Goal: Task Accomplishment & Management: Manage account settings

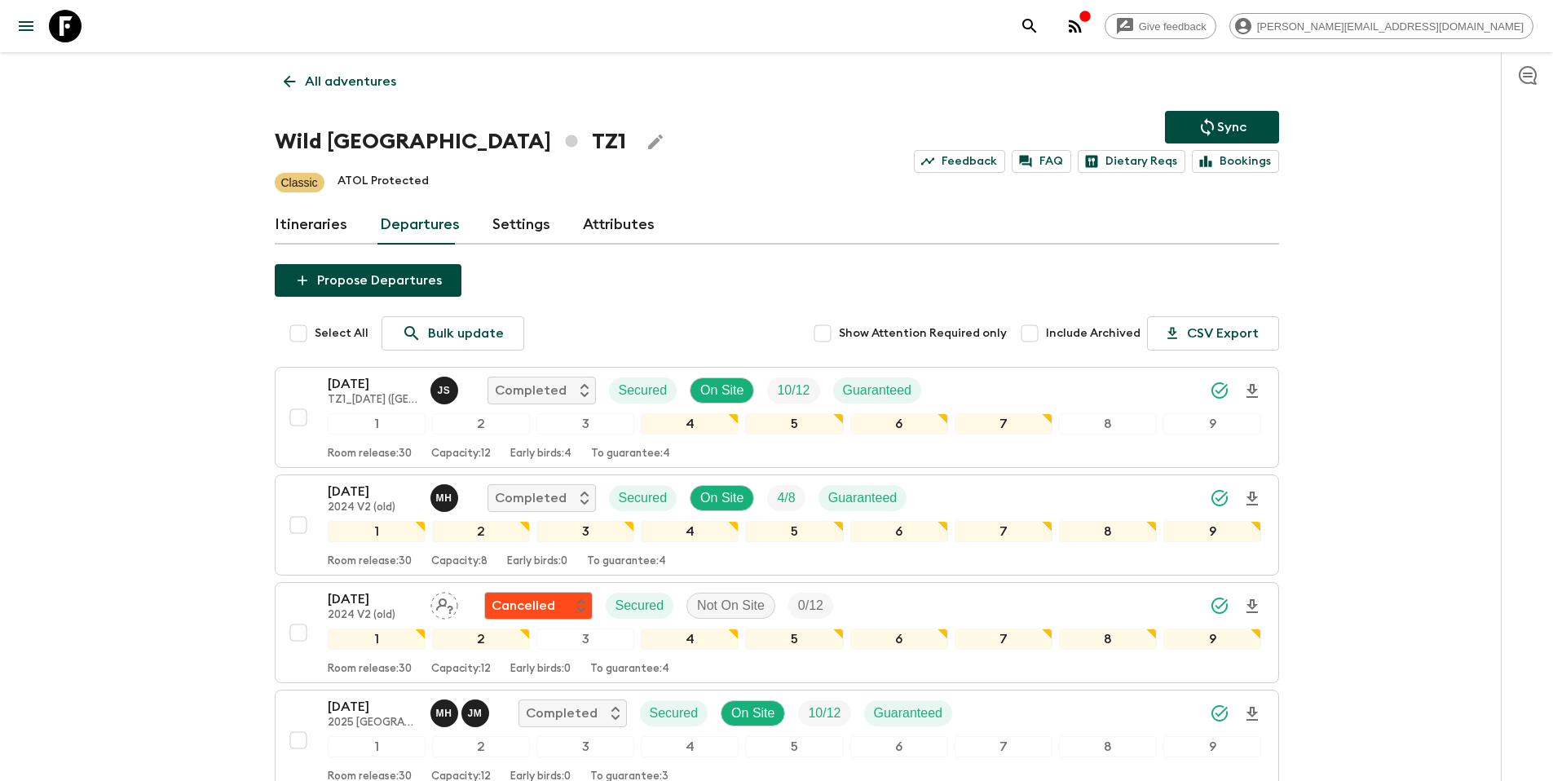
click at [345, 83] on p "All adventures" at bounding box center [350, 82] width 91 height 20
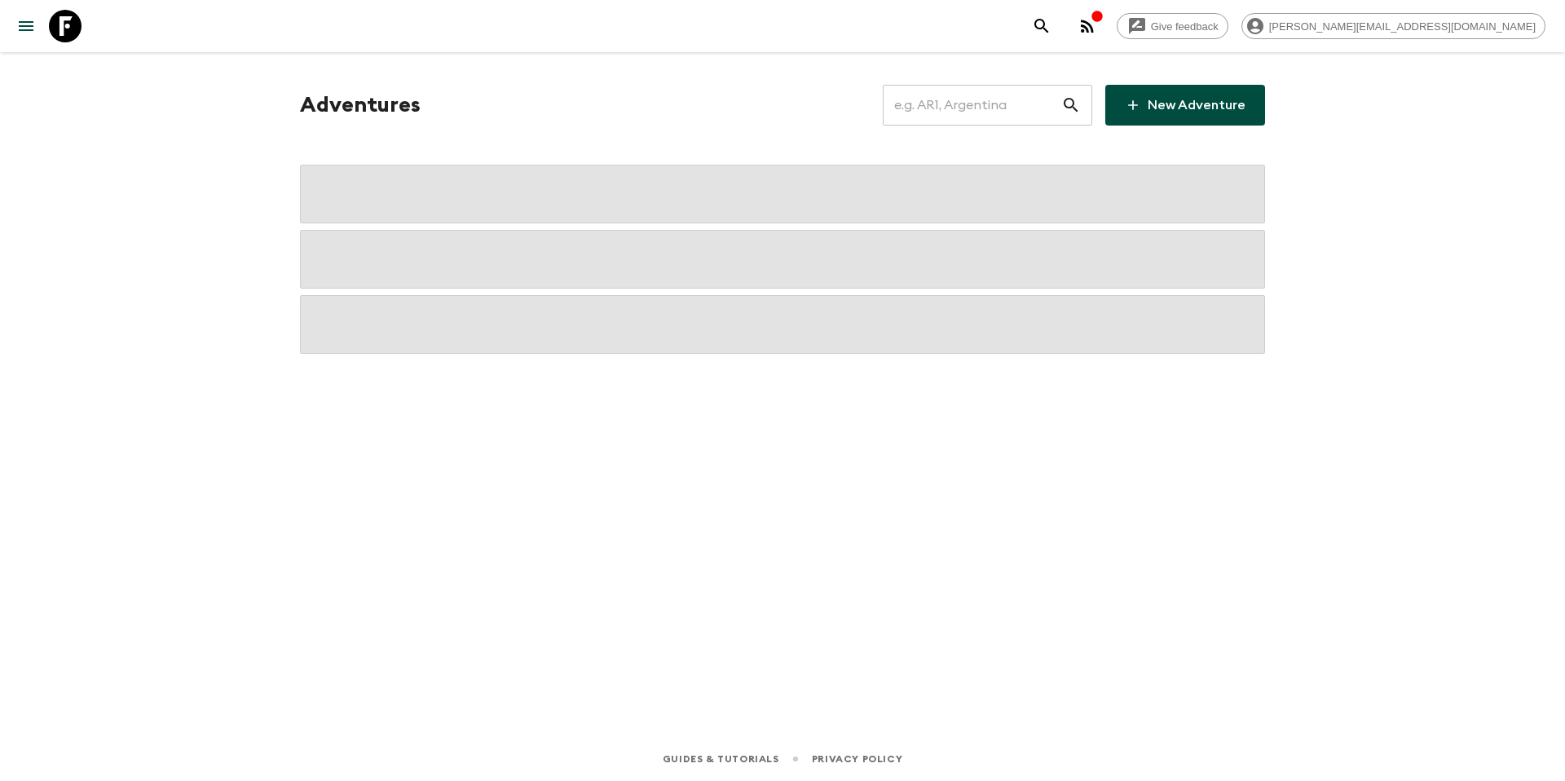
click at [971, 119] on input "text" at bounding box center [972, 105] width 179 height 46
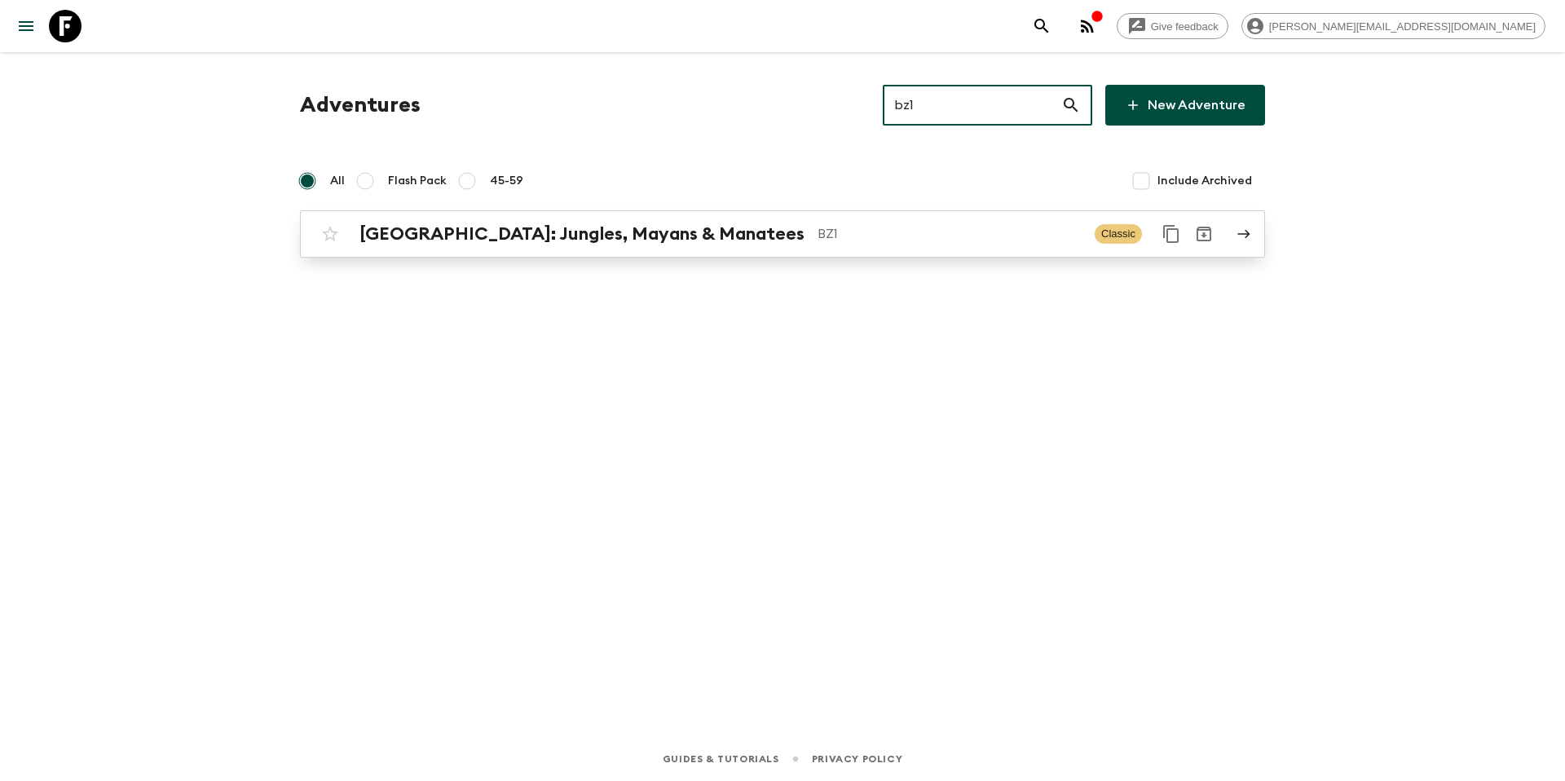
type input "bz1"
click at [818, 237] on p "BZ1" at bounding box center [950, 234] width 264 height 20
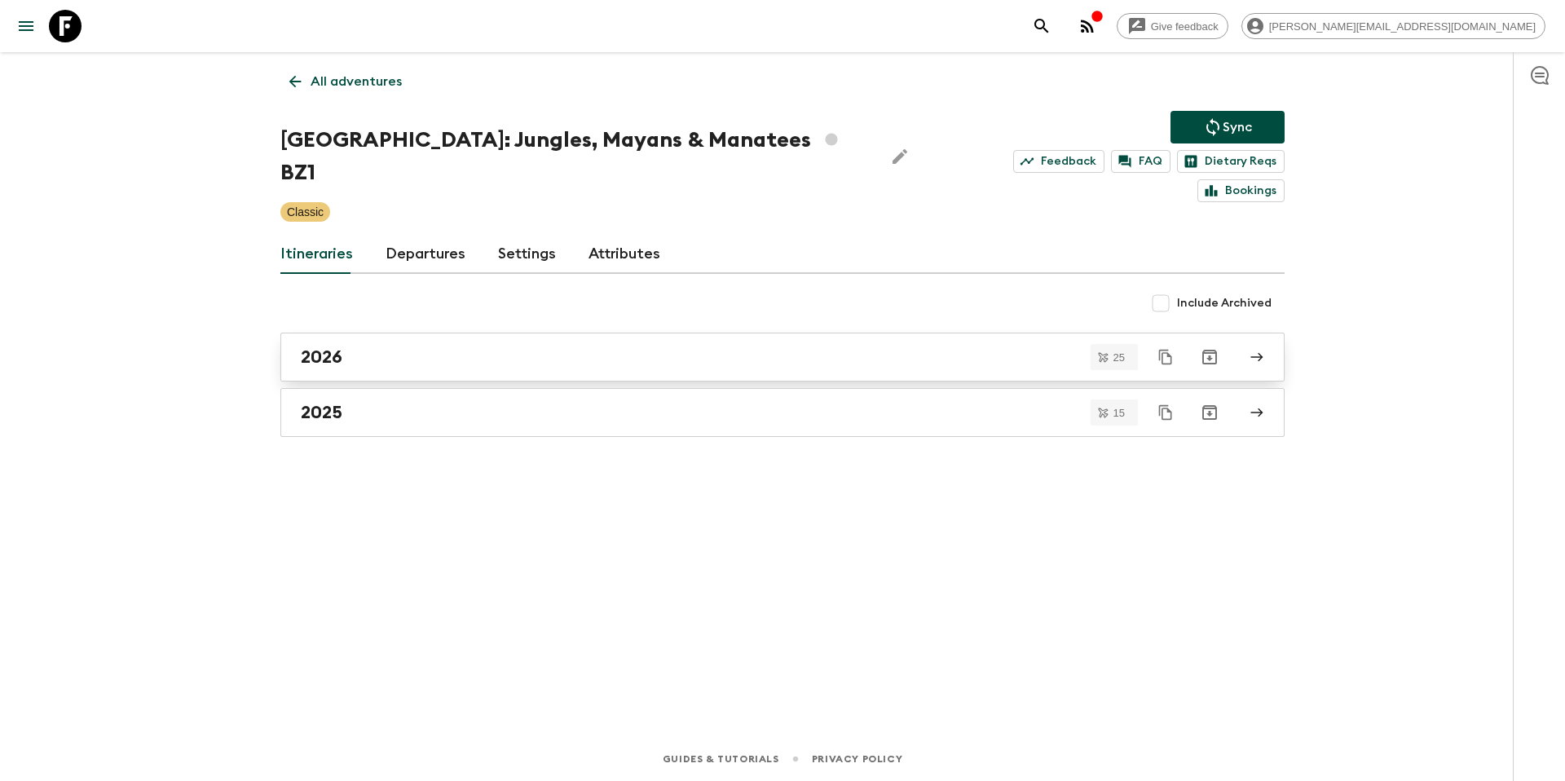
click at [418, 346] on div "2026" at bounding box center [767, 356] width 933 height 21
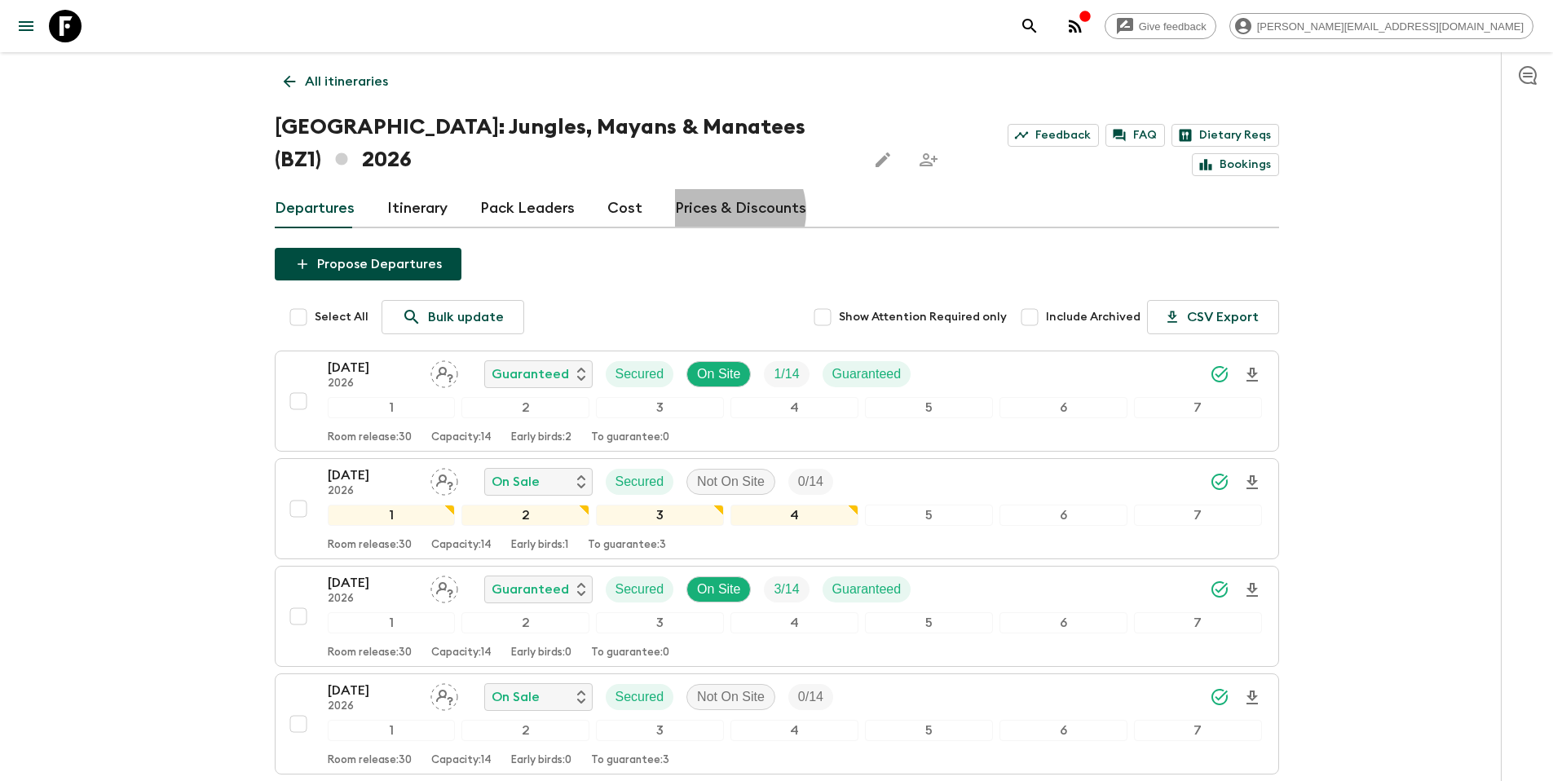
click at [719, 189] on link "Prices & Discounts" at bounding box center [740, 208] width 131 height 39
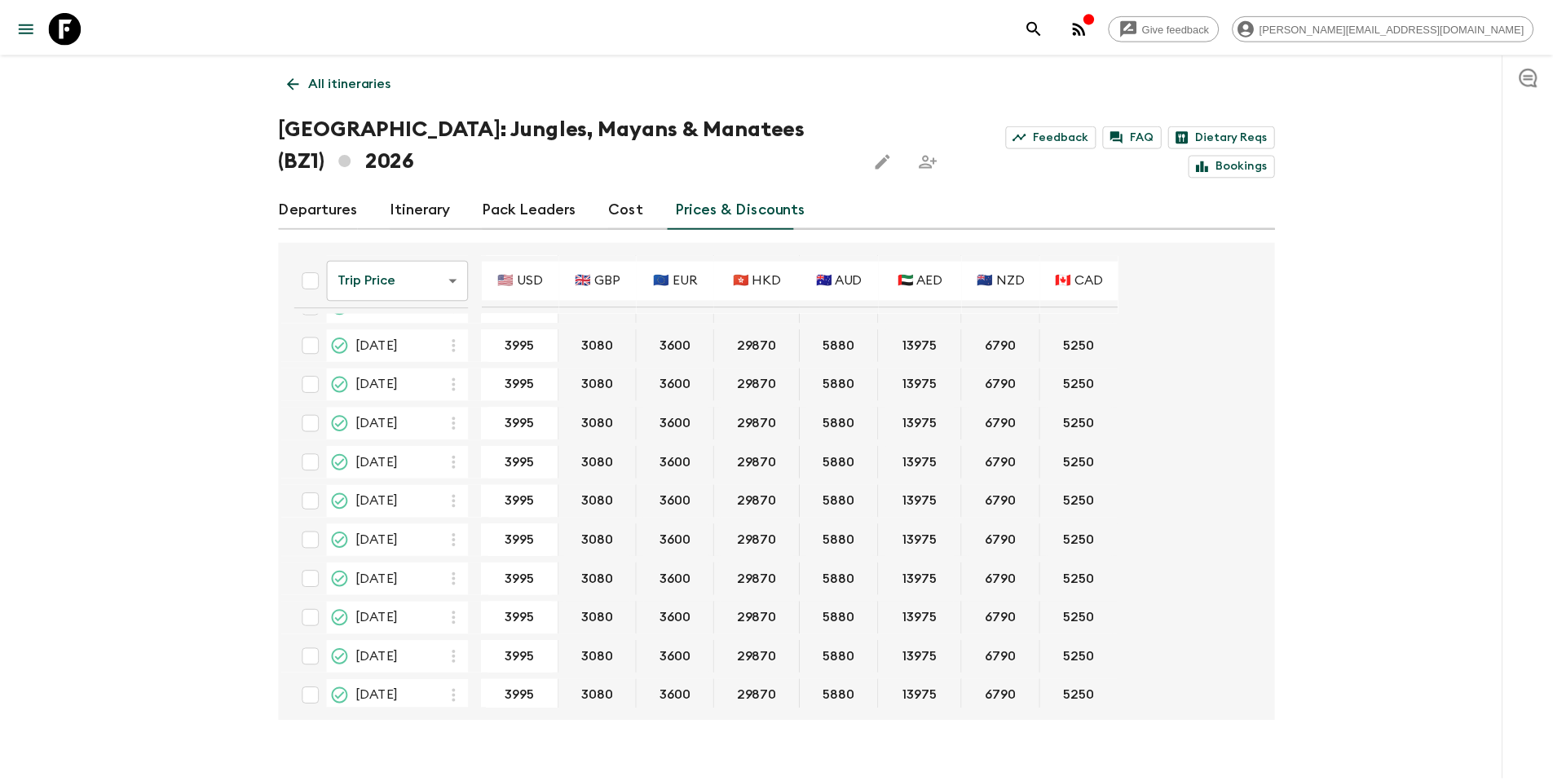
scroll to position [588, 0]
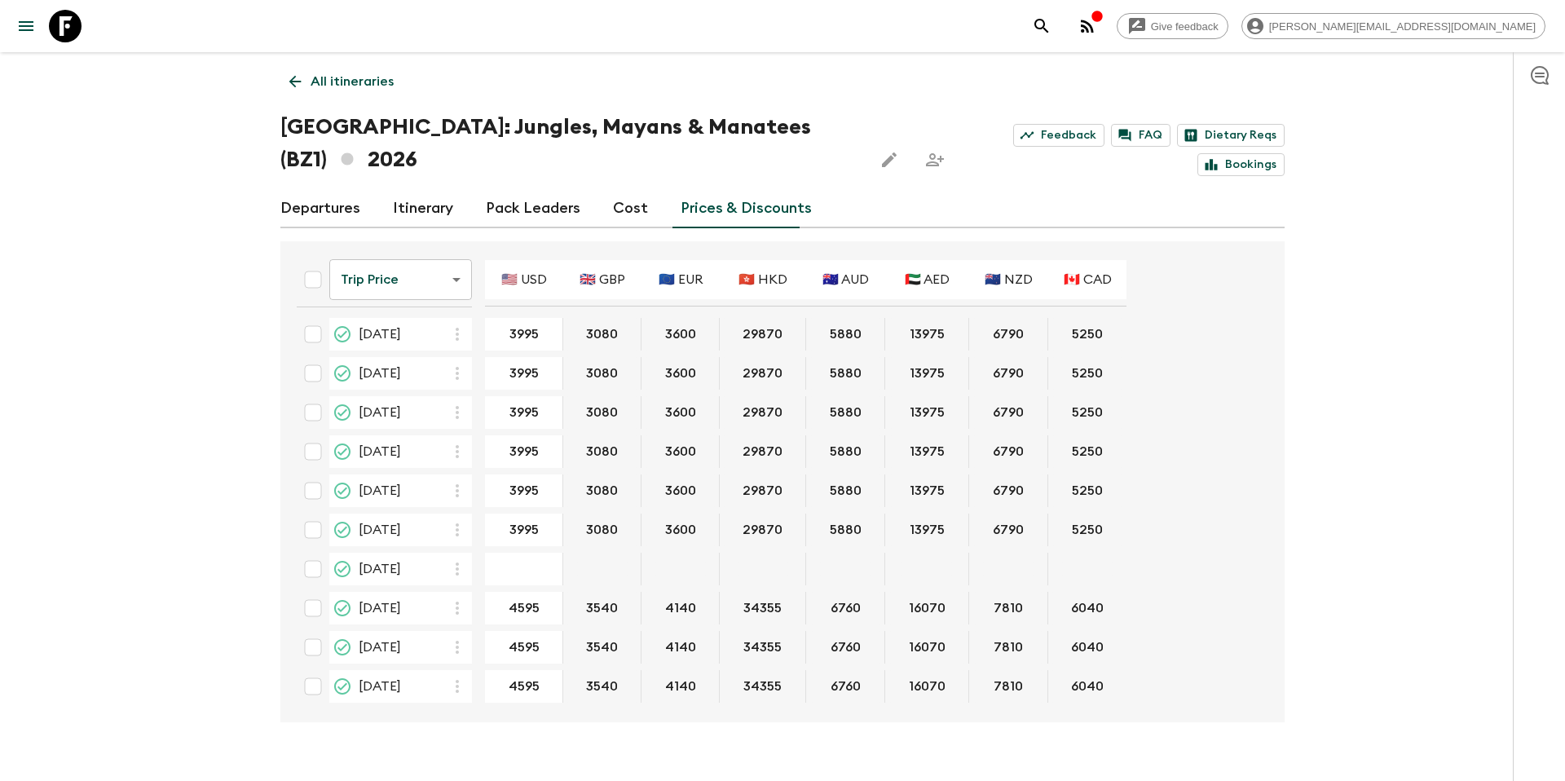
type input "4595"
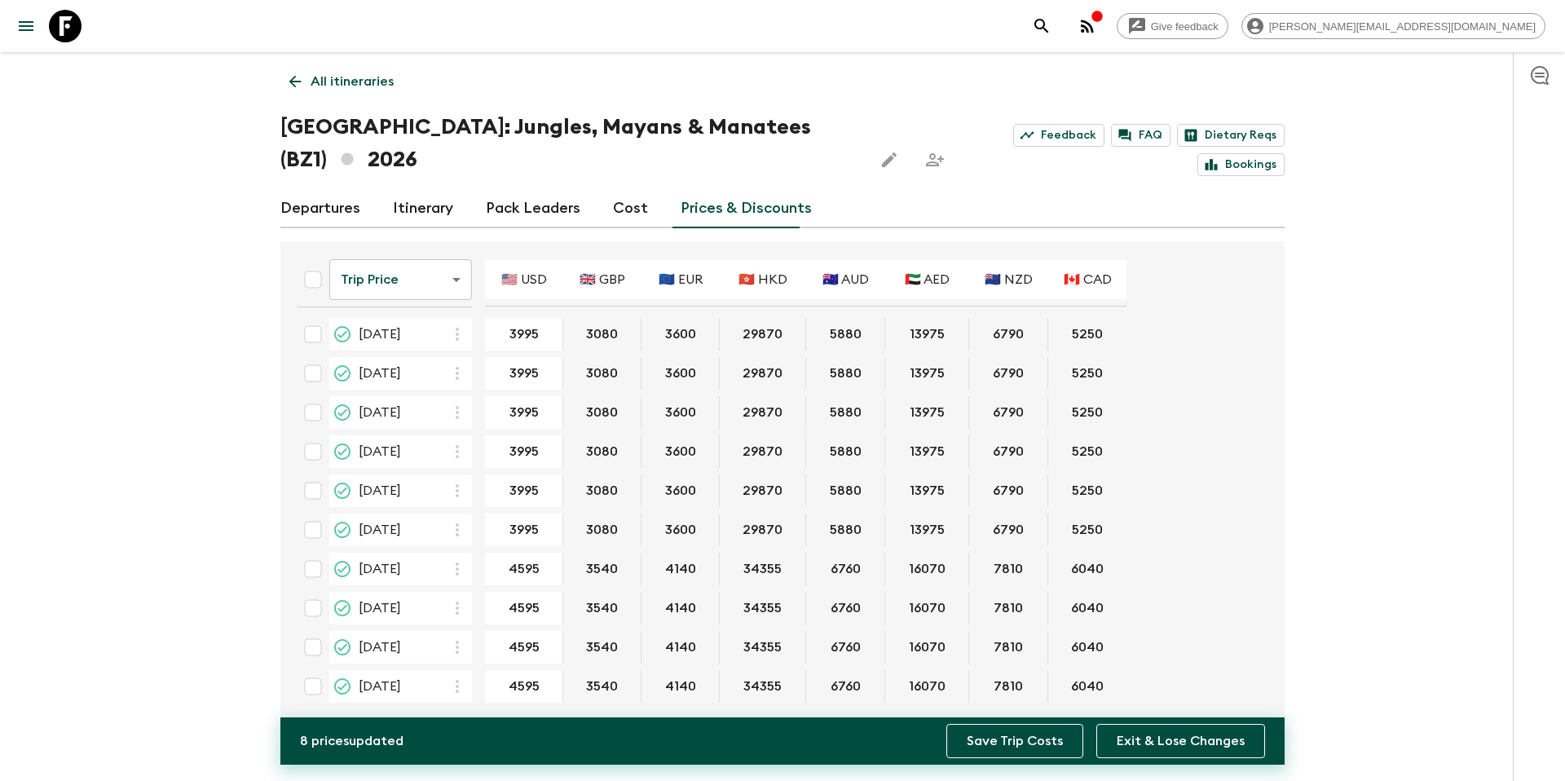
click at [1018, 742] on button "Save Trip Costs" at bounding box center [1015, 741] width 137 height 34
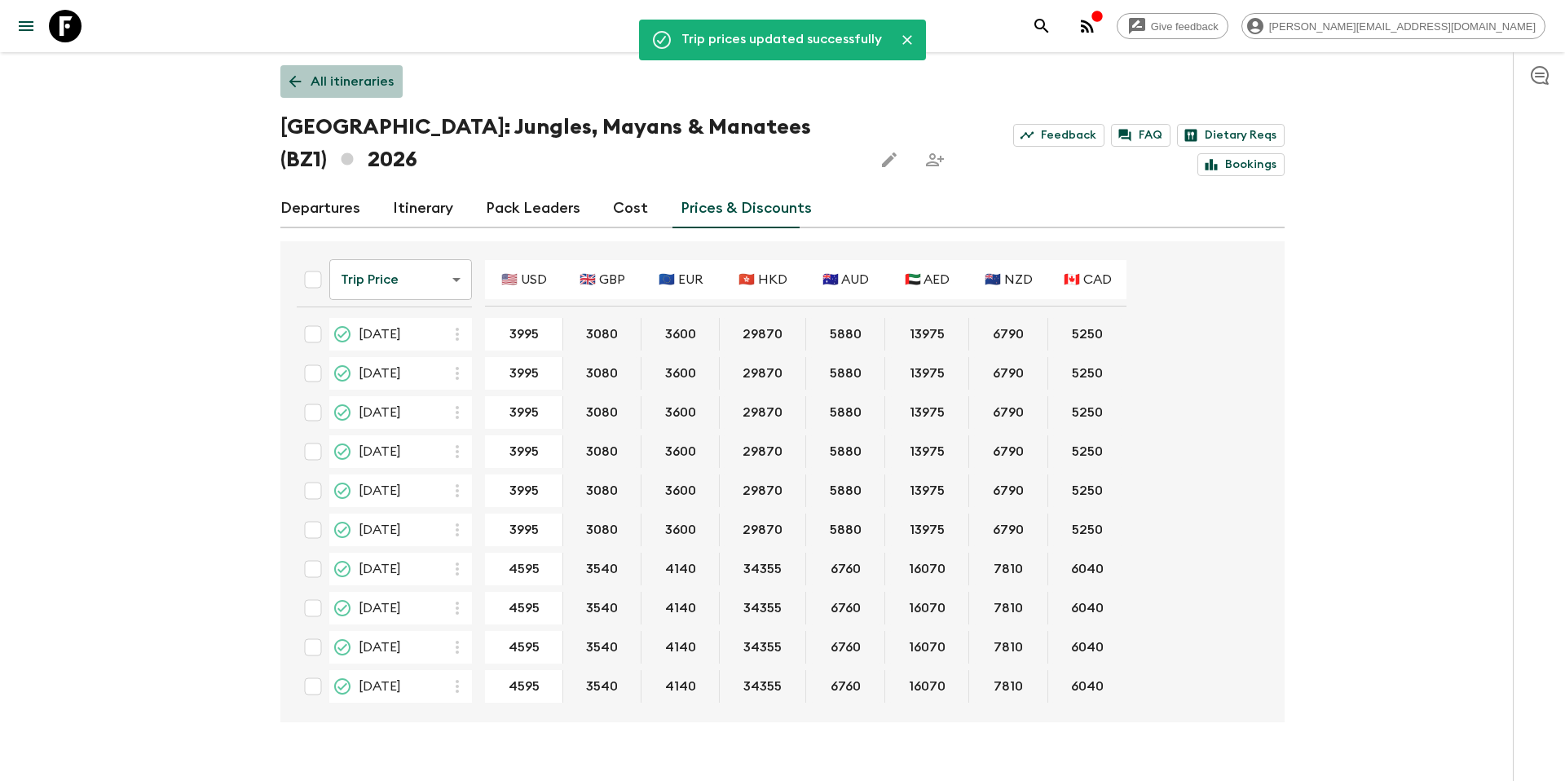
click at [349, 84] on p "All itineraries" at bounding box center [352, 82] width 83 height 20
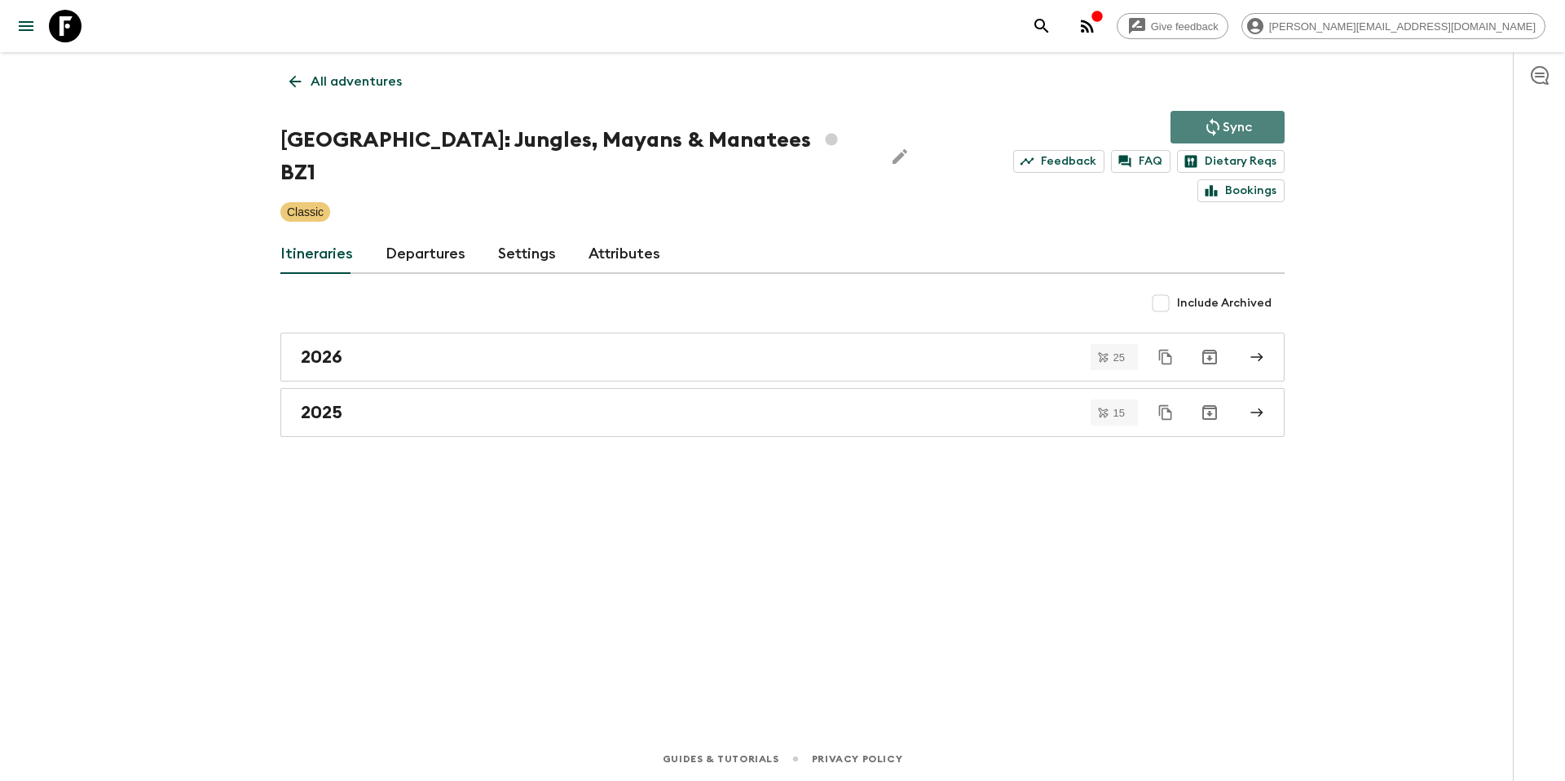
click at [1212, 116] on button "Sync" at bounding box center [1228, 127] width 114 height 33
click at [403, 346] on div "2026" at bounding box center [767, 356] width 933 height 21
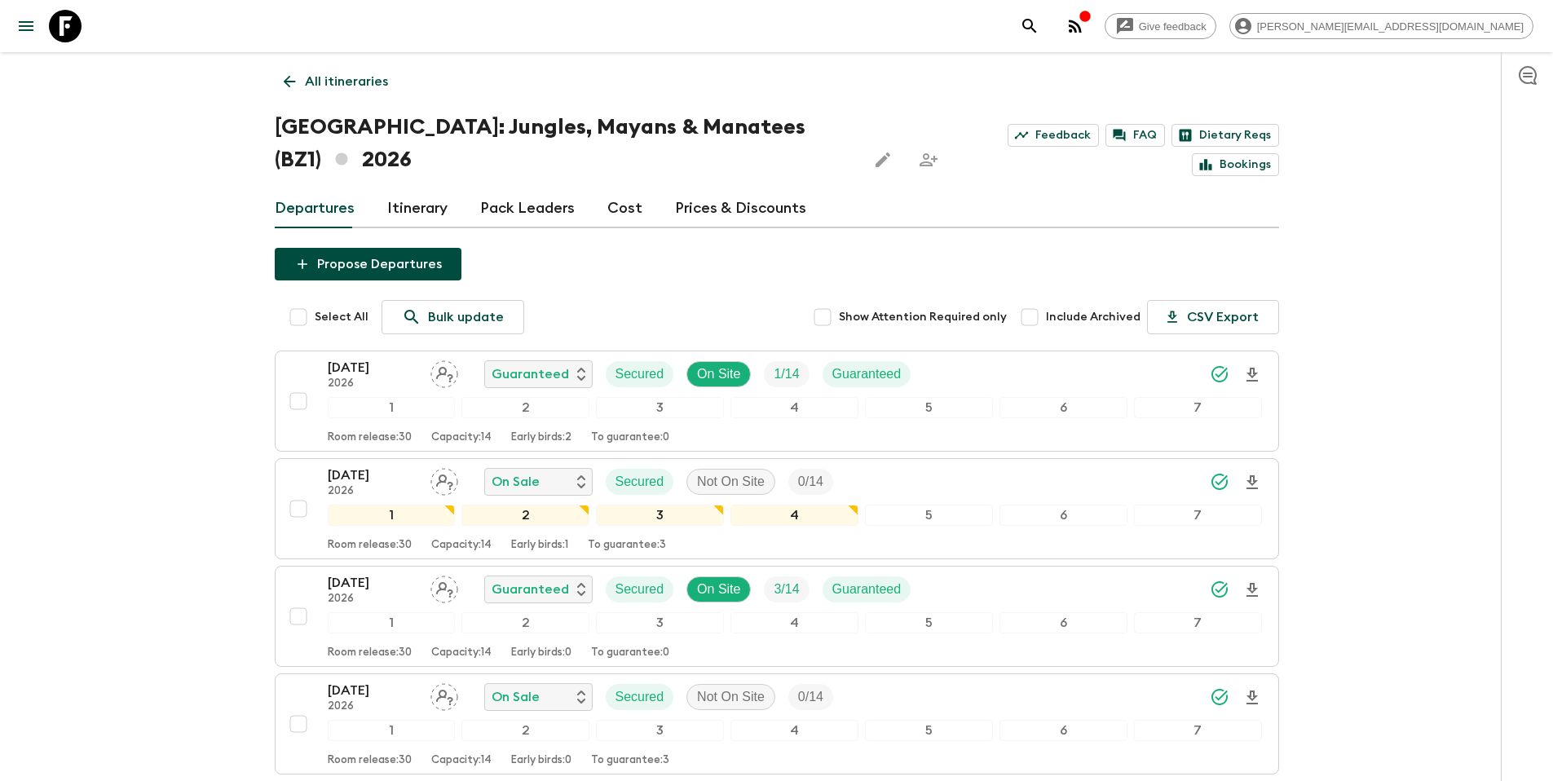
click at [379, 90] on p "All itineraries" at bounding box center [346, 82] width 83 height 20
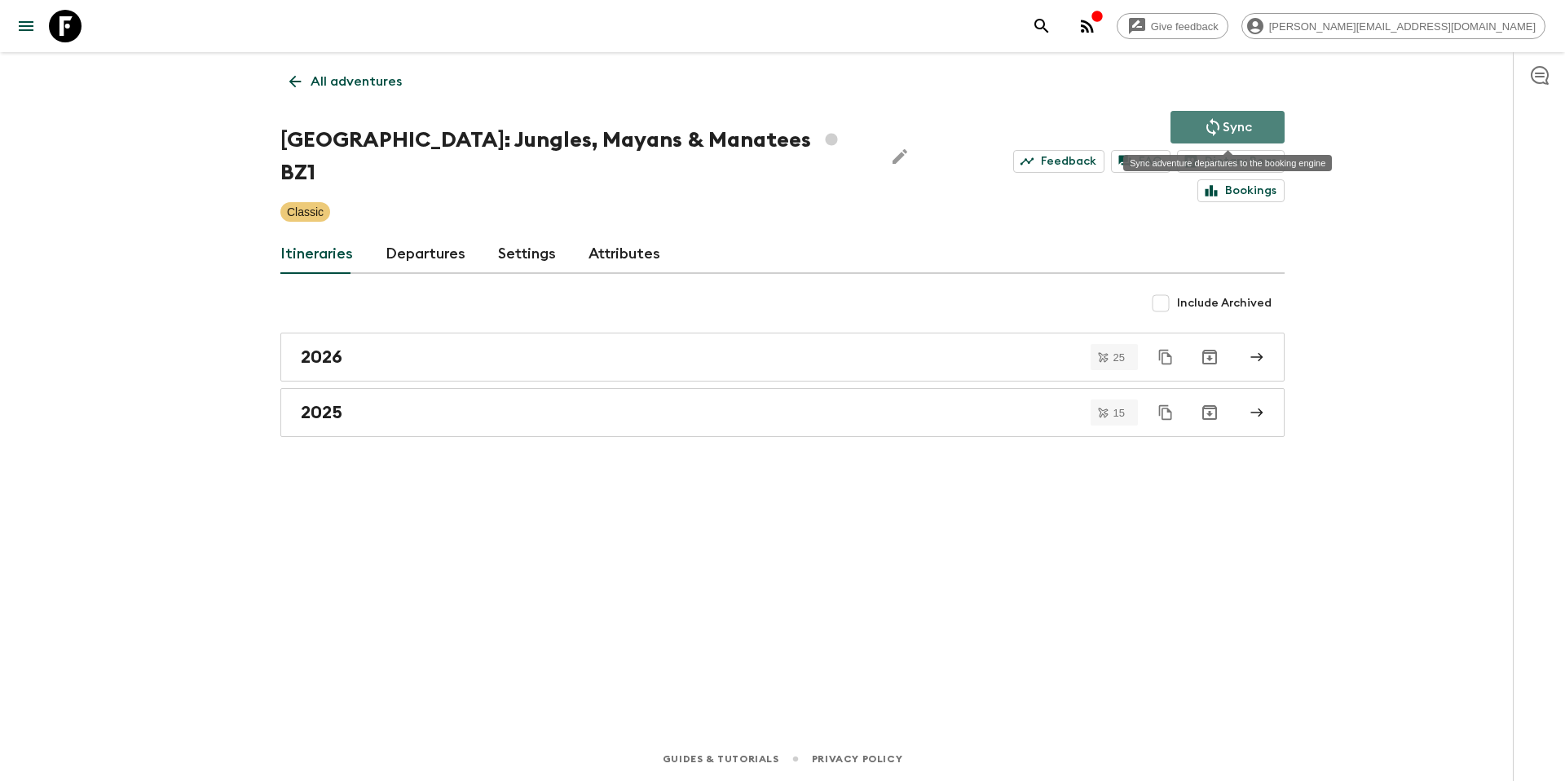
click at [1205, 133] on icon "Sync adventure departures to the booking engine" at bounding box center [1213, 127] width 20 height 20
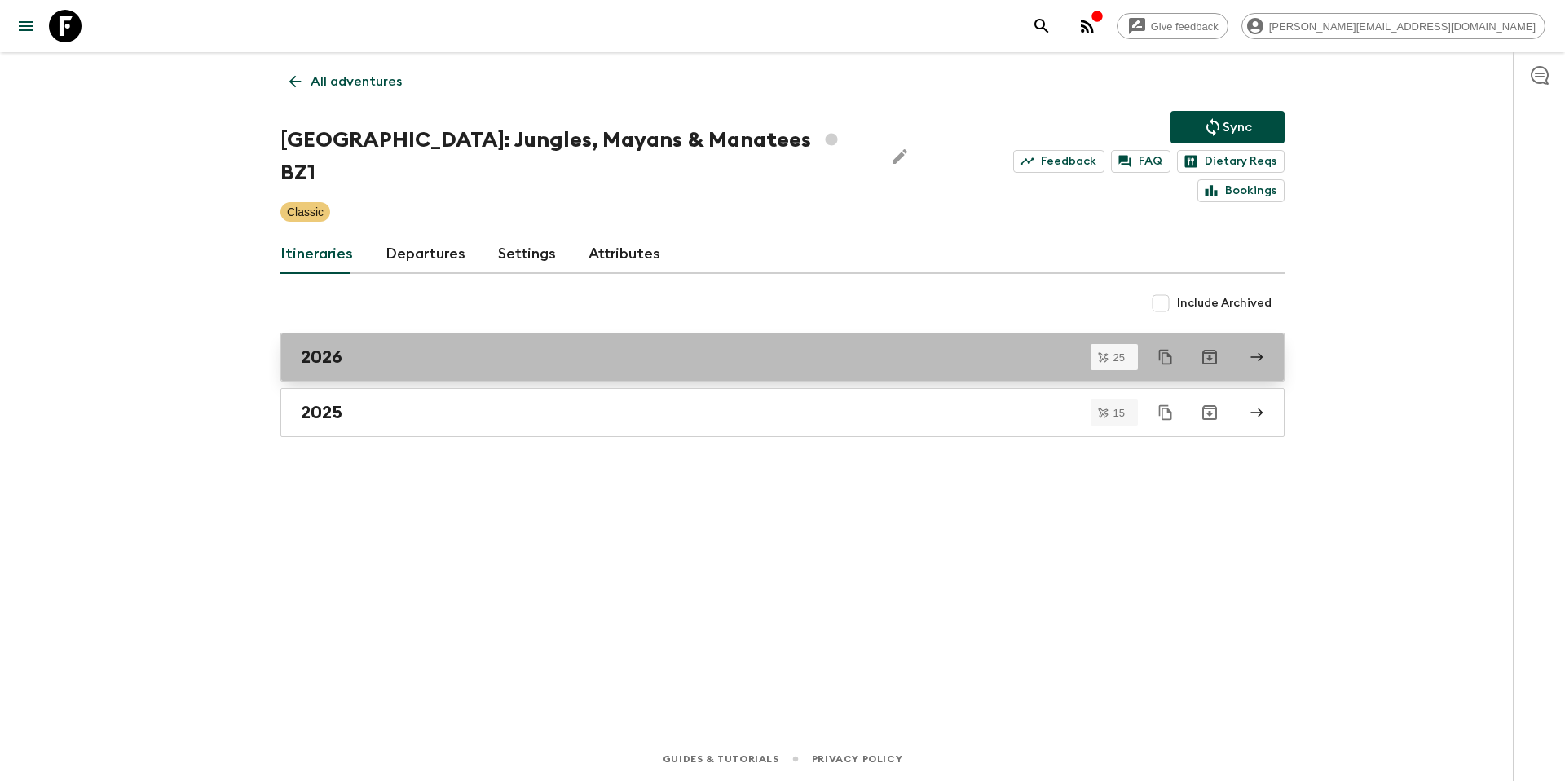
click at [399, 338] on link "2026" at bounding box center [782, 357] width 1004 height 49
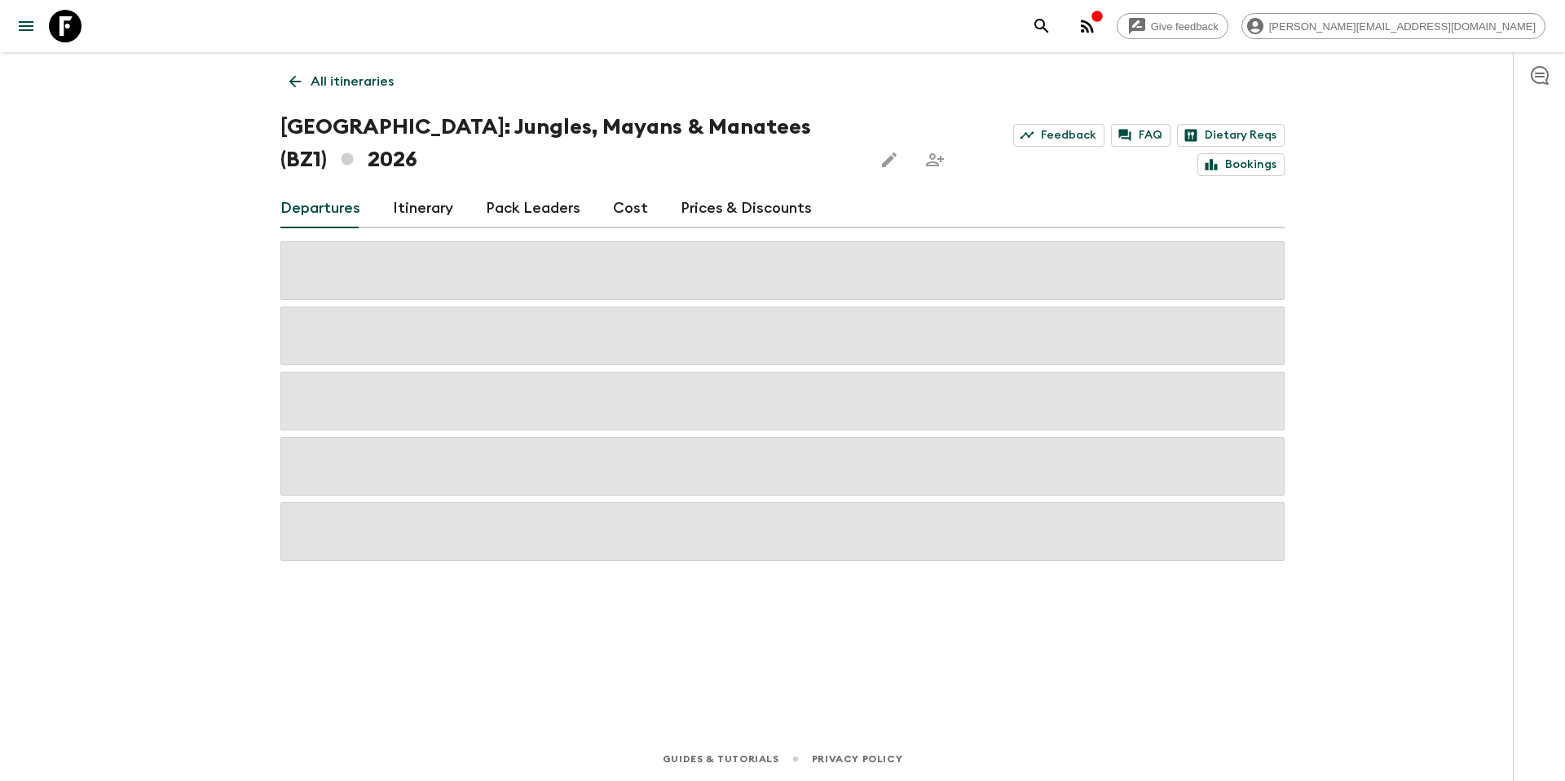
click at [703, 189] on link "Prices & Discounts" at bounding box center [746, 208] width 131 height 39
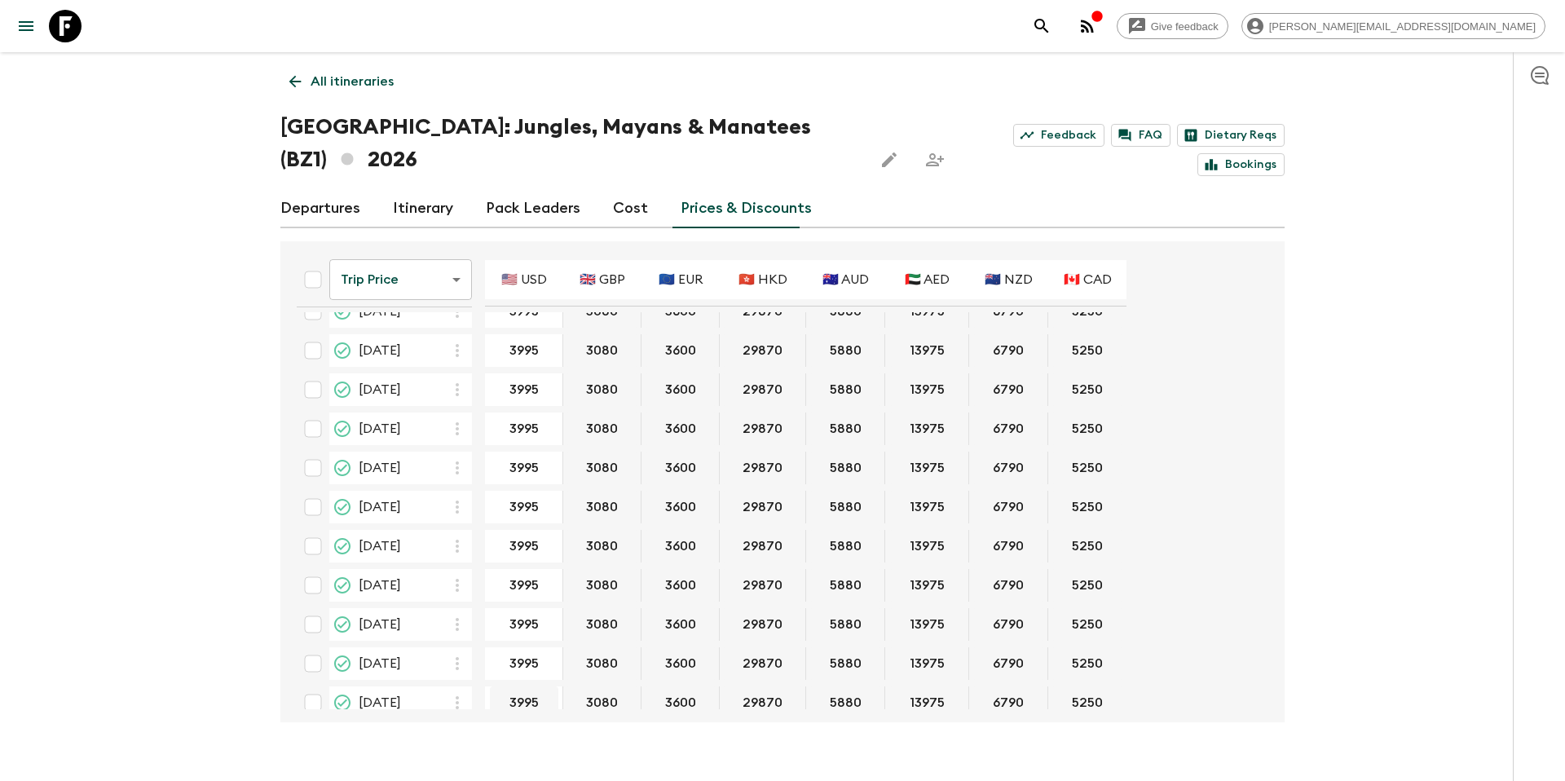
scroll to position [588, 0]
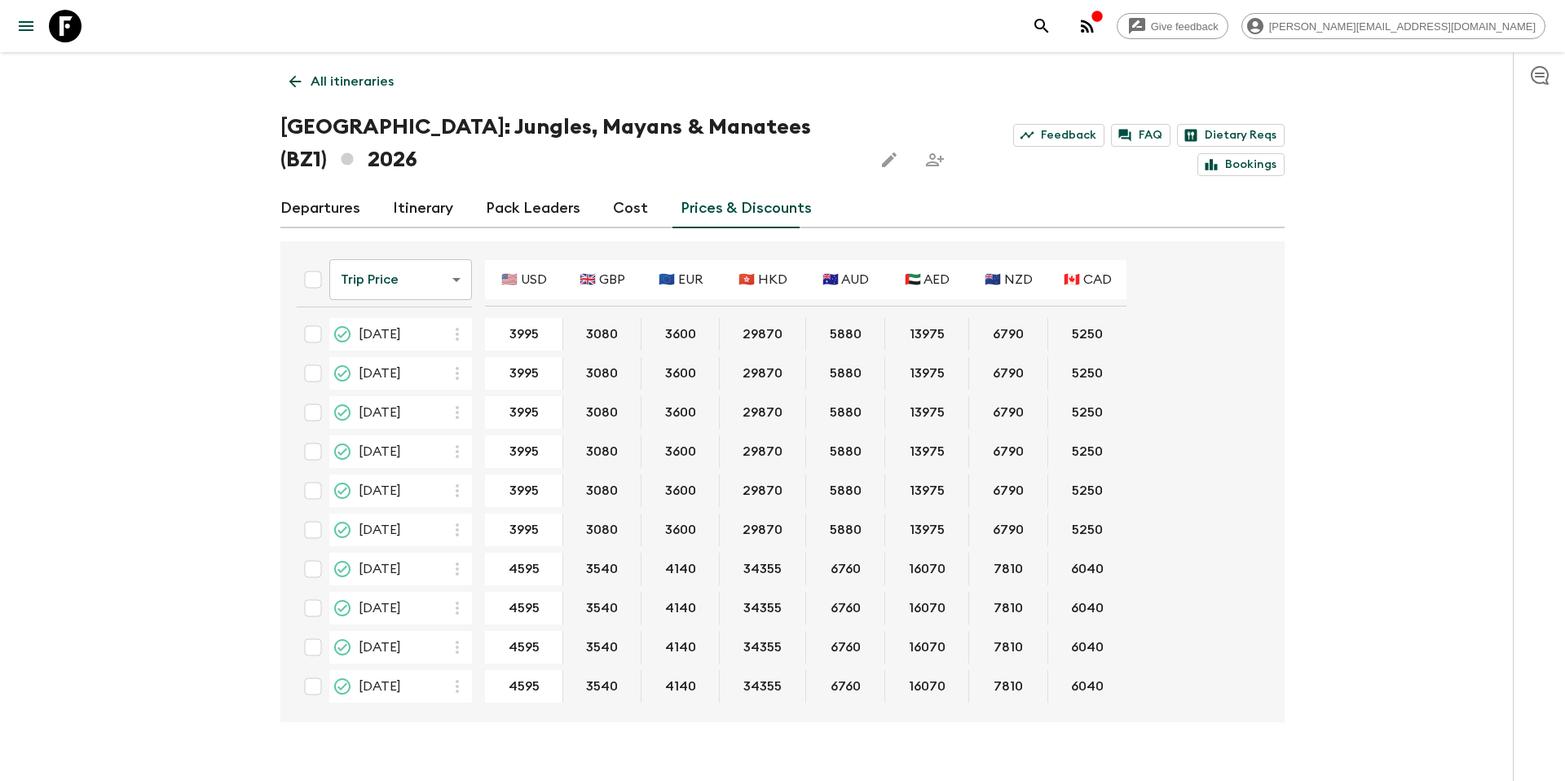
click at [628, 189] on link "Cost" at bounding box center [630, 208] width 35 height 39
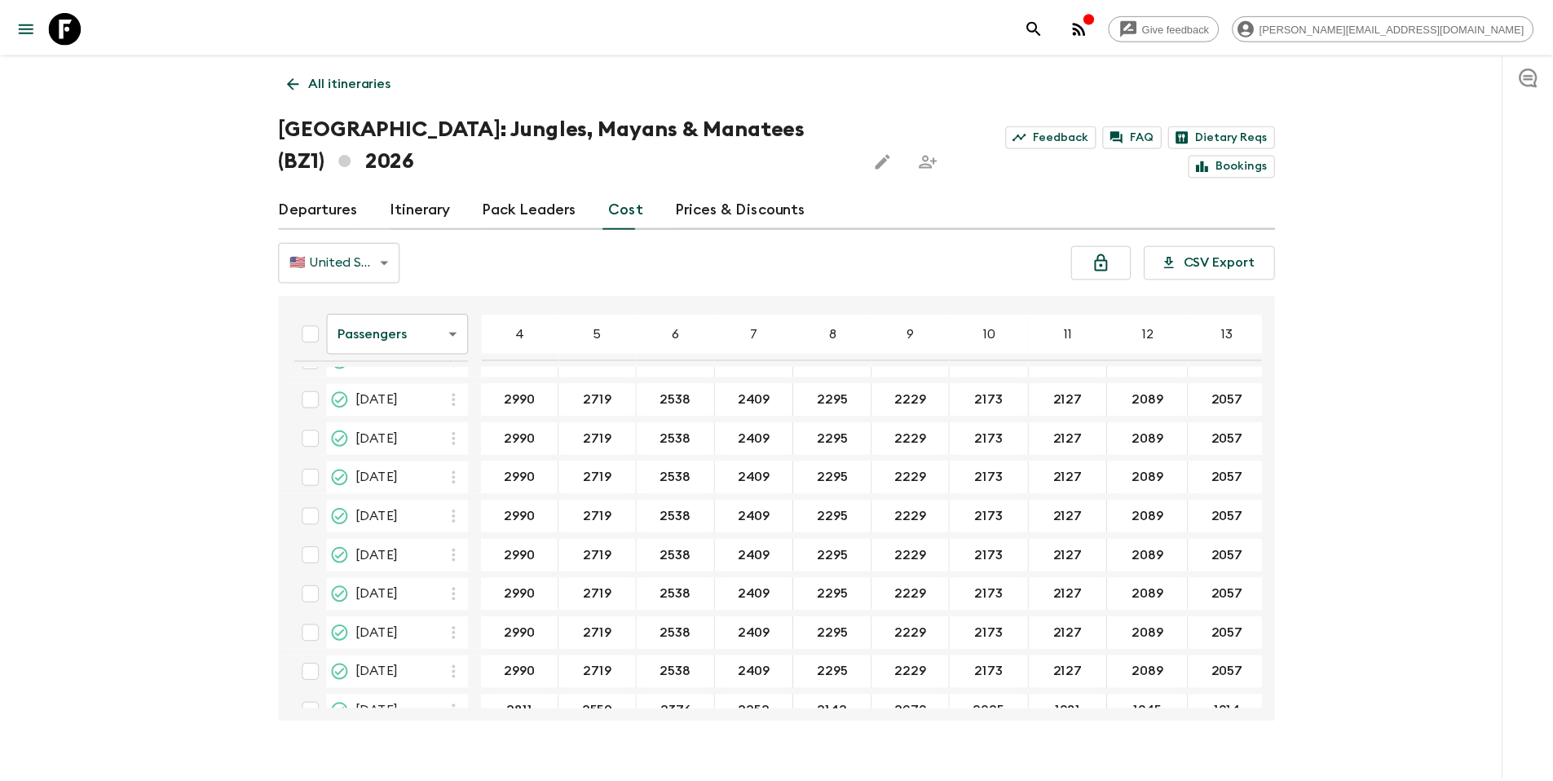
scroll to position [647, 0]
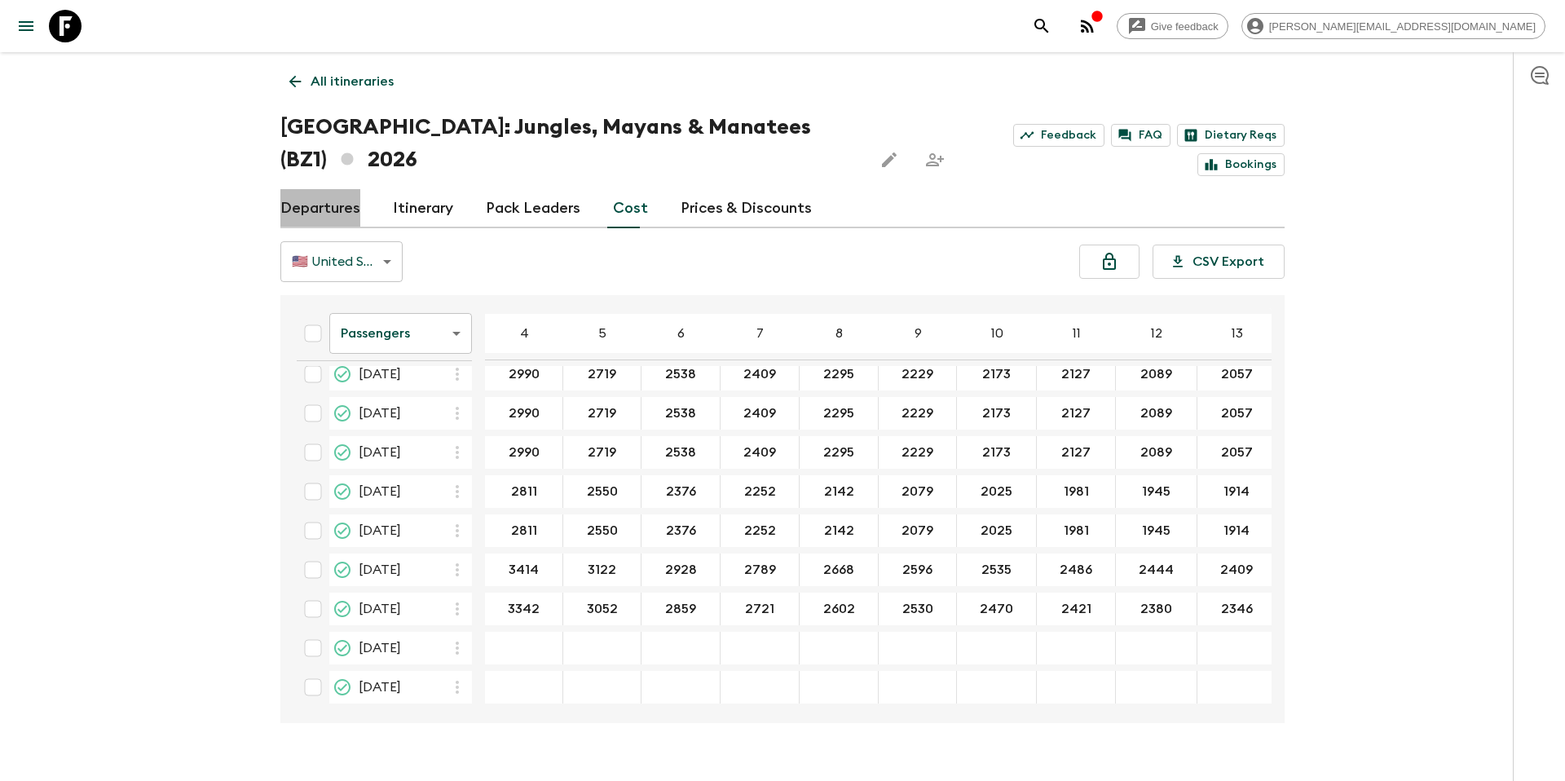
click at [326, 189] on link "Departures" at bounding box center [320, 208] width 80 height 39
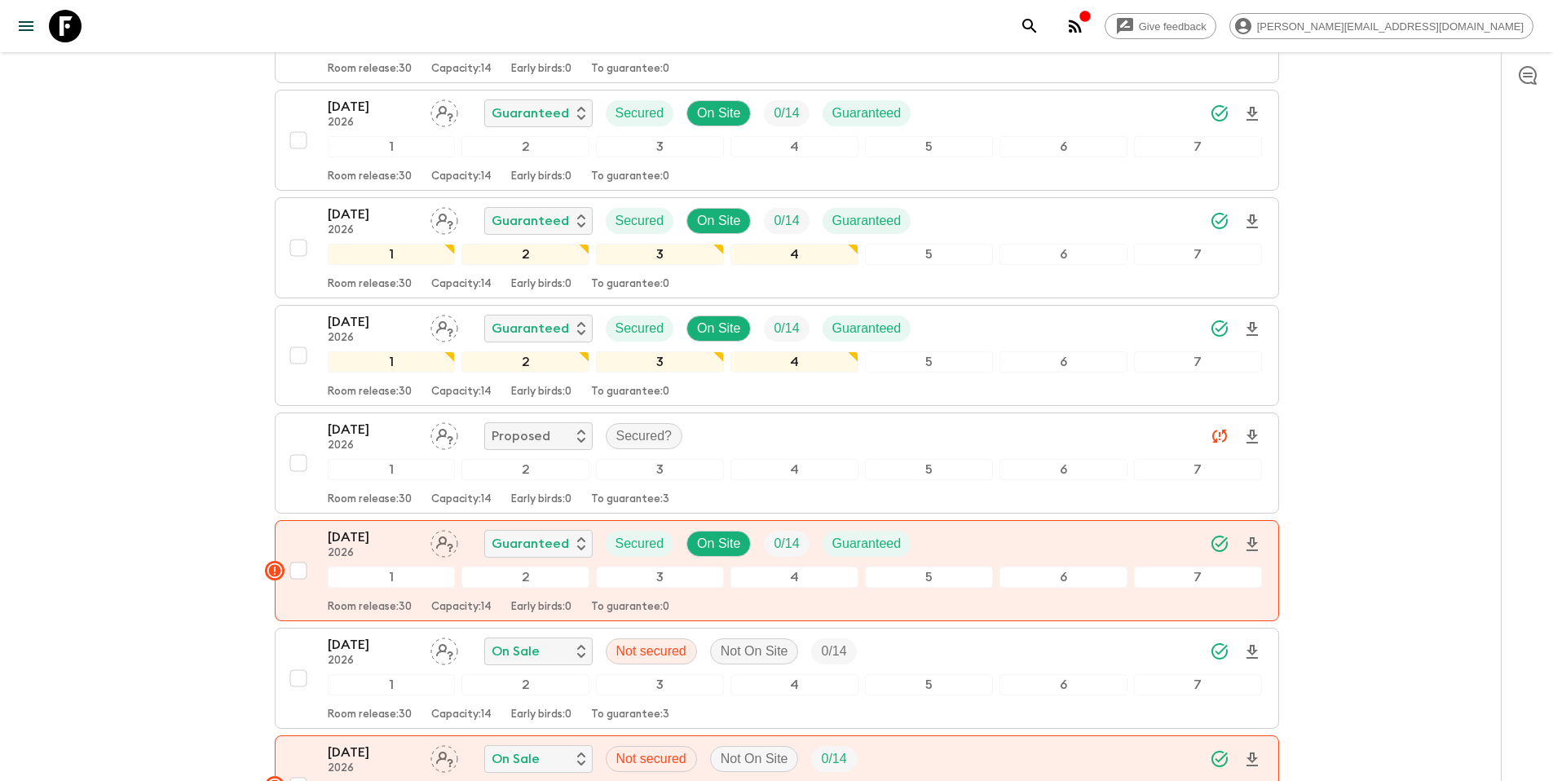
scroll to position [2369, 0]
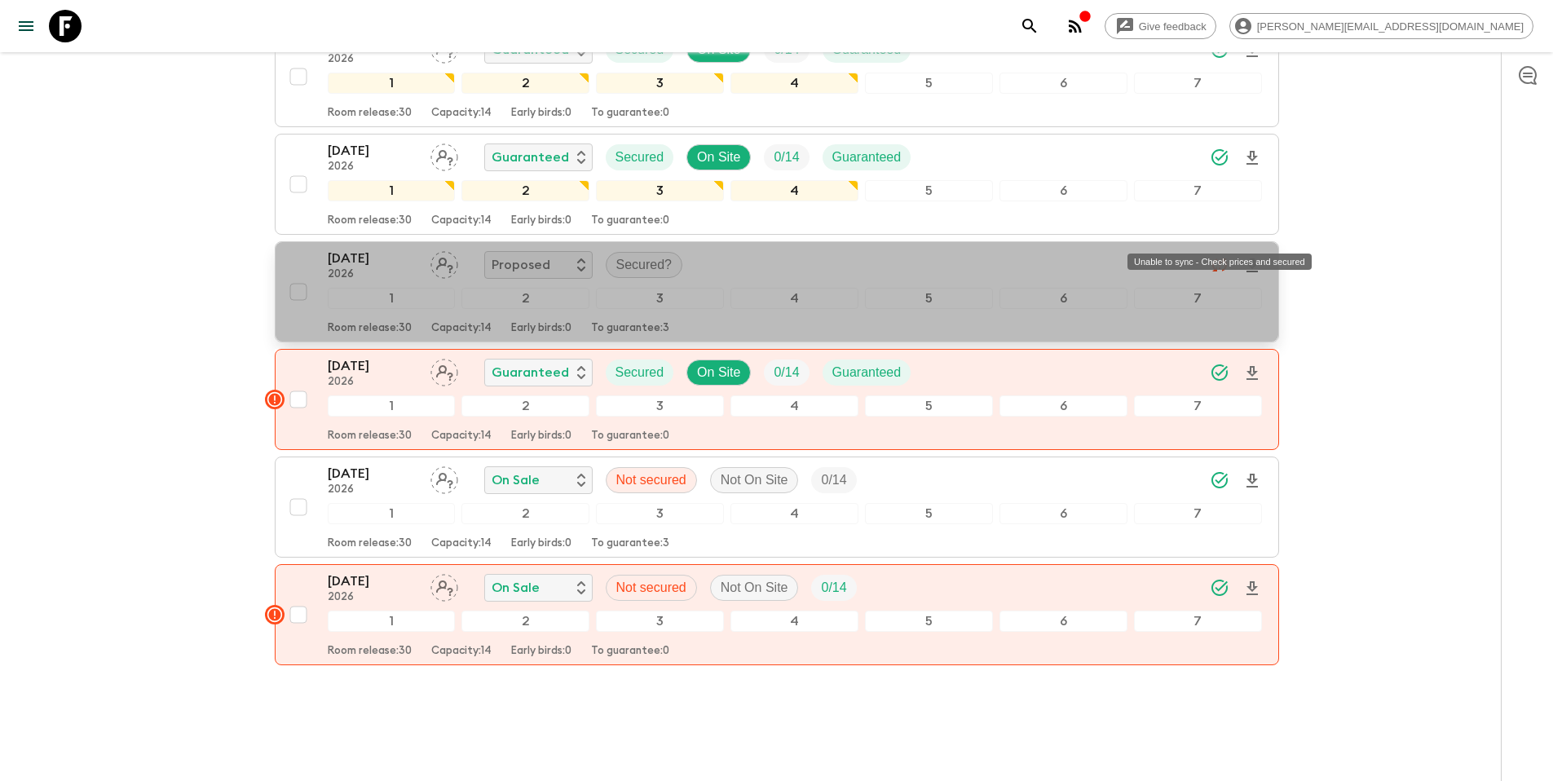
click at [1224, 255] on icon "Unable to sync - Check prices and secured" at bounding box center [1220, 265] width 20 height 20
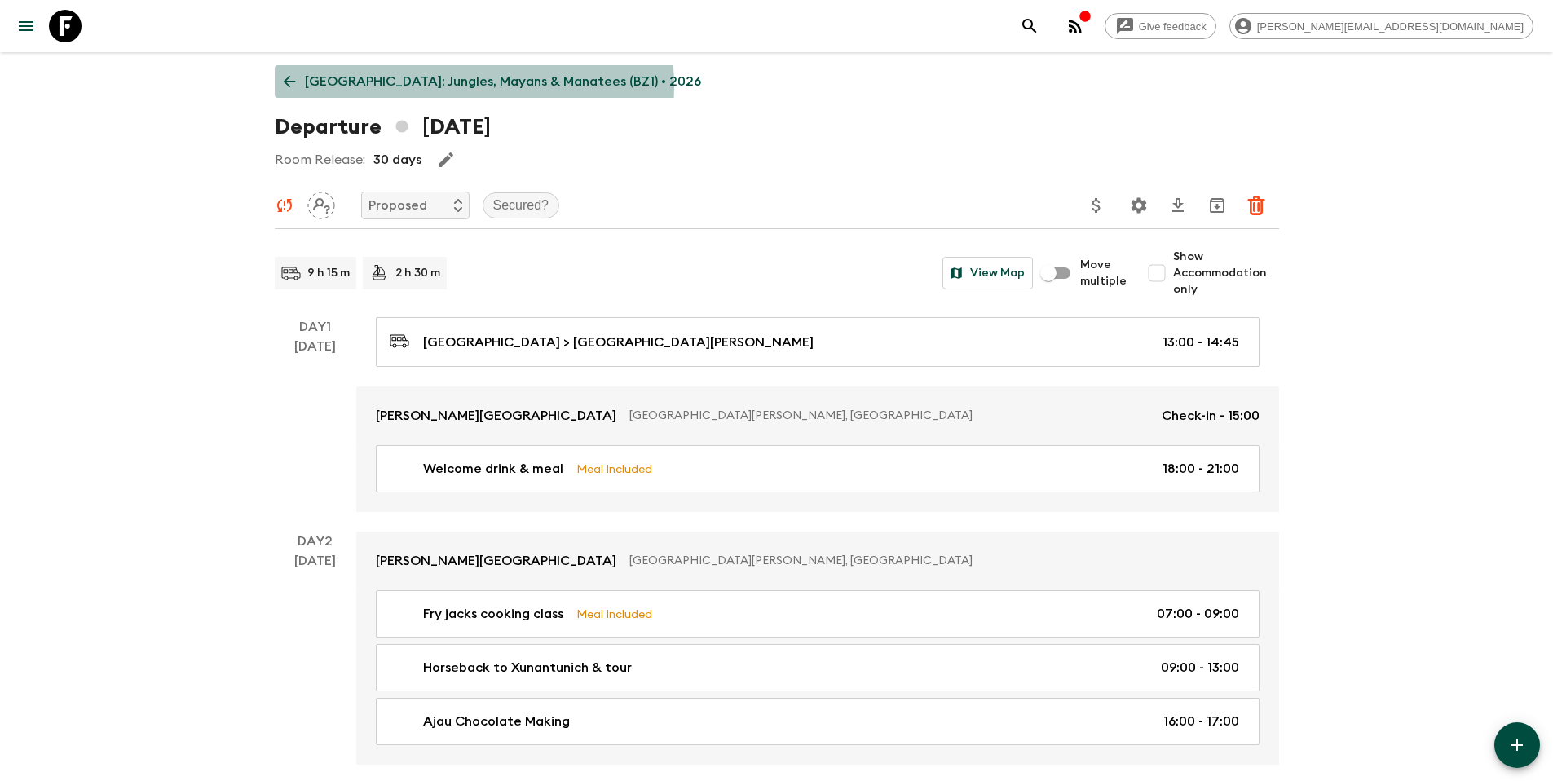
click at [473, 86] on p "[GEOGRAPHIC_DATA]: Jungles, Mayans & Manatees (BZ1) • 2026" at bounding box center [503, 82] width 396 height 20
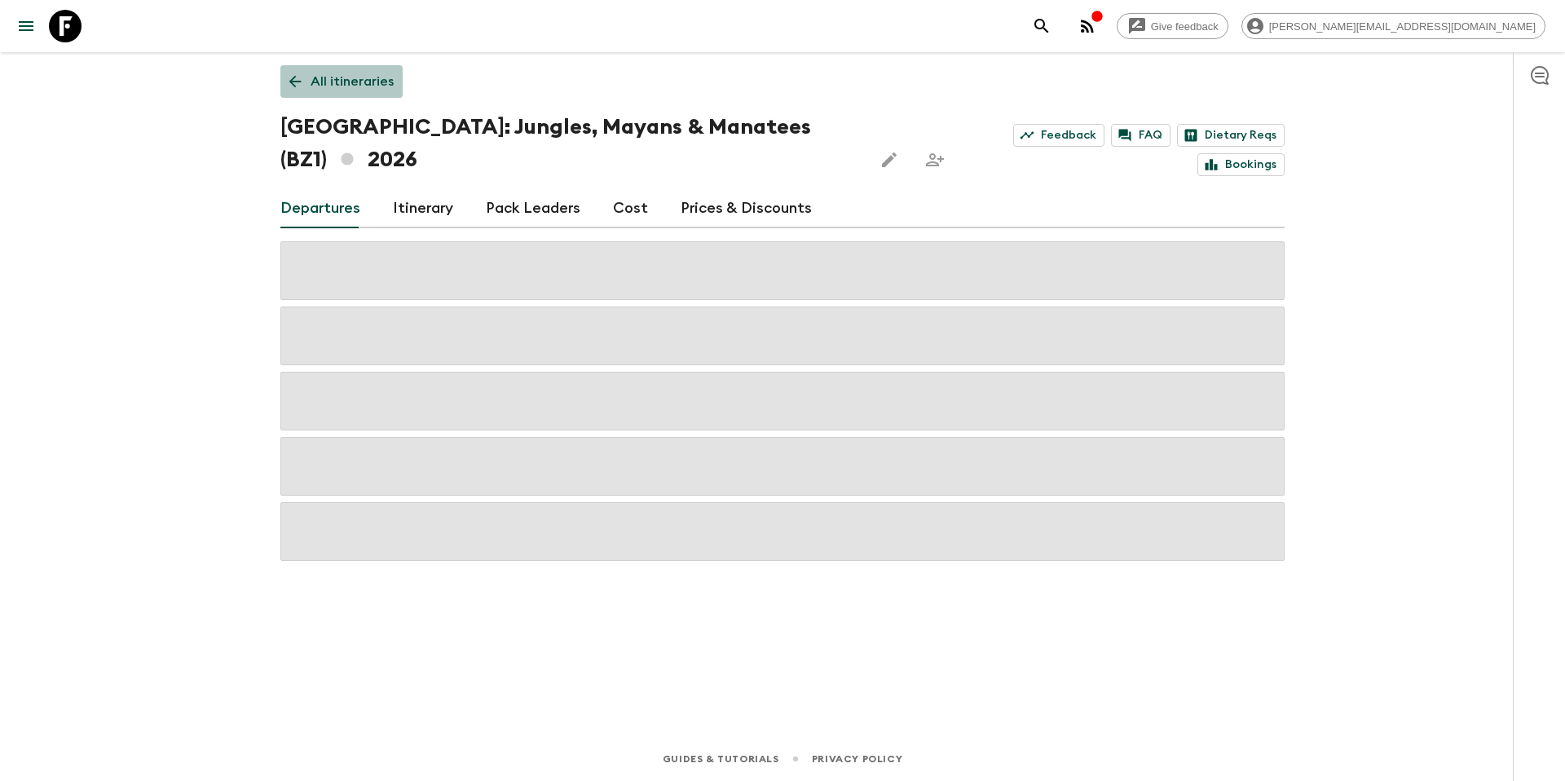
click at [333, 93] on link "All itineraries" at bounding box center [341, 81] width 122 height 33
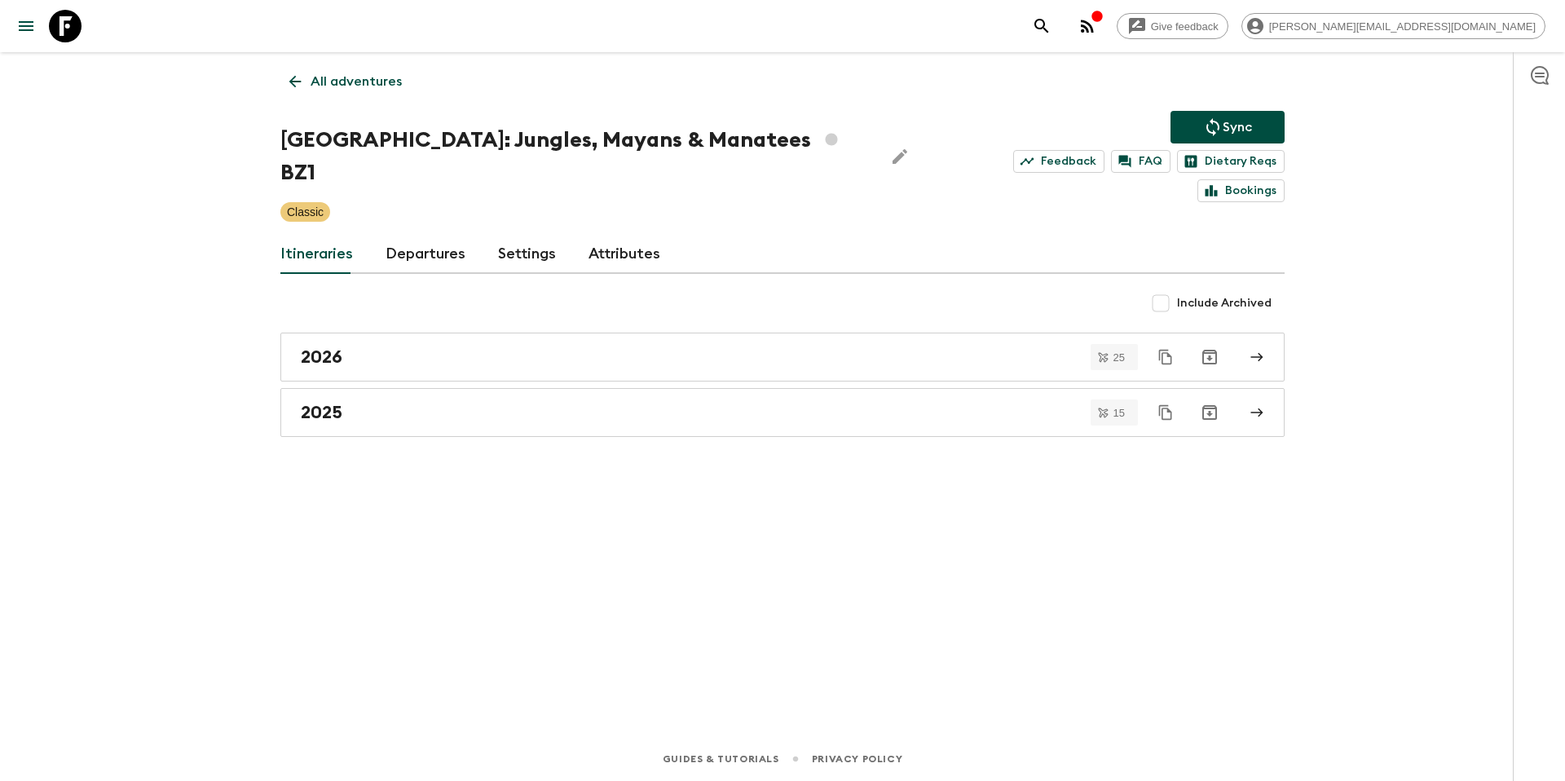
click at [1227, 124] on p "Sync" at bounding box center [1237, 127] width 29 height 20
click at [418, 235] on link "Departures" at bounding box center [426, 254] width 80 height 39
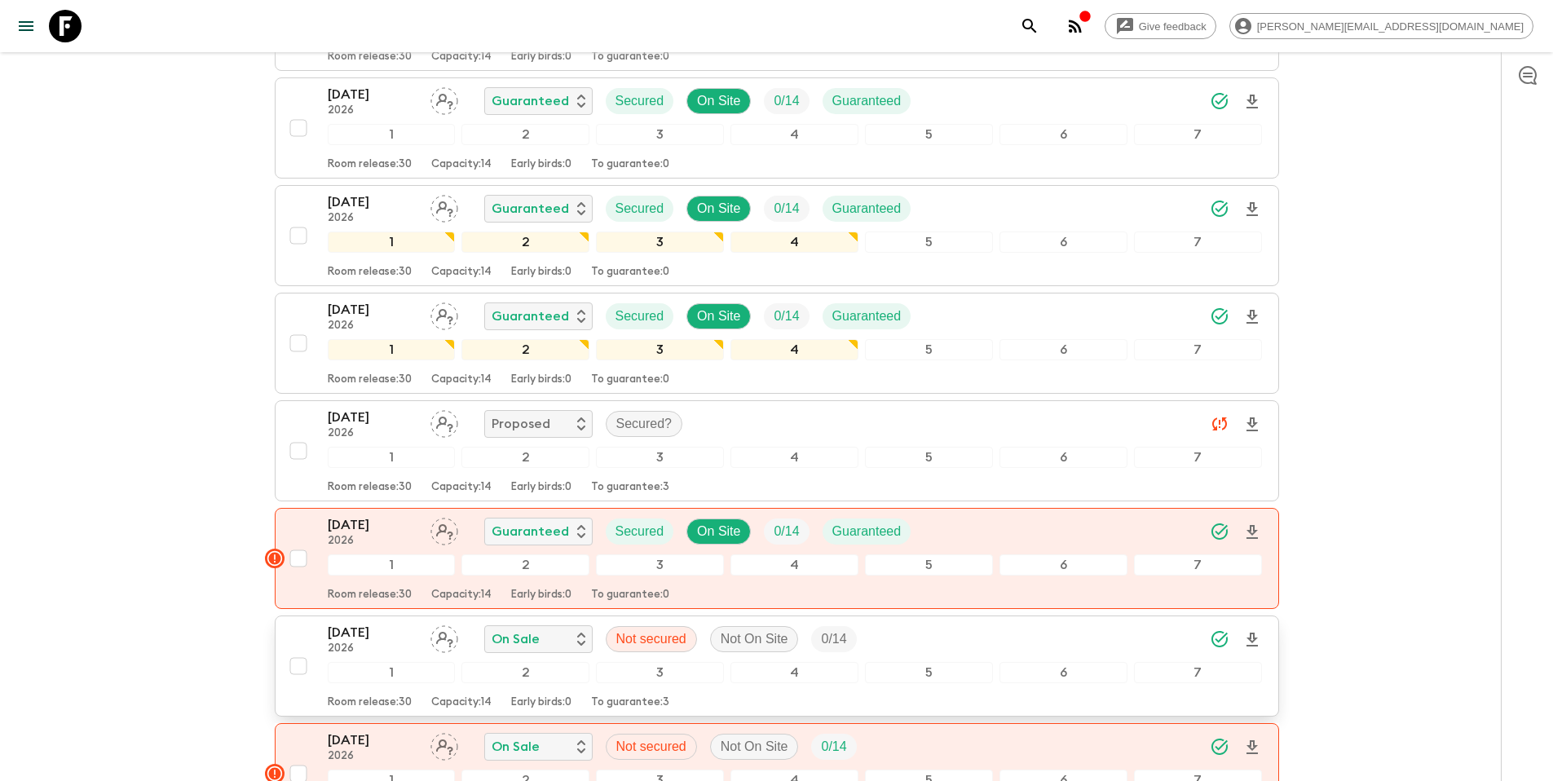
scroll to position [4732, 0]
click at [747, 407] on div "21 Dec 2026 2026 Proposed Secured?" at bounding box center [795, 423] width 934 height 33
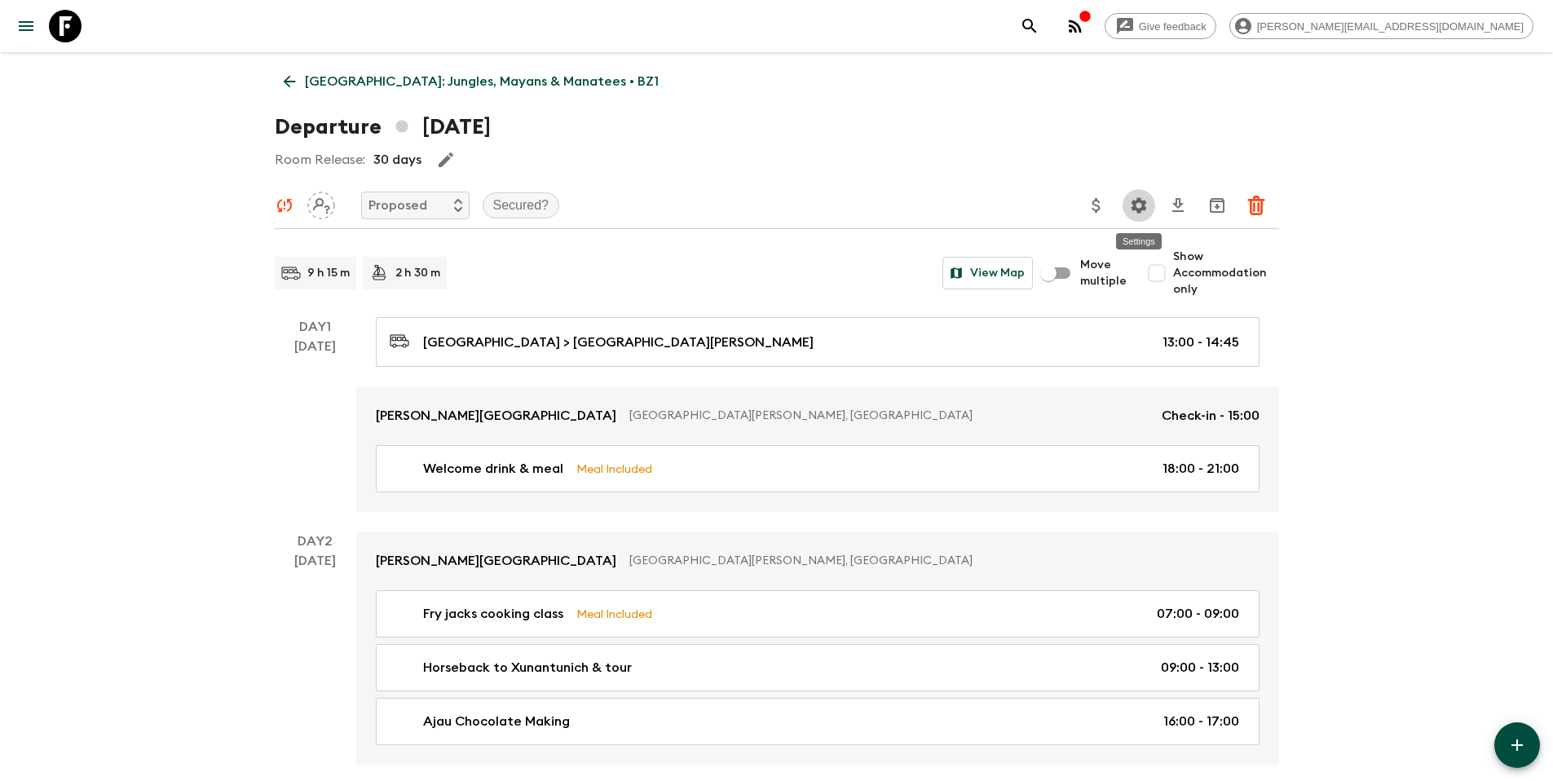
click at [1135, 209] on icon "Settings" at bounding box center [1138, 204] width 15 height 15
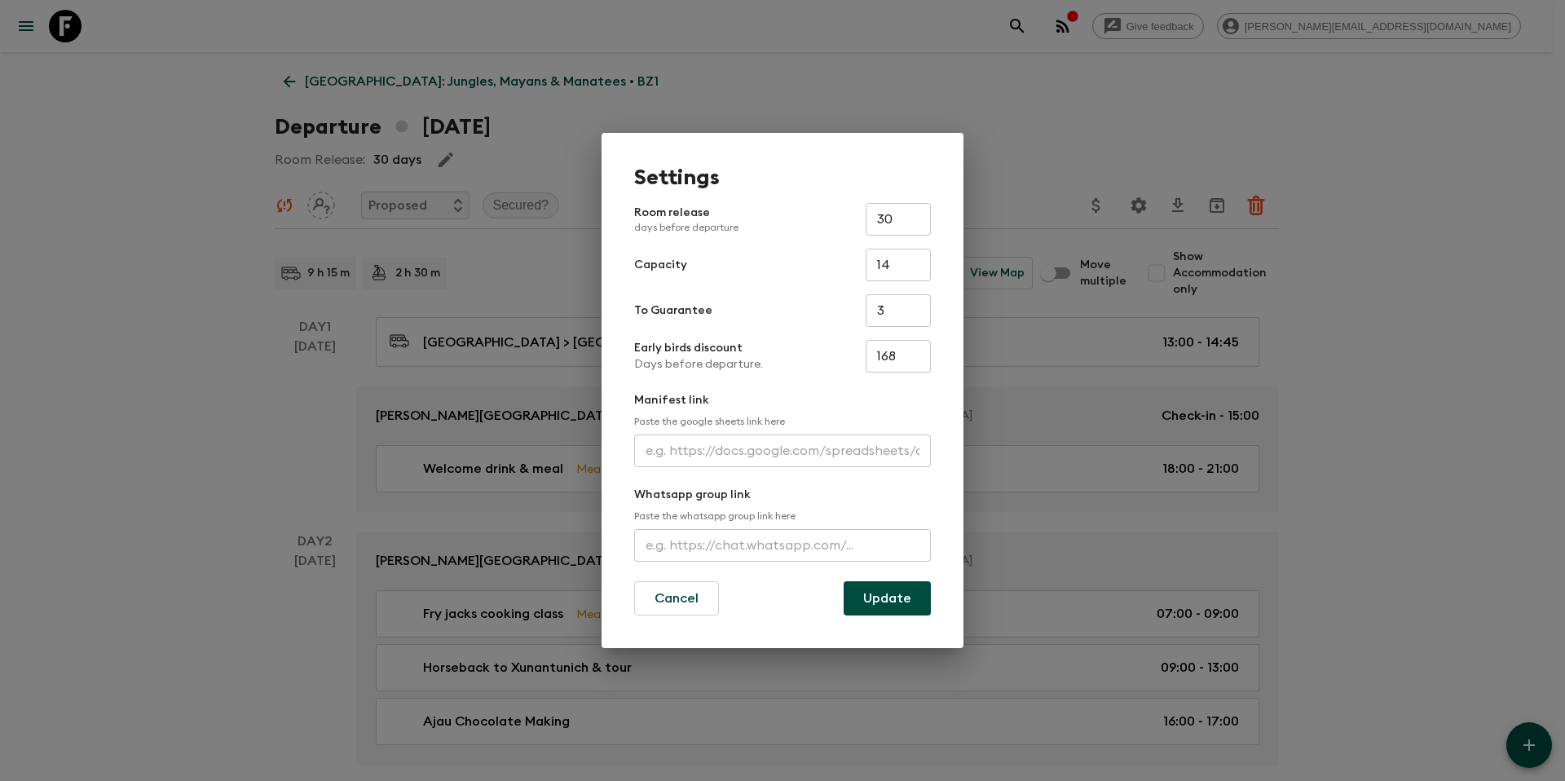
click at [1034, 166] on div "Settings Room release days before departure 30 ​ Capacity 14 ​ To Guarantee 3 ​…" at bounding box center [782, 390] width 1565 height 781
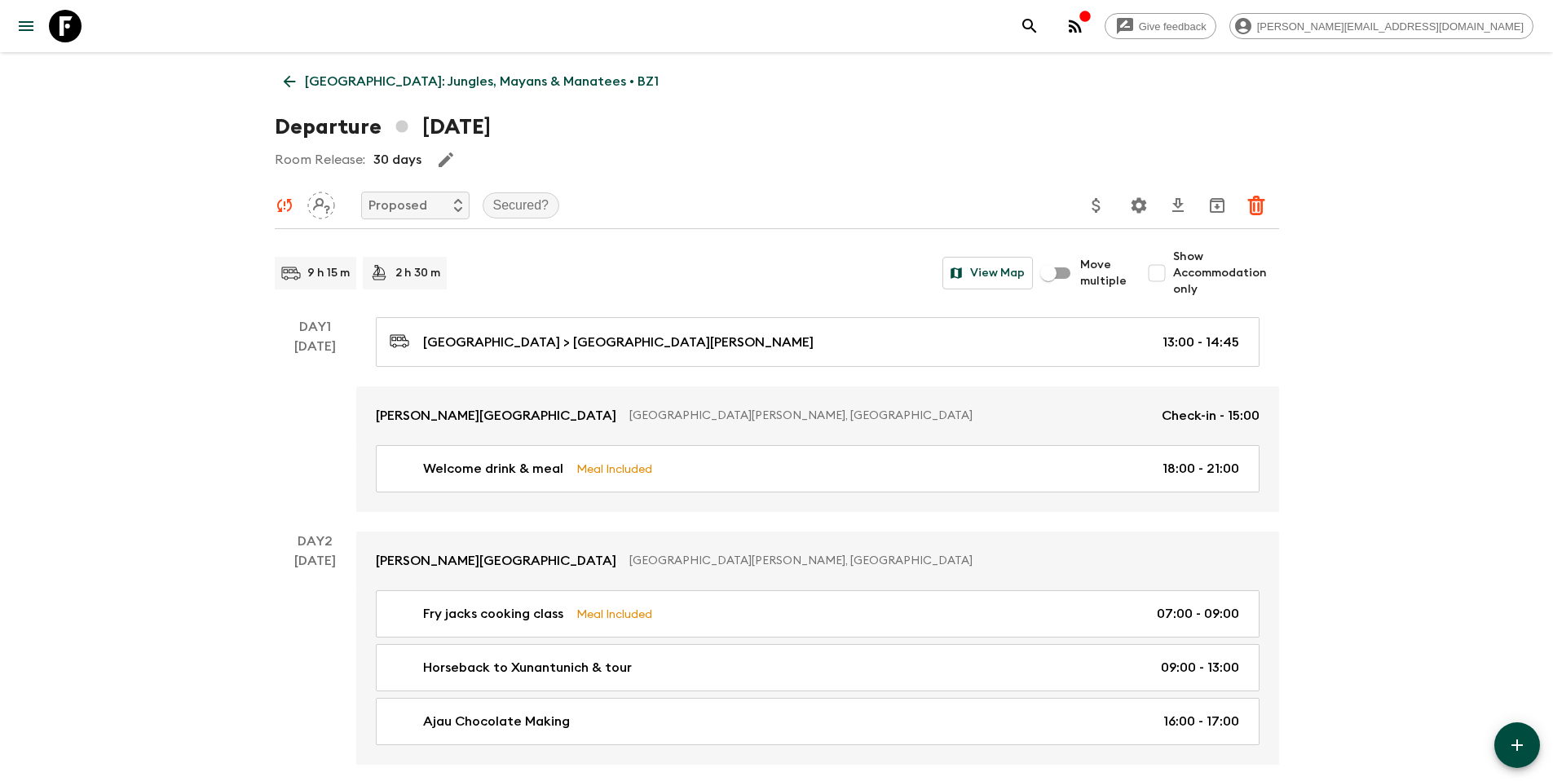
click at [1095, 208] on icon "Update Price, Early Bird Discount and Costs" at bounding box center [1097, 206] width 20 height 20
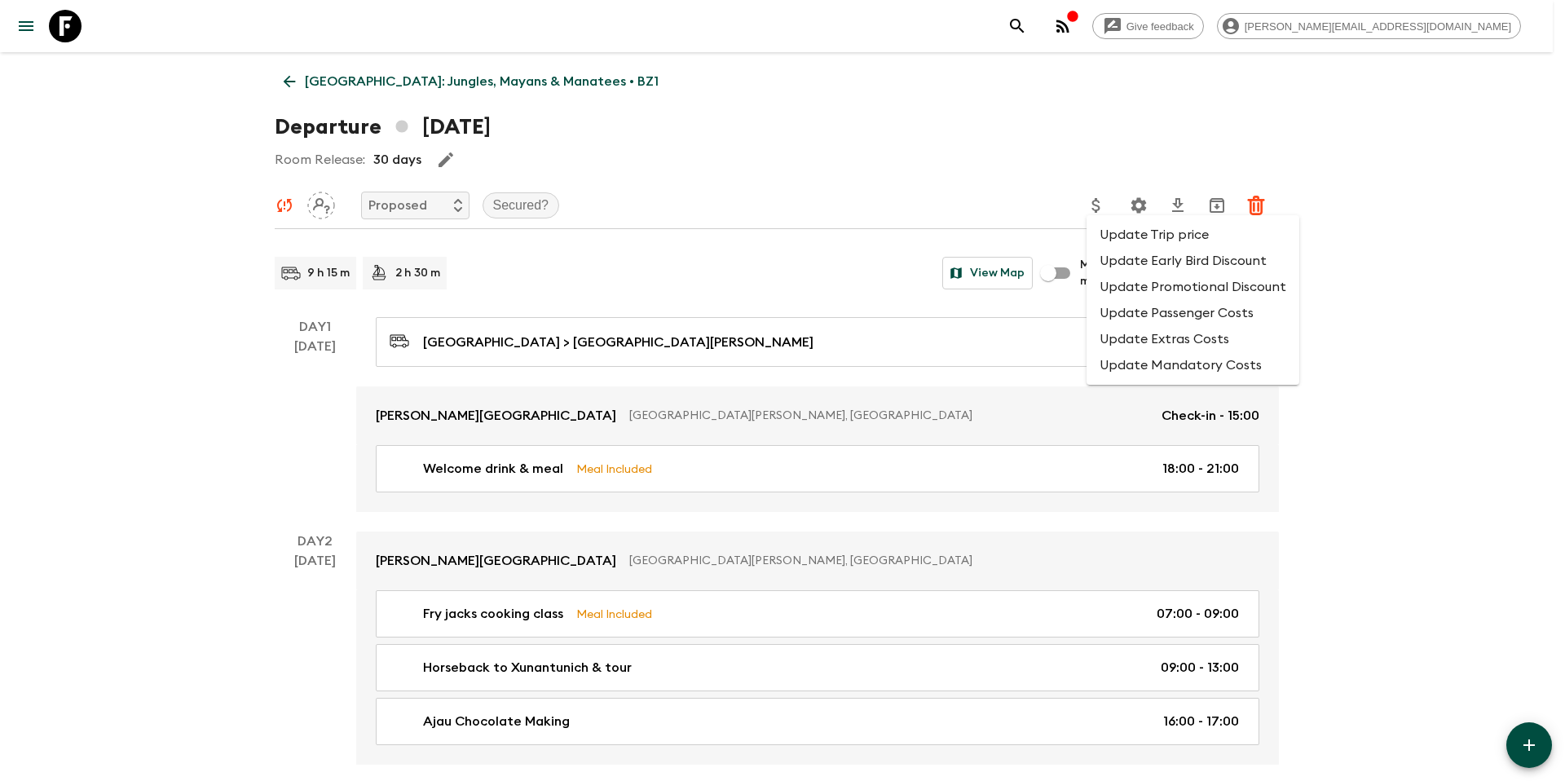
click at [989, 168] on div at bounding box center [782, 390] width 1565 height 781
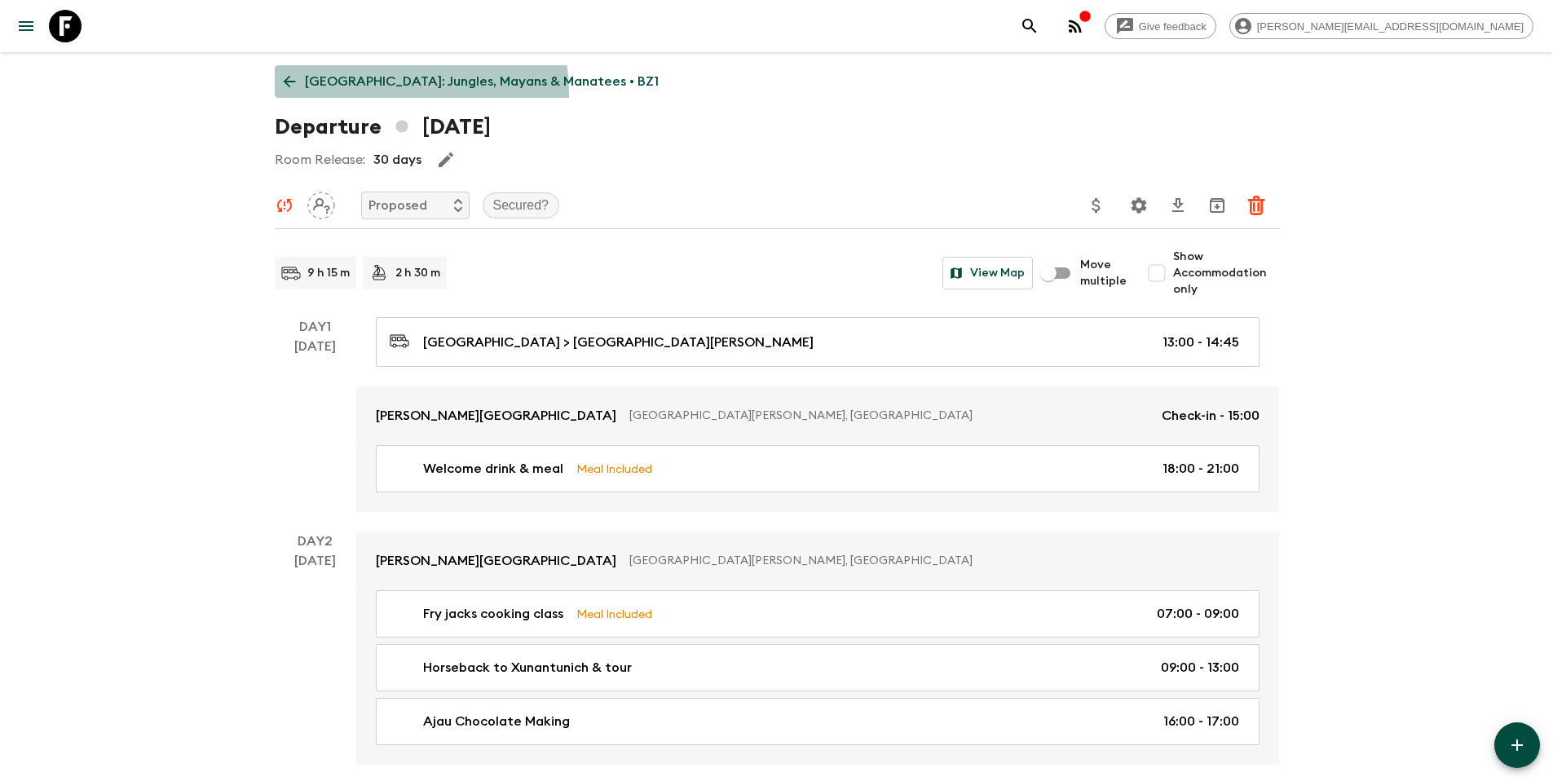
click at [342, 96] on link "Belize: Jungles, Mayans & Manatees • BZ1" at bounding box center [471, 81] width 393 height 33
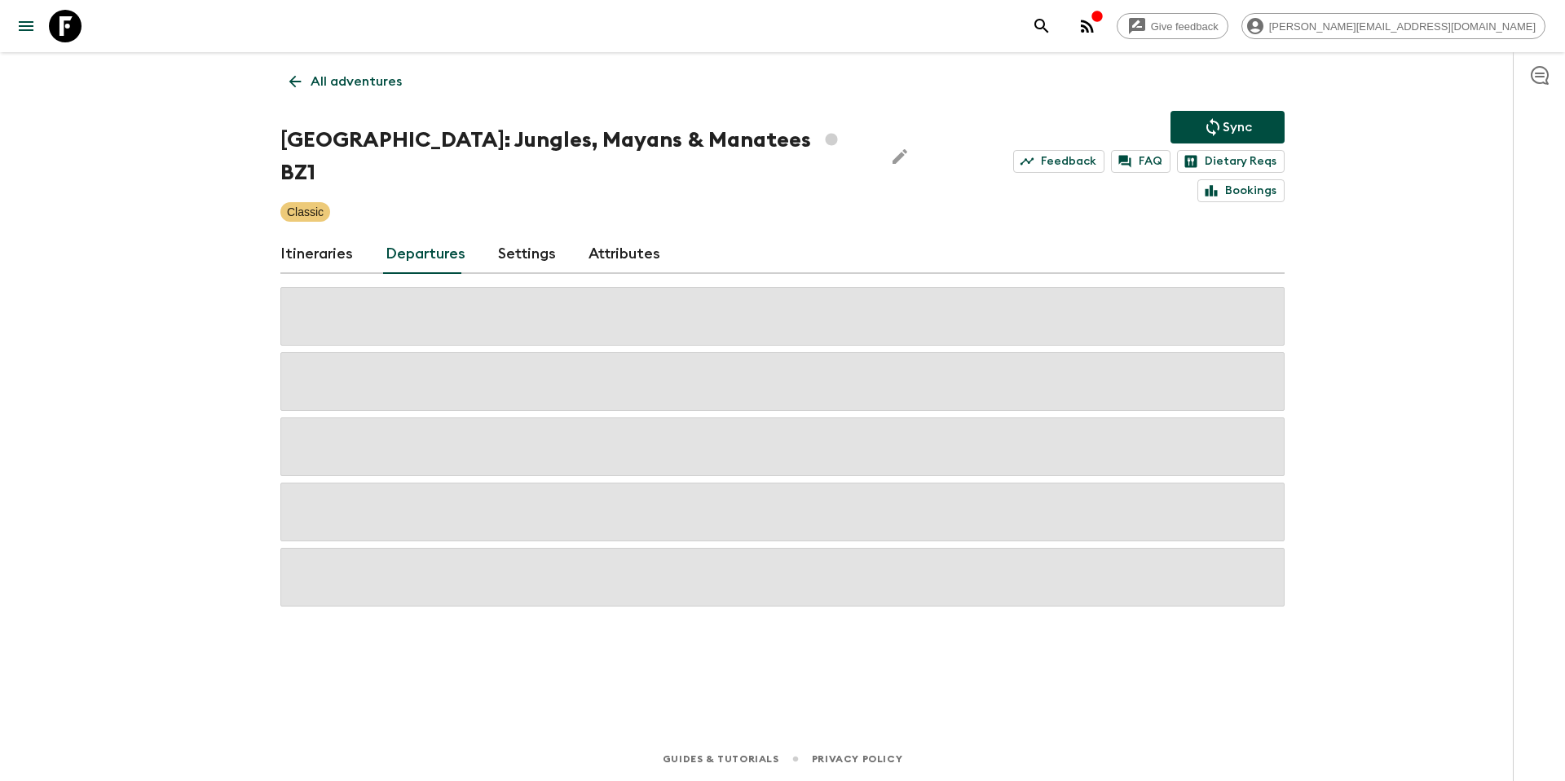
click at [324, 81] on p "All adventures" at bounding box center [356, 82] width 91 height 20
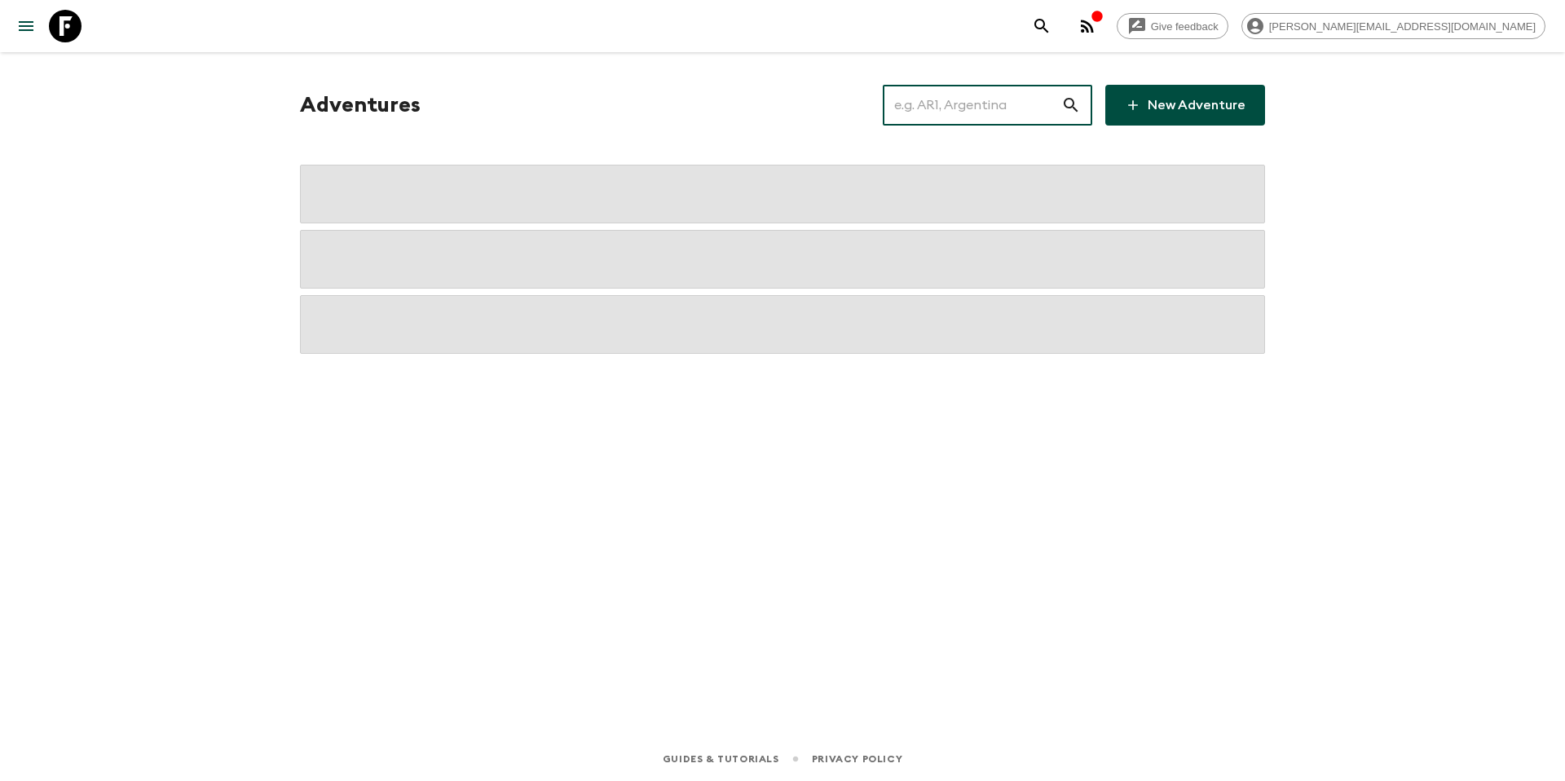
click at [1015, 108] on input "text" at bounding box center [972, 105] width 179 height 46
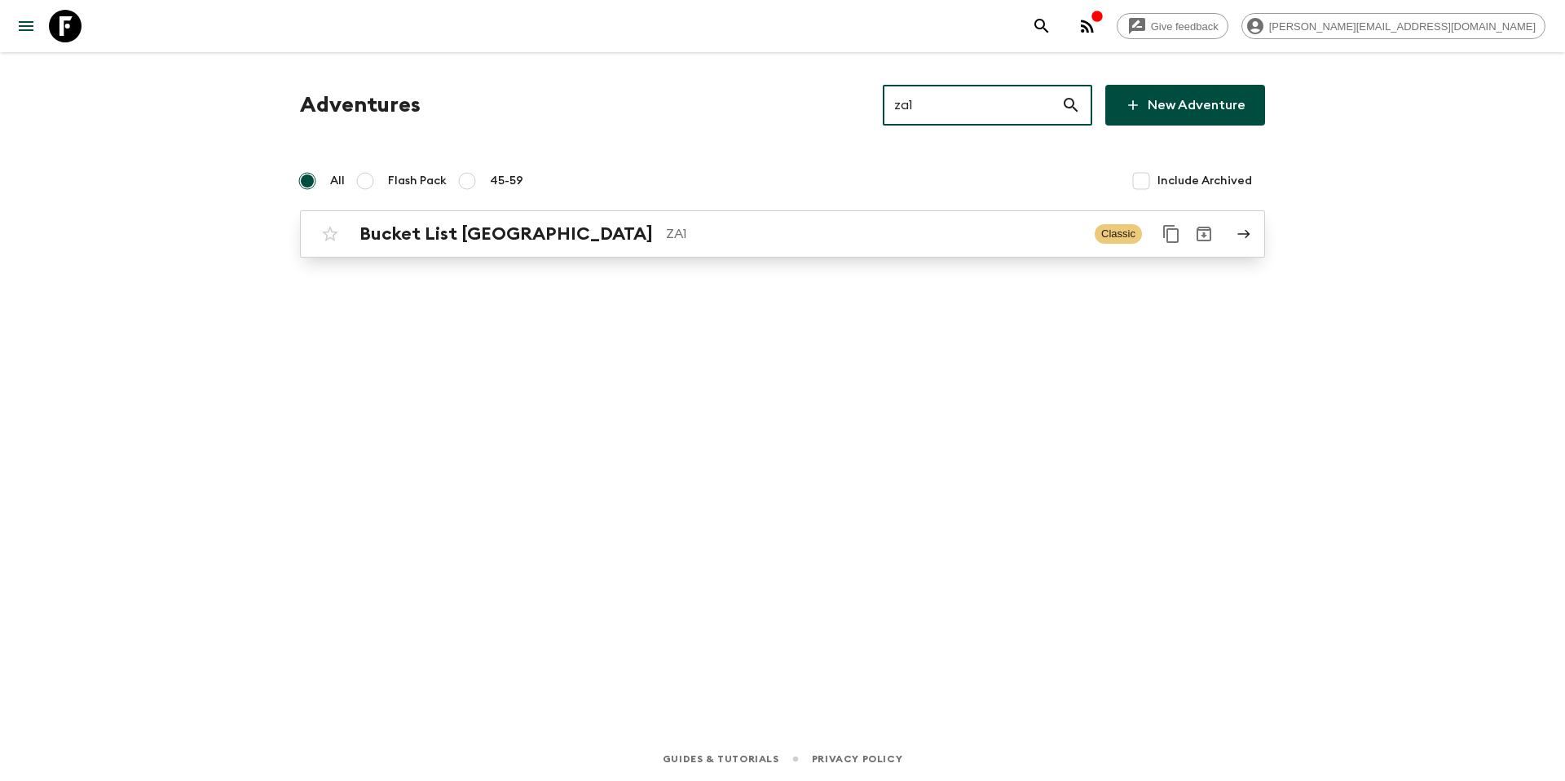
type input "za1"
click at [666, 227] on p "ZA1" at bounding box center [874, 234] width 416 height 20
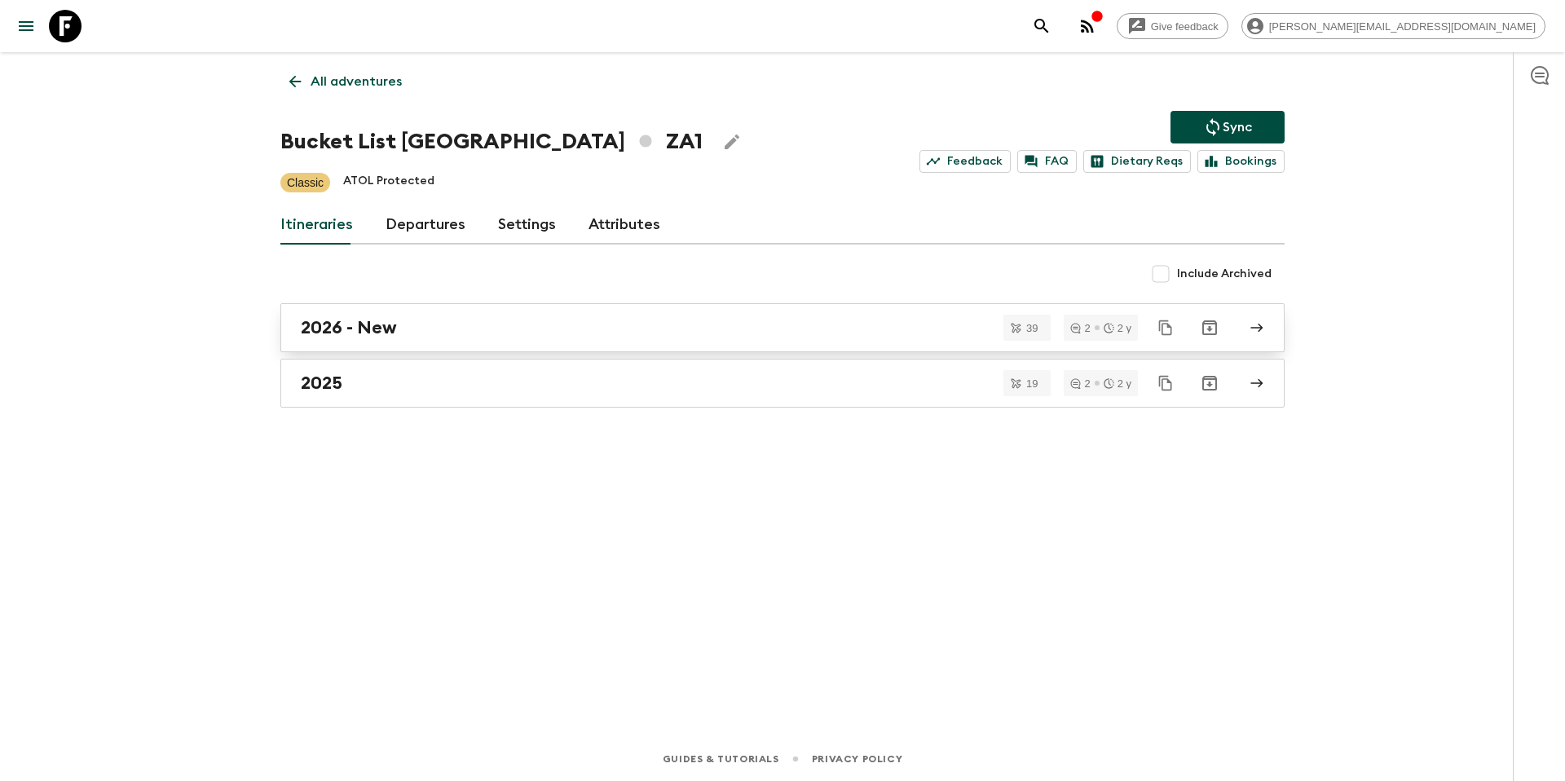
click at [424, 319] on div "2026 - New" at bounding box center [767, 327] width 933 height 21
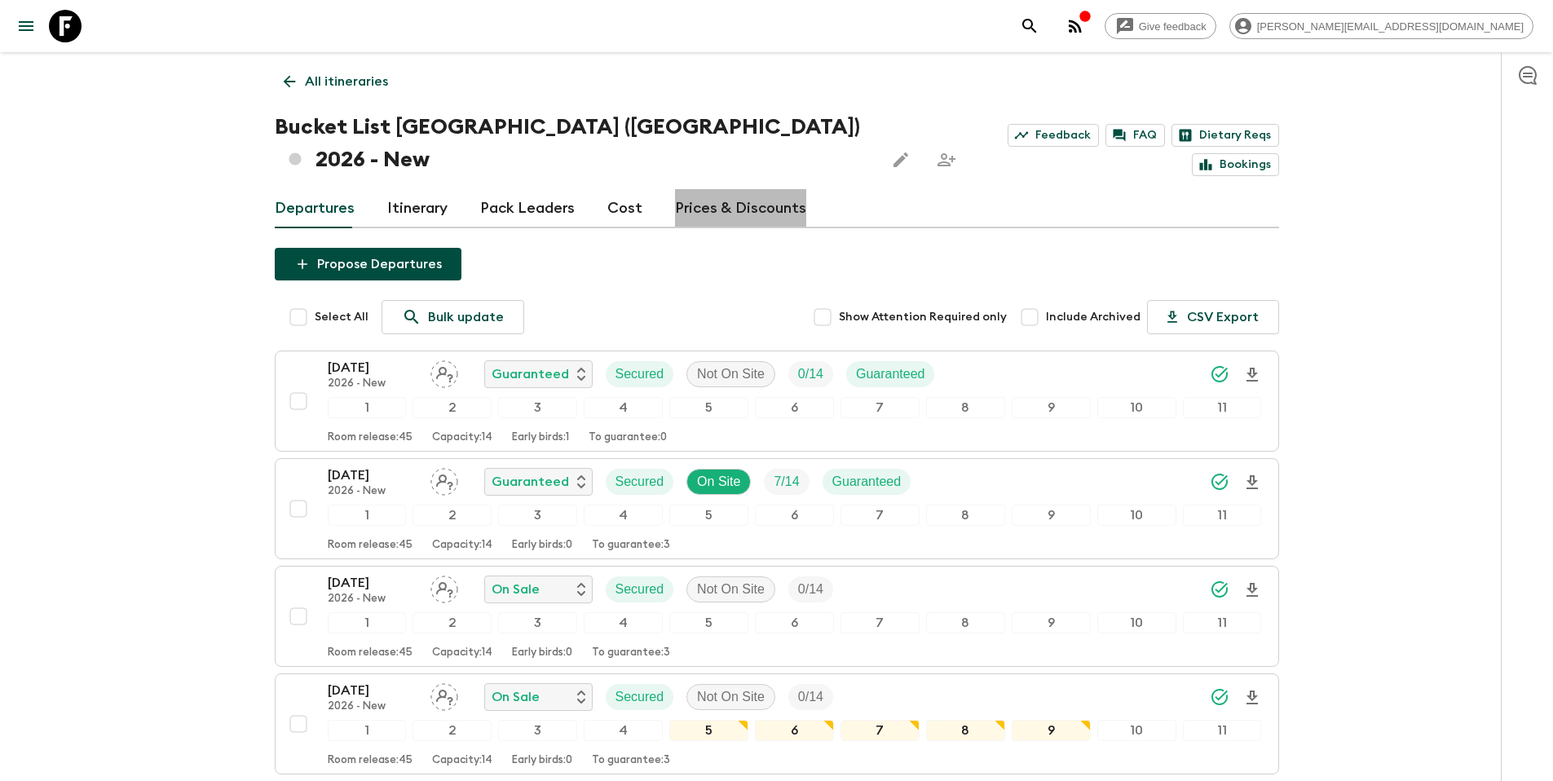
click at [759, 189] on link "Prices & Discounts" at bounding box center [740, 208] width 131 height 39
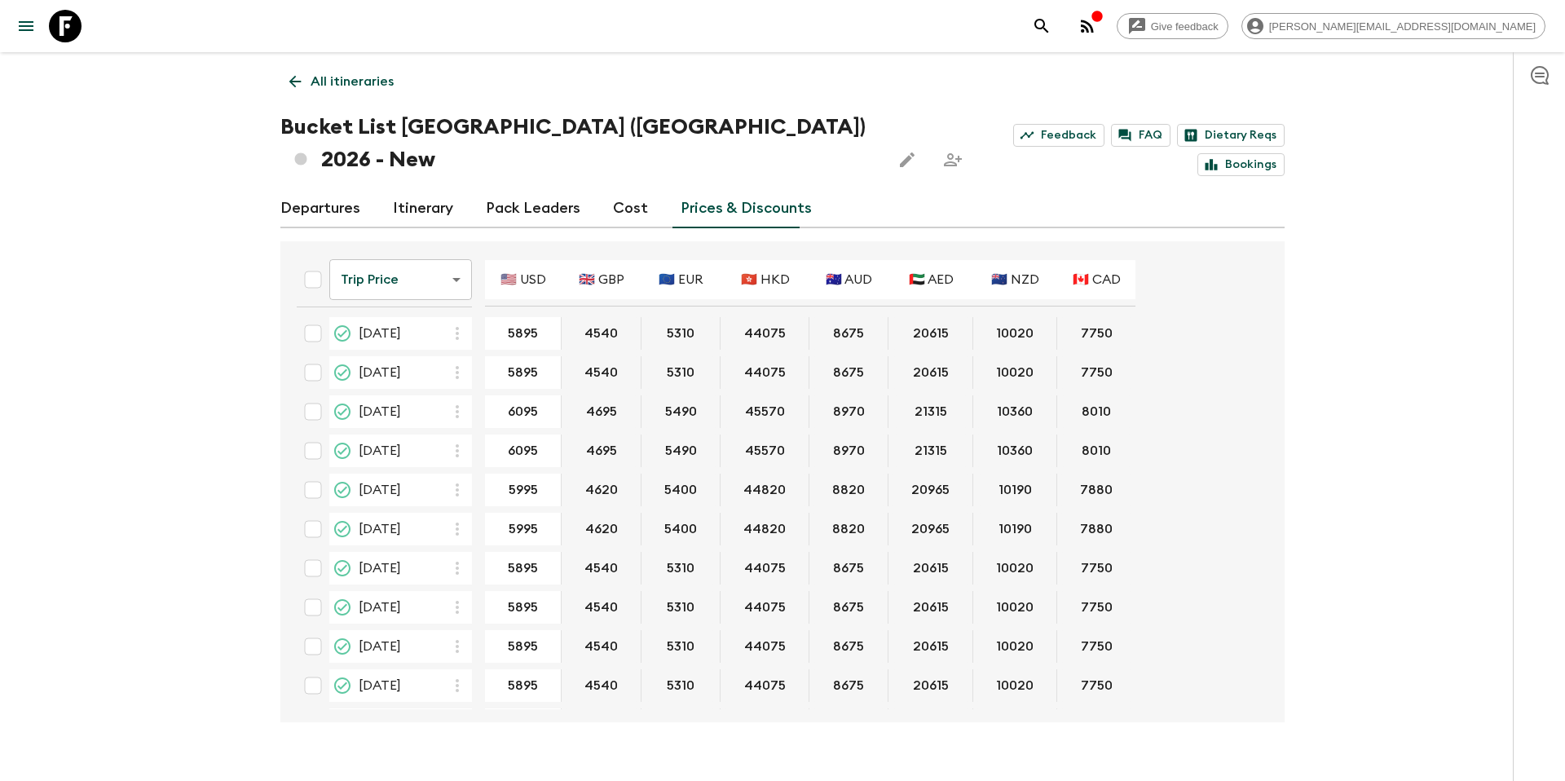
scroll to position [144, 0]
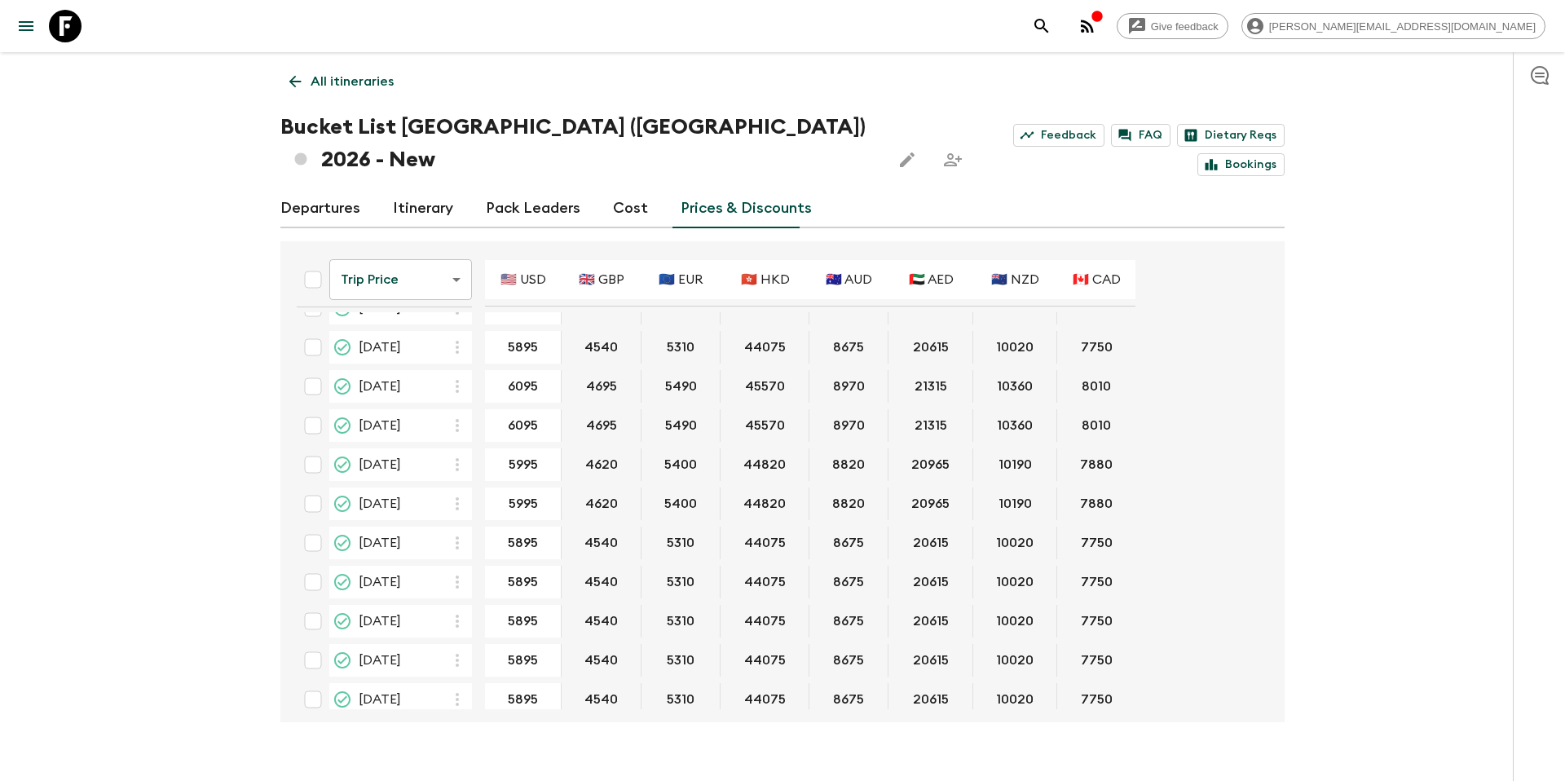
click at [314, 527] on input "checkbox" at bounding box center [313, 543] width 33 height 33
checkbox input "true"
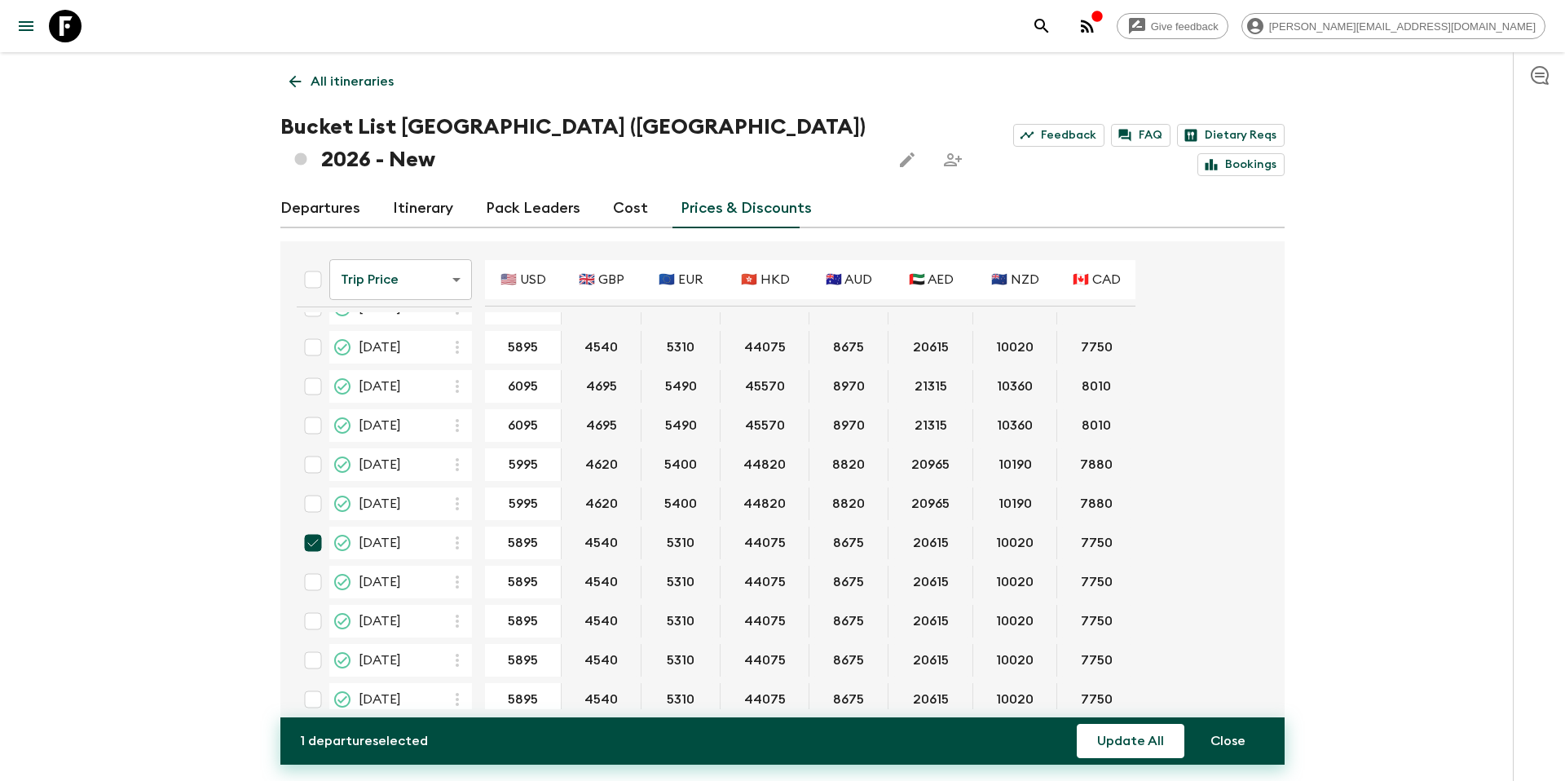
click at [312, 566] on input "checkbox" at bounding box center [313, 582] width 33 height 33
checkbox input "true"
click at [311, 605] on input "checkbox" at bounding box center [313, 621] width 33 height 33
checkbox input "true"
click at [318, 644] on input "checkbox" at bounding box center [313, 660] width 33 height 33
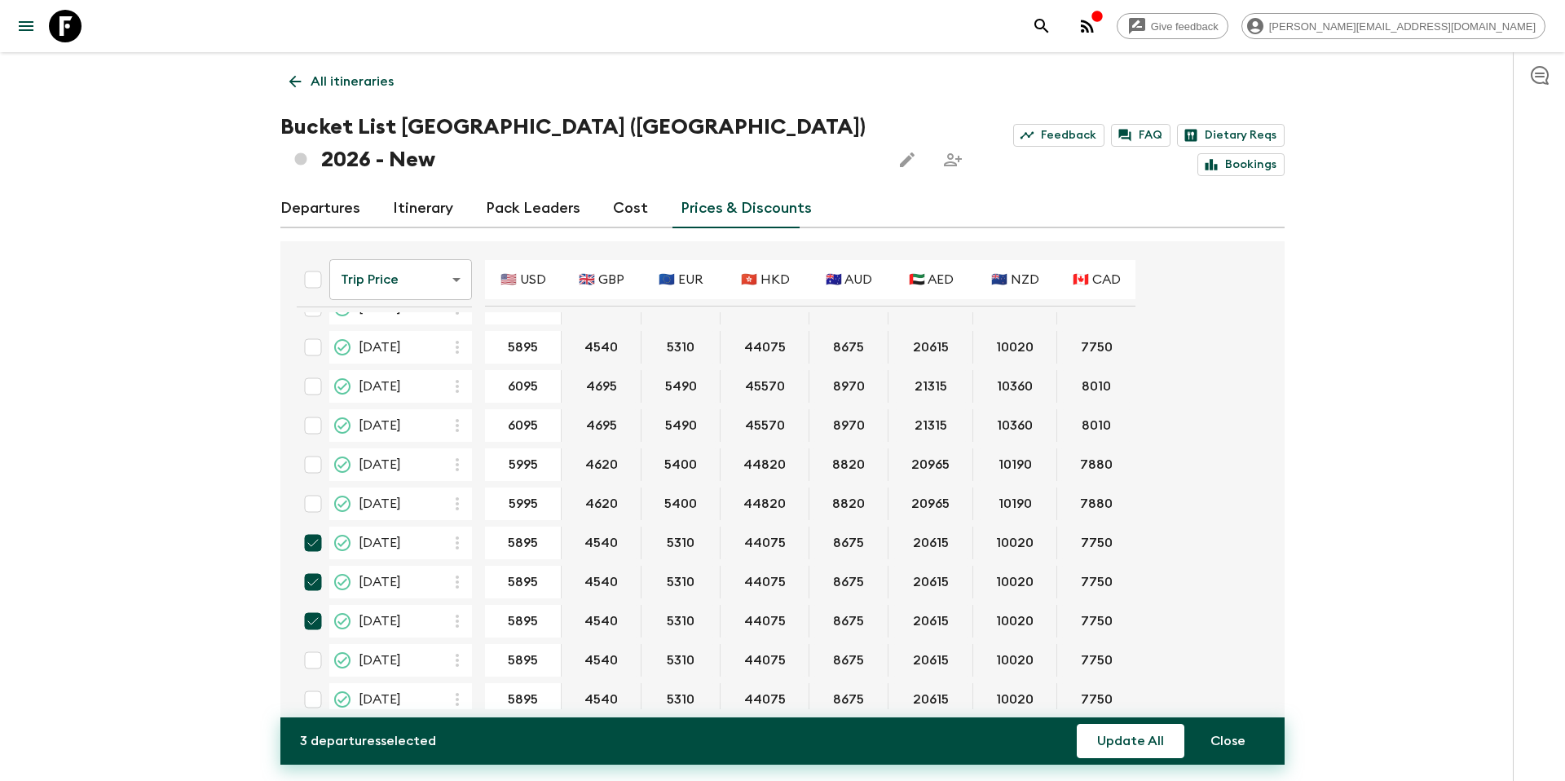
checkbox input "true"
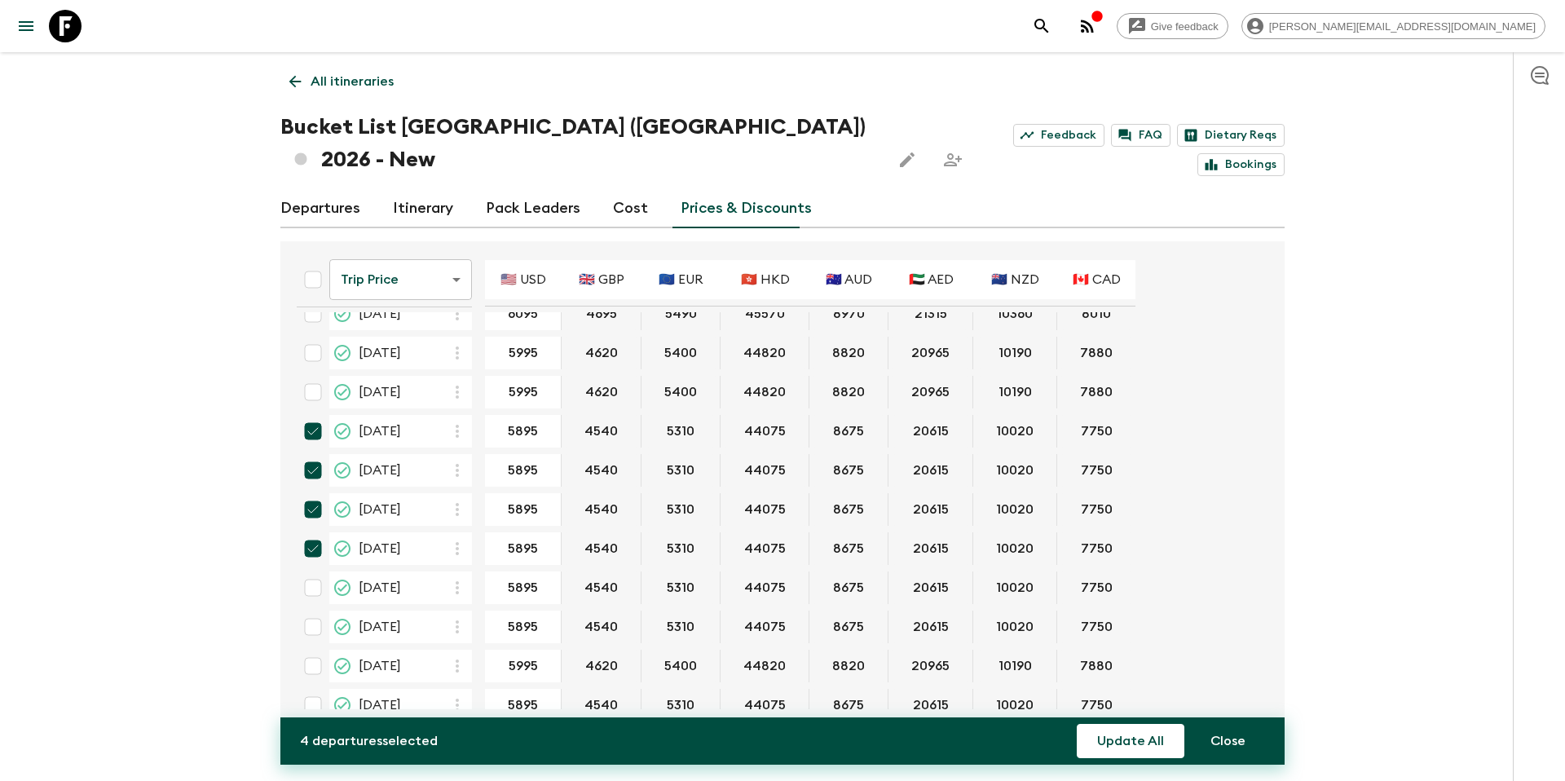
scroll to position [267, 0]
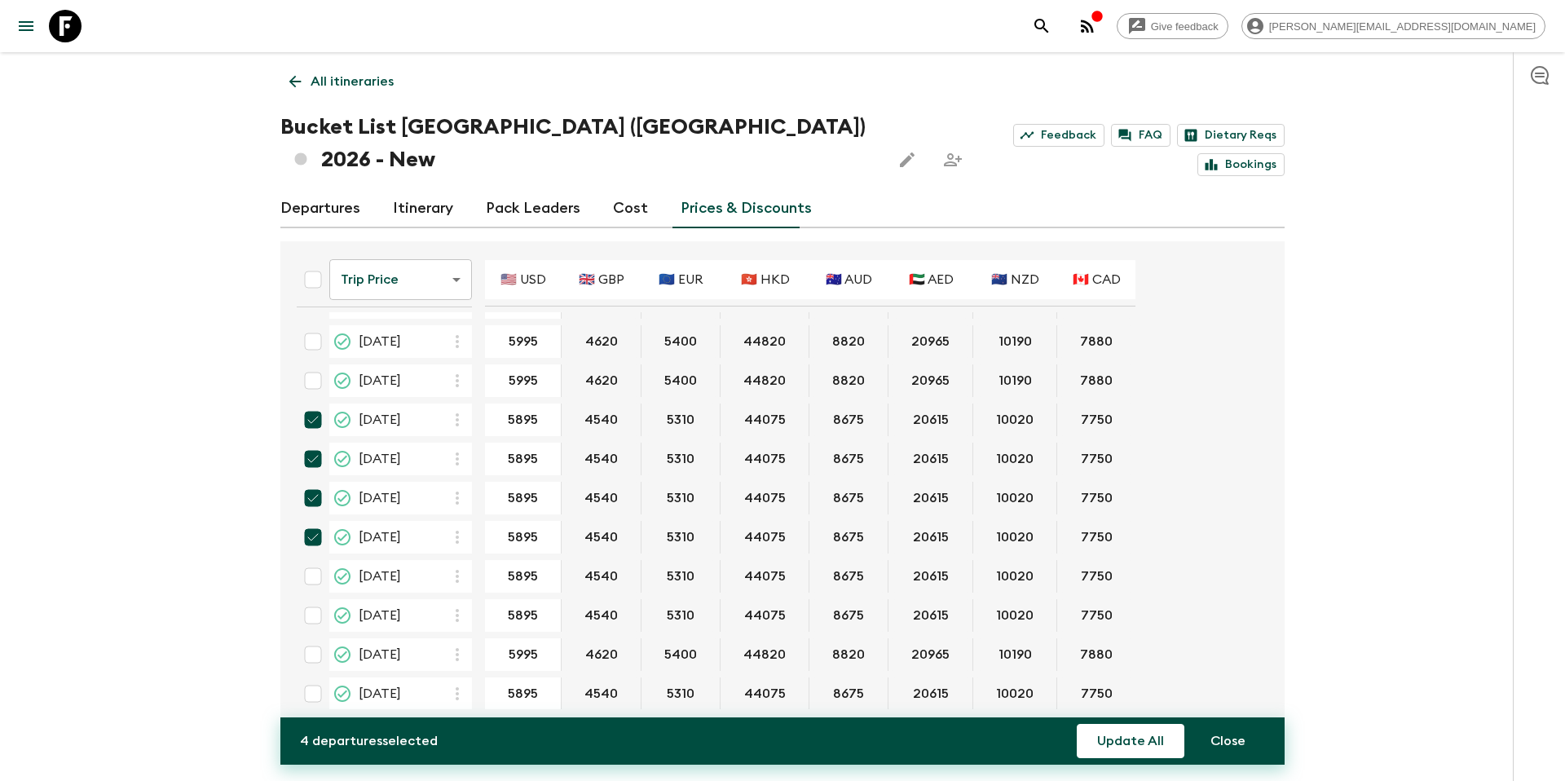
click at [312, 560] on input "checkbox" at bounding box center [313, 576] width 33 height 33
checkbox input "true"
click at [308, 599] on input "checkbox" at bounding box center [313, 615] width 33 height 33
checkbox input "true"
click at [316, 638] on input "checkbox" at bounding box center [313, 654] width 33 height 33
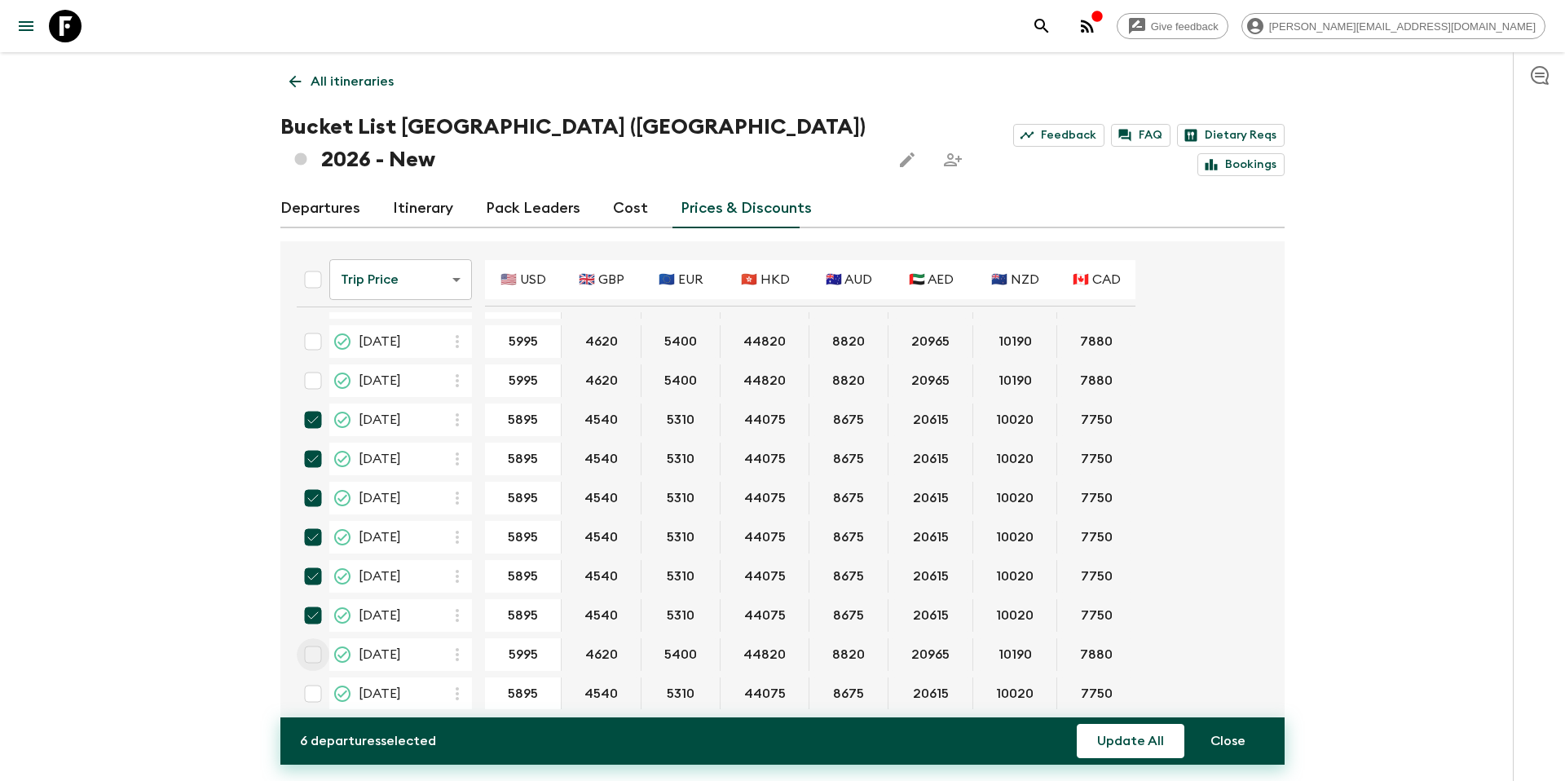
checkbox input "true"
click at [318, 678] on input "checkbox" at bounding box center [313, 694] width 33 height 33
checkbox input "true"
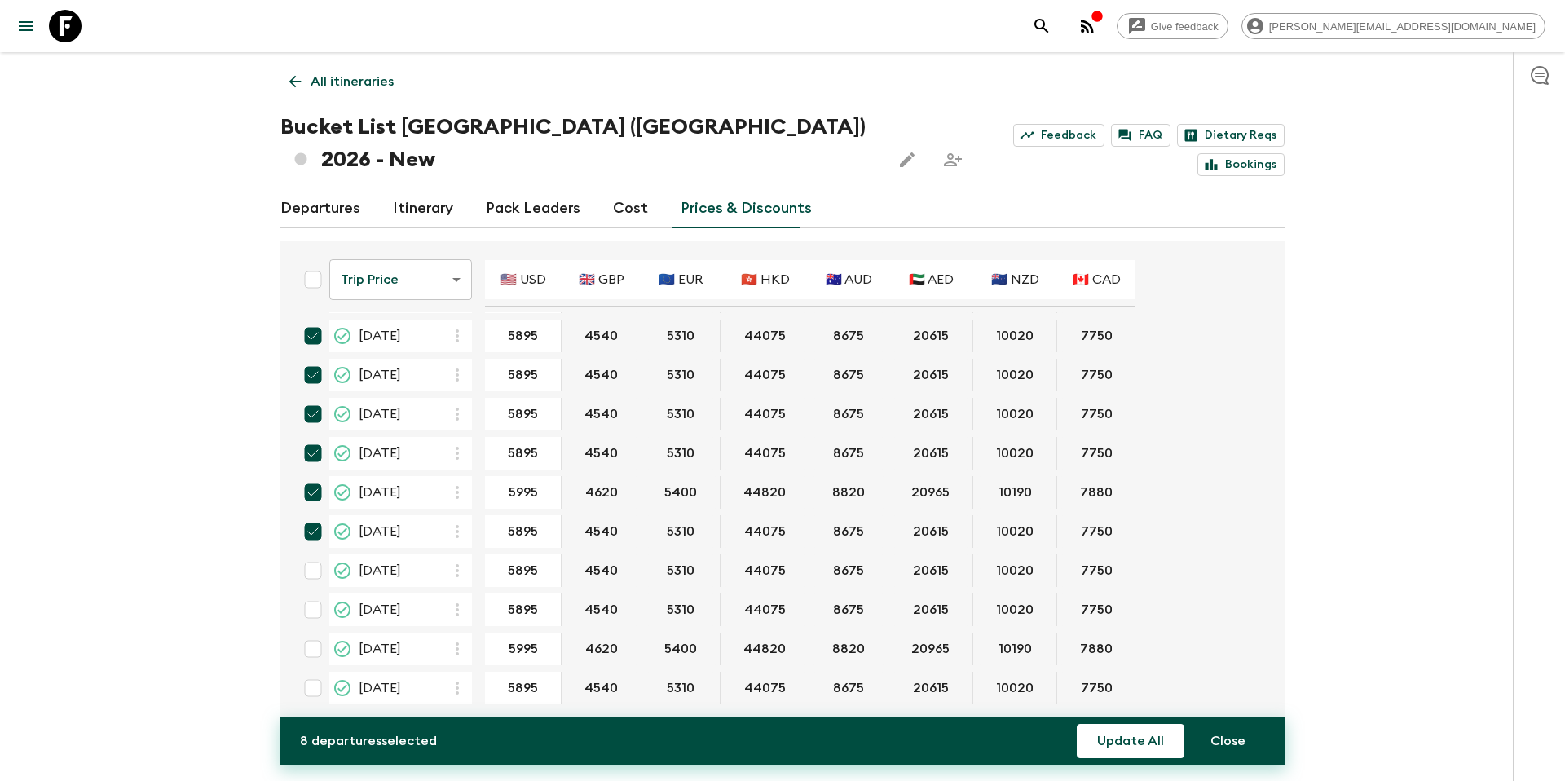
click at [313, 554] on input "checkbox" at bounding box center [313, 570] width 33 height 33
checkbox input "true"
click at [311, 594] on input "checkbox" at bounding box center [313, 610] width 33 height 33
checkbox input "true"
click at [1141, 745] on button "Update All" at bounding box center [1131, 741] width 108 height 34
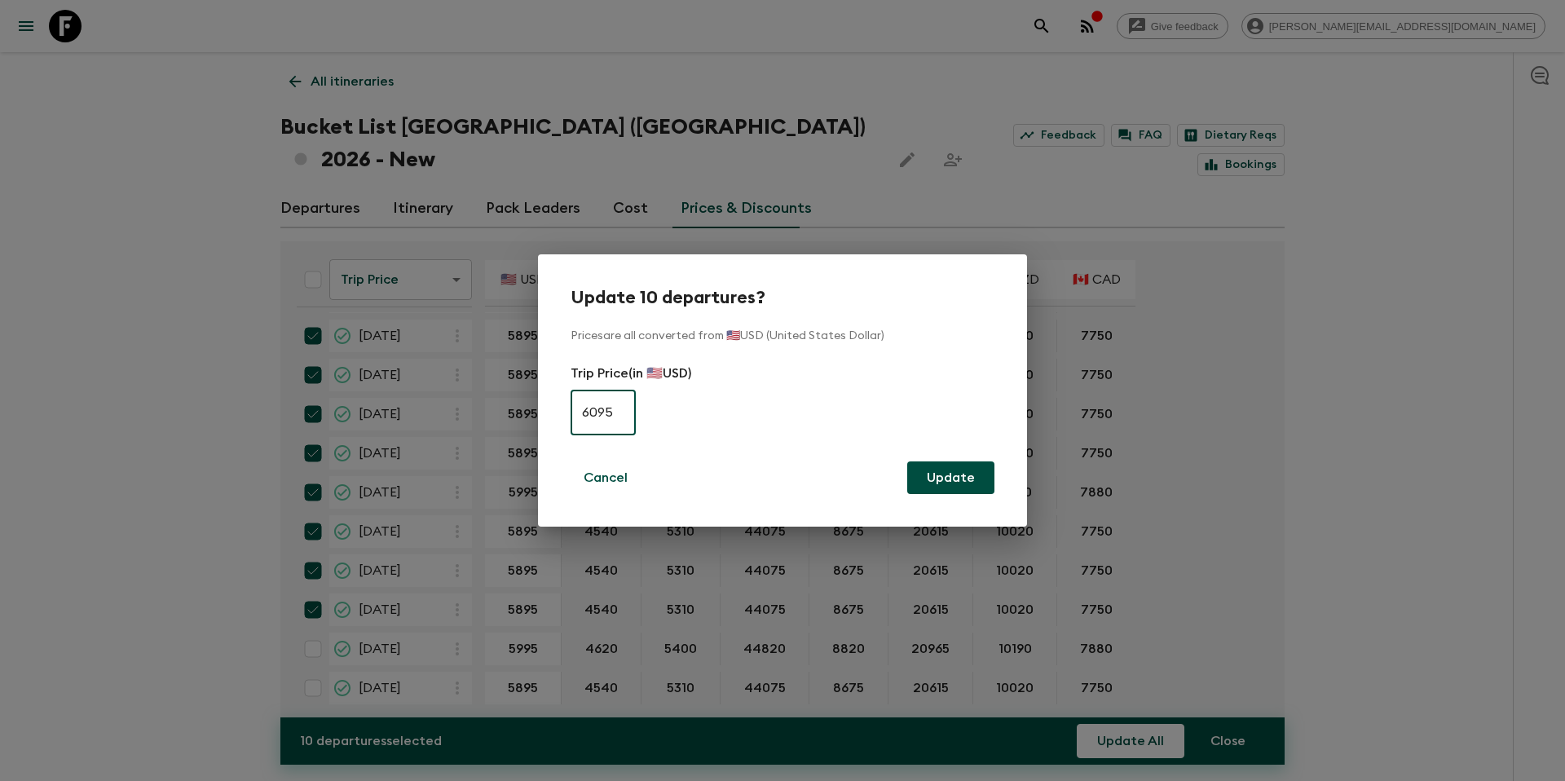
type input "6095"
click at [960, 485] on button "Update" at bounding box center [950, 477] width 87 height 33
checkbox input "false"
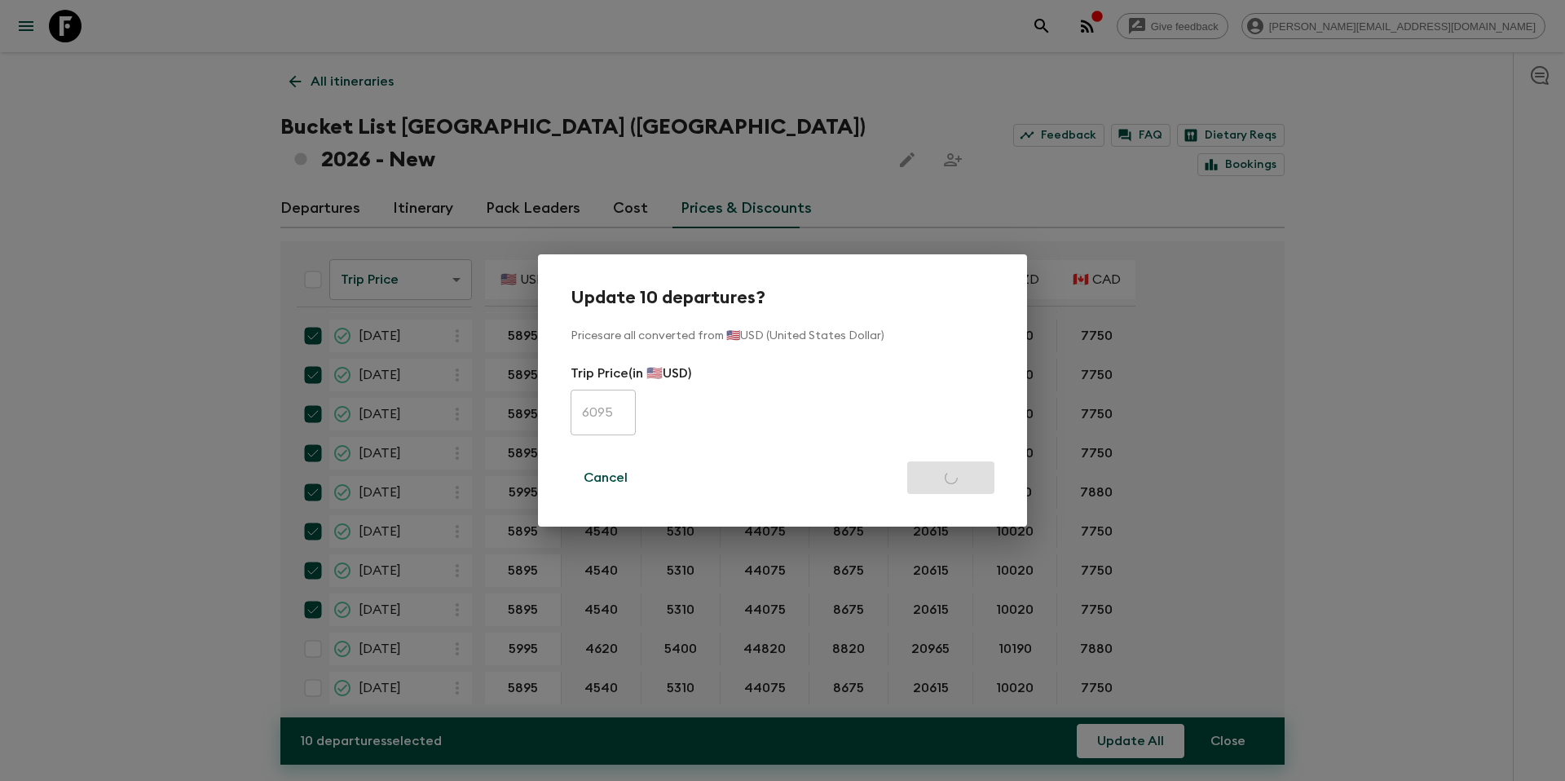
checkbox input "false"
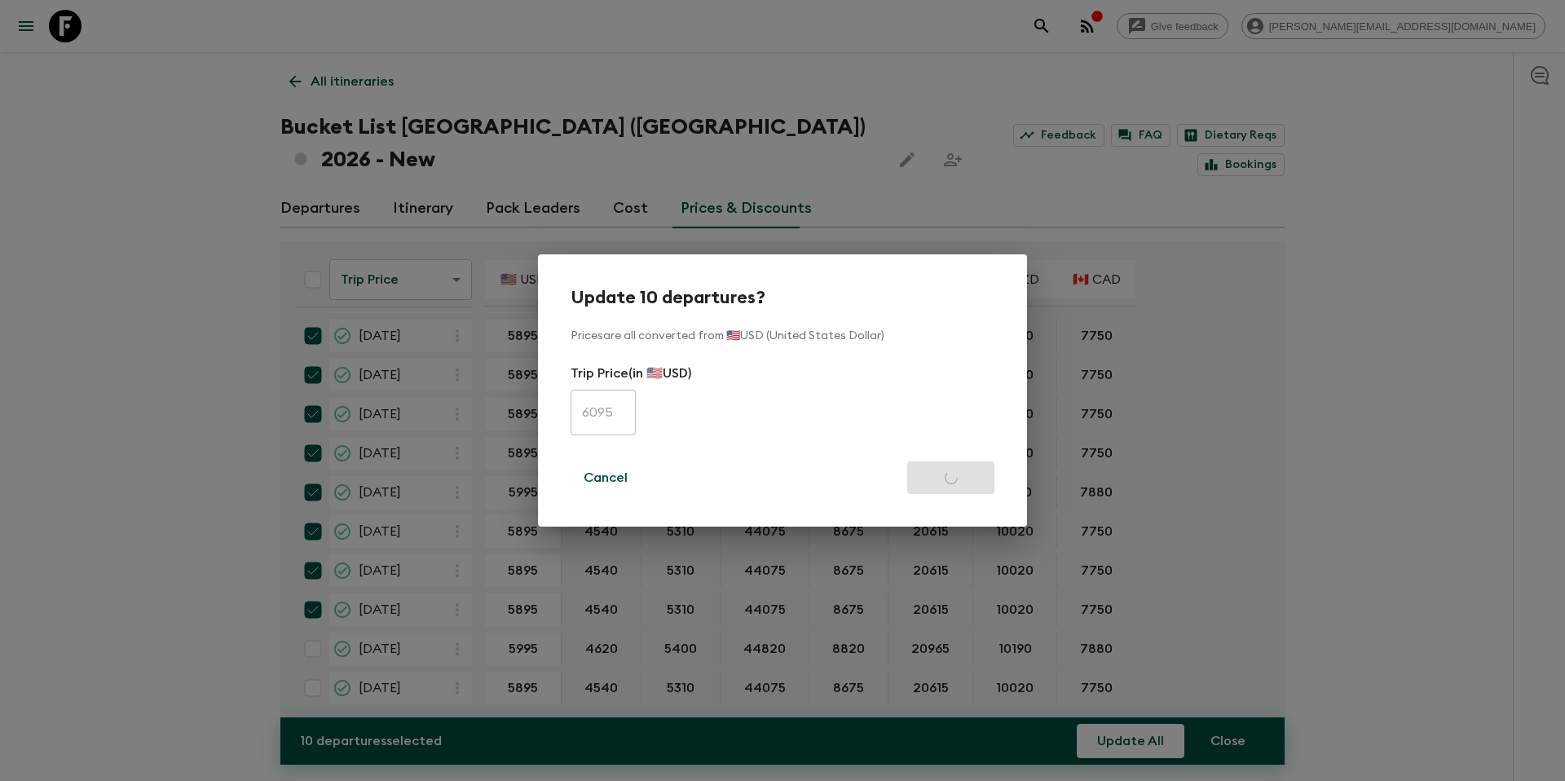
checkbox input "false"
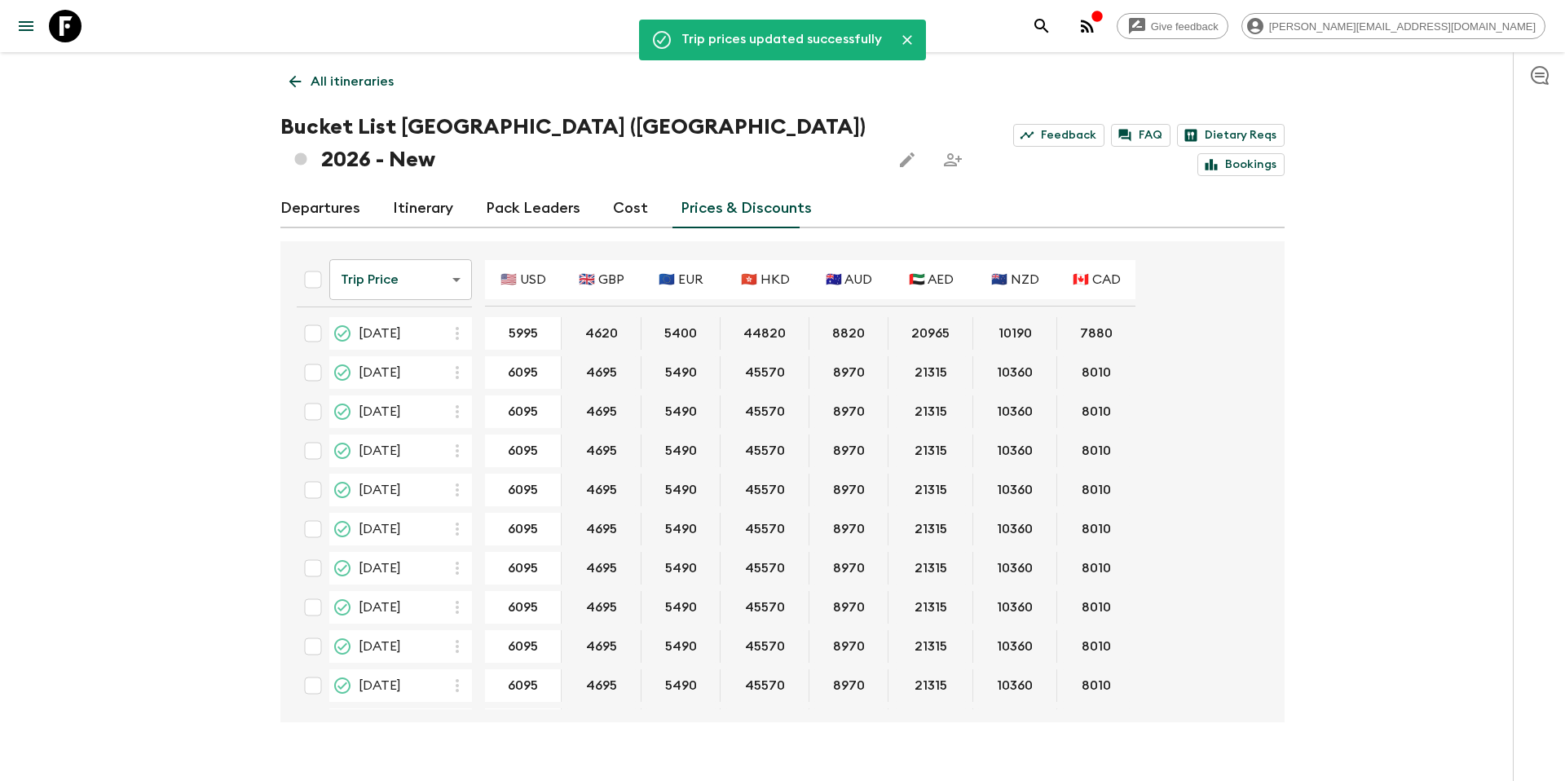
scroll to position [0, 0]
click at [311, 319] on input "checkbox" at bounding box center [313, 335] width 33 height 33
checkbox input "true"
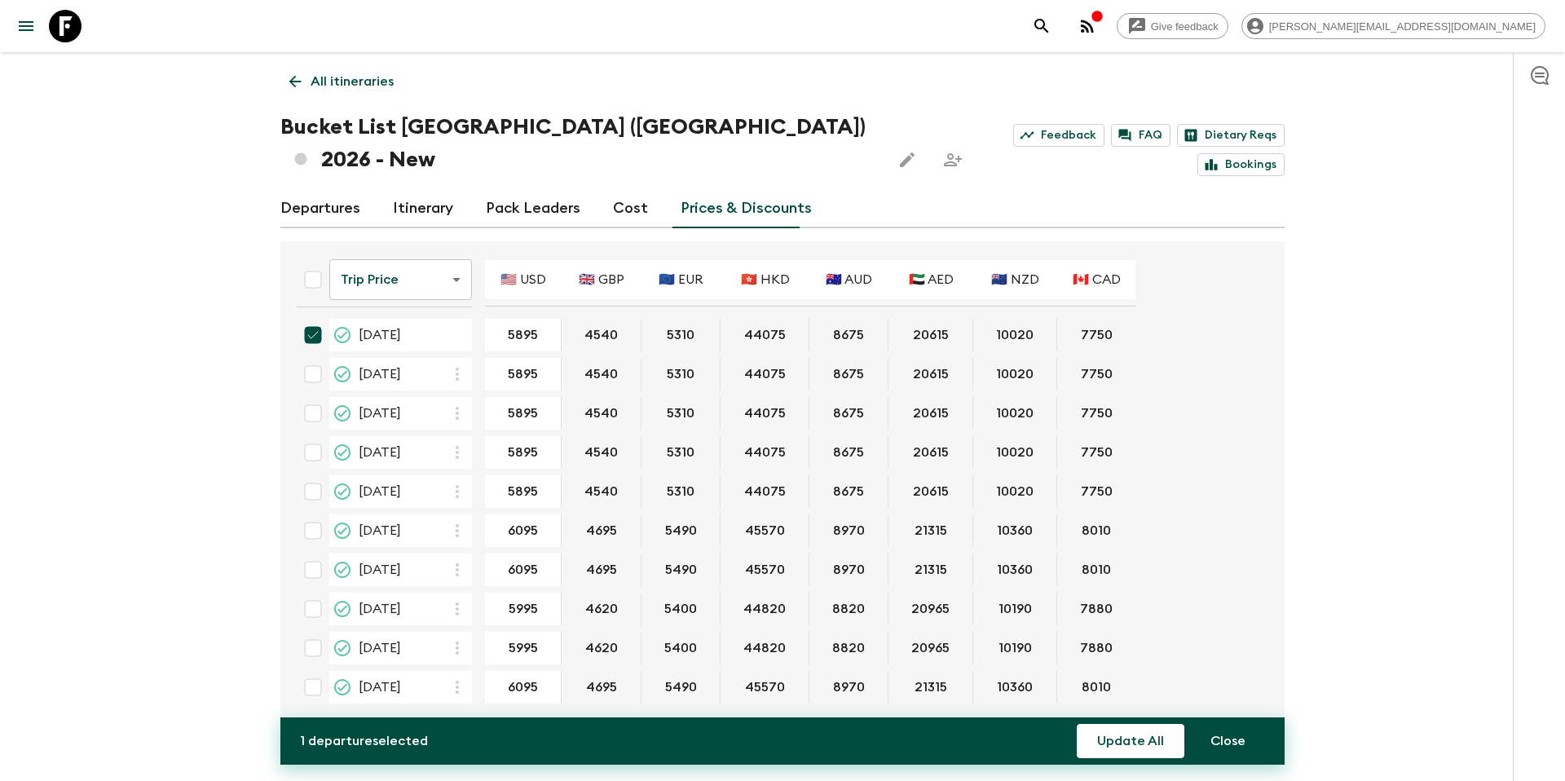
click at [320, 358] on input "checkbox" at bounding box center [313, 374] width 33 height 33
checkbox input "true"
click at [320, 397] on input "checkbox" at bounding box center [313, 413] width 33 height 33
checkbox input "true"
drag, startPoint x: 311, startPoint y: 413, endPoint x: 320, endPoint y: 439, distance: 27.3
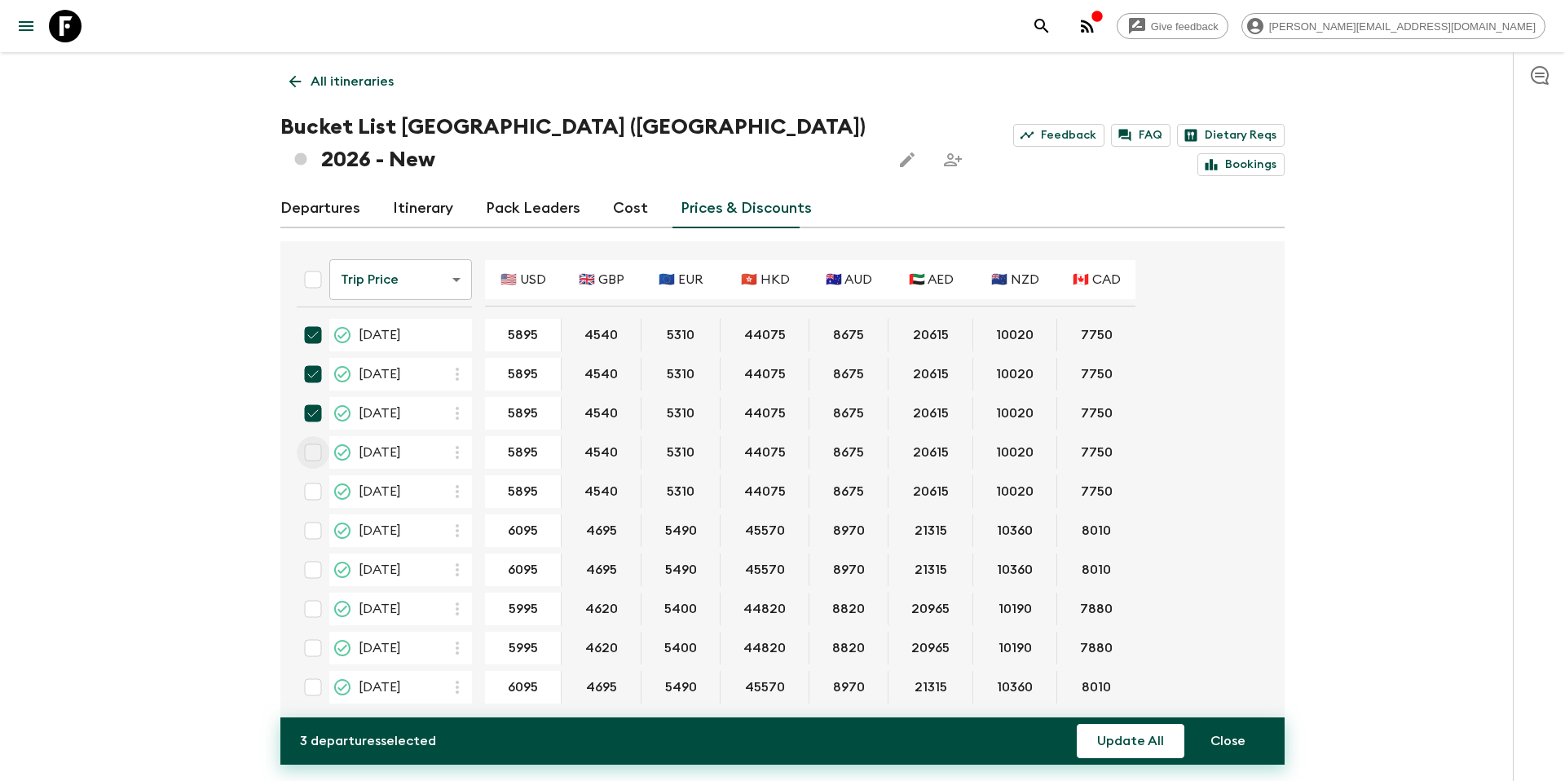
click at [311, 436] on input "checkbox" at bounding box center [313, 452] width 33 height 33
checkbox input "true"
click at [317, 475] on input "checkbox" at bounding box center [313, 491] width 33 height 33
checkbox input "true"
click at [1149, 744] on button "Update All" at bounding box center [1131, 741] width 108 height 34
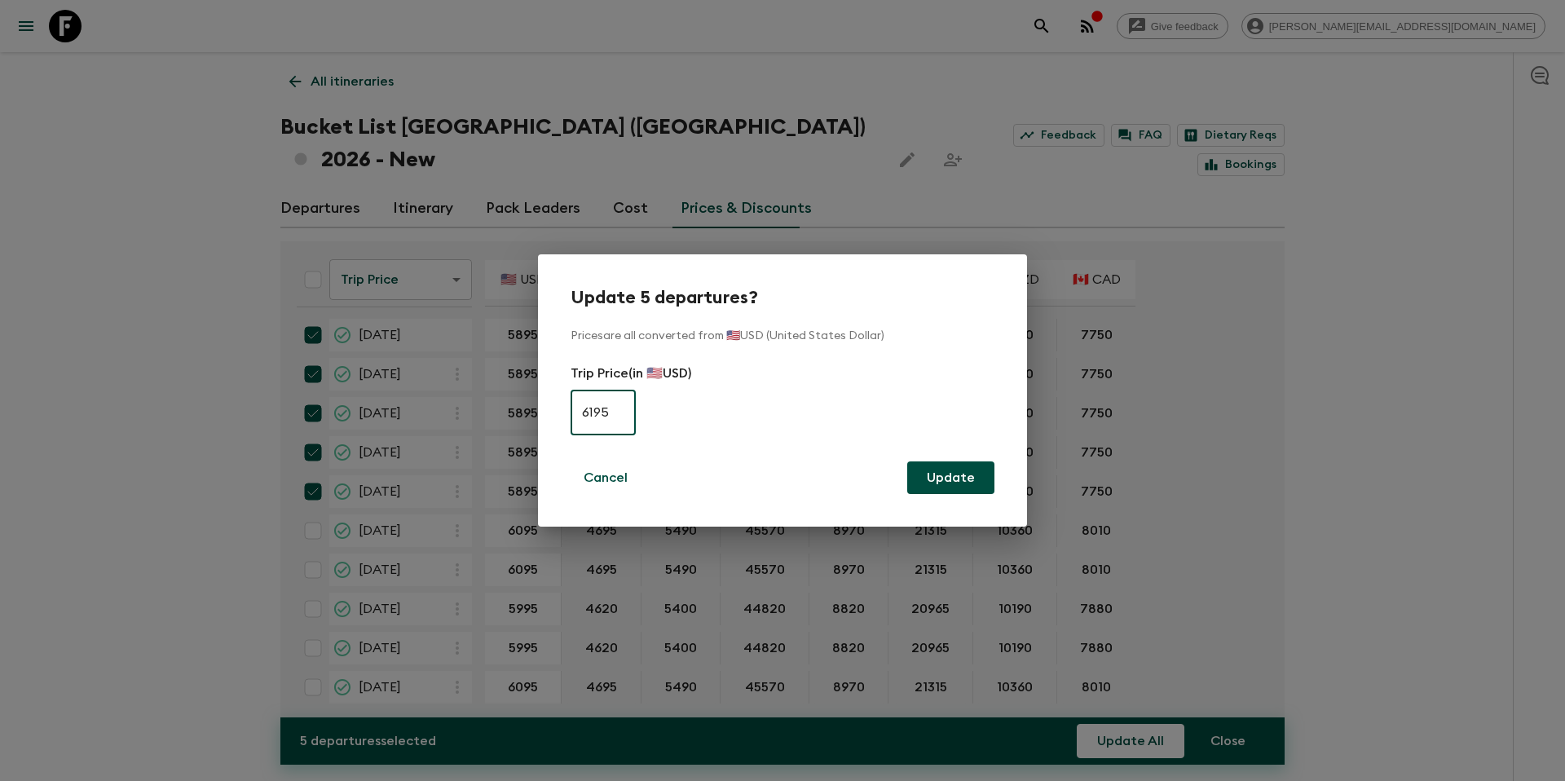
type input "6195"
click at [958, 483] on button "Update" at bounding box center [950, 477] width 87 height 33
checkbox input "false"
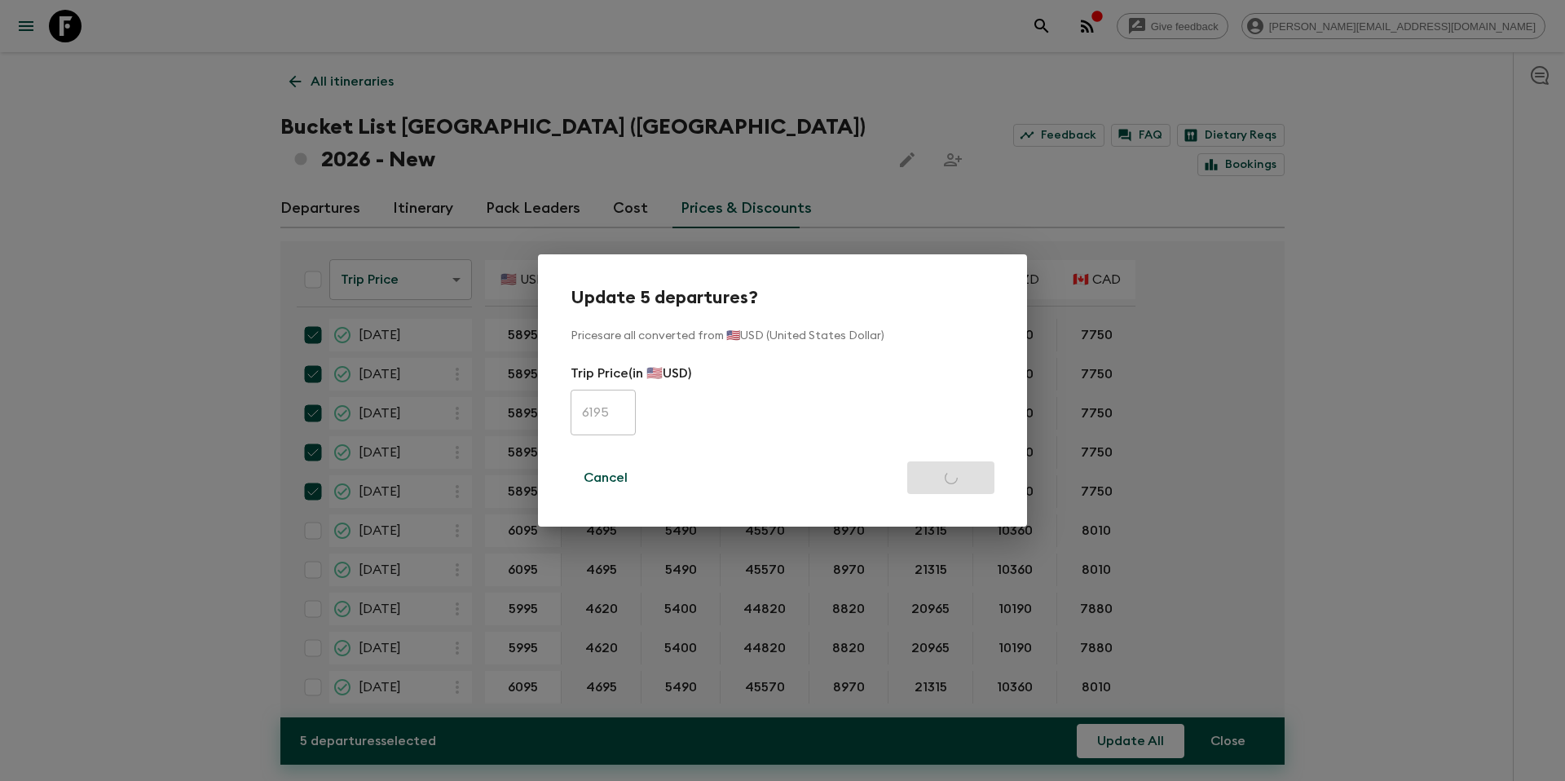
checkbox input "false"
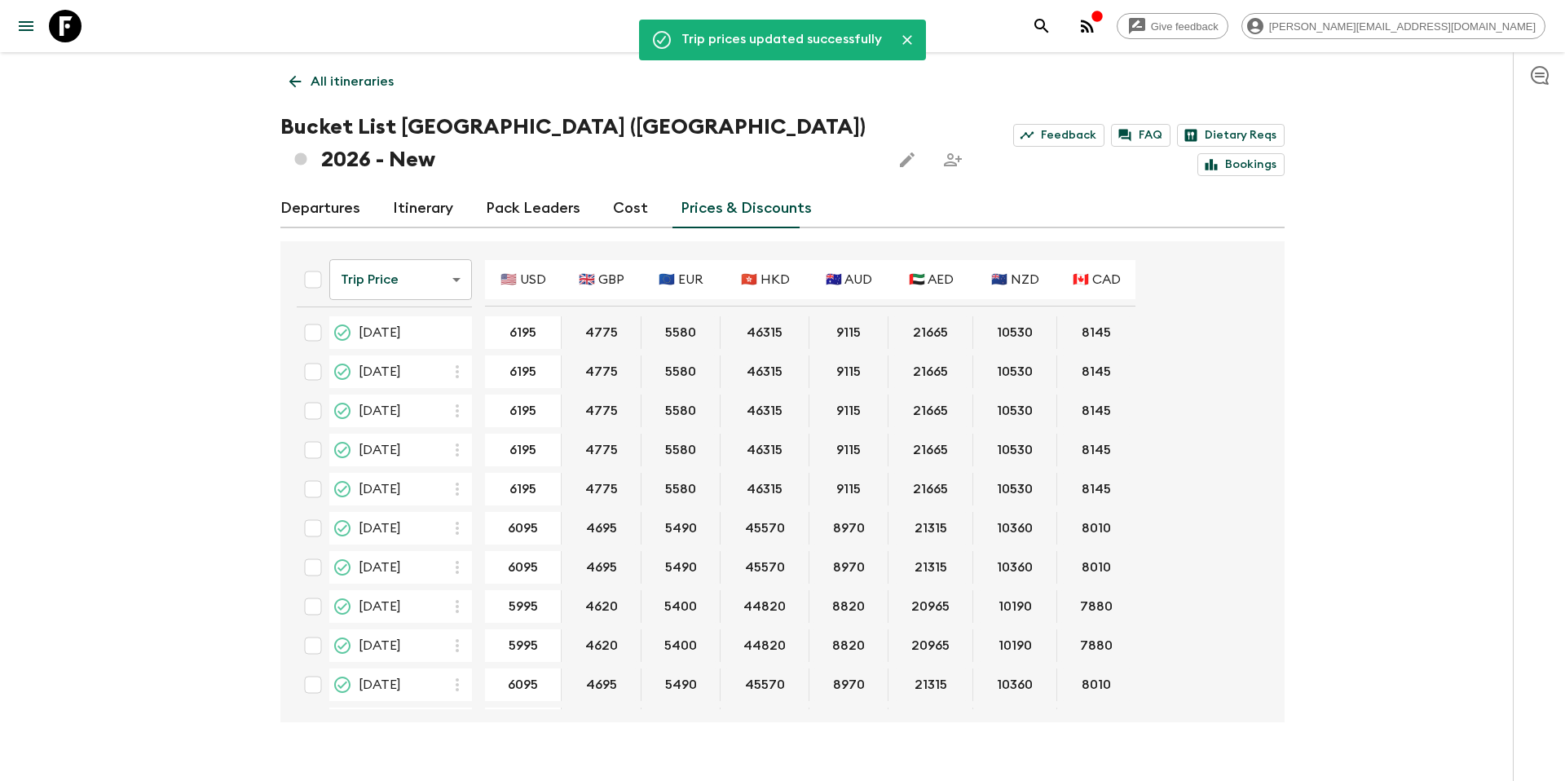
scroll to position [3, 0]
click at [313, 589] on input "checkbox" at bounding box center [313, 605] width 33 height 33
checkbox input "true"
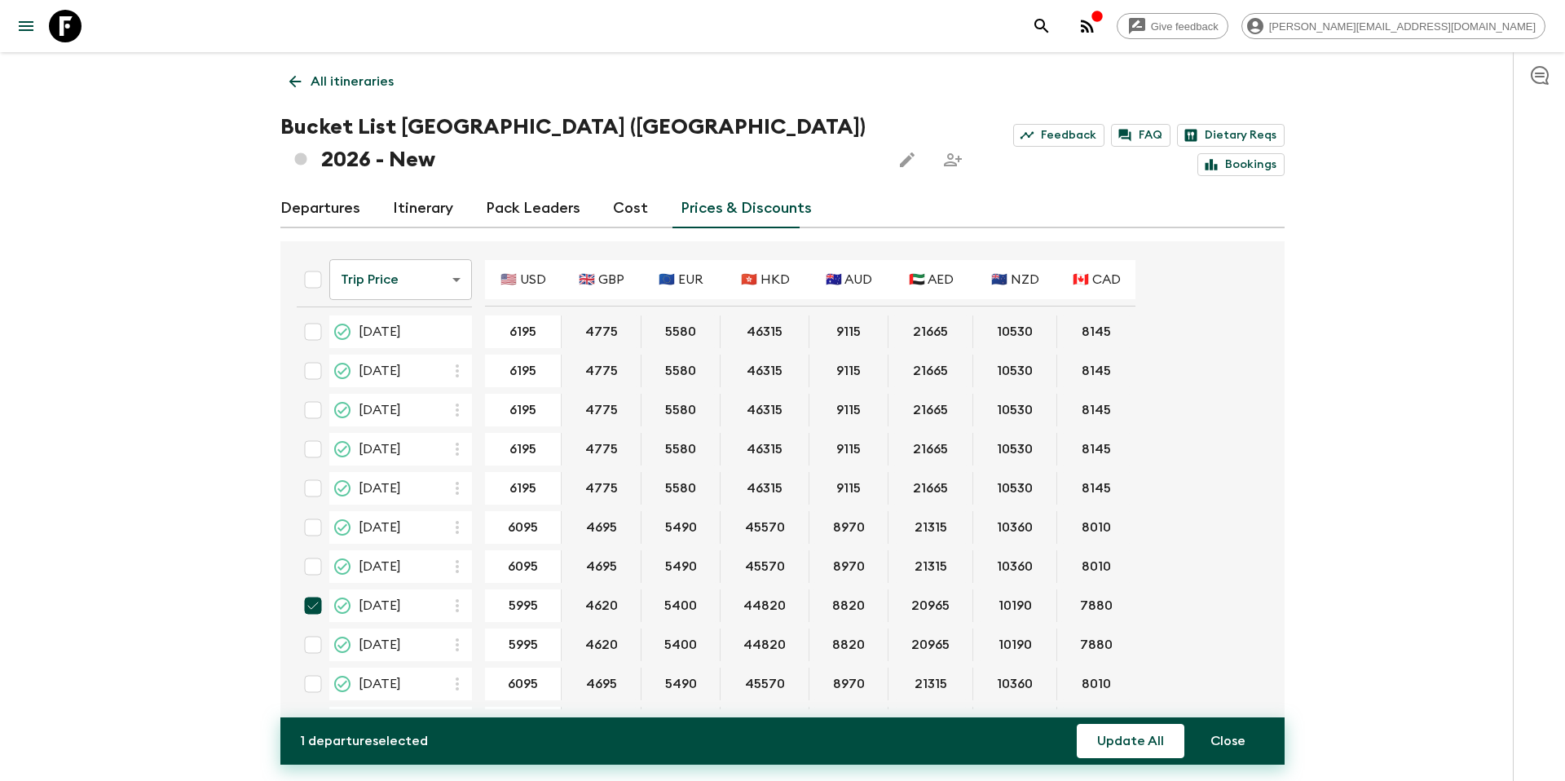
click at [316, 629] on input "checkbox" at bounding box center [313, 645] width 33 height 33
checkbox input "true"
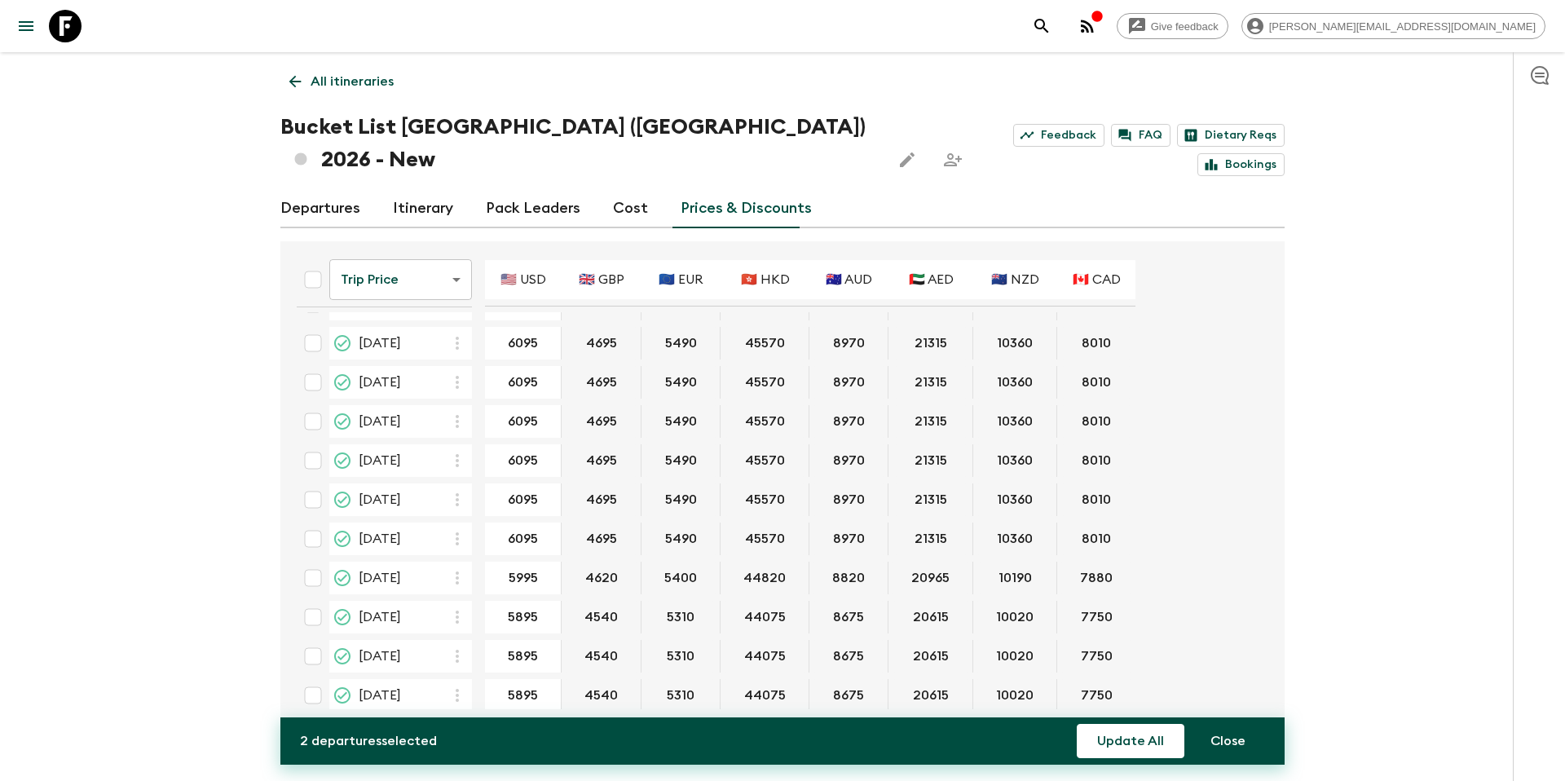
scroll to position [504, 0]
click at [316, 558] on input "checkbox" at bounding box center [313, 574] width 33 height 33
checkbox input "true"
click at [312, 598] on input "checkbox" at bounding box center [313, 614] width 33 height 33
checkbox input "true"
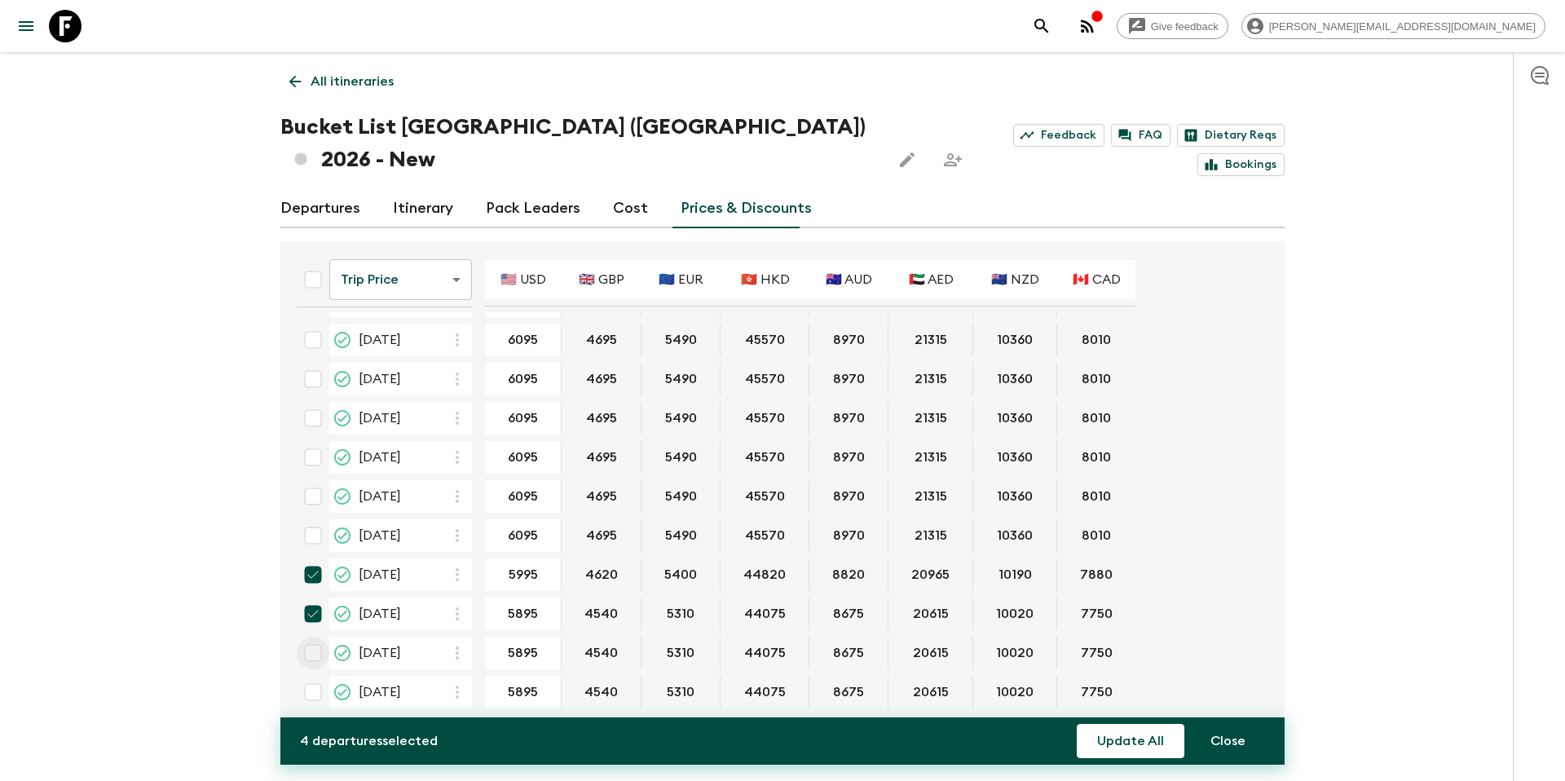
drag, startPoint x: 316, startPoint y: 616, endPoint x: 318, endPoint y: 644, distance: 27.8
click at [316, 637] on input "checkbox" at bounding box center [313, 653] width 33 height 33
checkbox input "true"
click at [315, 676] on input "checkbox" at bounding box center [313, 692] width 33 height 33
checkbox input "true"
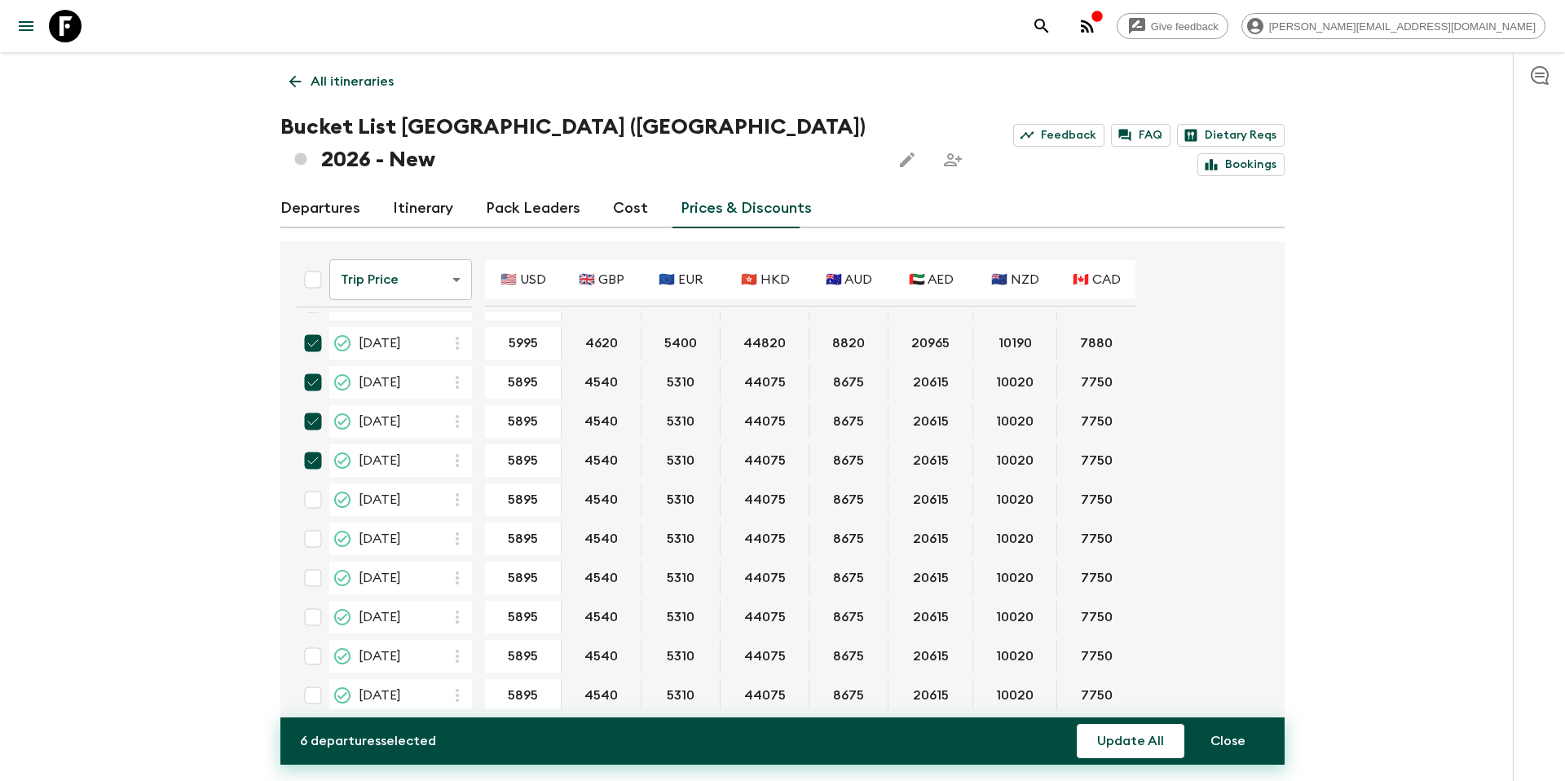
scroll to position [737, 0]
click at [311, 482] on input "checkbox" at bounding box center [313, 498] width 33 height 33
checkbox input "true"
click at [314, 521] on input "checkbox" at bounding box center [313, 537] width 33 height 33
checkbox input "true"
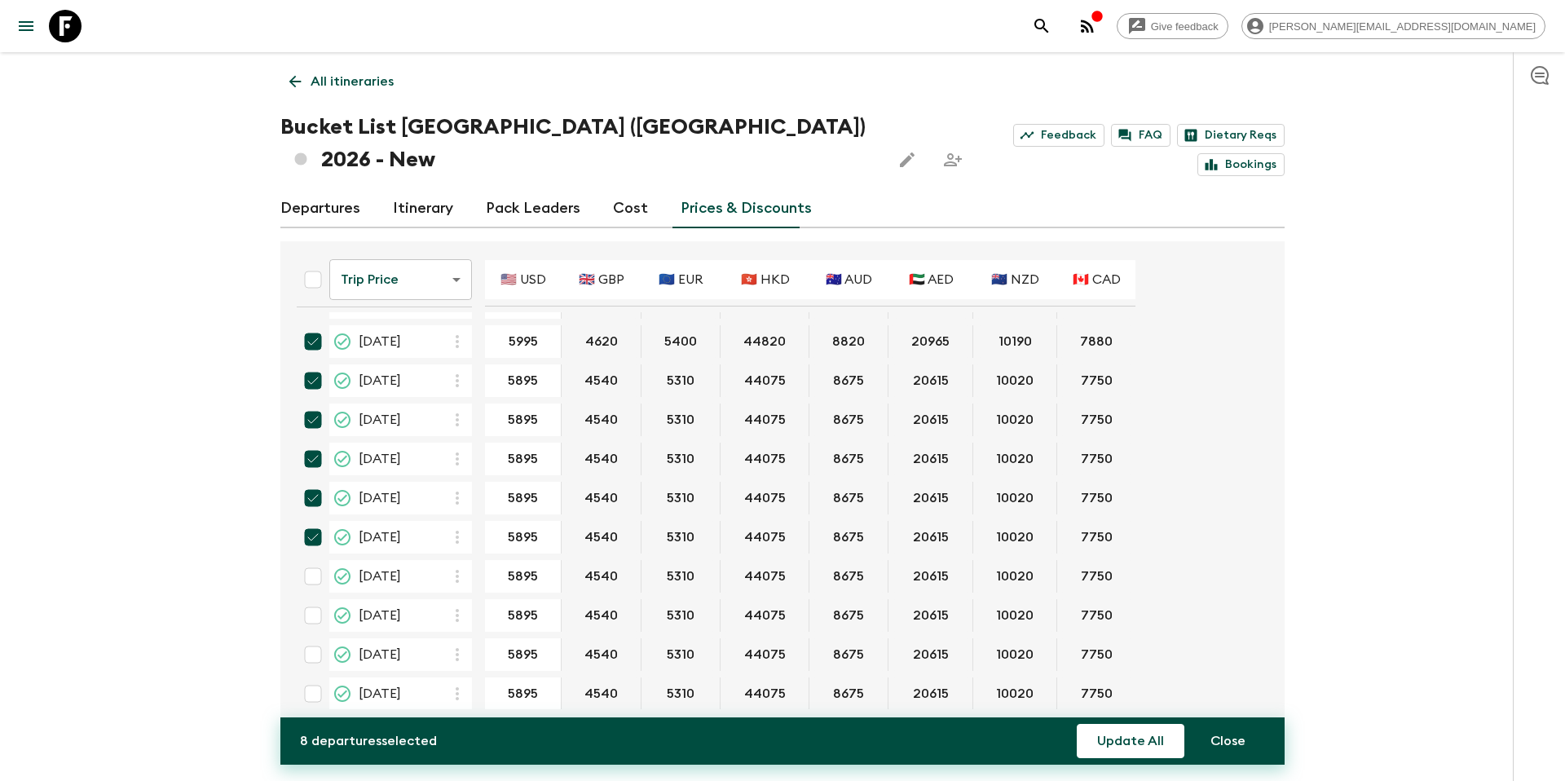
click at [315, 560] on input "checkbox" at bounding box center [313, 576] width 33 height 33
checkbox input "true"
drag, startPoint x: 318, startPoint y: 580, endPoint x: 316, endPoint y: 607, distance: 27.8
click at [318, 599] on input "checkbox" at bounding box center [313, 615] width 33 height 33
checkbox input "true"
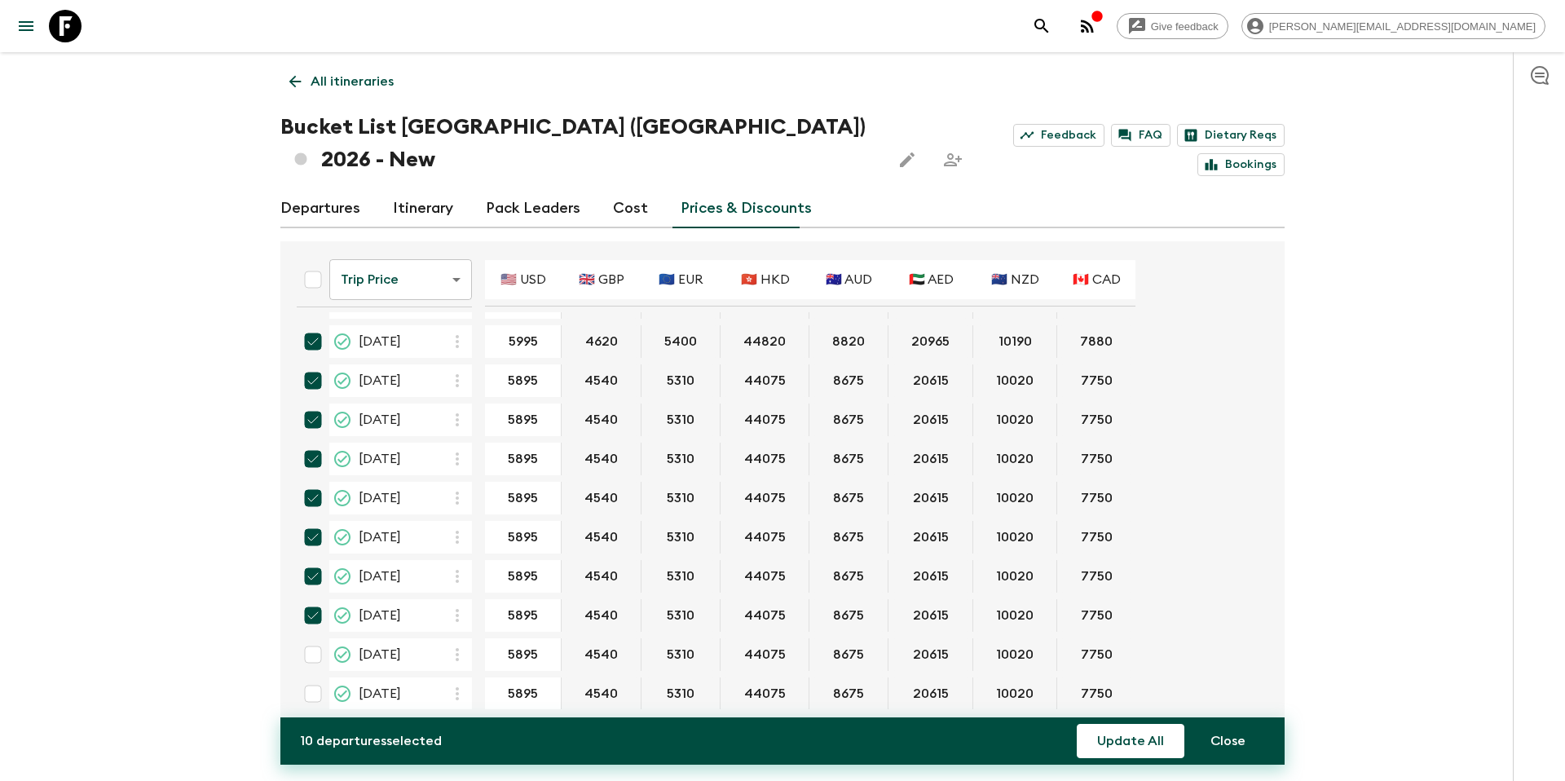
click at [316, 638] on input "checkbox" at bounding box center [313, 654] width 33 height 33
checkbox input "true"
click at [316, 678] on input "checkbox" at bounding box center [313, 694] width 33 height 33
checkbox input "true"
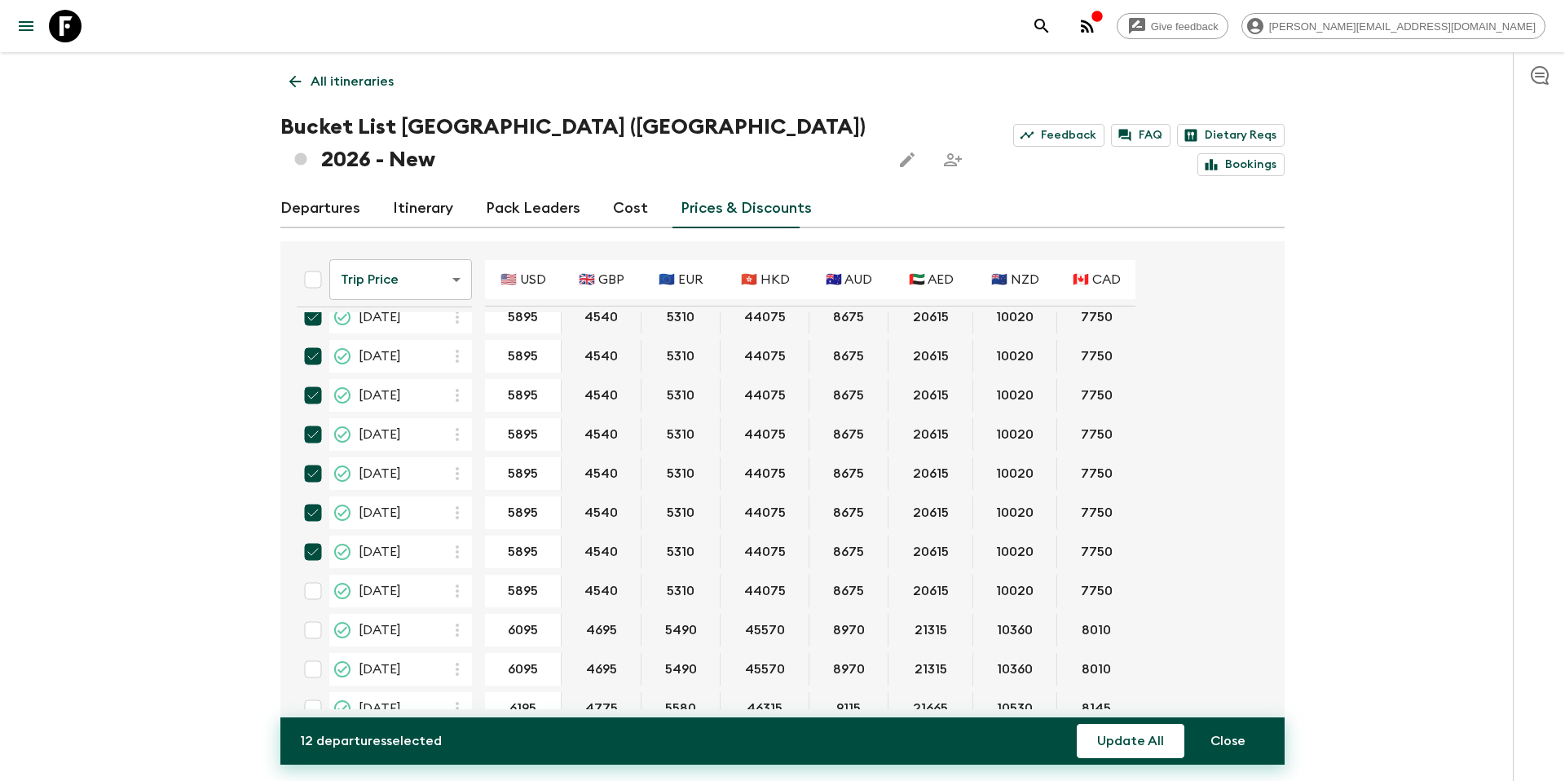
scroll to position [960, 0]
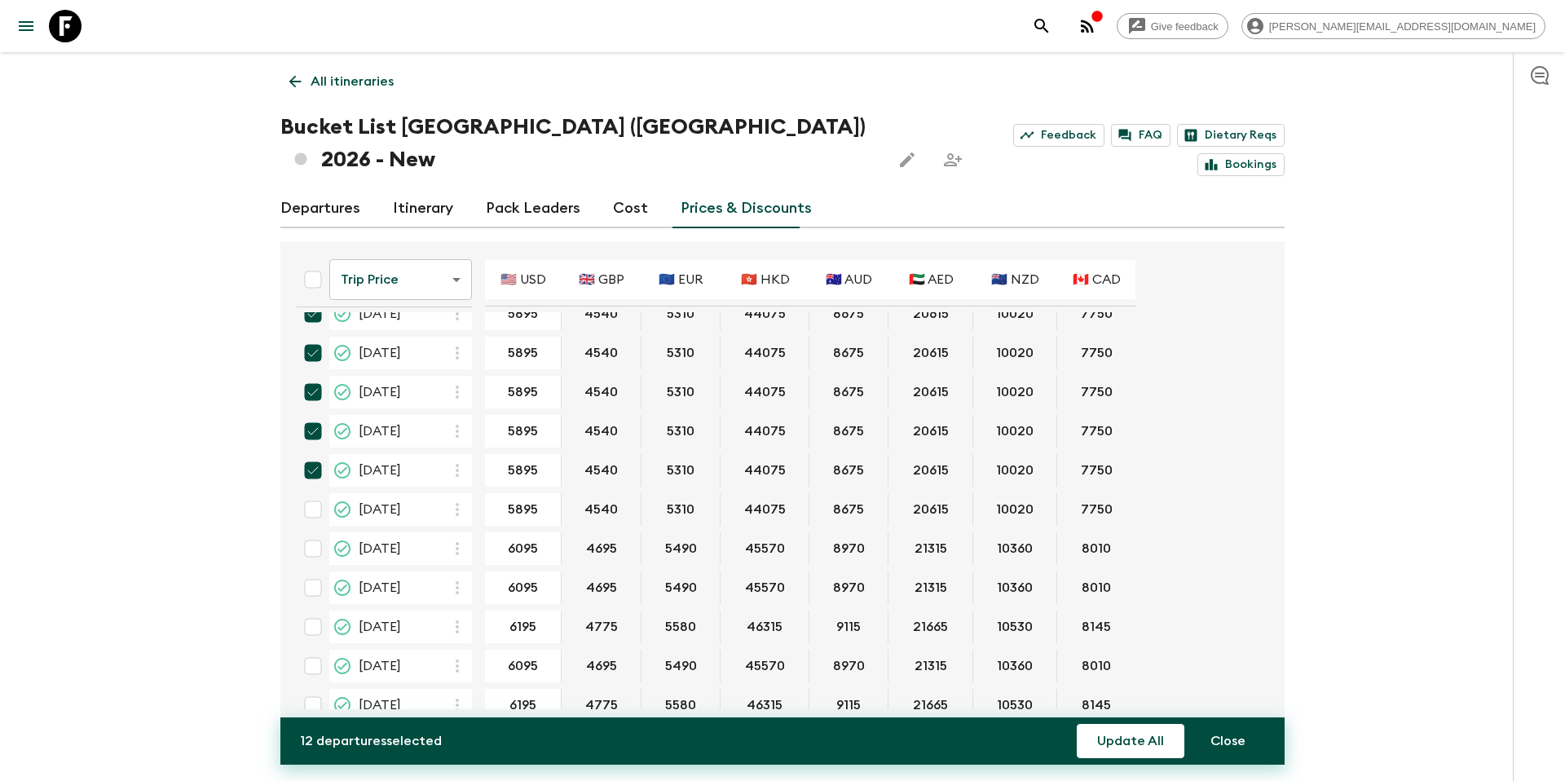
click at [314, 493] on input "checkbox" at bounding box center [313, 509] width 33 height 33
checkbox input "true"
drag, startPoint x: 313, startPoint y: 509, endPoint x: 316, endPoint y: 531, distance: 22.3
click at [313, 532] on input "checkbox" at bounding box center [313, 548] width 33 height 33
checkbox input "true"
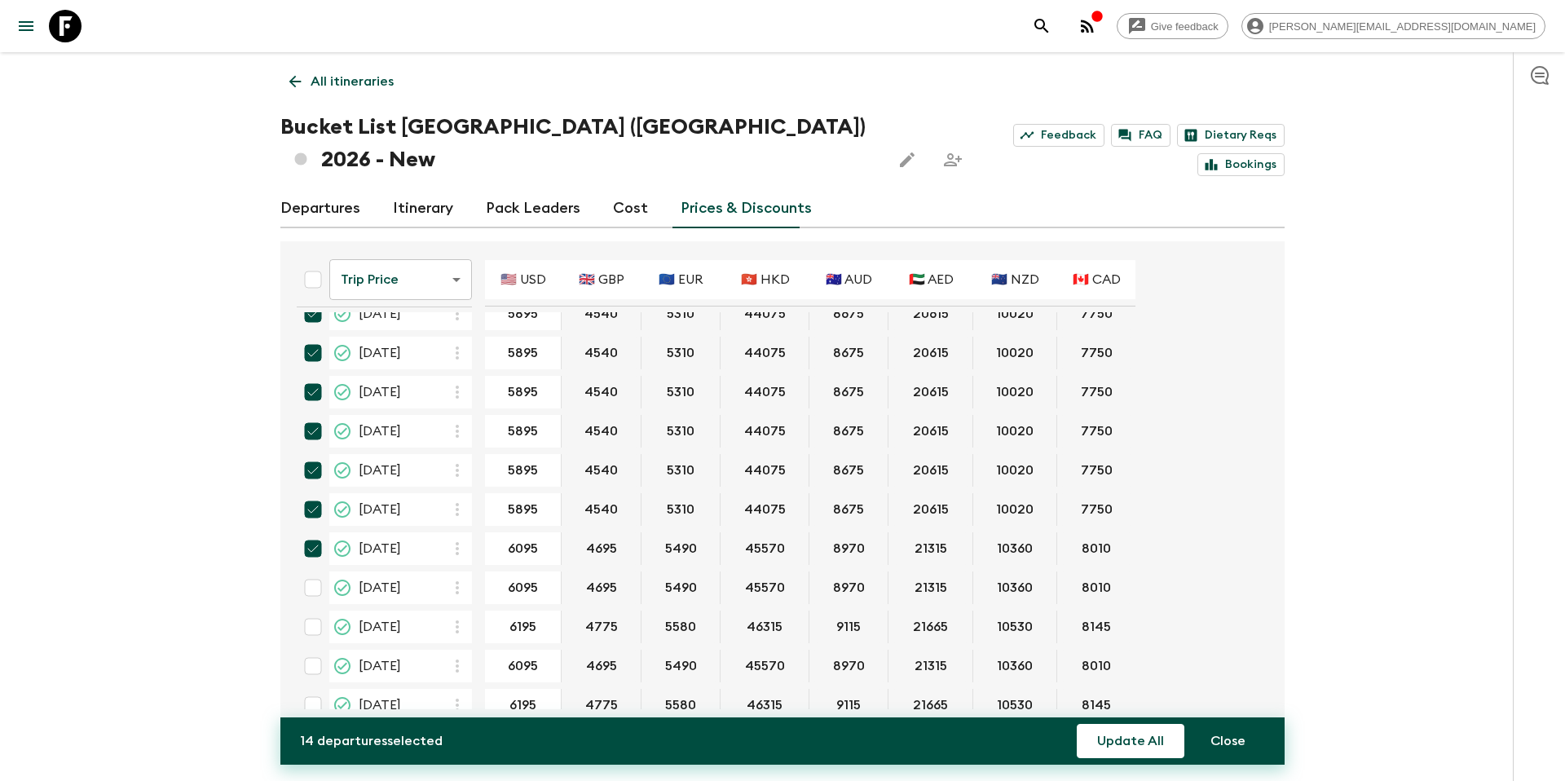
click at [312, 572] on input "checkbox" at bounding box center [313, 588] width 33 height 33
checkbox input "true"
drag, startPoint x: 314, startPoint y: 593, endPoint x: 320, endPoint y: 633, distance: 41.2
click at [315, 611] on input "checkbox" at bounding box center [313, 627] width 33 height 33
checkbox input "true"
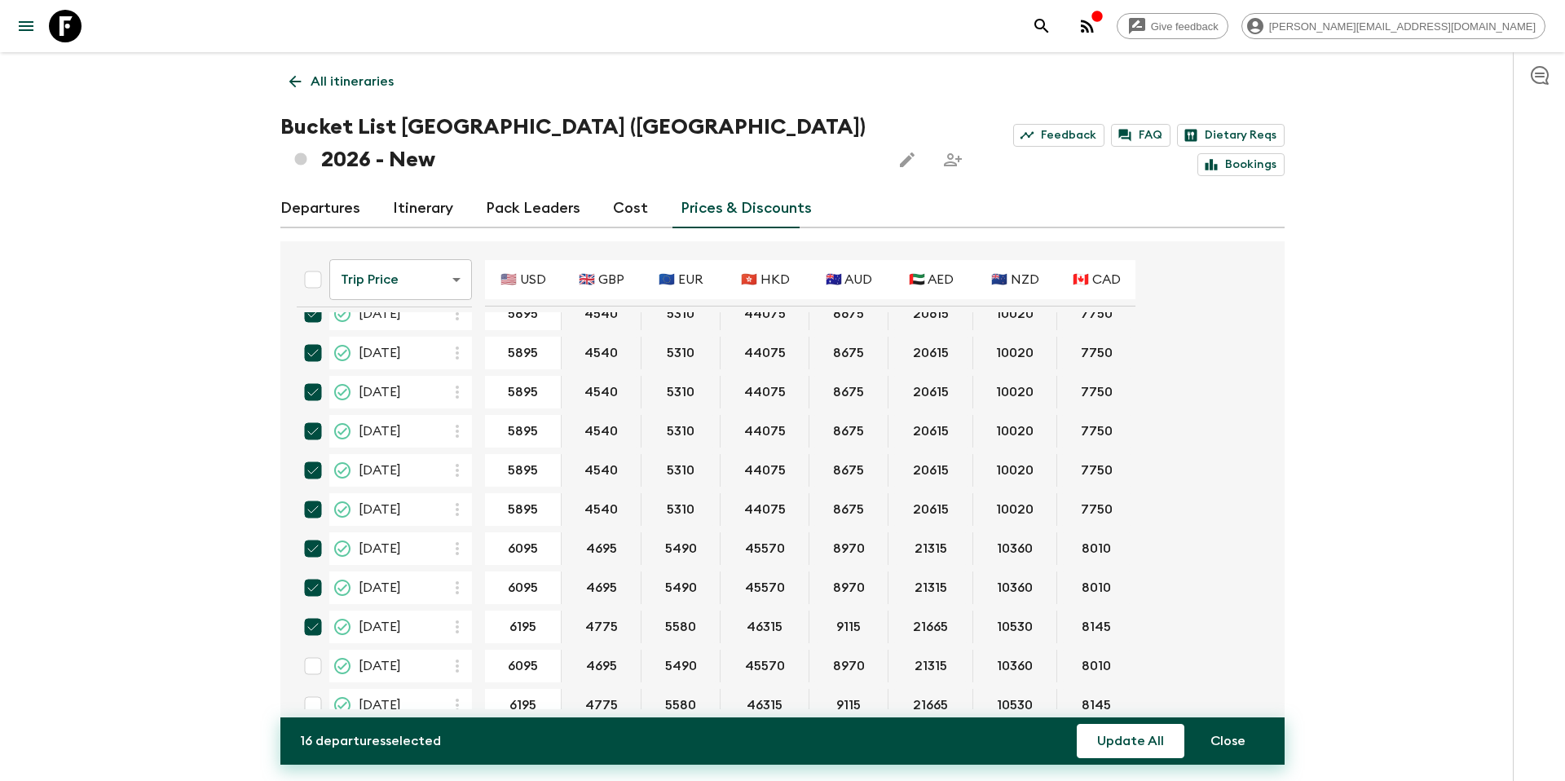
drag, startPoint x: 316, startPoint y: 635, endPoint x: 670, endPoint y: 622, distance: 354.9
click at [317, 650] on input "checkbox" at bounding box center [313, 666] width 33 height 33
checkbox input "true"
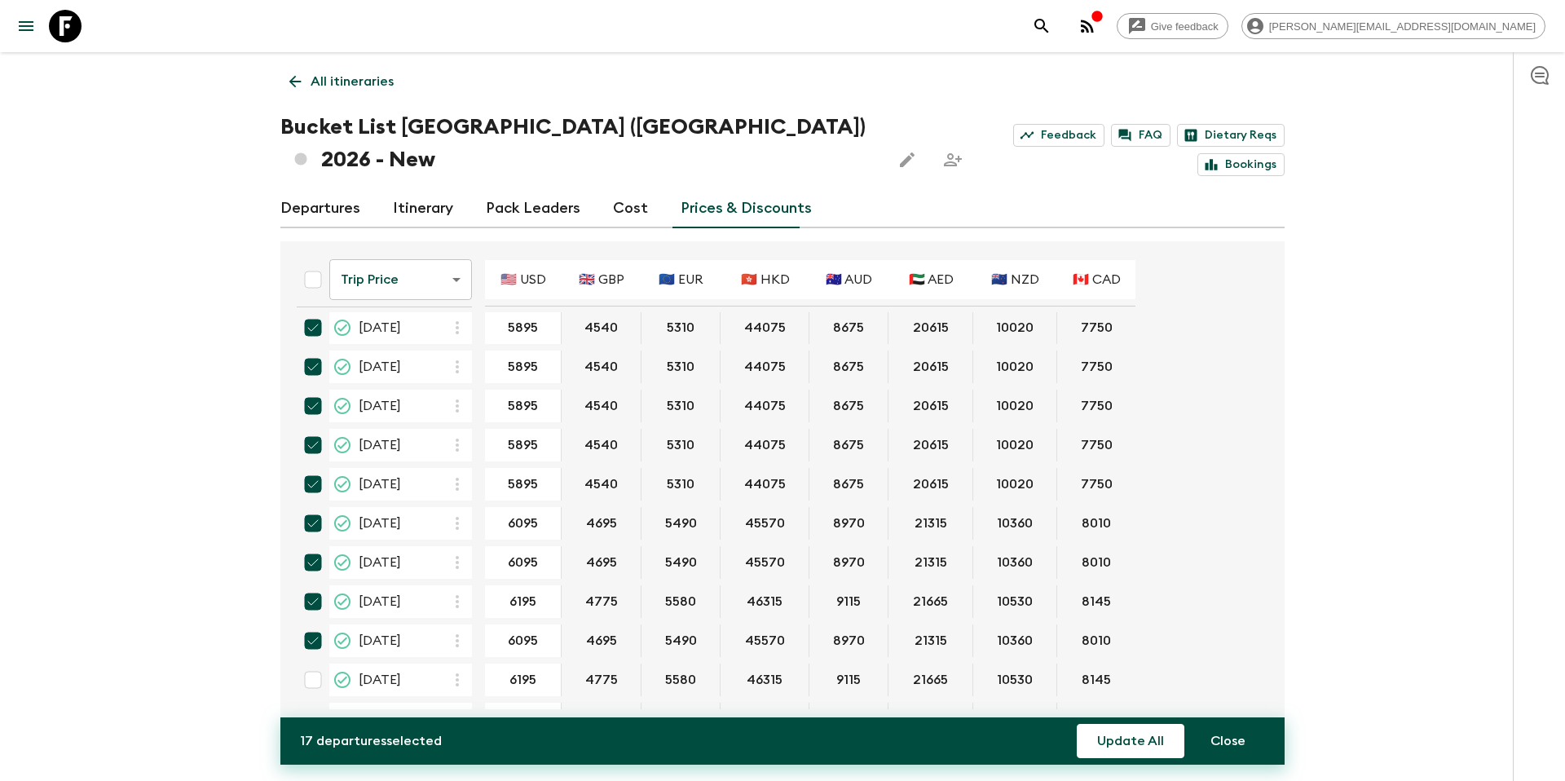
scroll to position [992, 0]
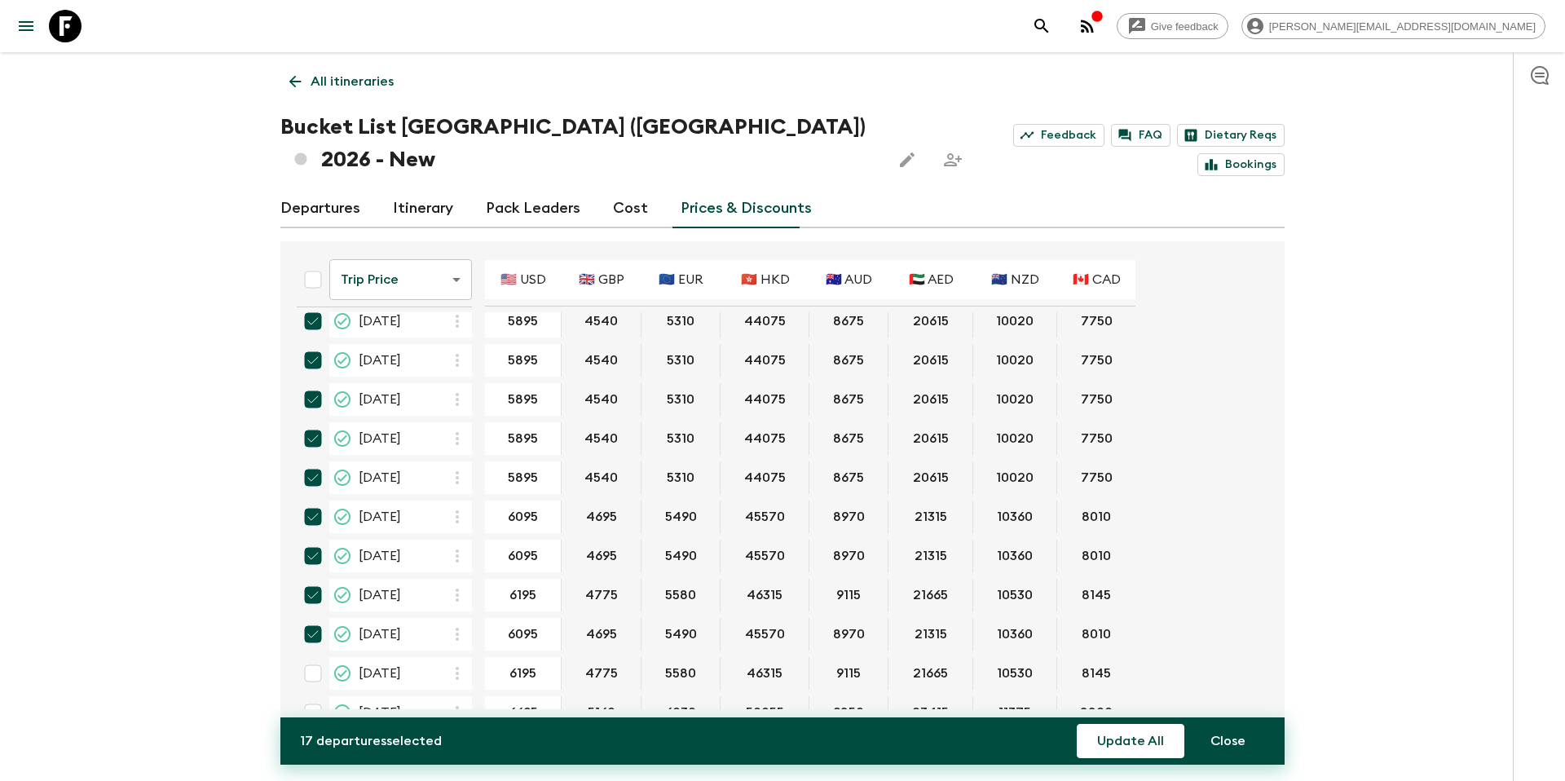
click at [307, 657] on input "checkbox" at bounding box center [313, 673] width 33 height 33
checkbox input "true"
click at [1143, 740] on button "Update All" at bounding box center [1131, 741] width 108 height 34
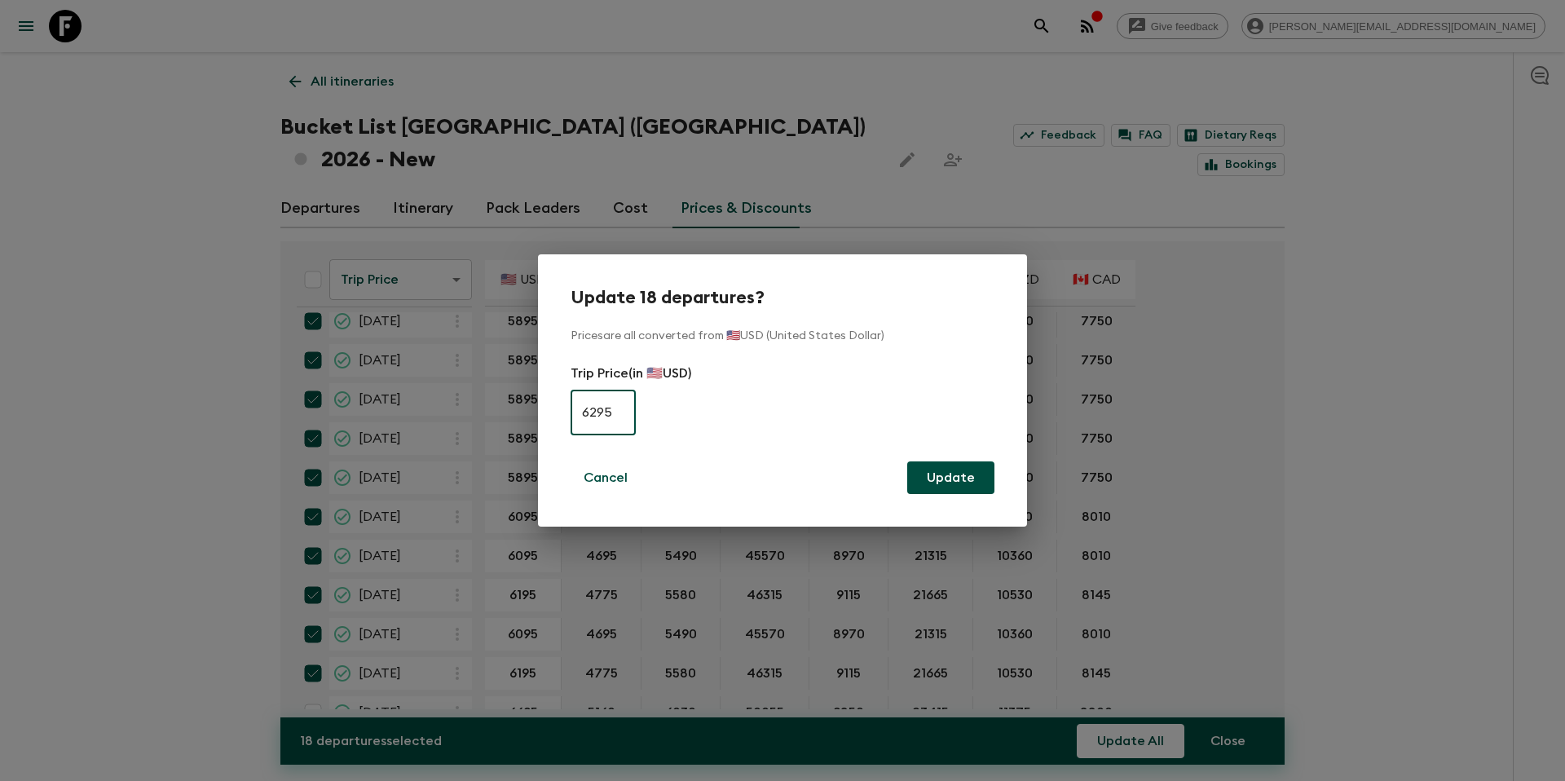
type input "6295"
click at [976, 474] on button "Update" at bounding box center [950, 477] width 87 height 33
checkbox input "false"
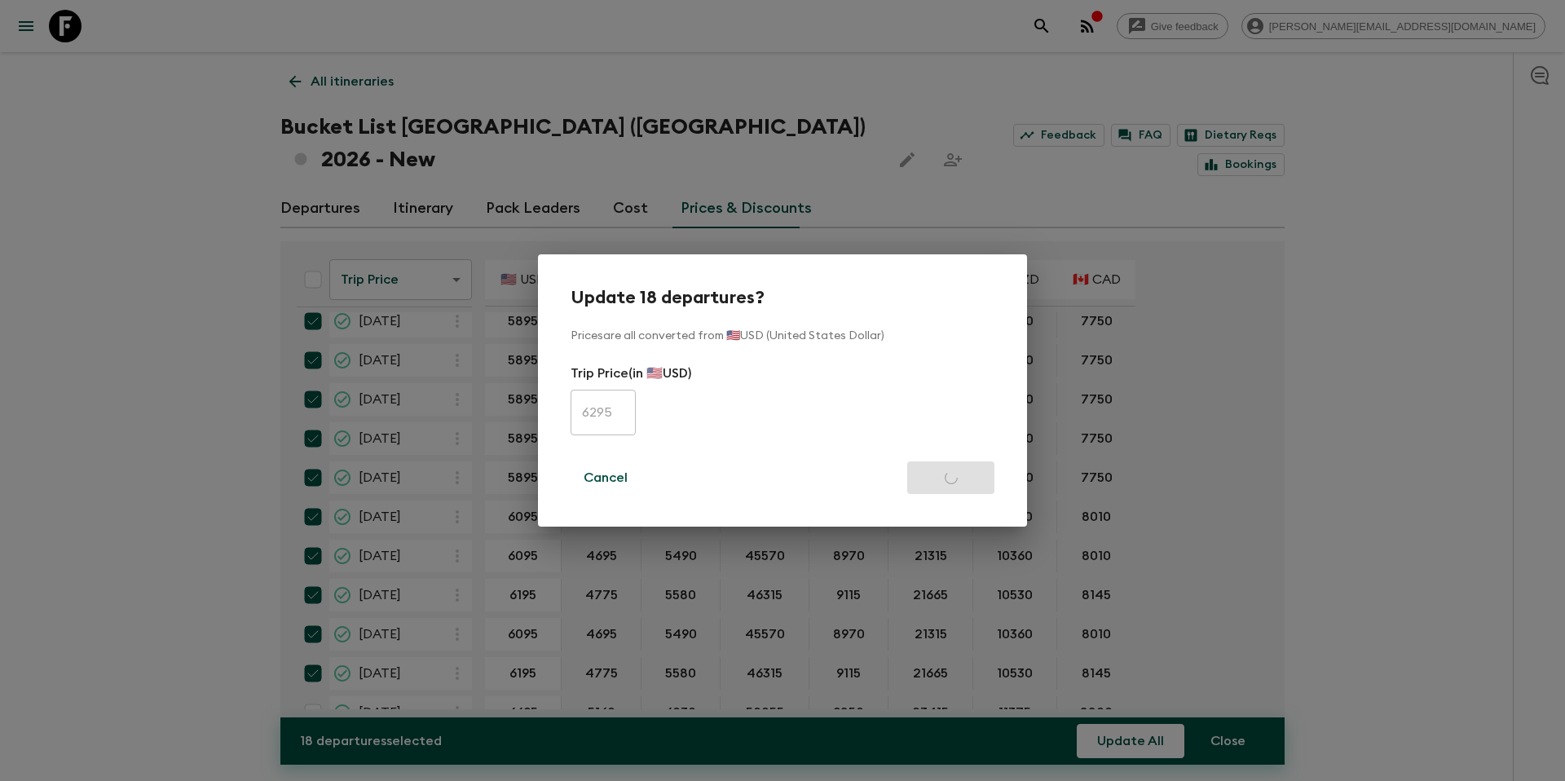
checkbox input "false"
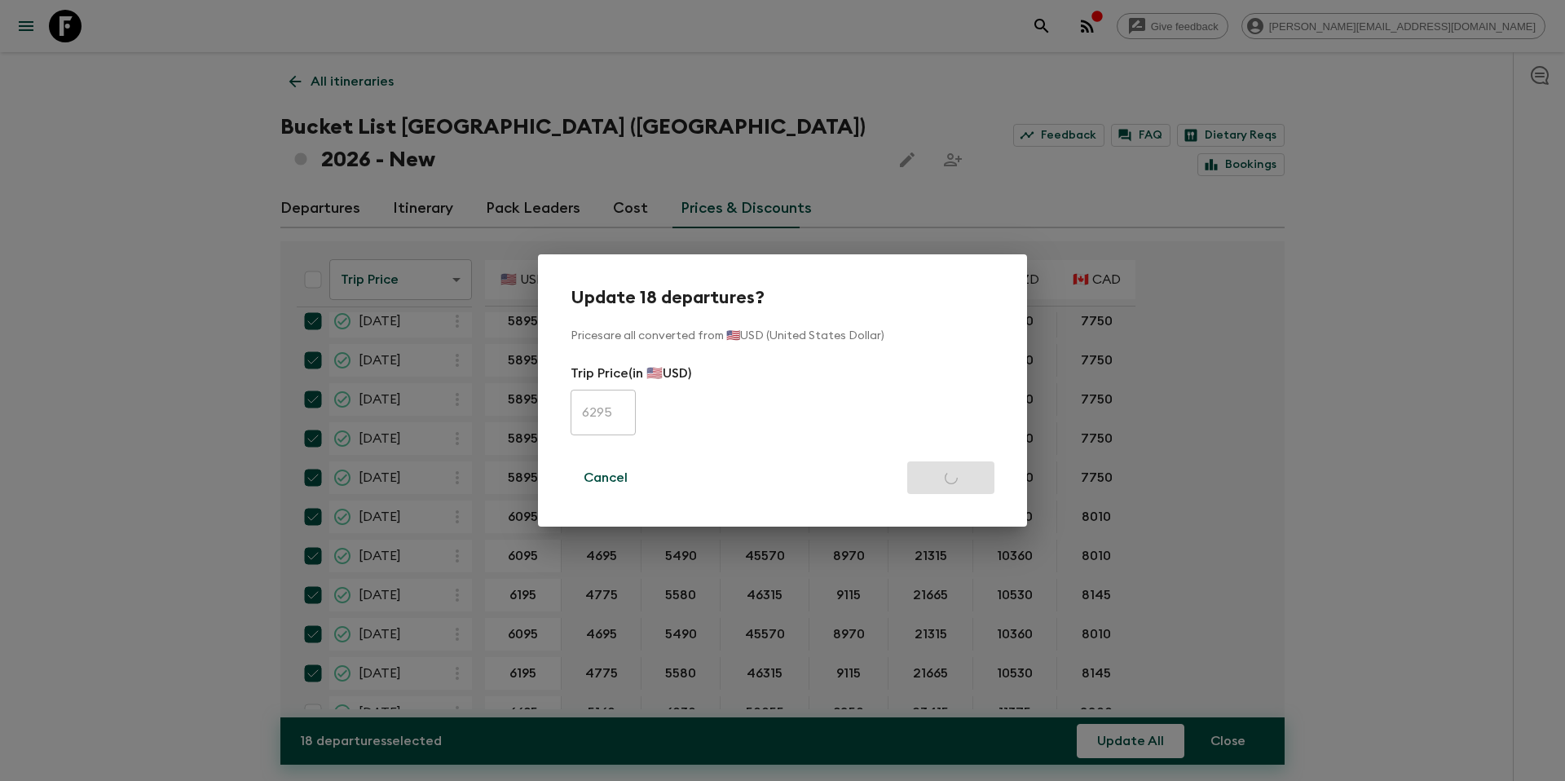
checkbox input "false"
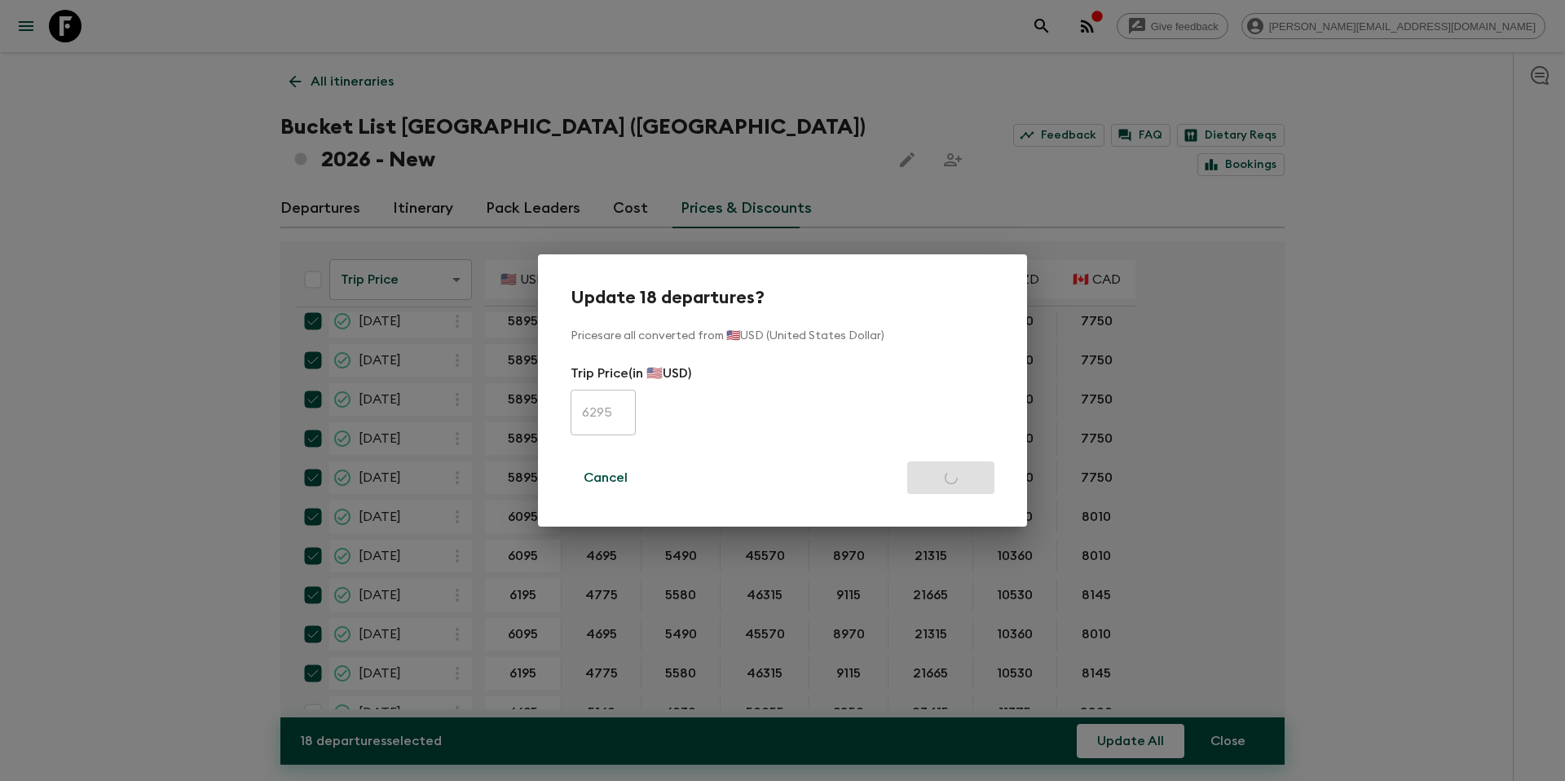
checkbox input "false"
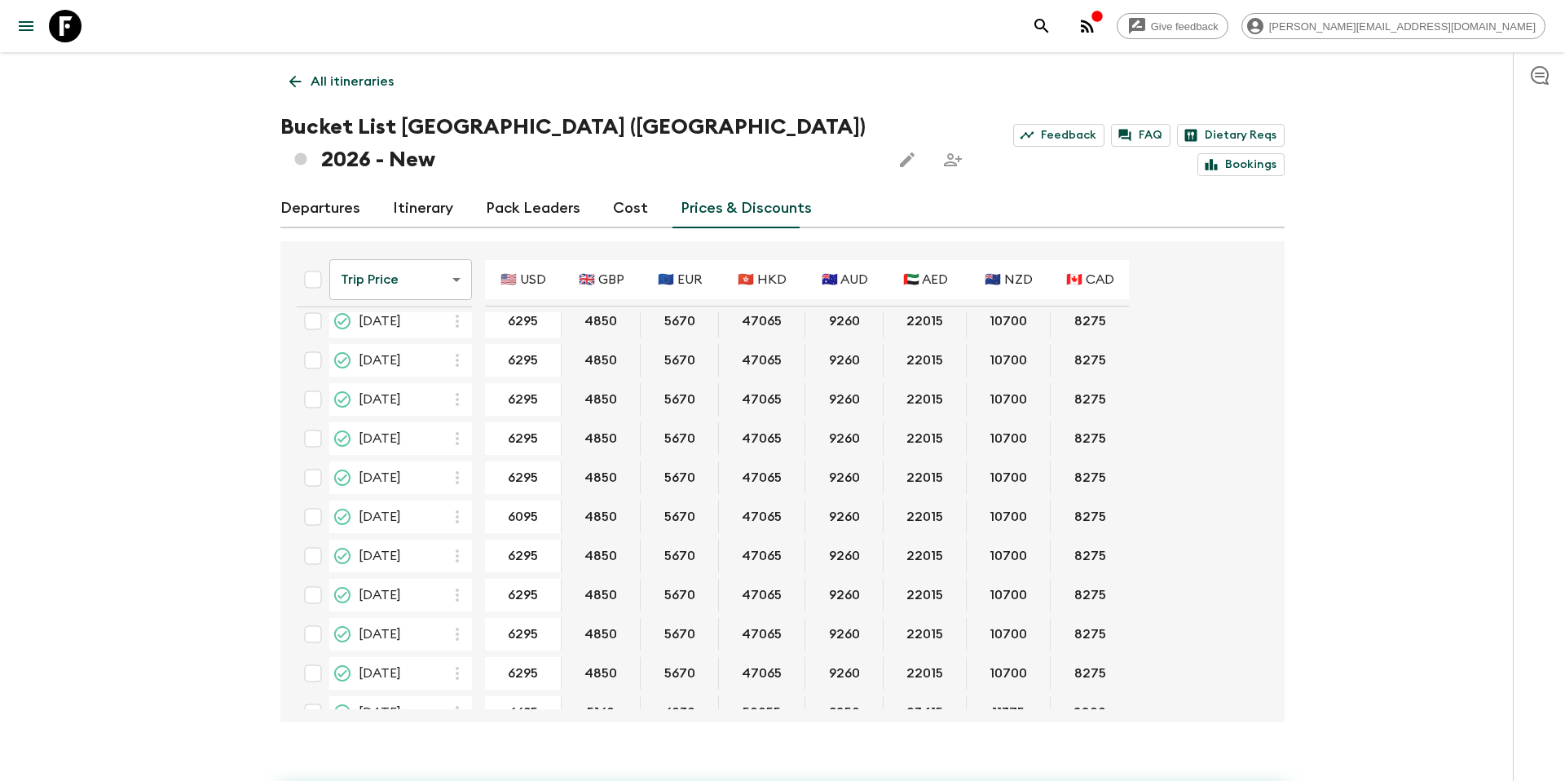
type input "6295"
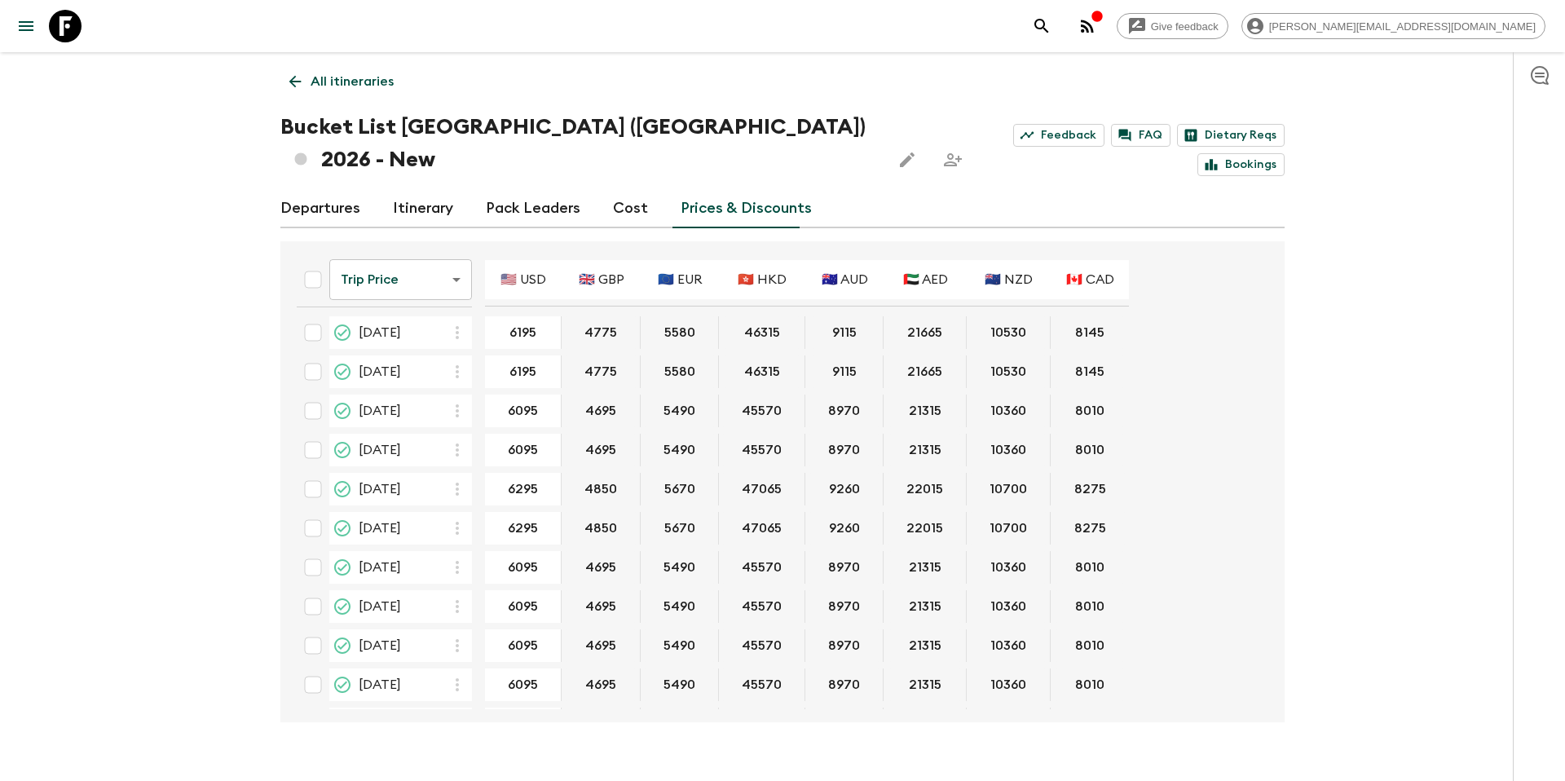
scroll to position [0, 0]
click at [318, 514] on input "checkbox" at bounding box center [313, 530] width 33 height 33
checkbox input "true"
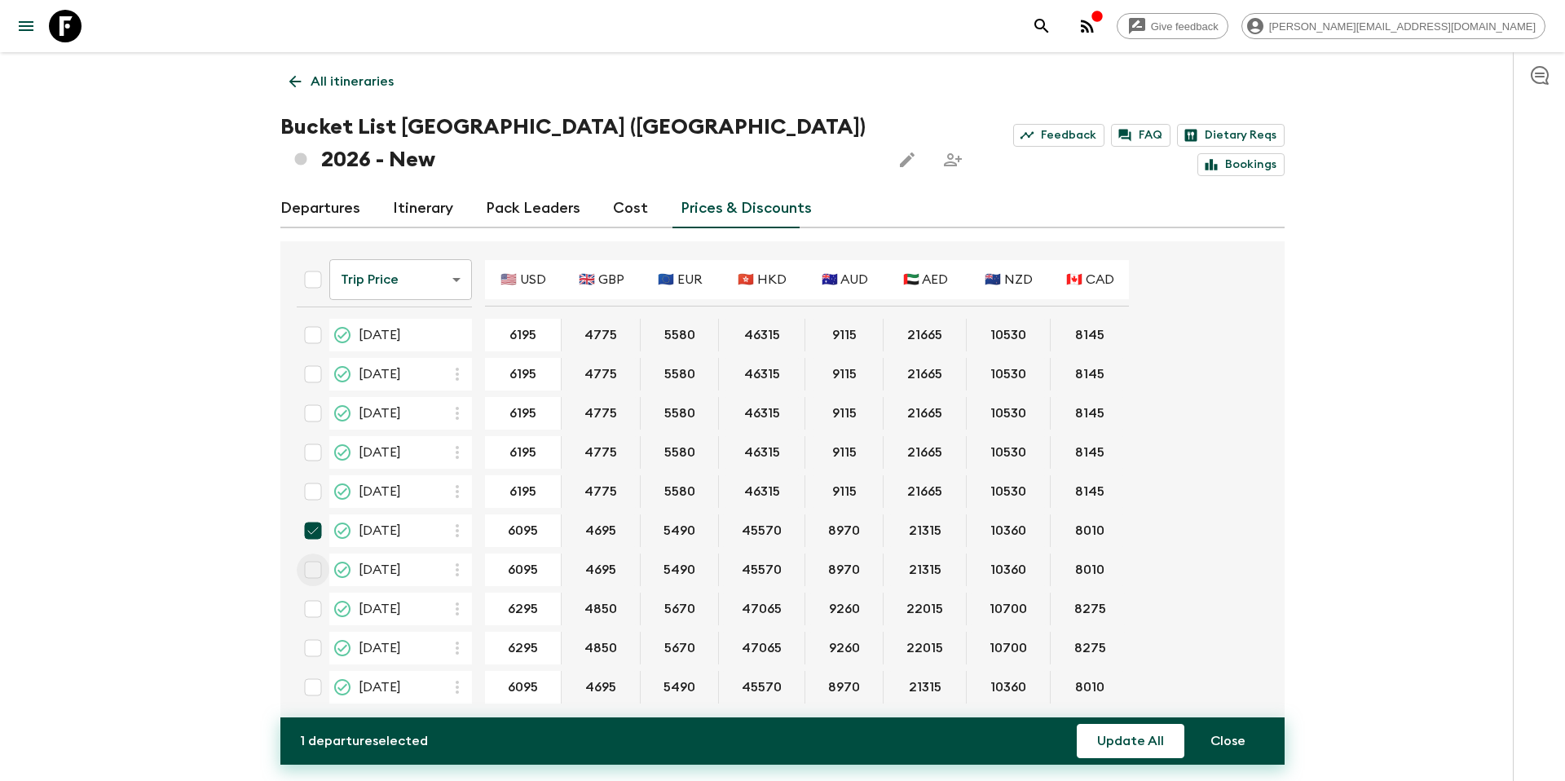
click at [312, 554] on input "checkbox" at bounding box center [313, 570] width 33 height 33
checkbox input "true"
click at [1123, 733] on button "Update All" at bounding box center [1131, 741] width 108 height 34
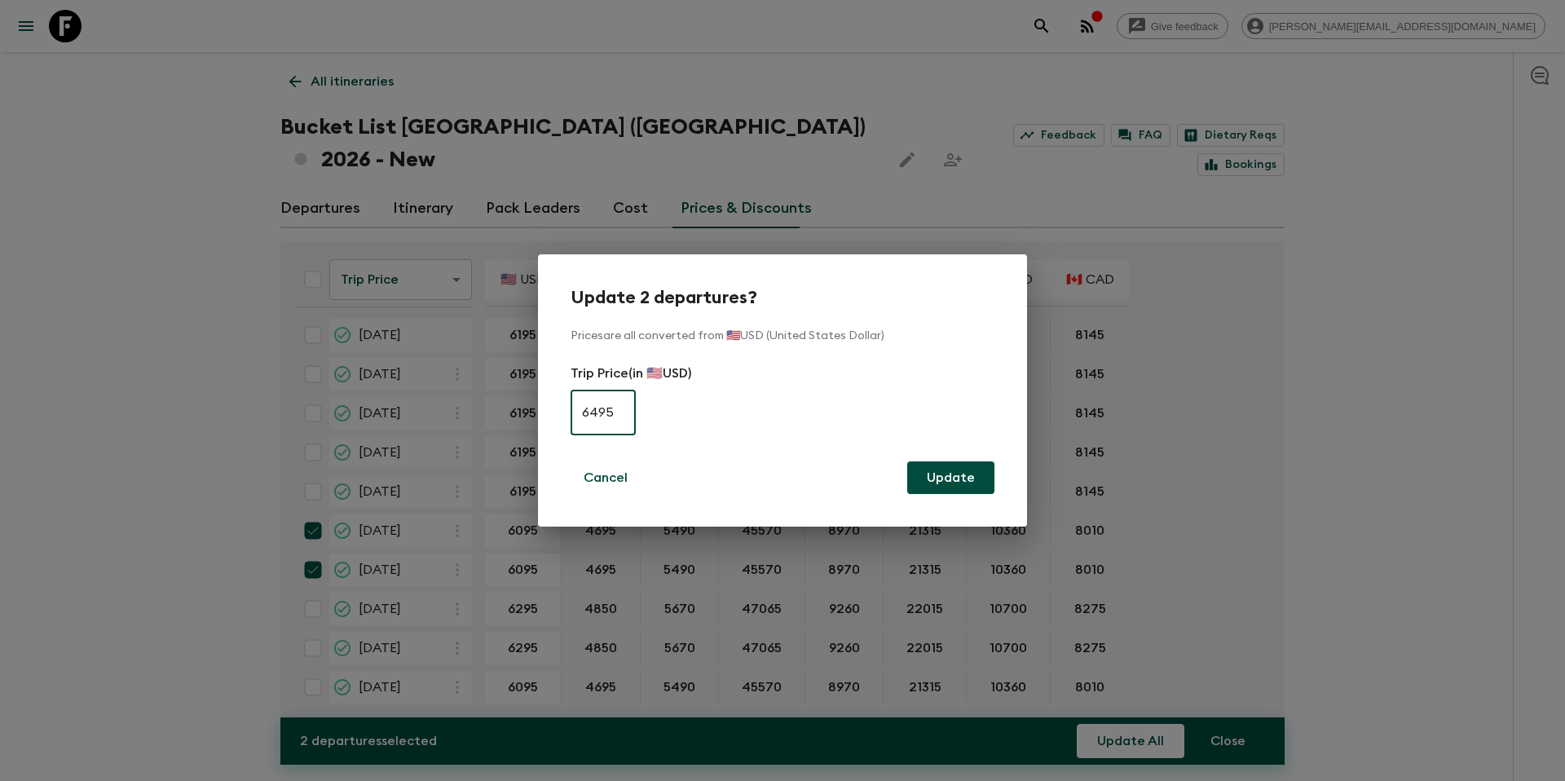
type input "6495"
click at [983, 479] on button "Update" at bounding box center [950, 477] width 87 height 33
checkbox input "false"
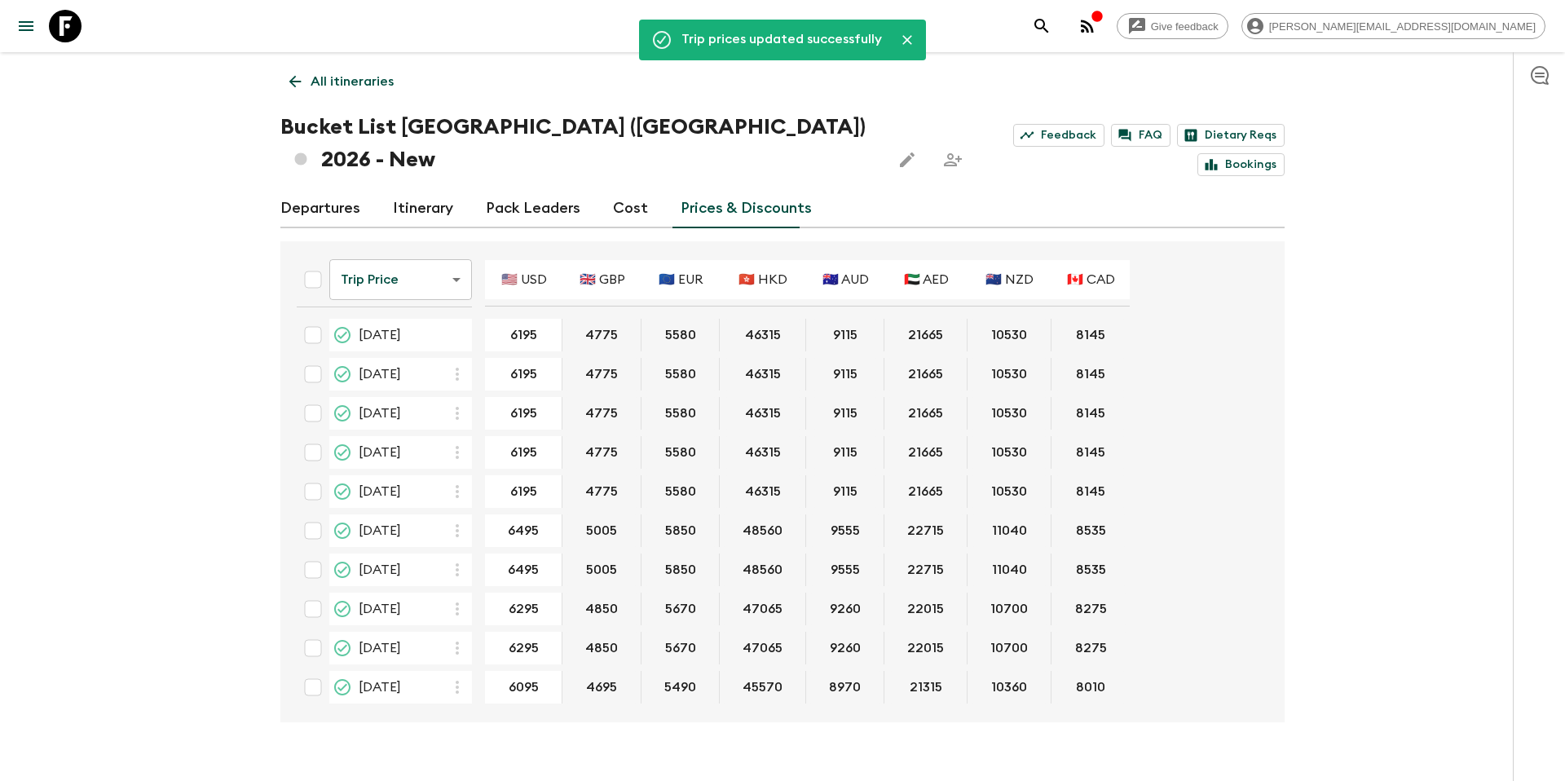
scroll to position [1136, 0]
click at [316, 553] on input "checkbox" at bounding box center [313, 569] width 33 height 33
checkbox input "true"
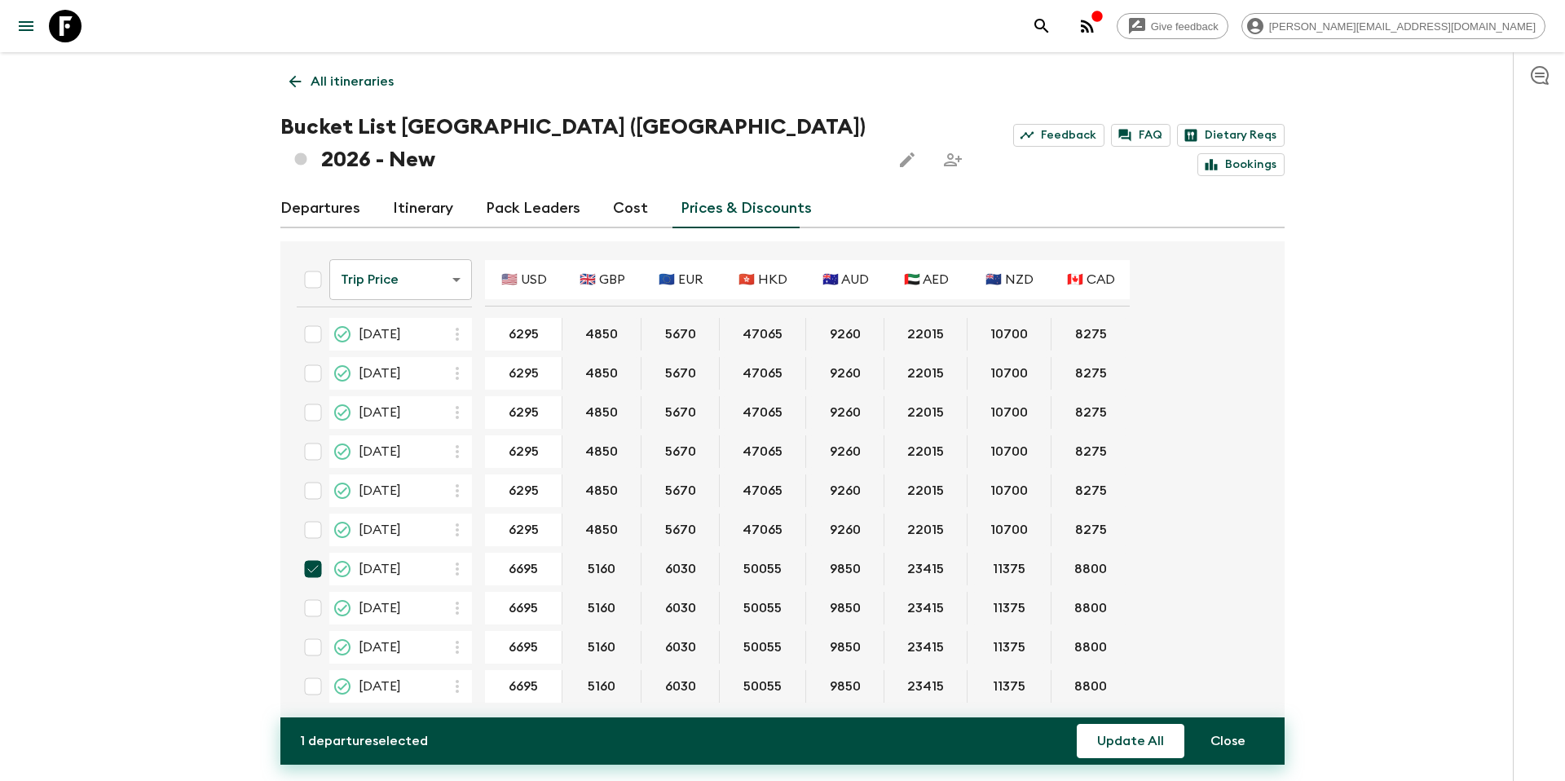
drag, startPoint x: 316, startPoint y: 579, endPoint x: 324, endPoint y: 598, distance: 20.9
click at [316, 592] on input "checkbox" at bounding box center [313, 608] width 33 height 33
checkbox input "true"
click at [319, 670] on input "checkbox" at bounding box center [313, 686] width 33 height 33
checkbox input "true"
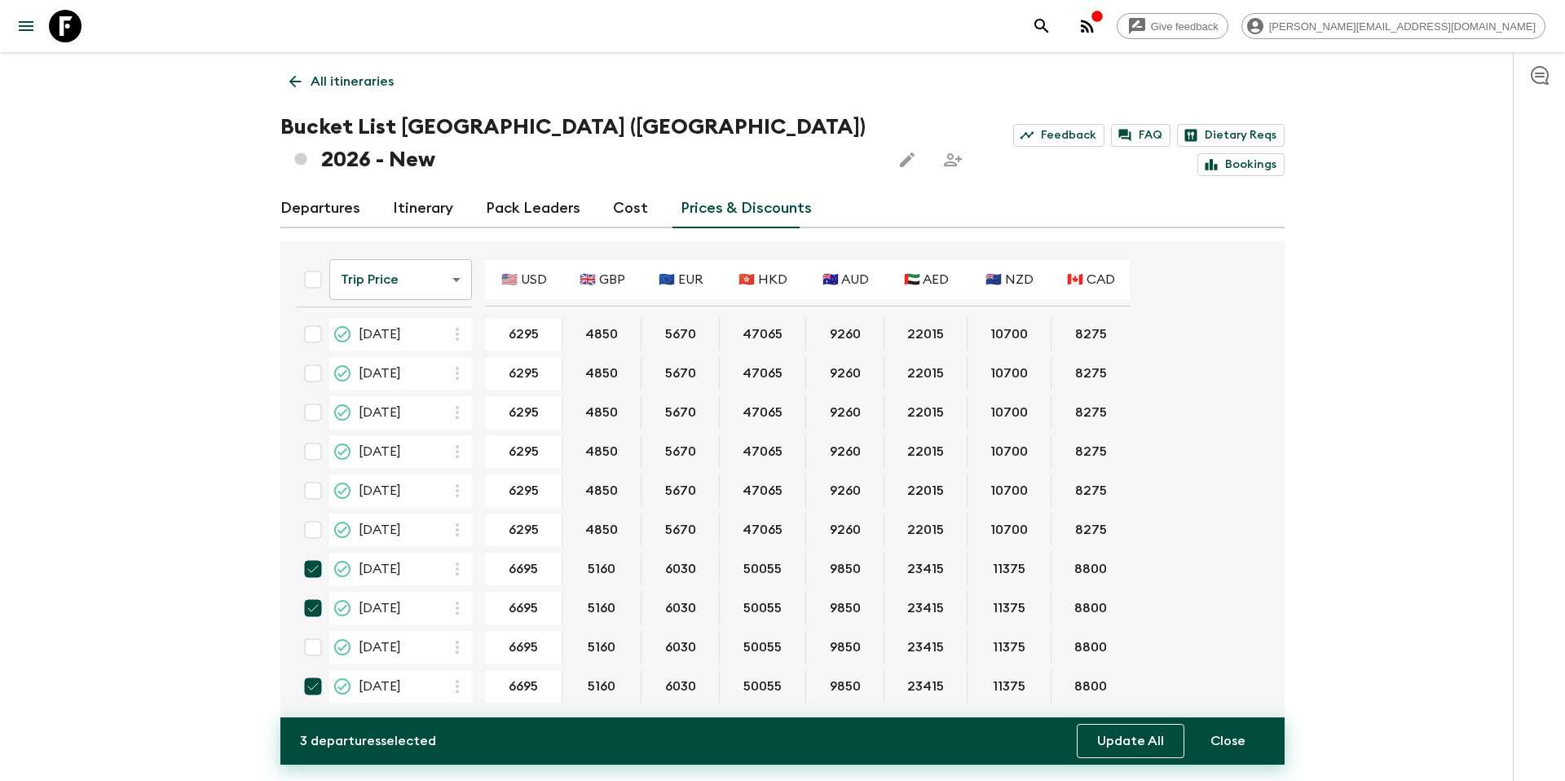
click at [1106, 748] on button "Update All" at bounding box center [1131, 741] width 108 height 34
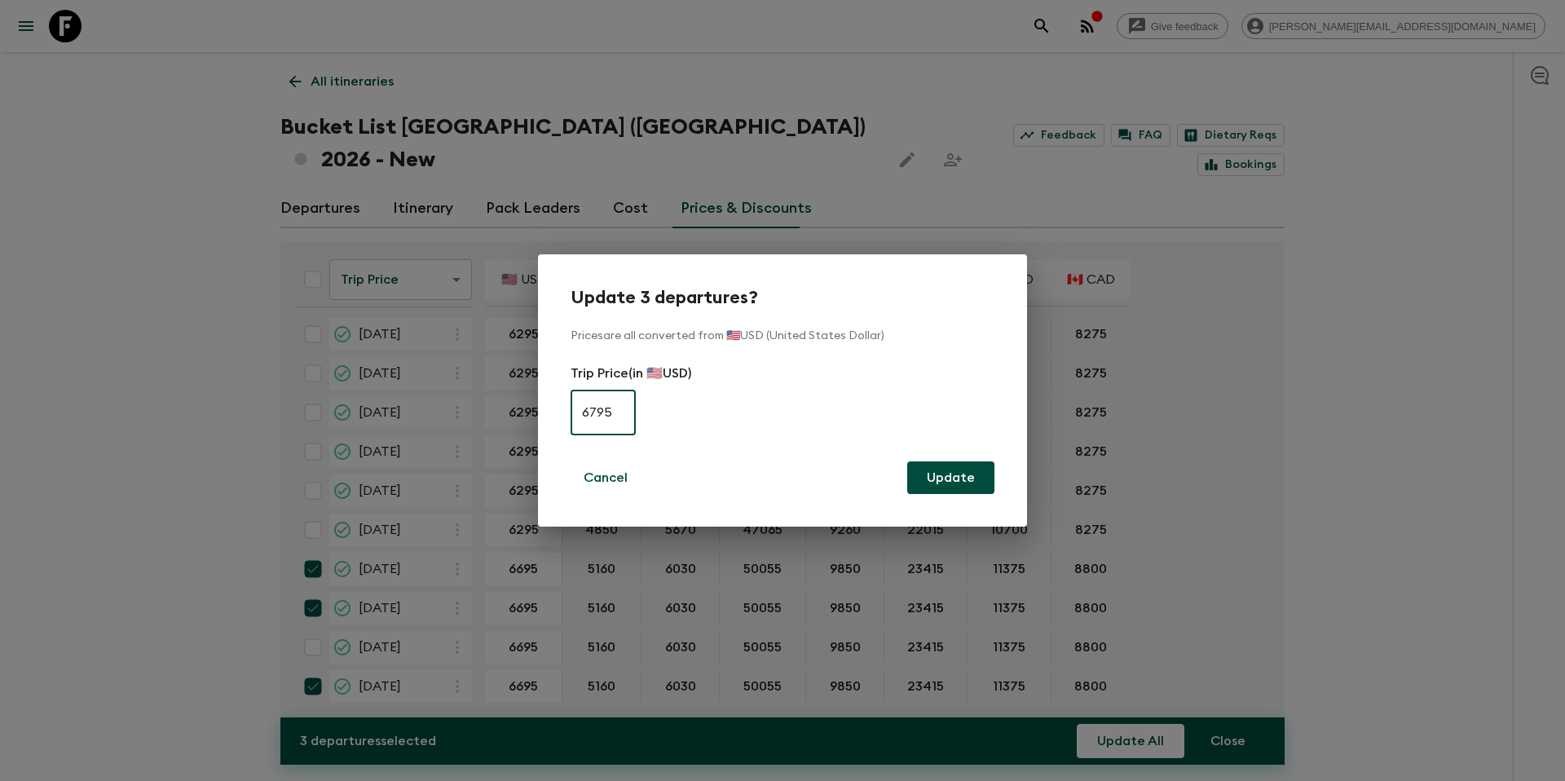
type input "6795"
click at [947, 466] on button "Update" at bounding box center [950, 477] width 87 height 33
checkbox input "false"
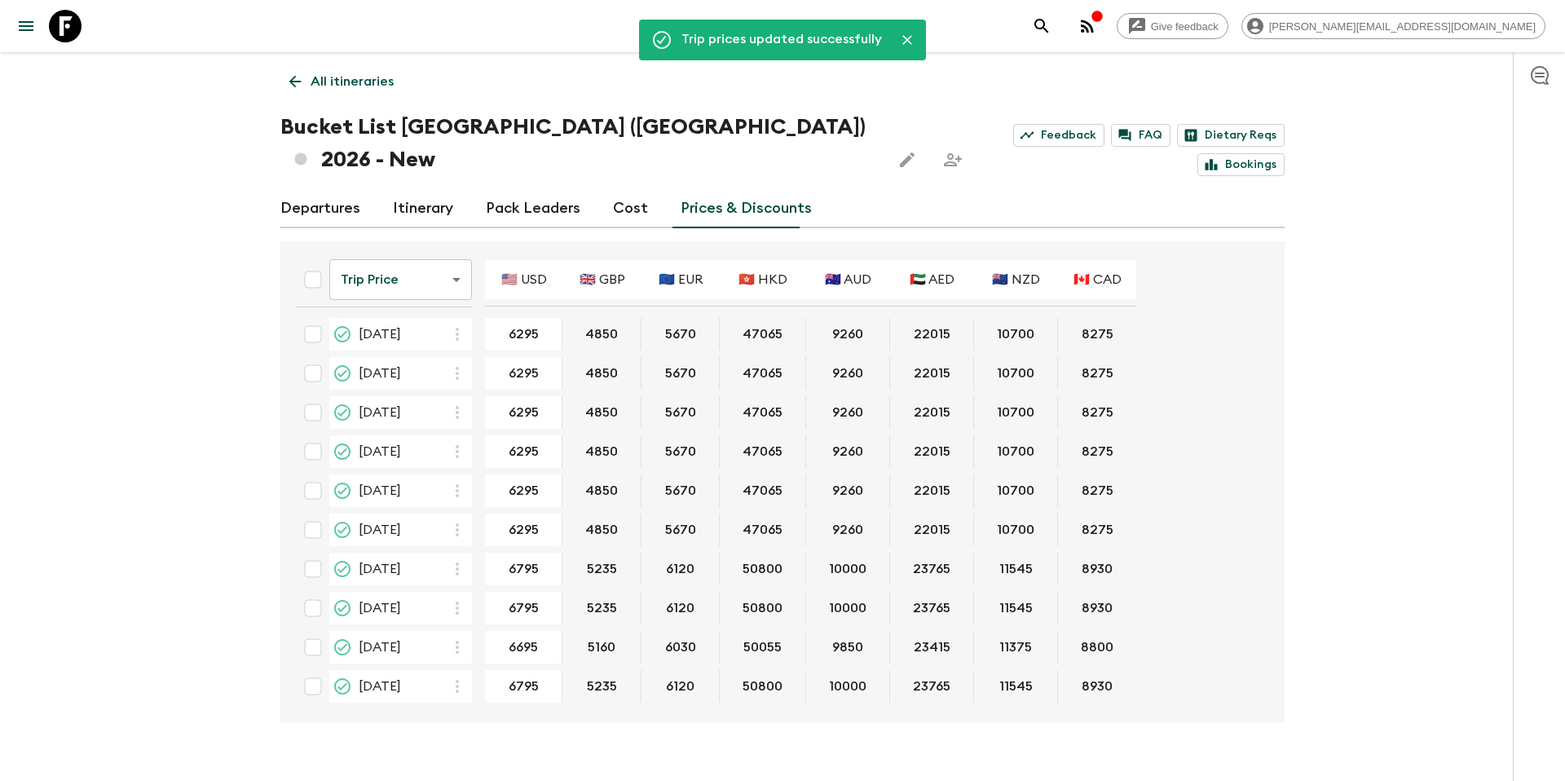
type input "6895"
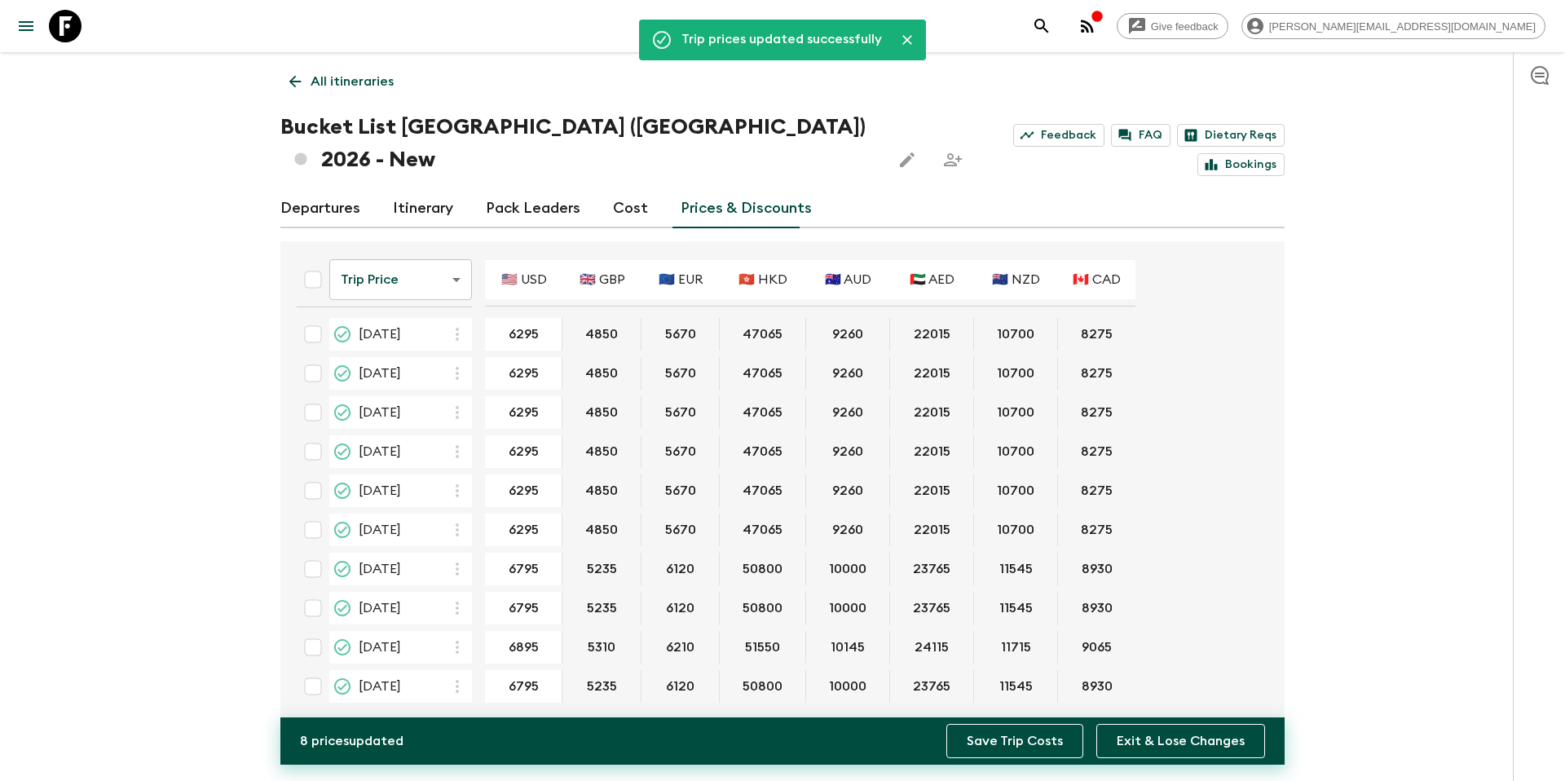
click at [999, 752] on button "Save Trip Costs" at bounding box center [1015, 741] width 137 height 34
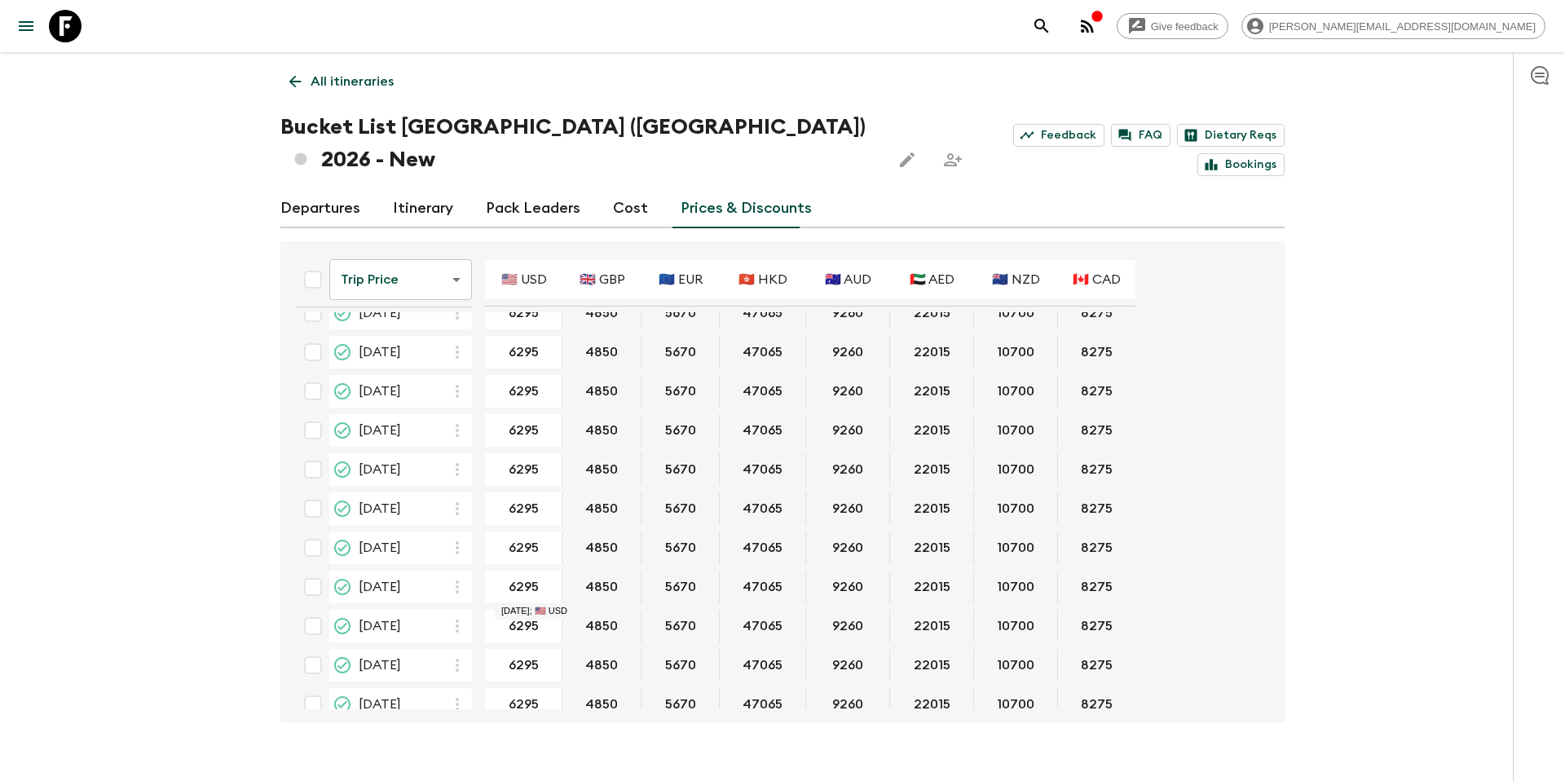
scroll to position [0, 0]
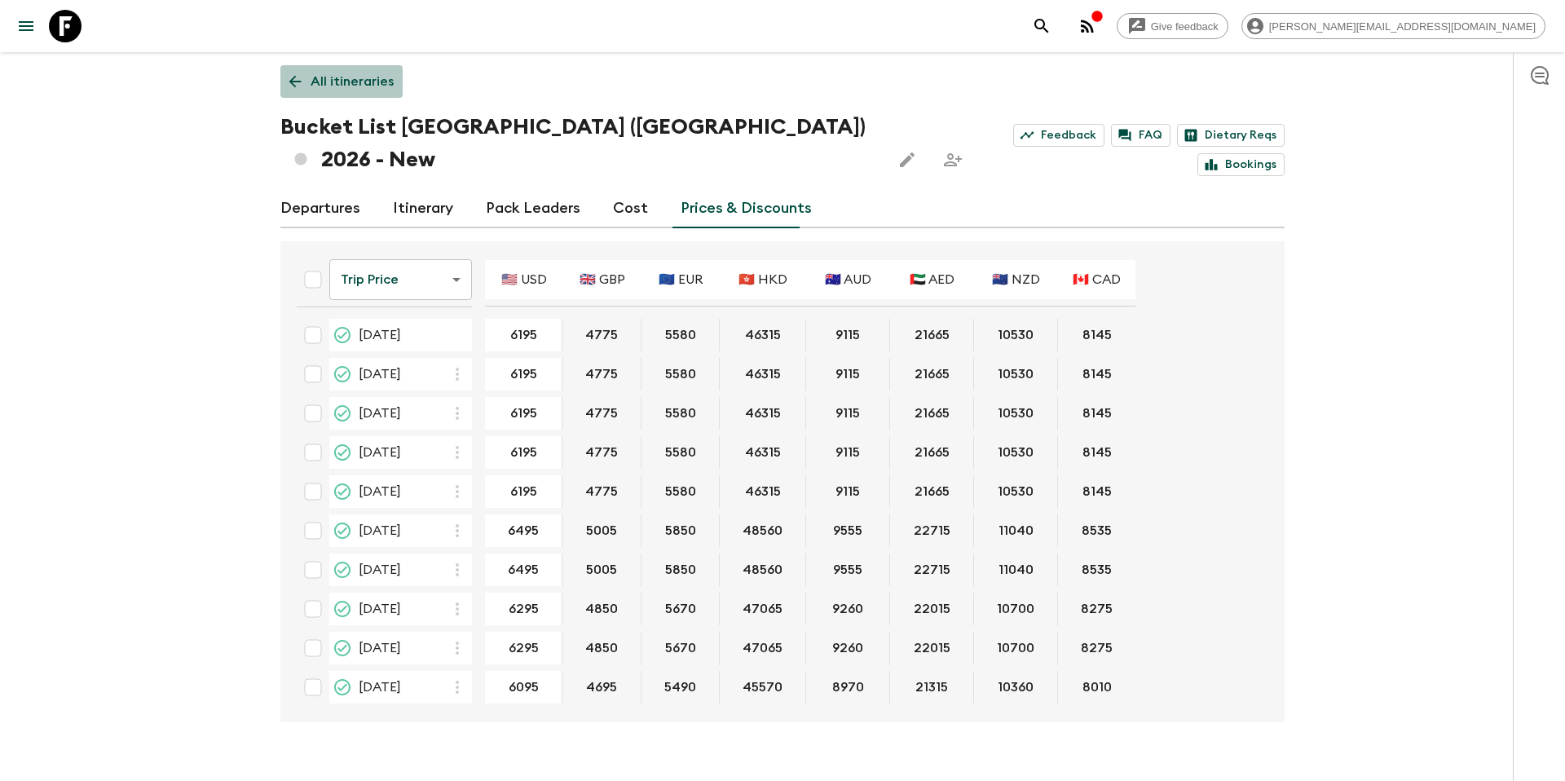
click at [342, 87] on p "All itineraries" at bounding box center [352, 82] width 83 height 20
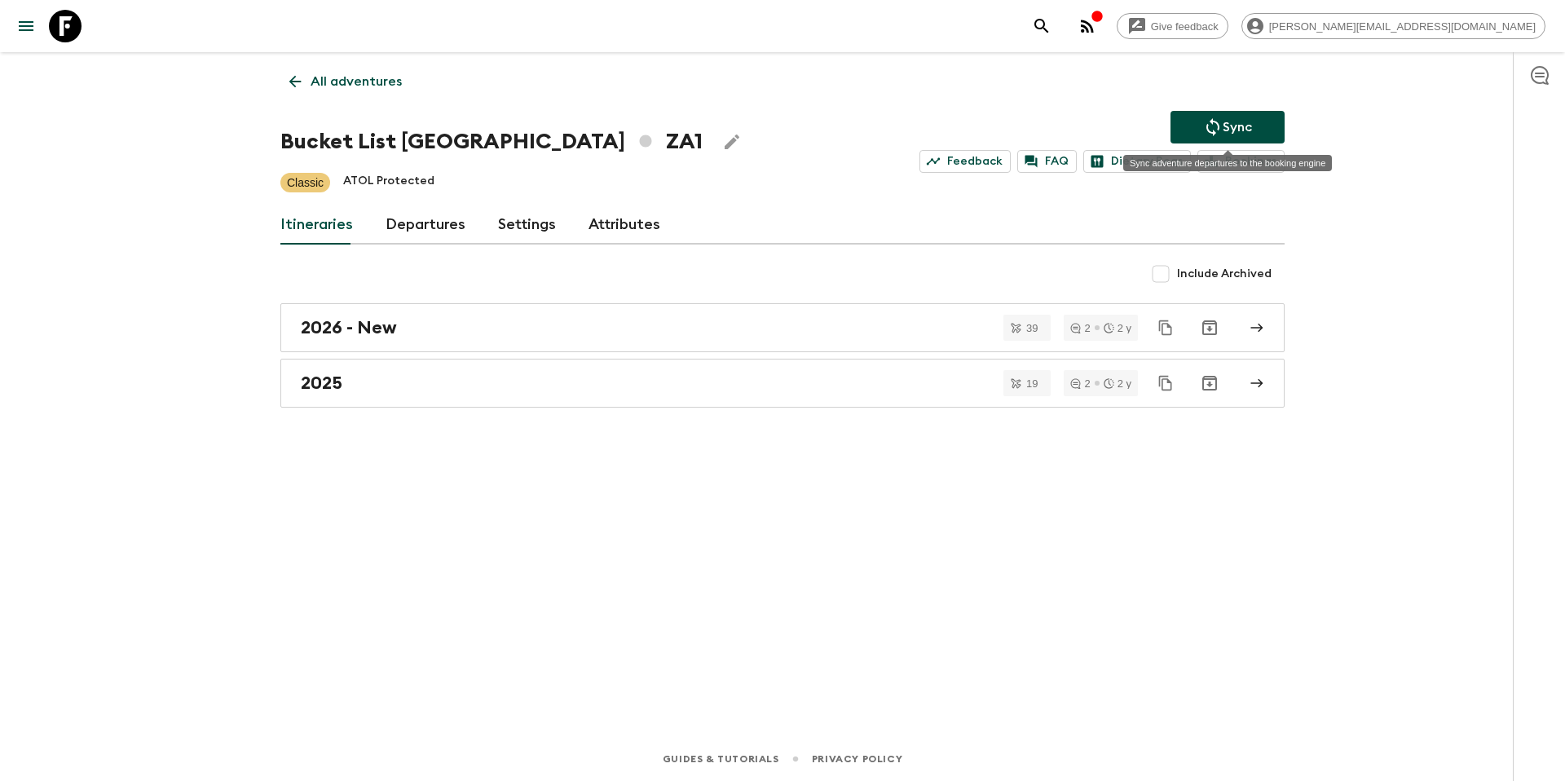
click at [1226, 127] on p "Sync" at bounding box center [1237, 127] width 29 height 20
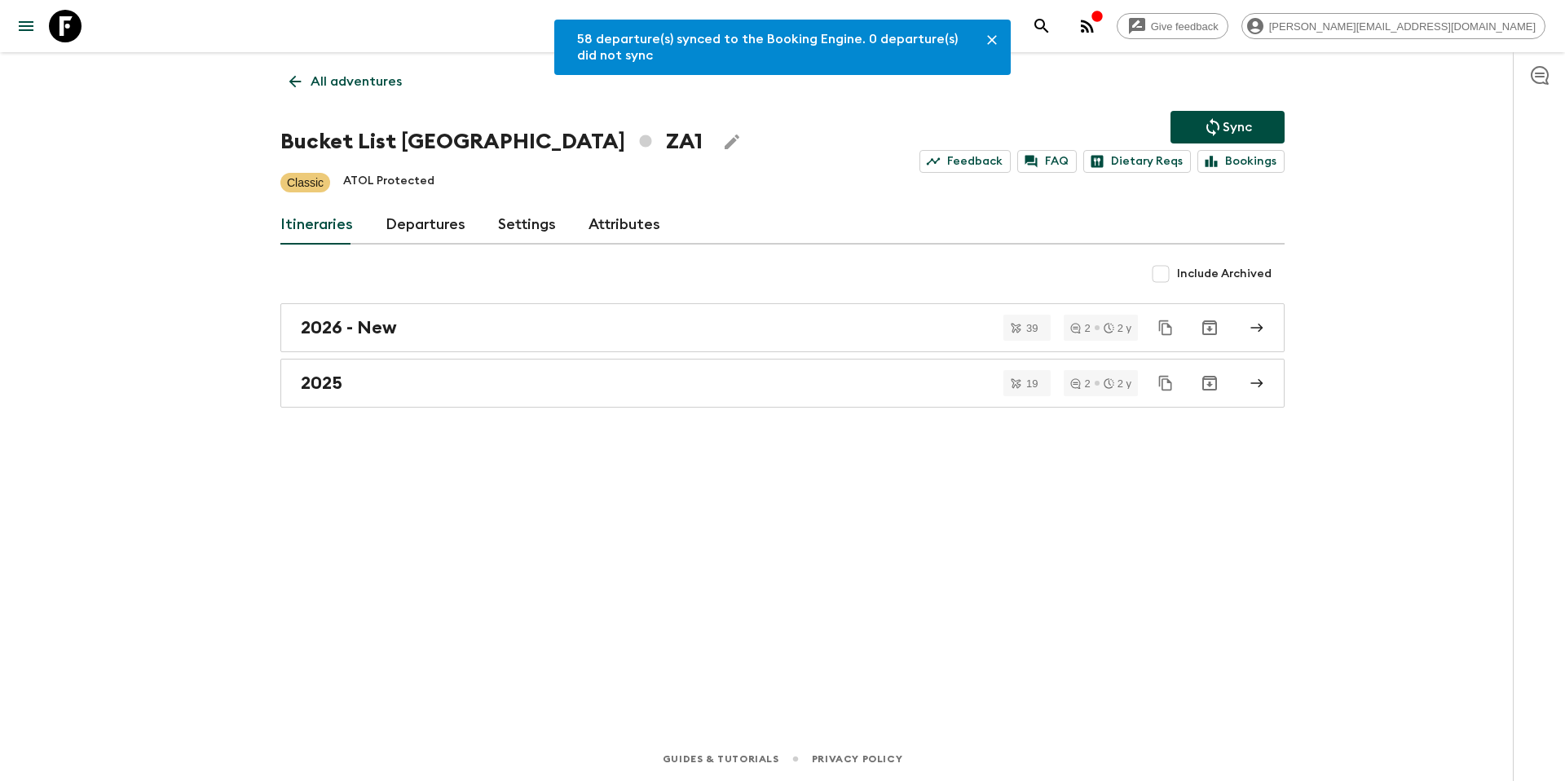
click at [351, 86] on p "All adventures" at bounding box center [356, 82] width 91 height 20
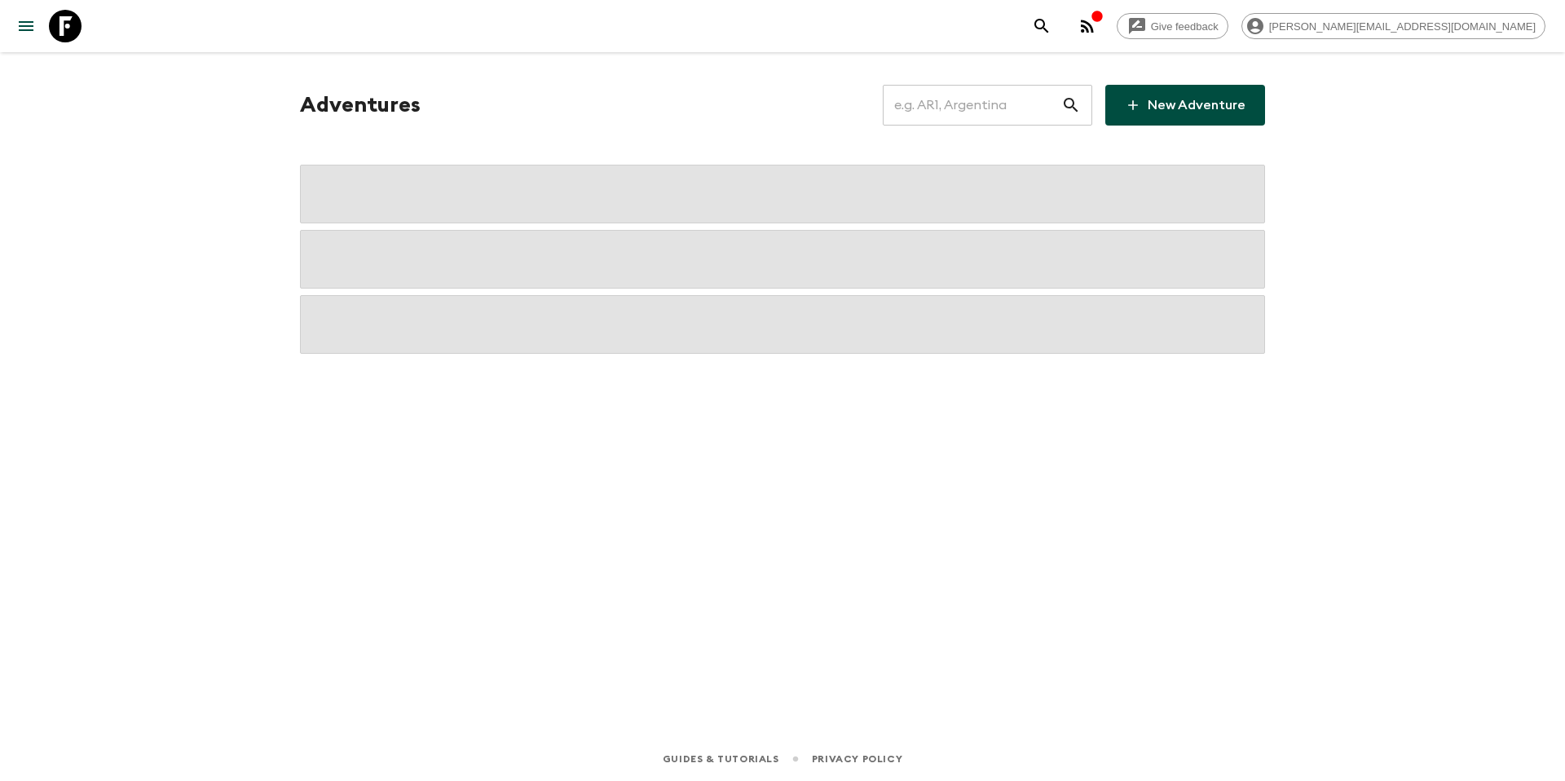
click at [953, 97] on input "text" at bounding box center [972, 105] width 179 height 46
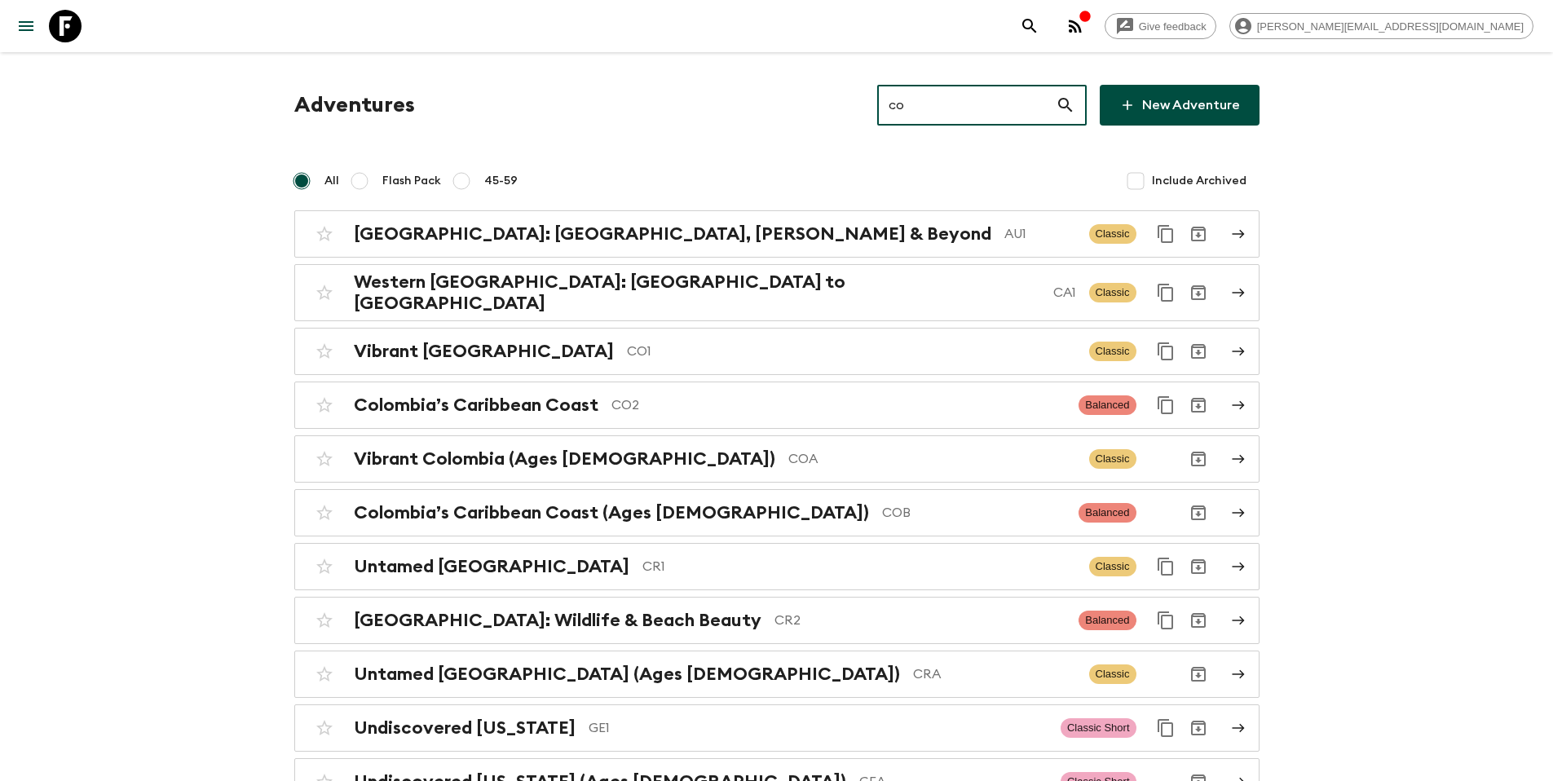
type input "co2"
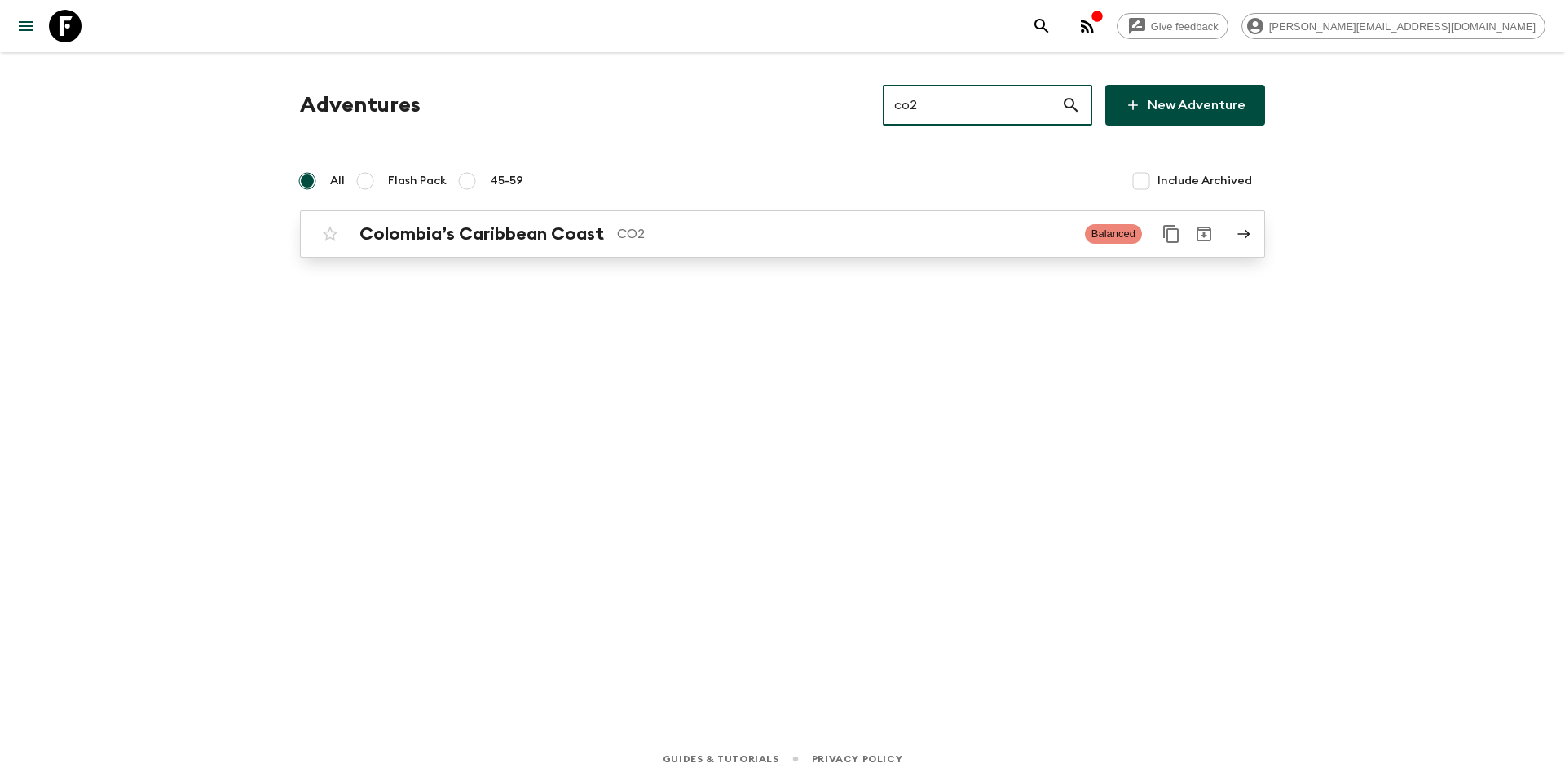
click at [722, 241] on p "CO2" at bounding box center [844, 234] width 455 height 20
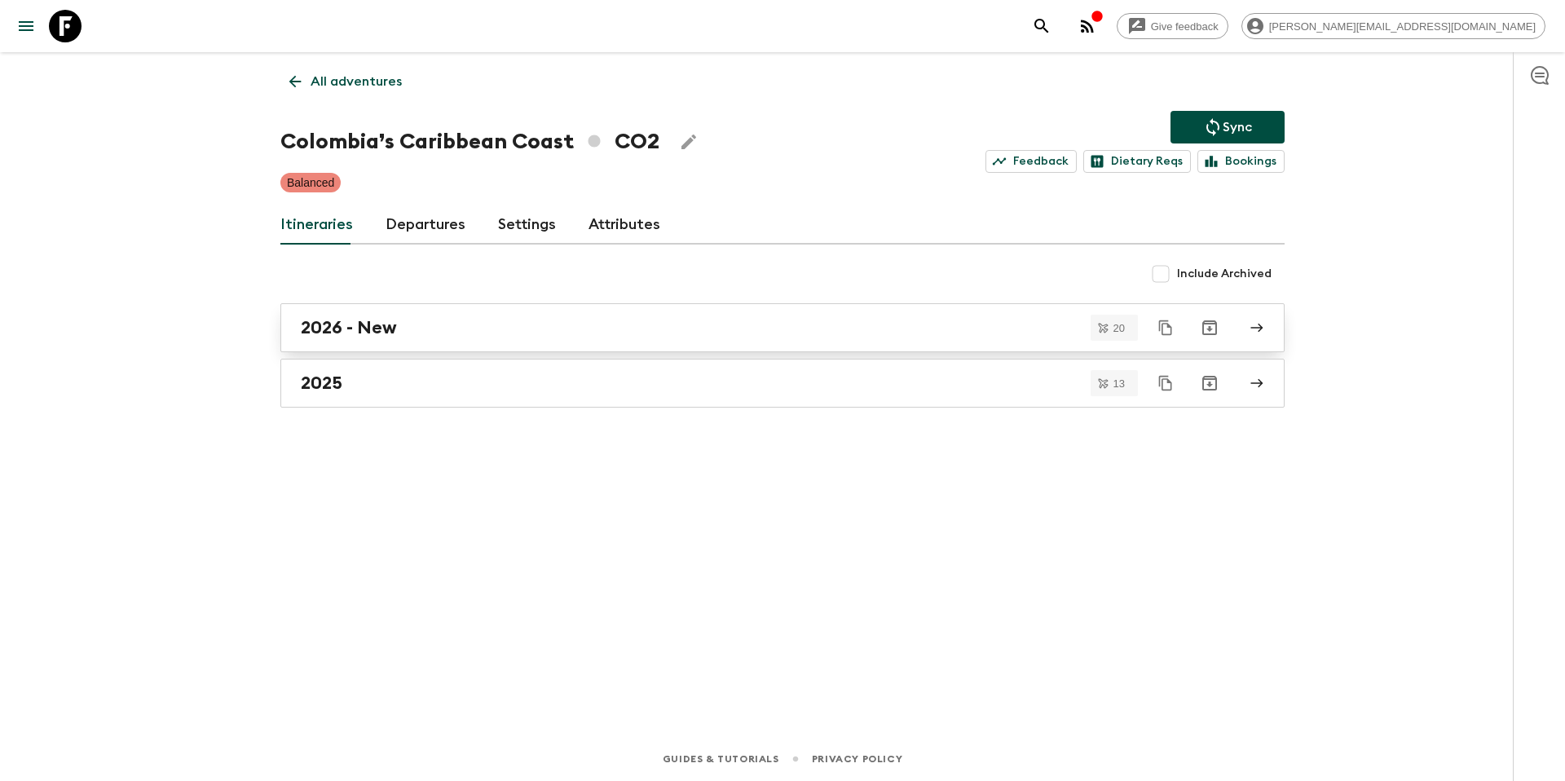
click at [452, 334] on div "2026 - New" at bounding box center [767, 327] width 933 height 21
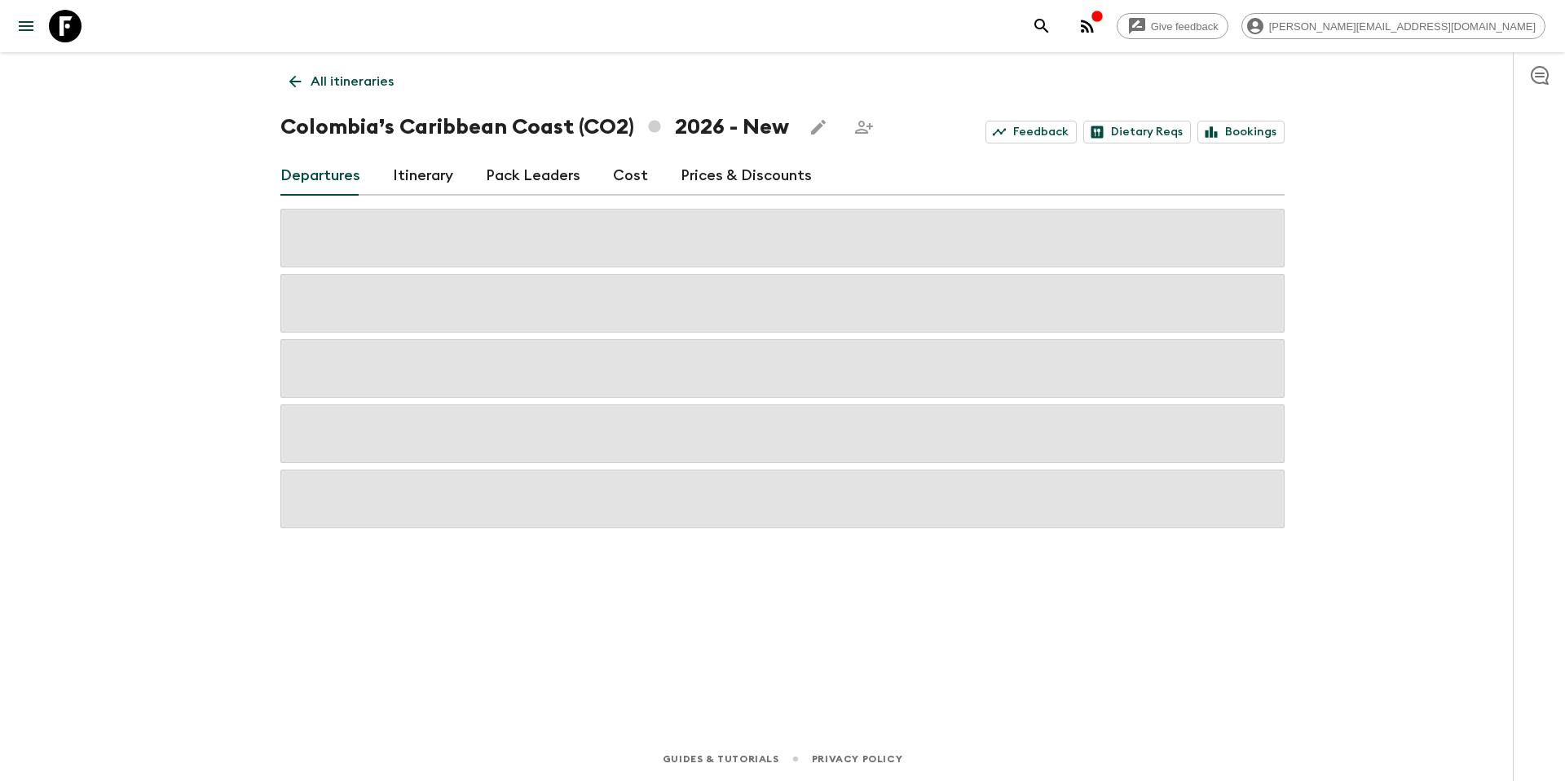
click at [704, 183] on link "Prices & Discounts" at bounding box center [746, 176] width 131 height 39
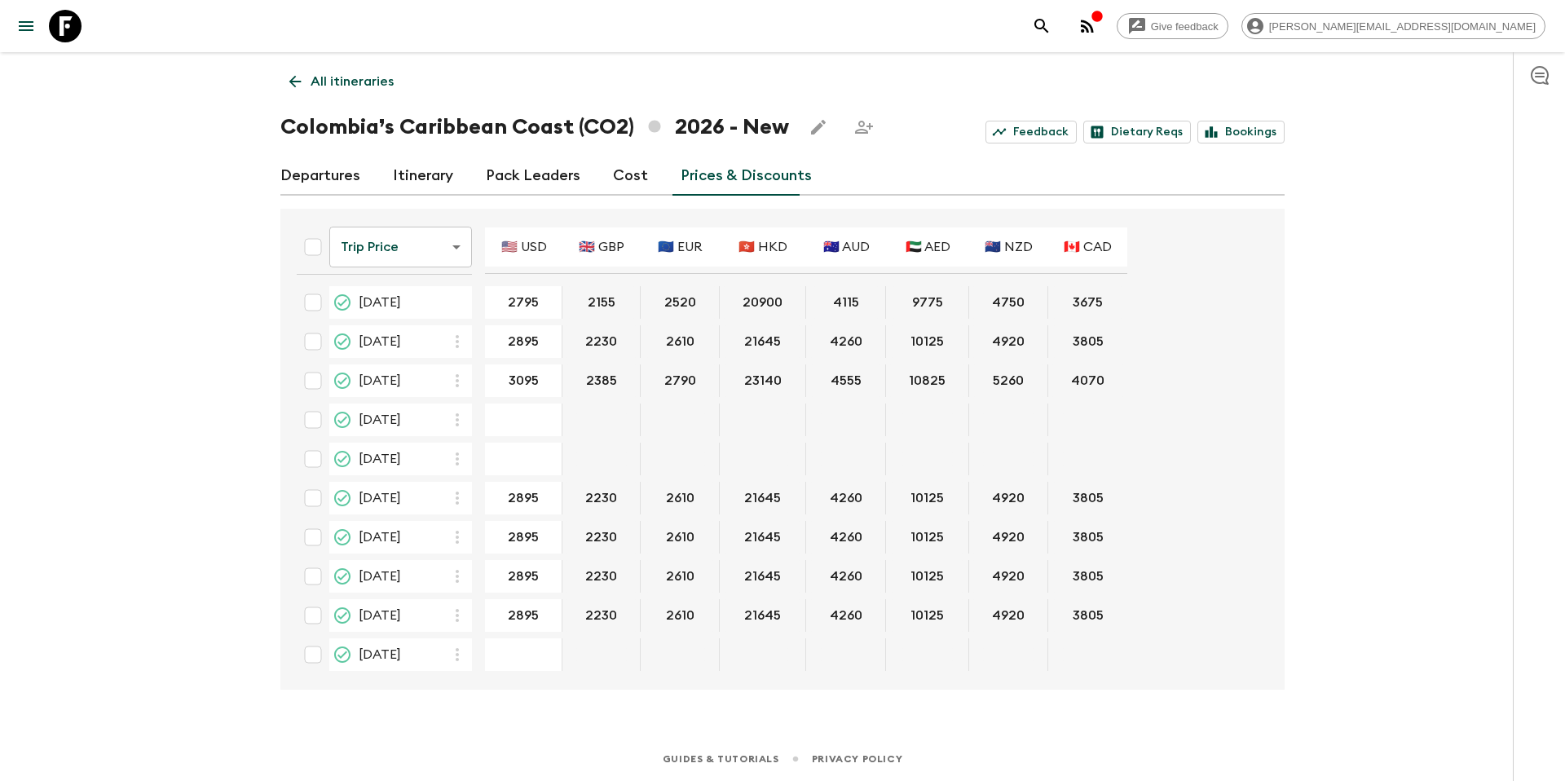
click at [312, 339] on input "checkbox" at bounding box center [313, 341] width 33 height 33
checkbox input "true"
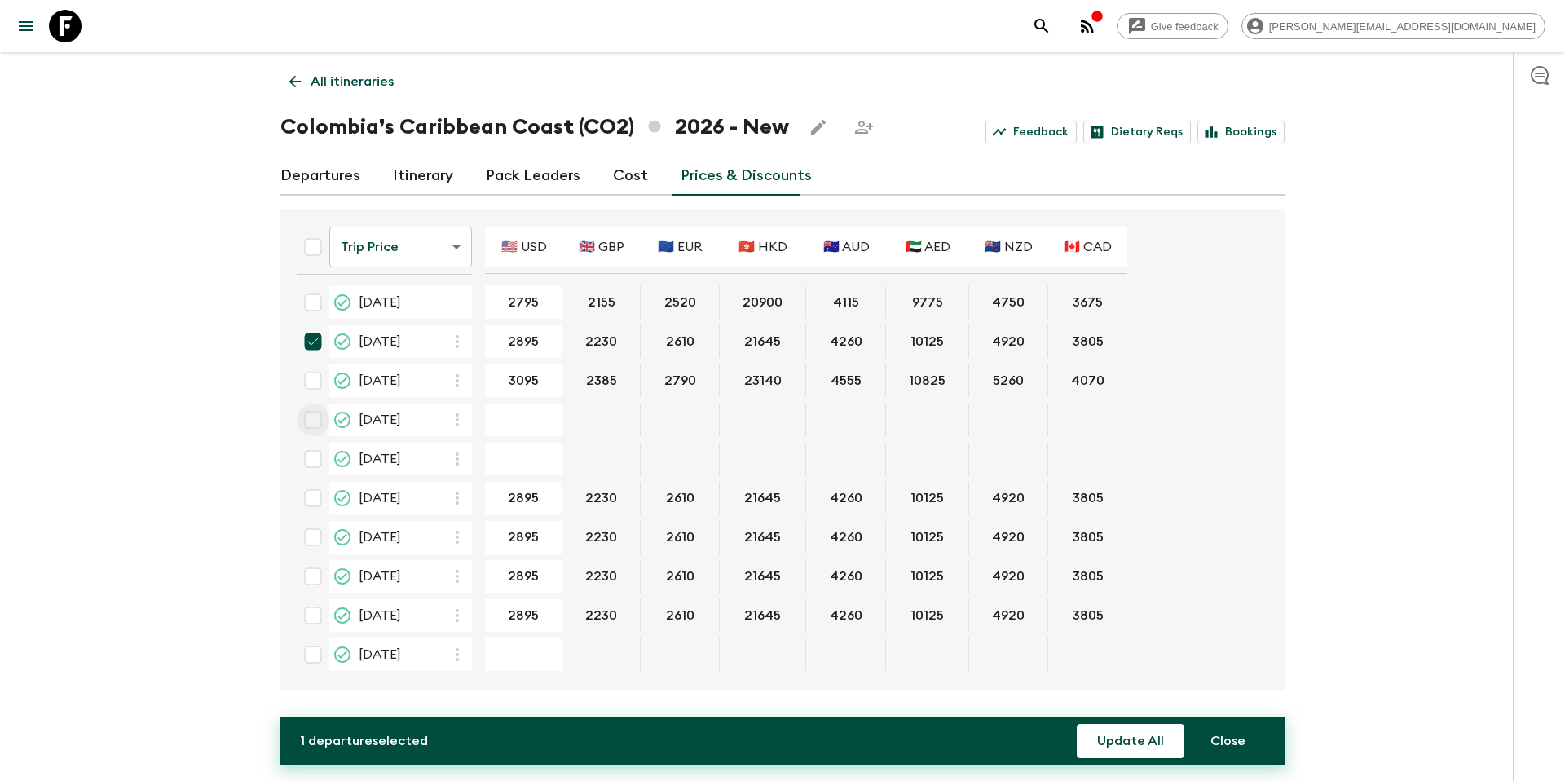
click at [316, 421] on input "checkbox" at bounding box center [313, 420] width 33 height 33
checkbox input "true"
click at [312, 458] on input "checkbox" at bounding box center [313, 459] width 33 height 33
checkbox input "true"
click at [314, 501] on input "checkbox" at bounding box center [313, 498] width 33 height 33
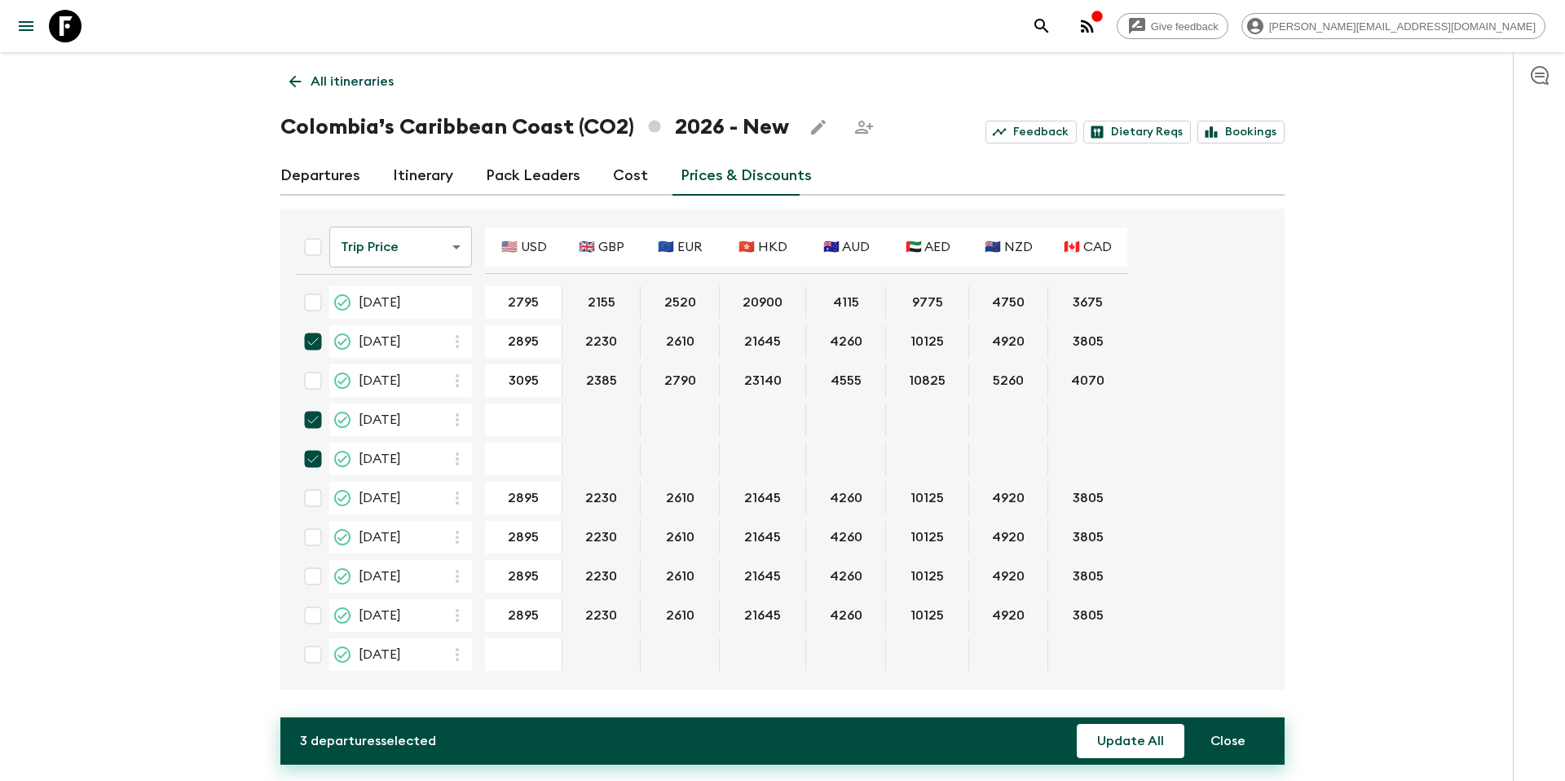
checkbox input "true"
click at [313, 538] on input "checkbox" at bounding box center [313, 537] width 33 height 33
checkbox input "true"
click at [313, 575] on input "checkbox" at bounding box center [313, 576] width 33 height 33
checkbox input "true"
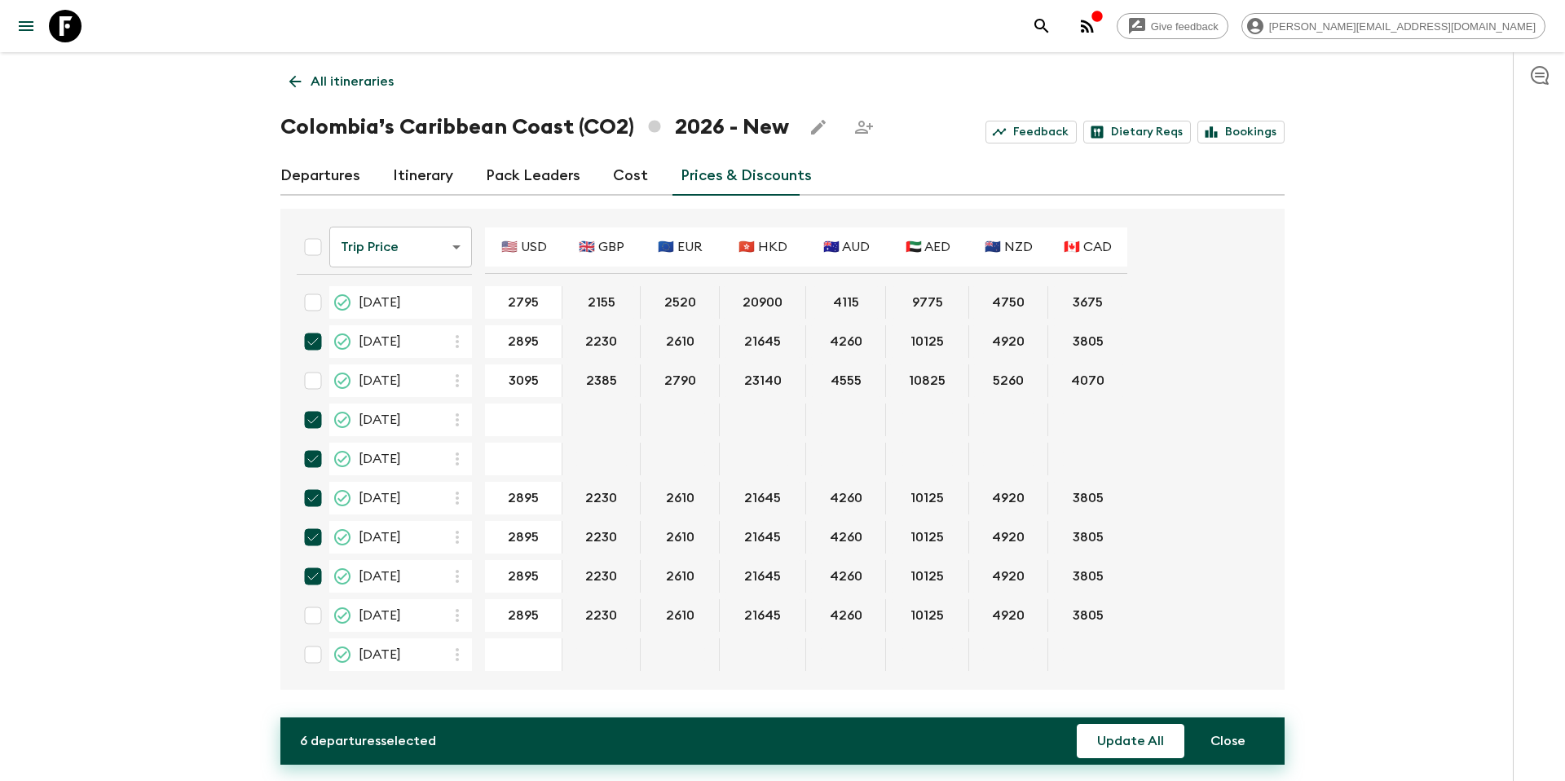
click at [312, 614] on input "checkbox" at bounding box center [313, 615] width 33 height 33
checkbox input "true"
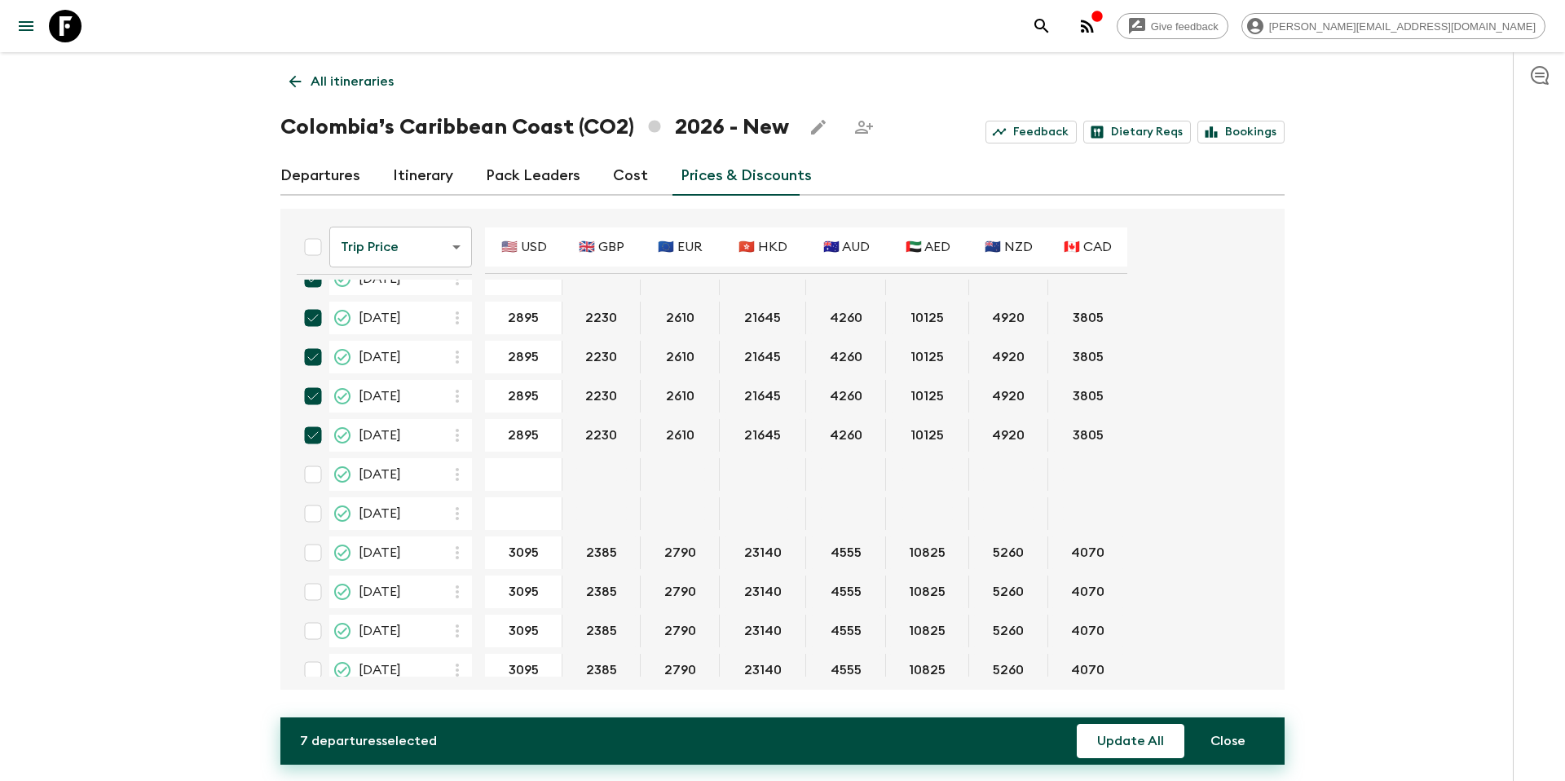
scroll to position [208, 0]
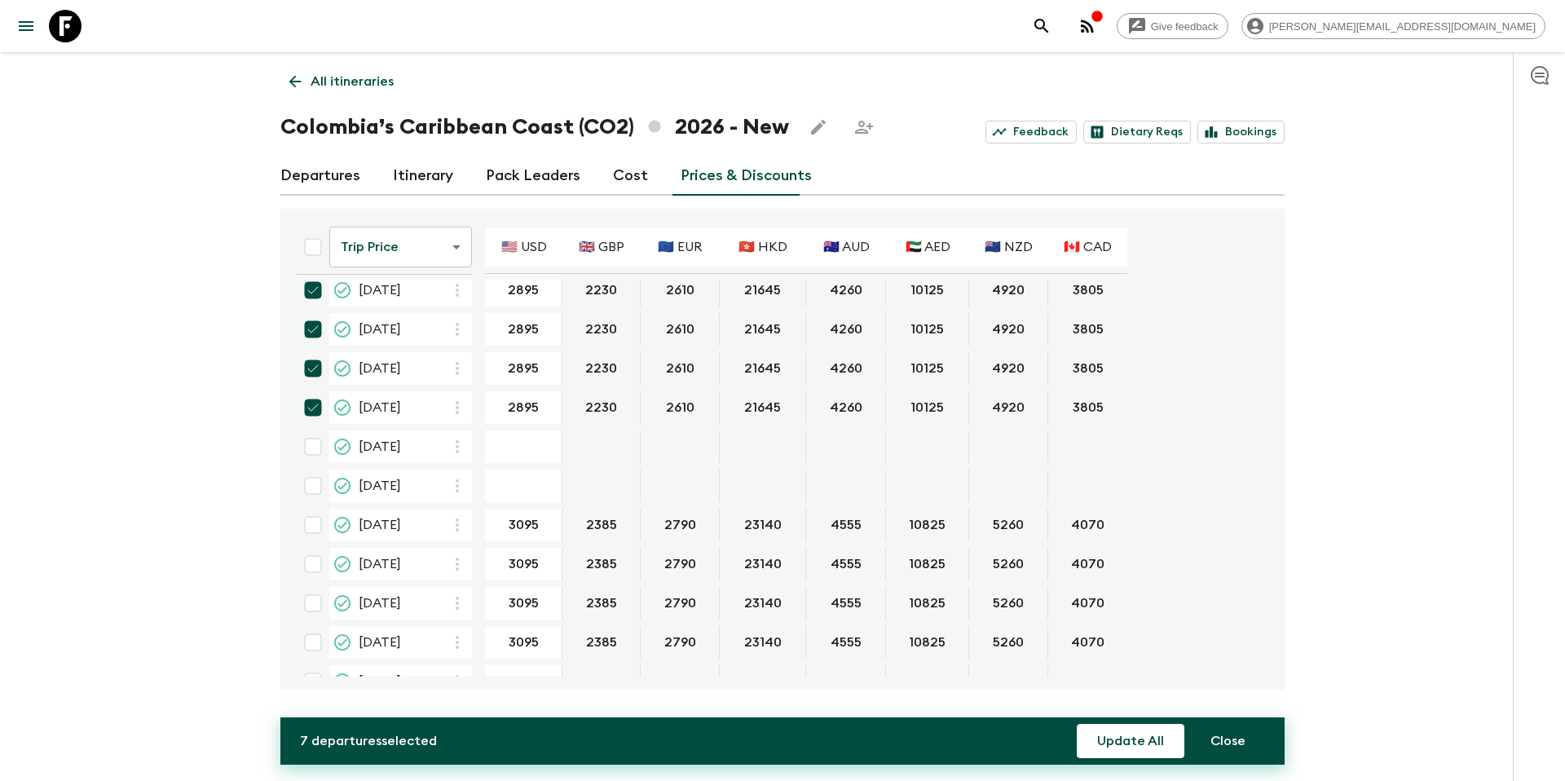
click at [311, 445] on input "checkbox" at bounding box center [313, 446] width 33 height 33
checkbox input "true"
click at [313, 524] on input "checkbox" at bounding box center [313, 525] width 33 height 33
checkbox input "true"
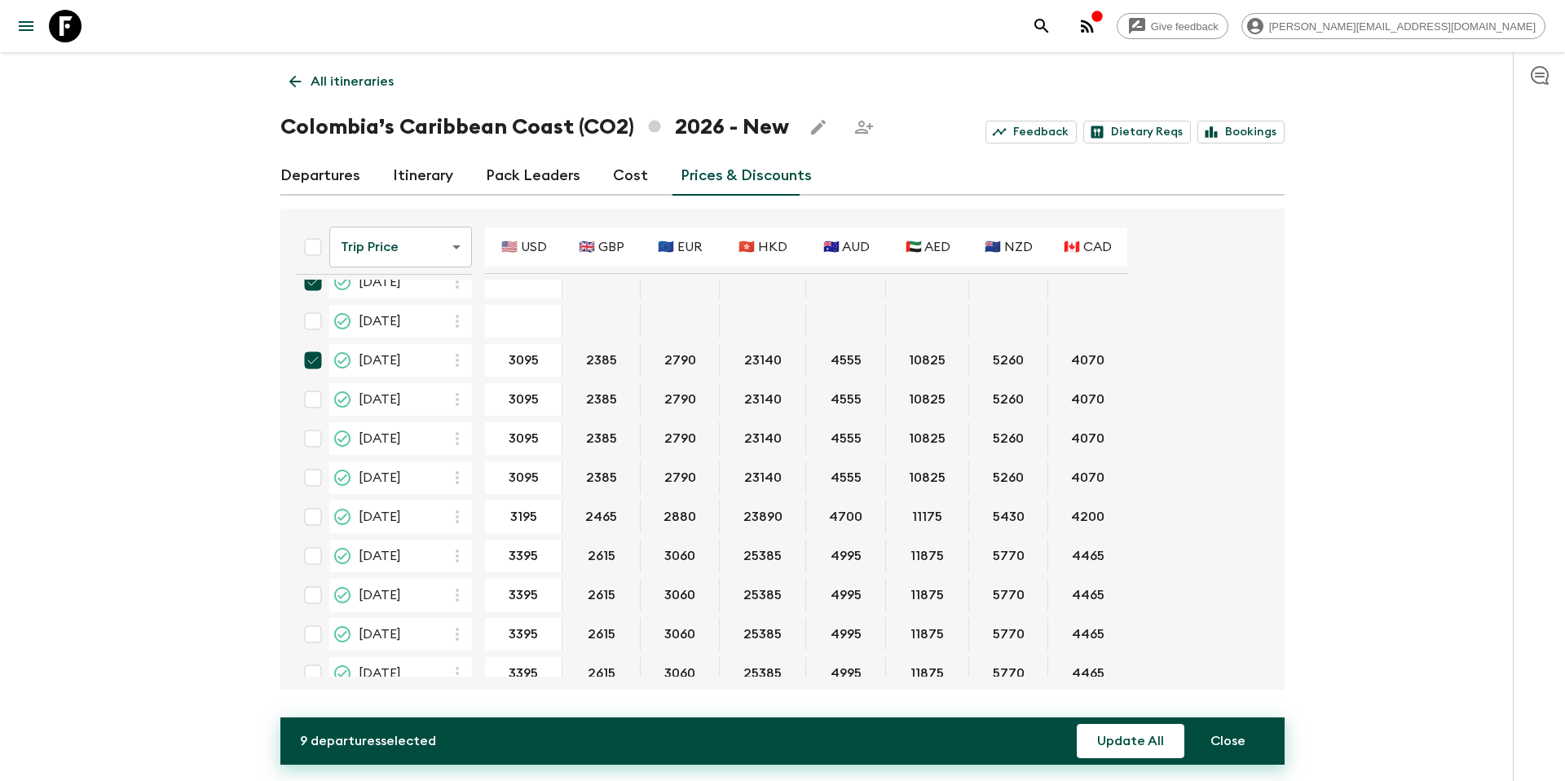
scroll to position [384, 0]
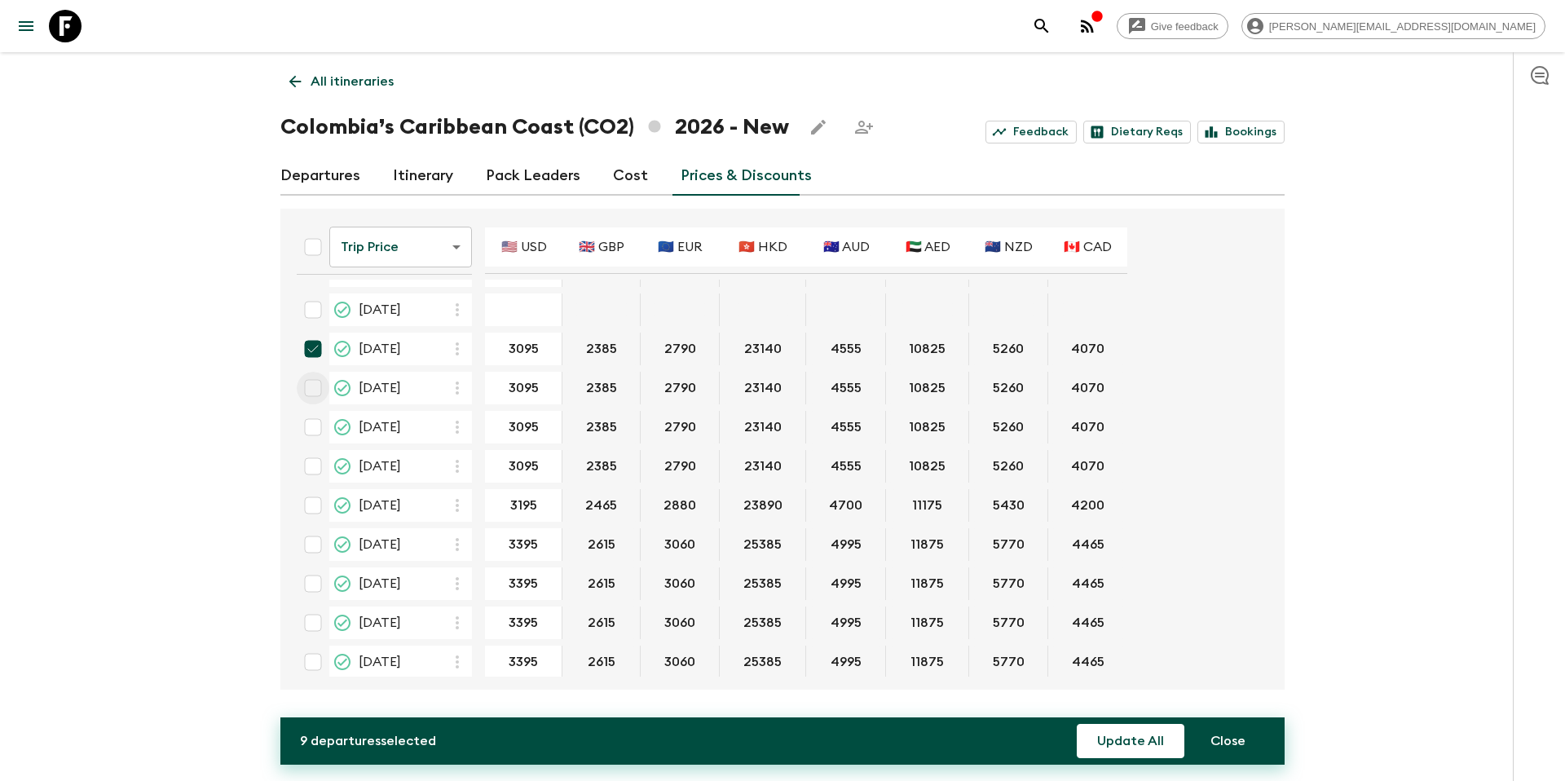
click at [319, 382] on input "checkbox" at bounding box center [313, 388] width 33 height 33
checkbox input "true"
click at [312, 427] on input "checkbox" at bounding box center [313, 427] width 33 height 33
checkbox input "true"
click at [316, 467] on input "checkbox" at bounding box center [313, 466] width 33 height 33
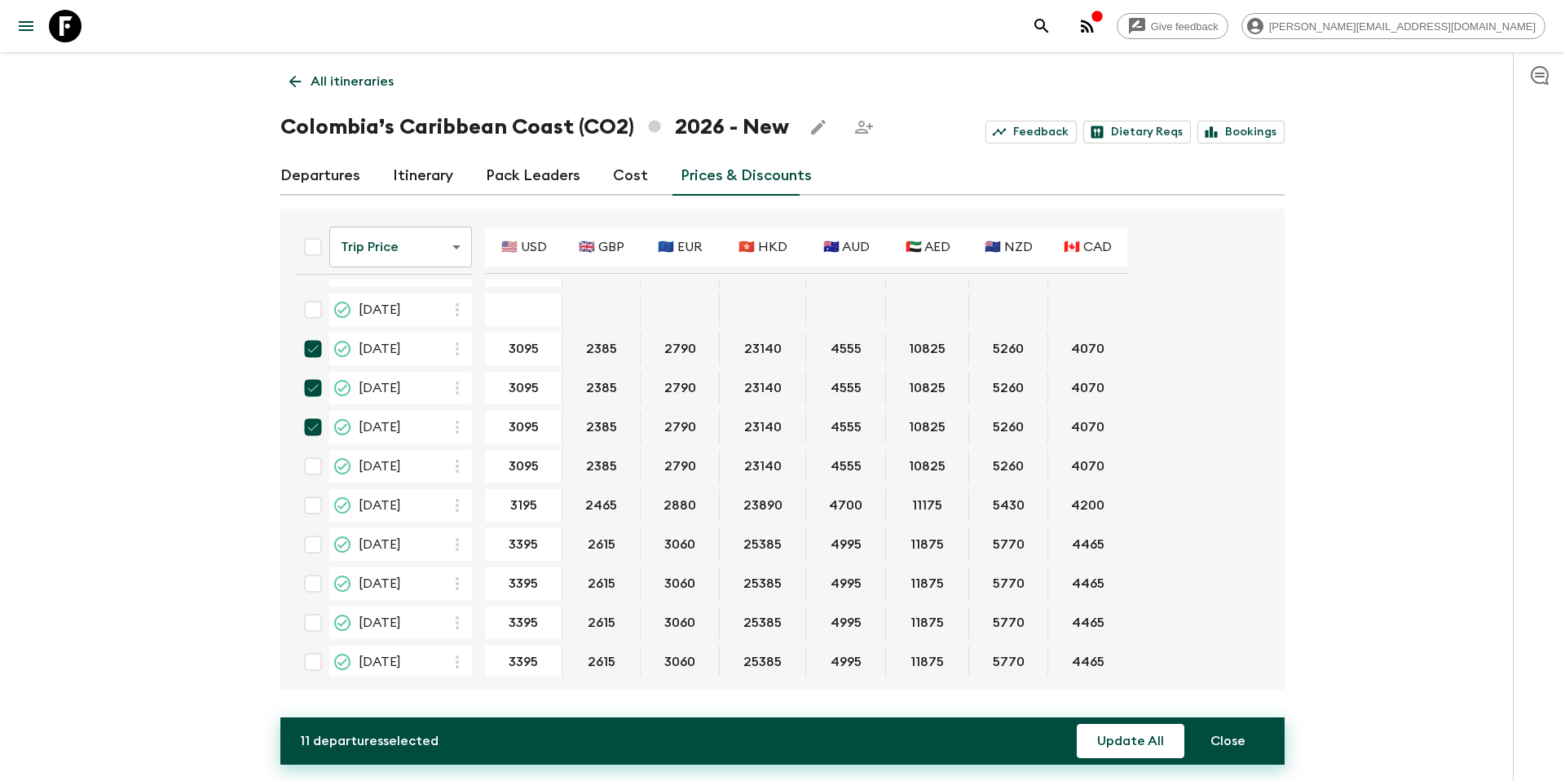
checkbox input "true"
click at [1116, 748] on button "Update All" at bounding box center [1131, 741] width 108 height 34
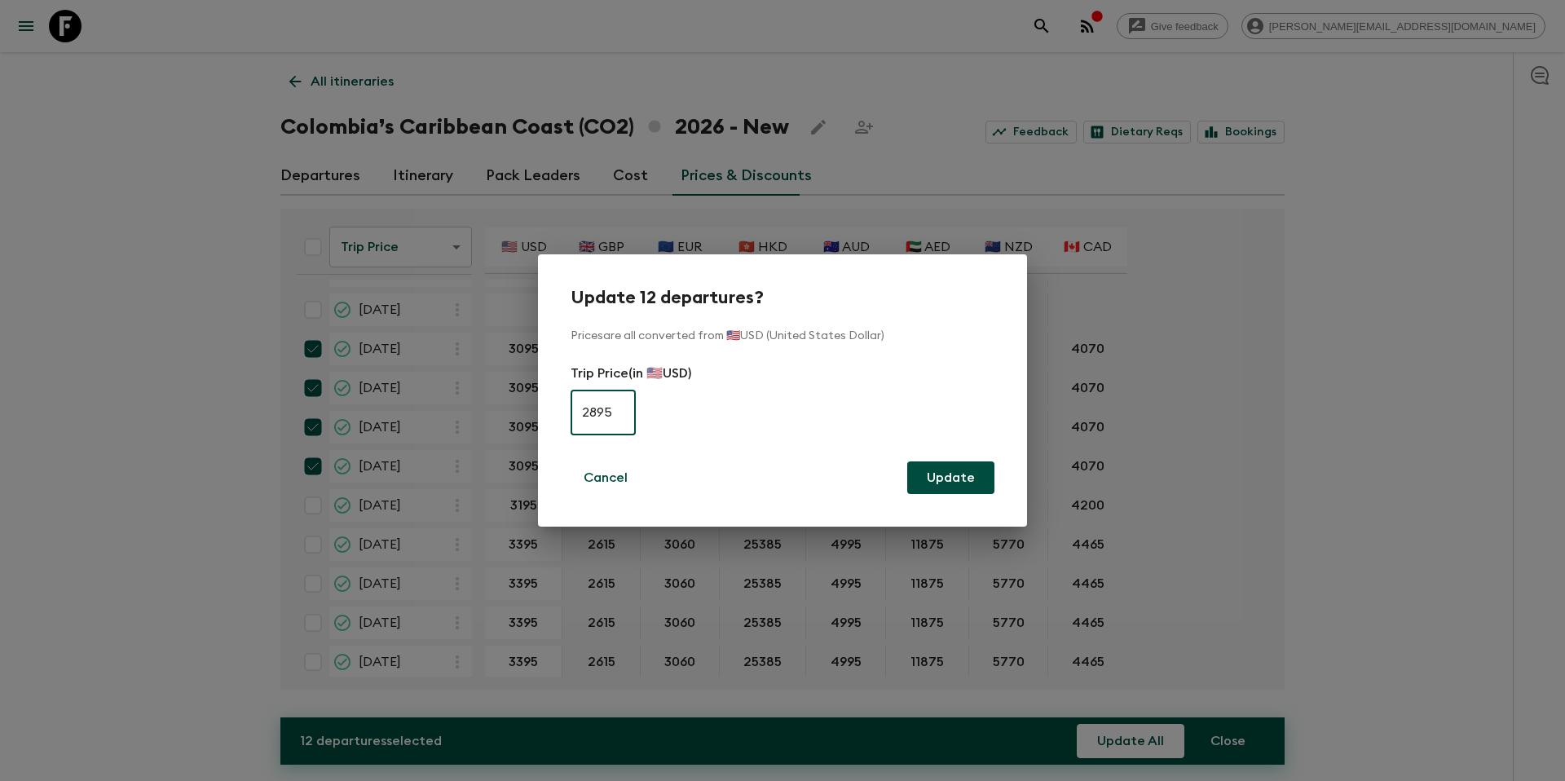
type input "2895"
click at [967, 479] on button "Update" at bounding box center [950, 477] width 87 height 33
checkbox input "false"
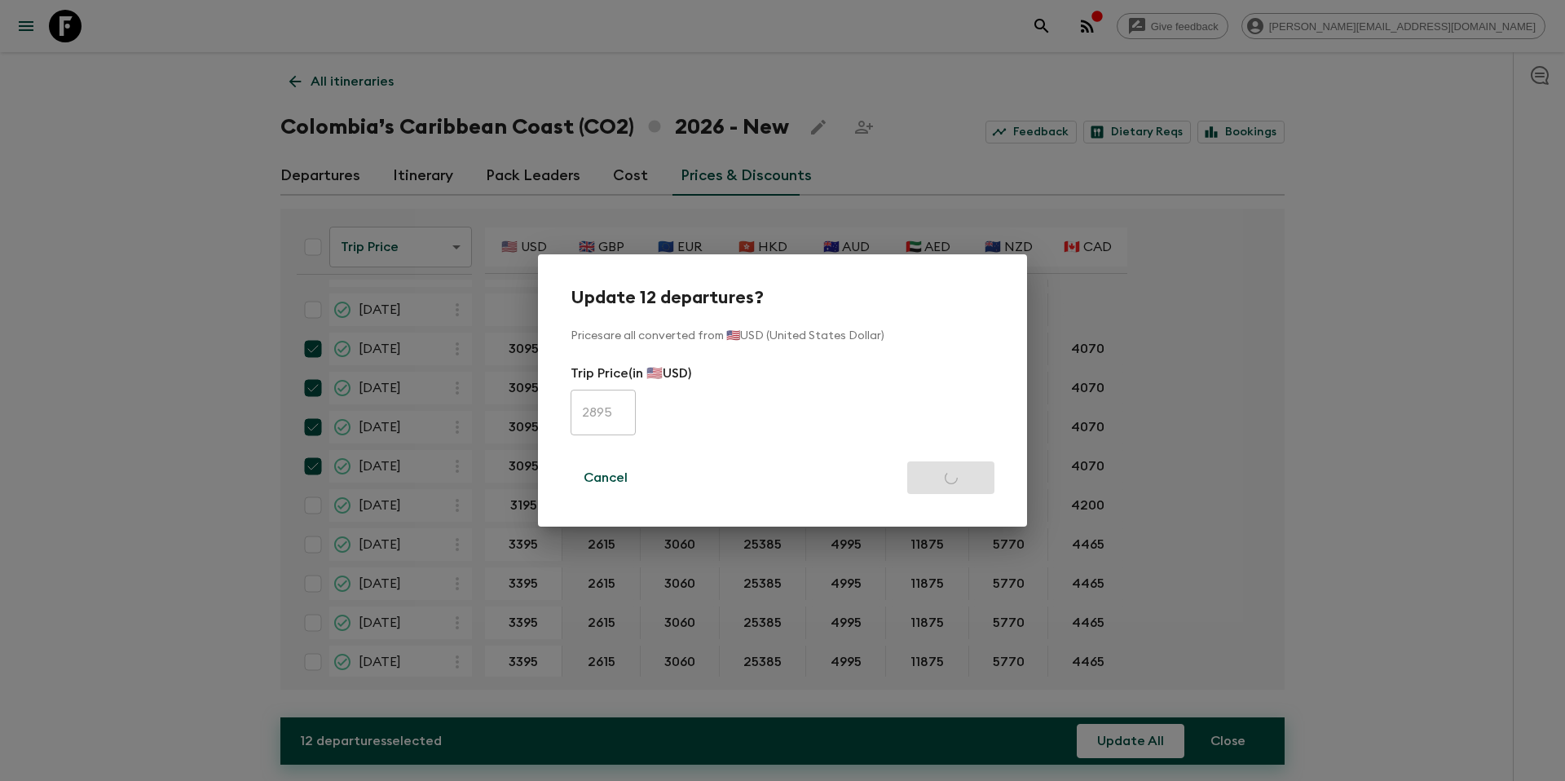
checkbox input "false"
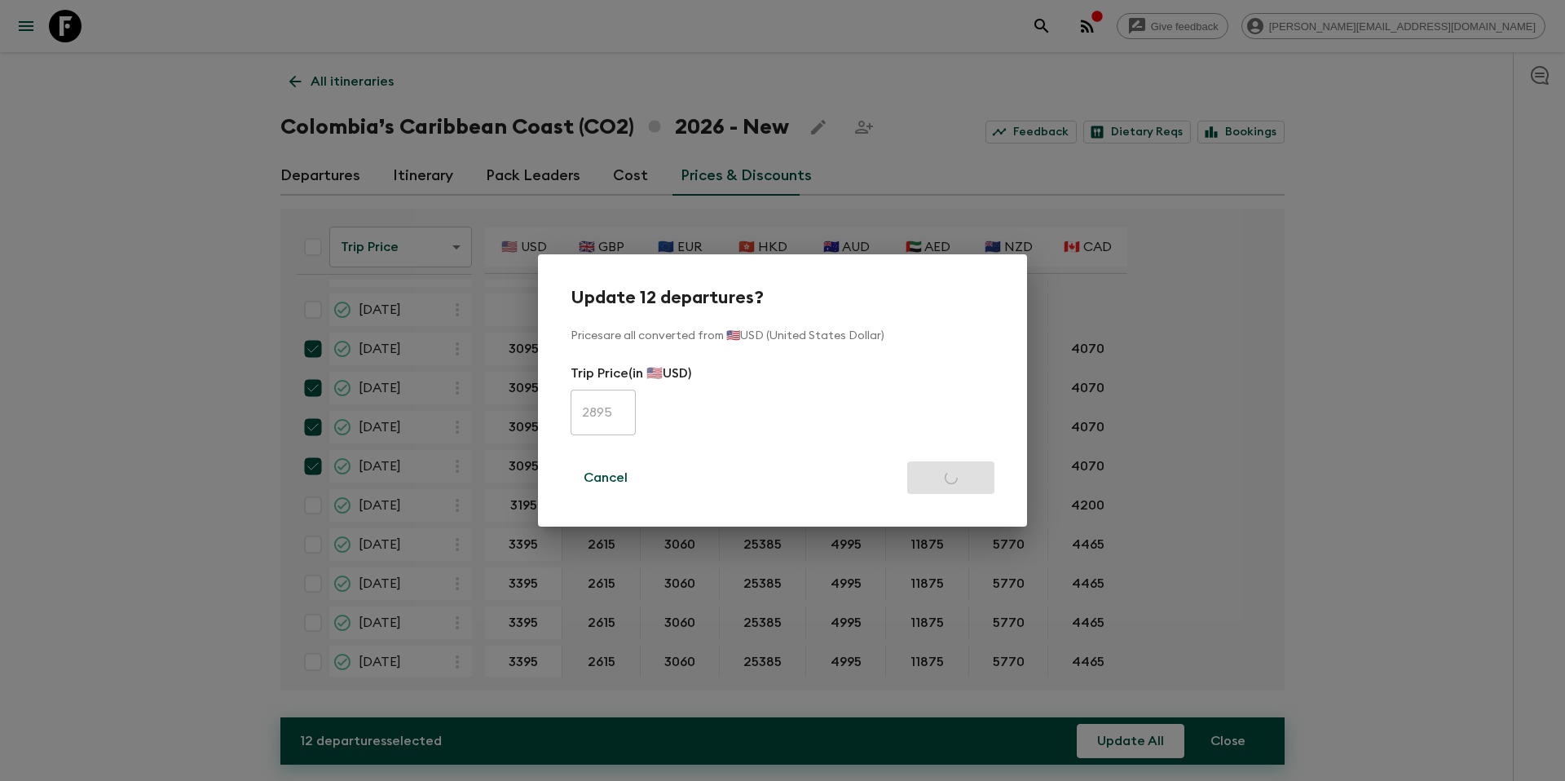
checkbox input "false"
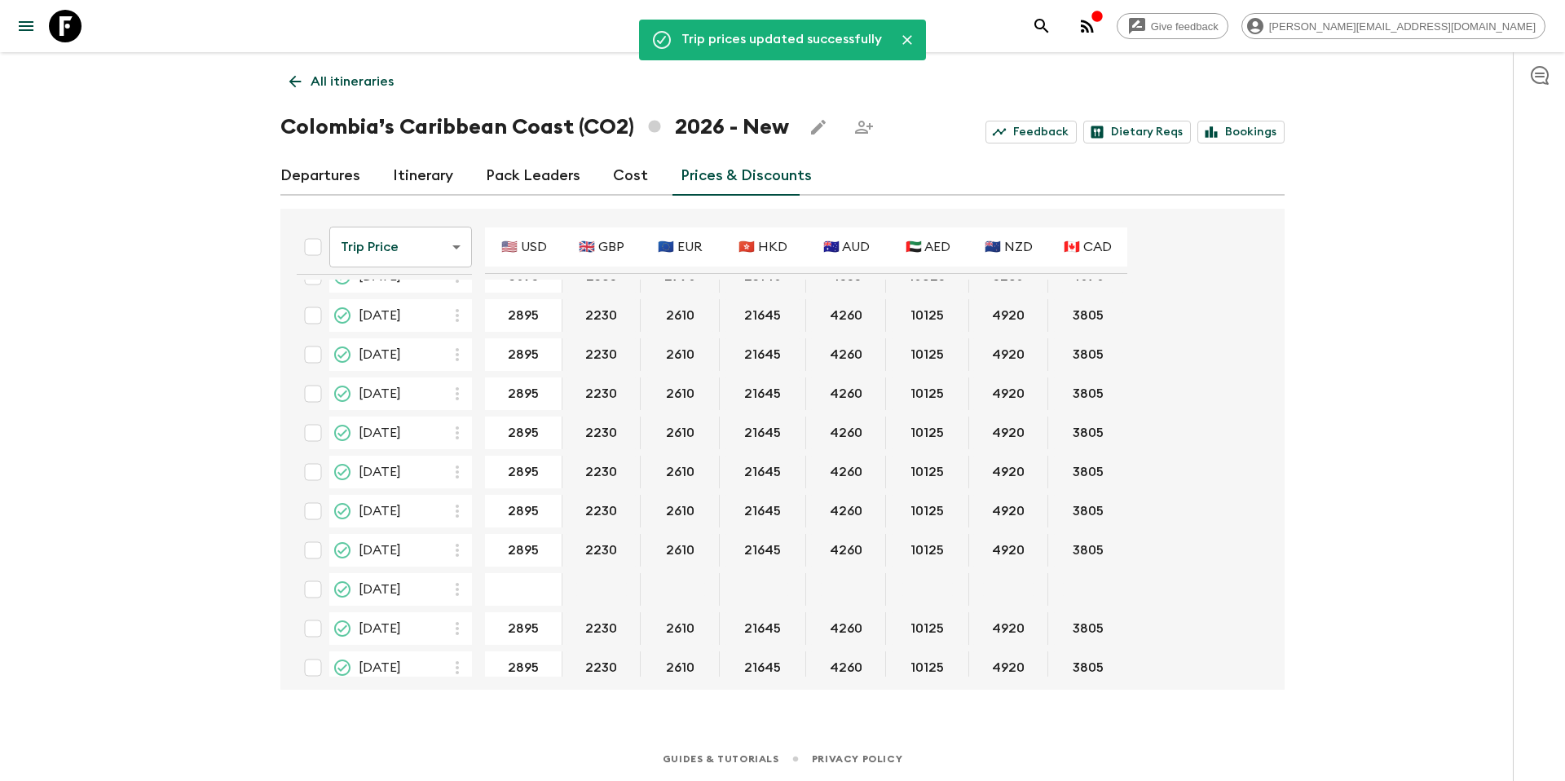
scroll to position [392, 0]
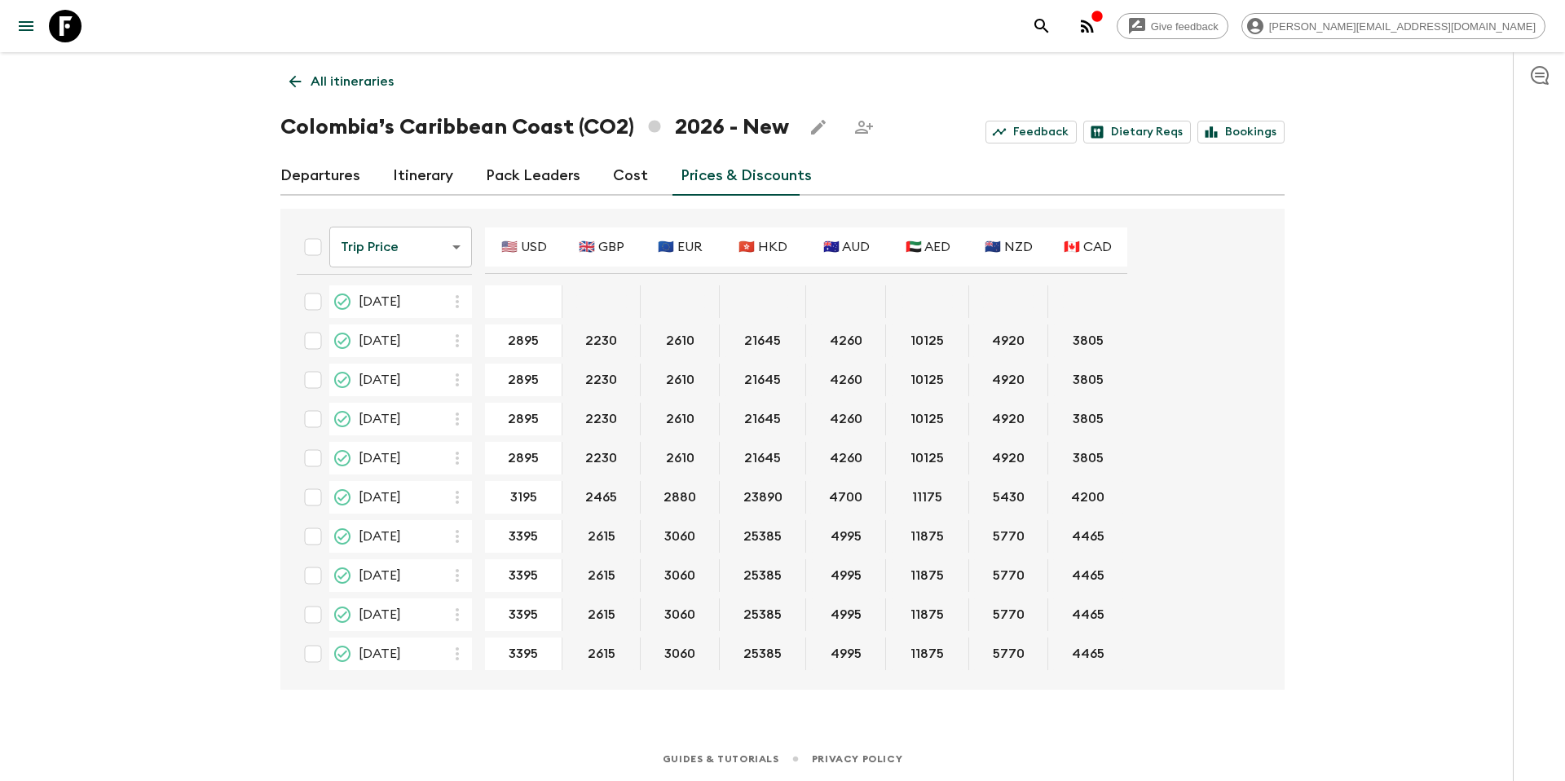
type input "3095"
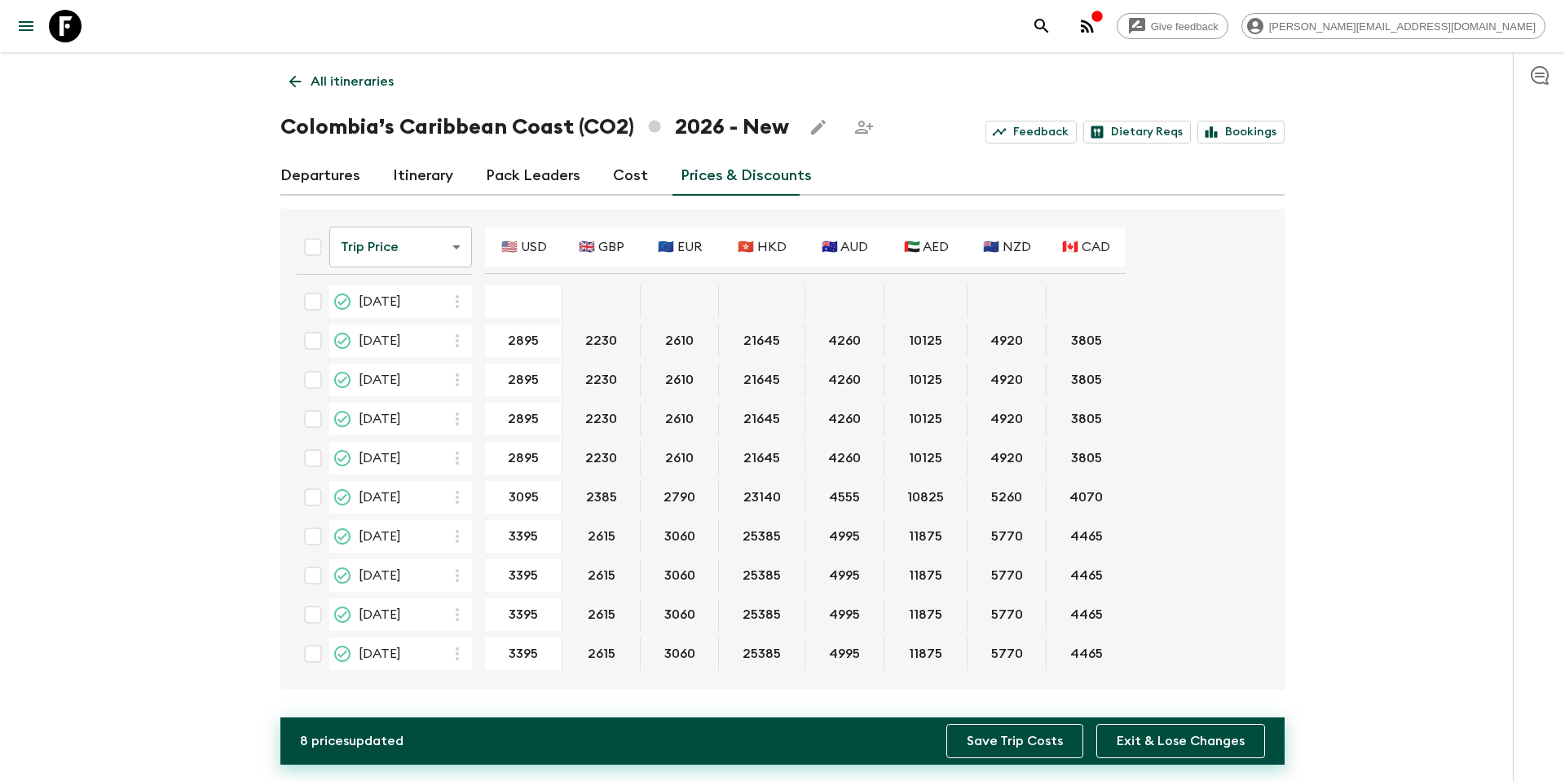
click at [1053, 743] on button "Save Trip Costs" at bounding box center [1015, 741] width 137 height 34
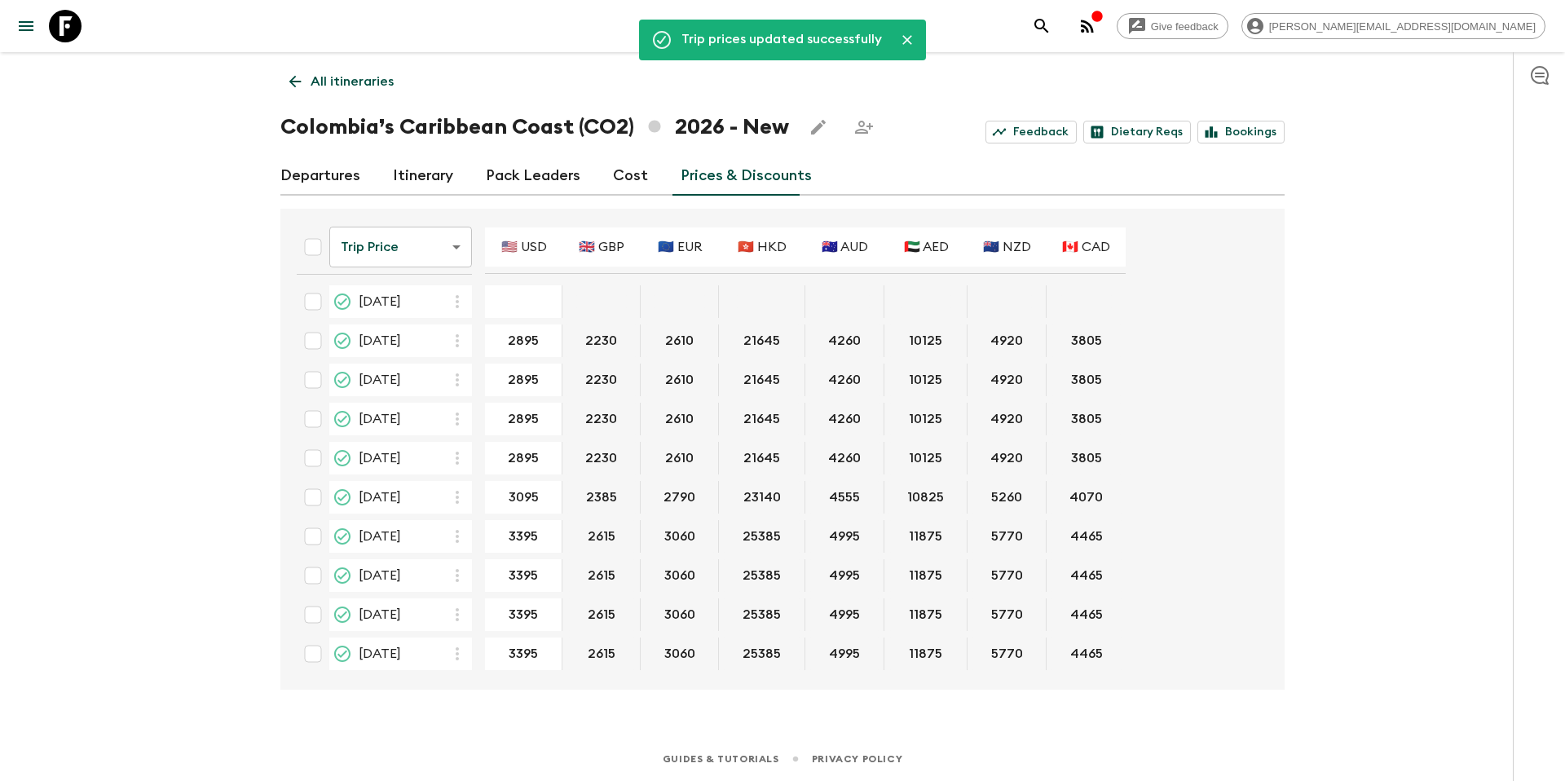
click at [312, 538] on input "checkbox" at bounding box center [313, 536] width 33 height 33
checkbox input "true"
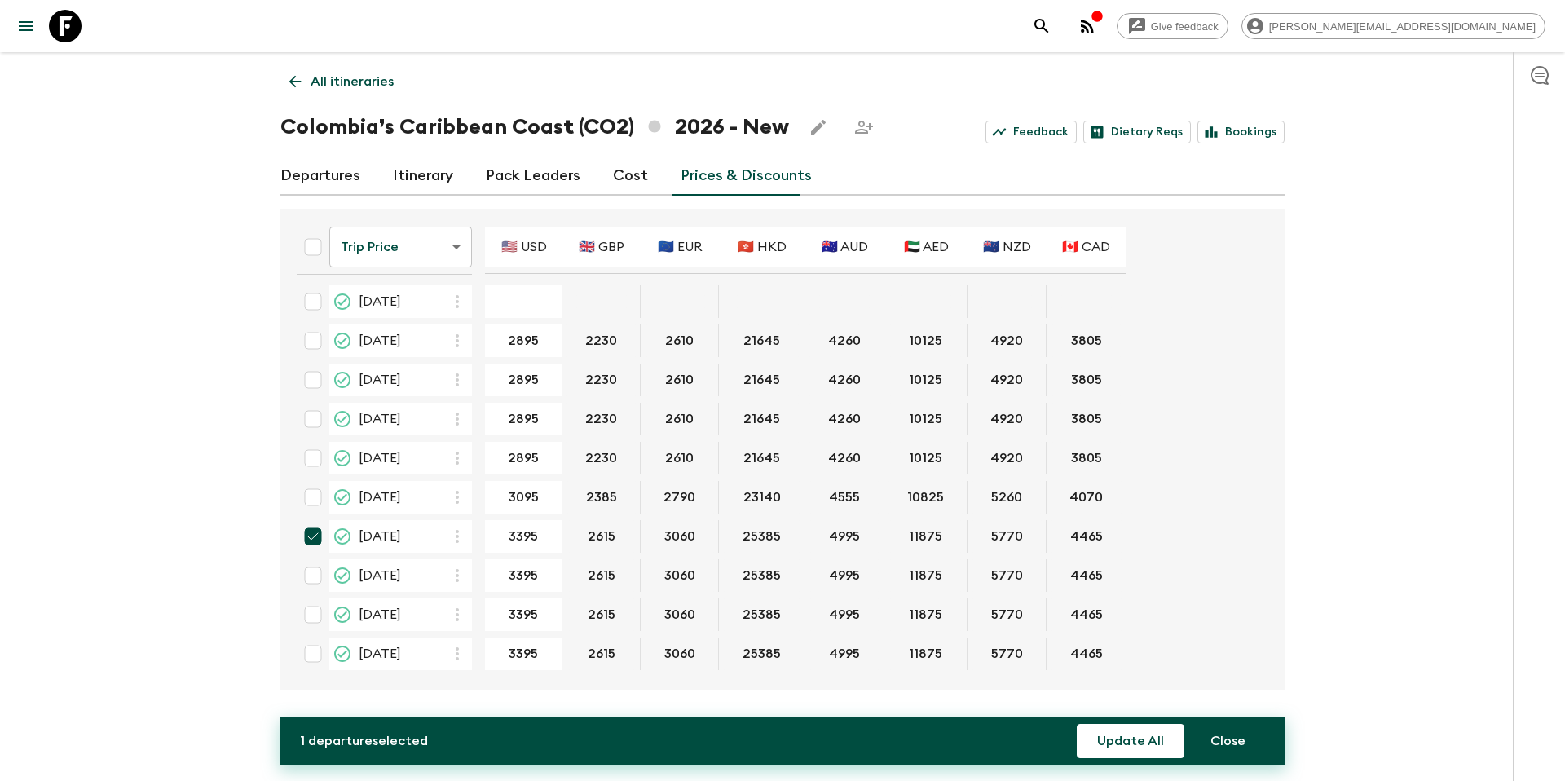
click at [305, 578] on input "checkbox" at bounding box center [313, 575] width 33 height 33
checkbox input "true"
click at [317, 620] on input "checkbox" at bounding box center [313, 614] width 33 height 33
checkbox input "true"
click at [316, 652] on input "checkbox" at bounding box center [313, 654] width 33 height 33
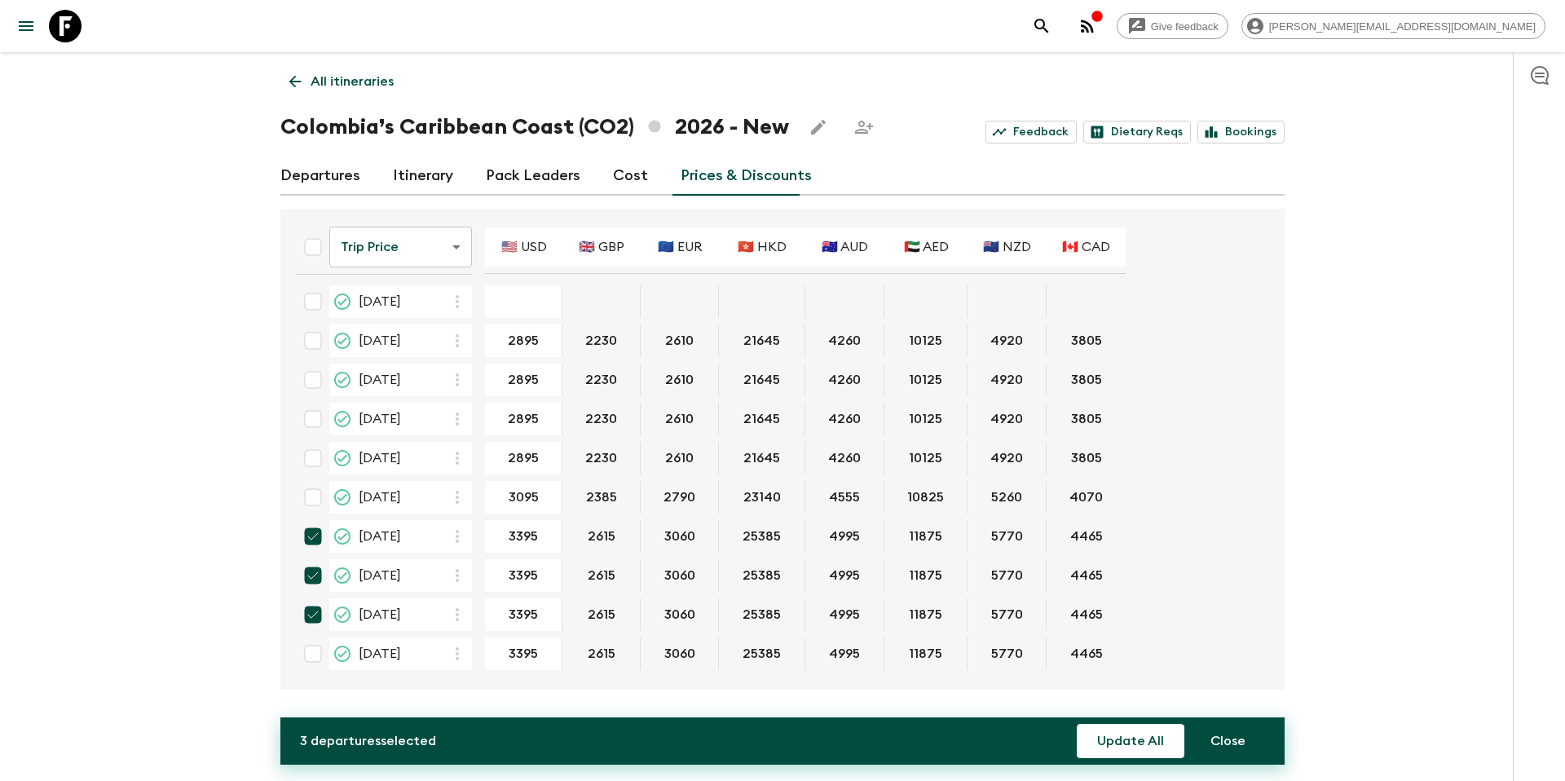
checkbox input "true"
click at [1137, 735] on button "Update All" at bounding box center [1131, 741] width 108 height 34
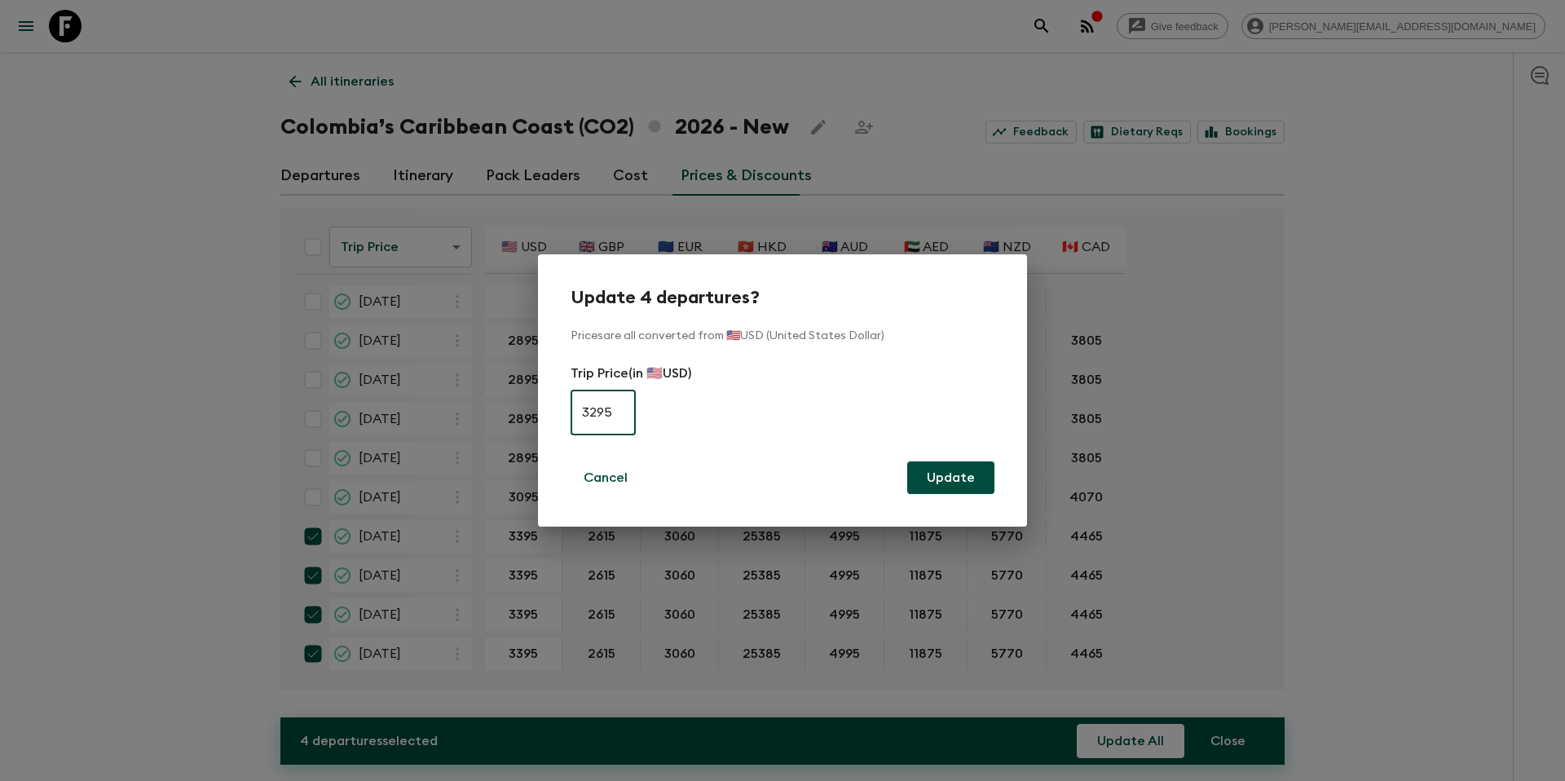
type input "3295"
click at [964, 486] on button "Update" at bounding box center [950, 477] width 87 height 33
checkbox input "false"
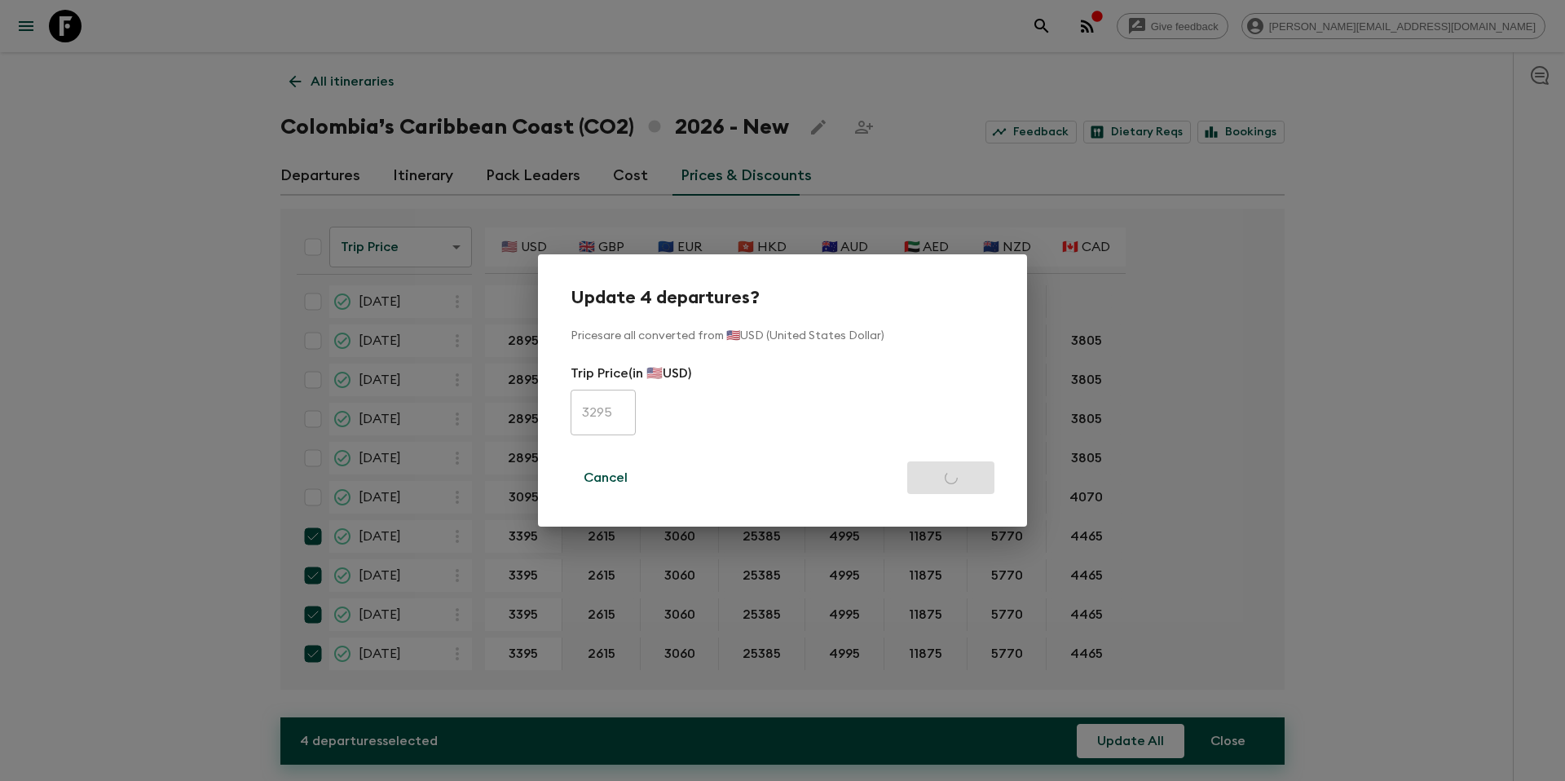
checkbox input "false"
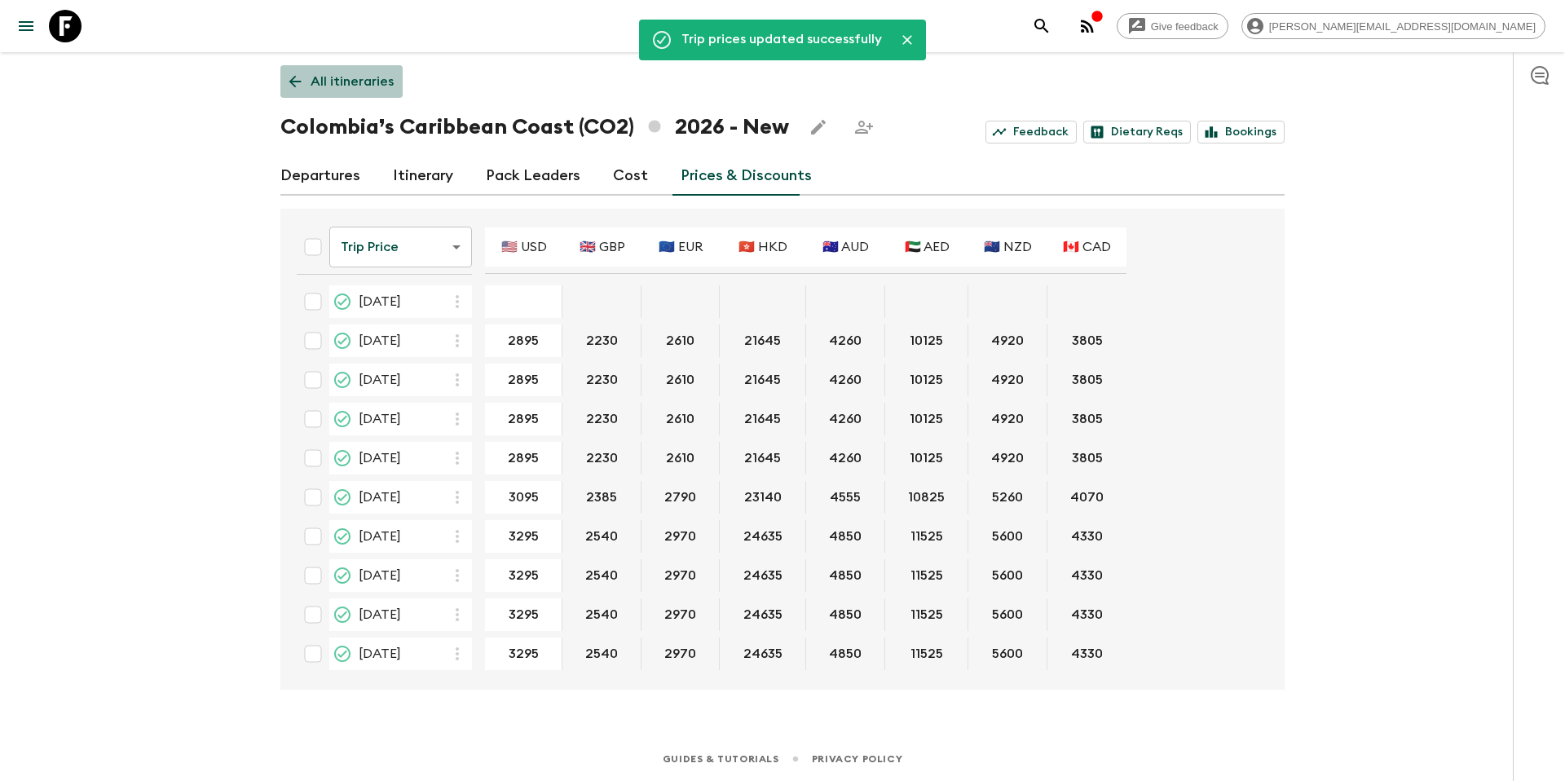
click at [360, 80] on p "All itineraries" at bounding box center [352, 82] width 83 height 20
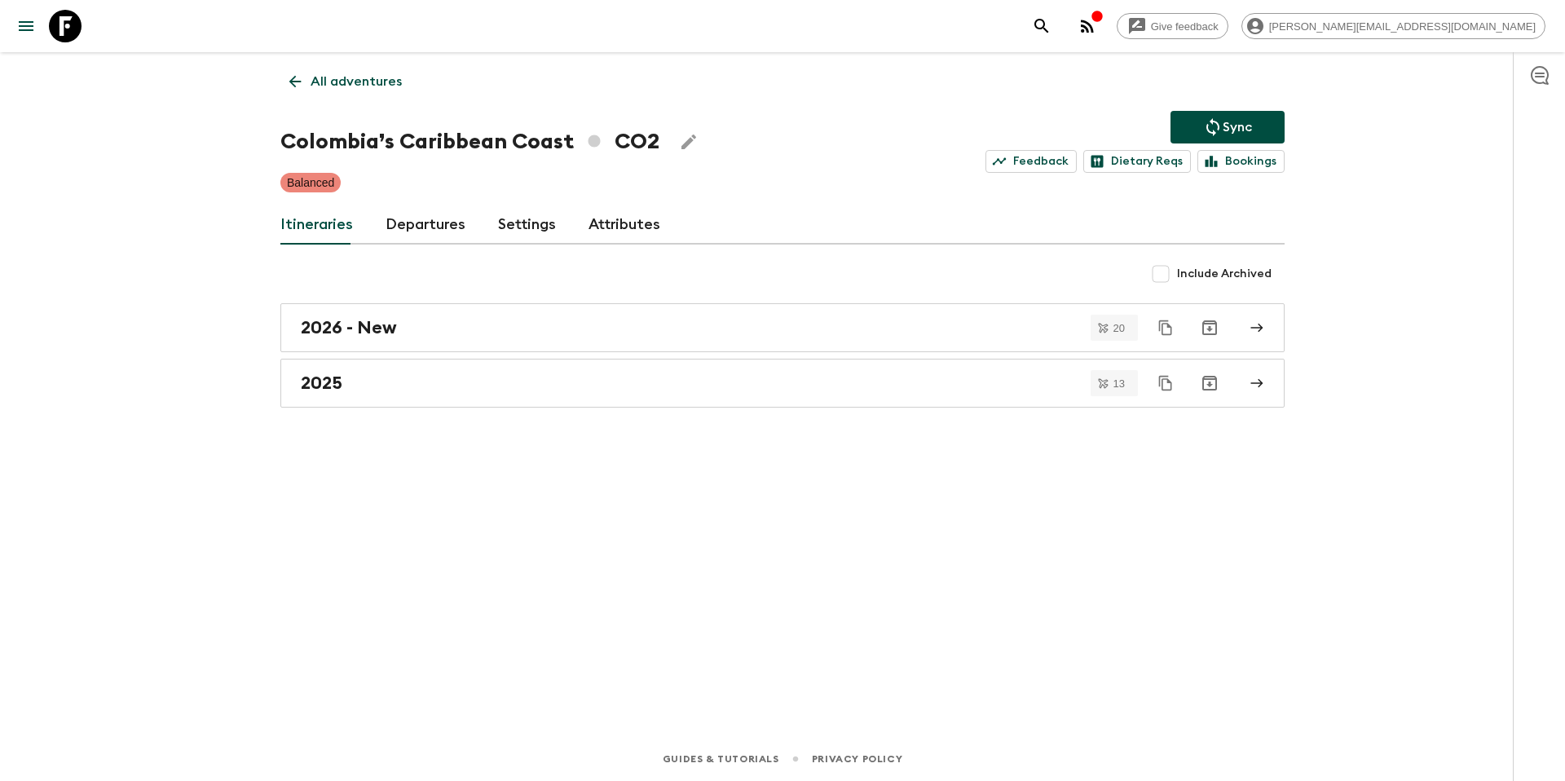
click at [1221, 124] on icon "Sync adventure departures to the booking engine" at bounding box center [1213, 127] width 20 height 20
click at [391, 322] on h2 "2026 - New" at bounding box center [349, 327] width 96 height 21
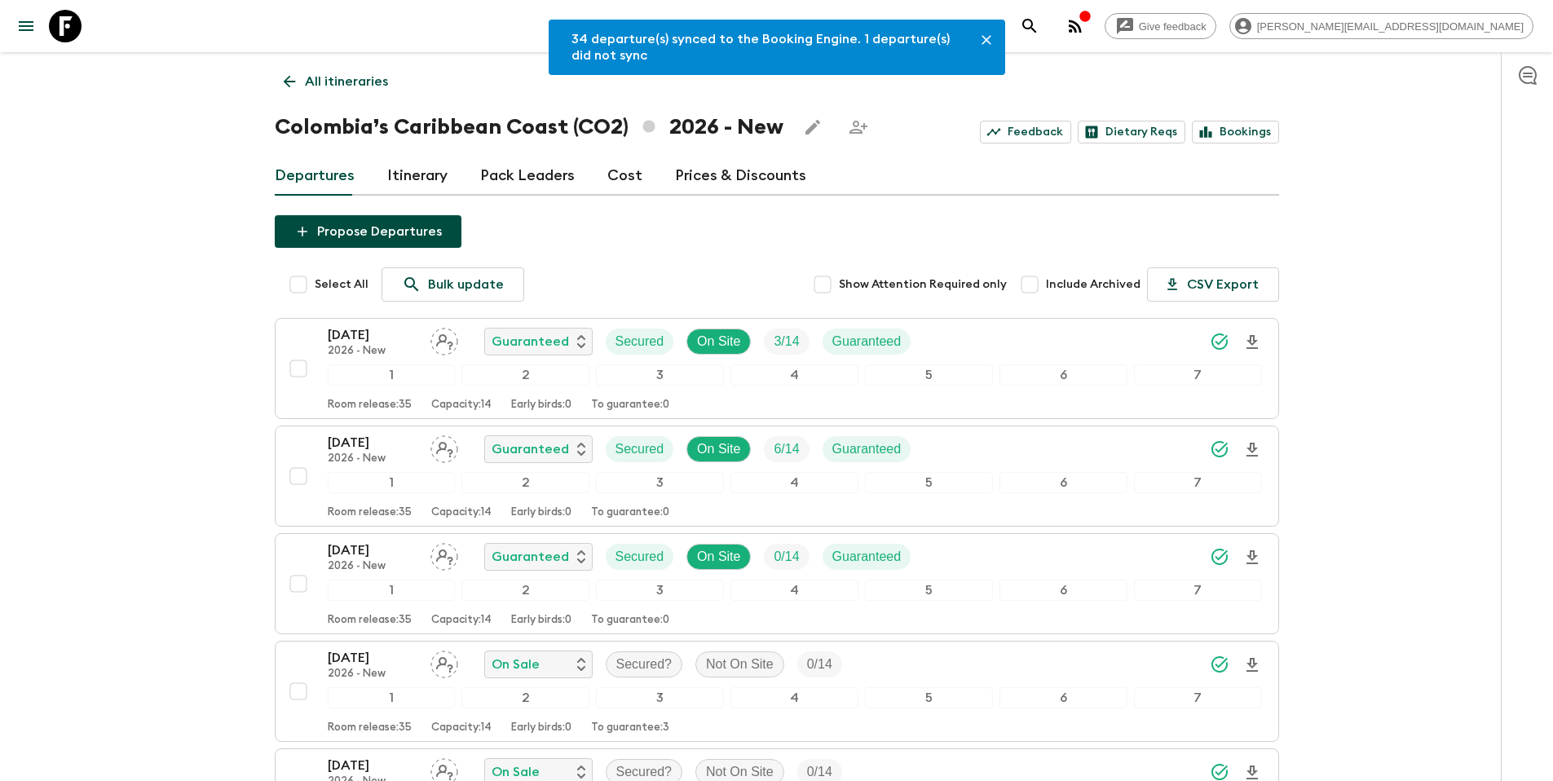
click at [8, 29] on div "Give feedback tammy.s@flashpack.com" at bounding box center [776, 26] width 1553 height 52
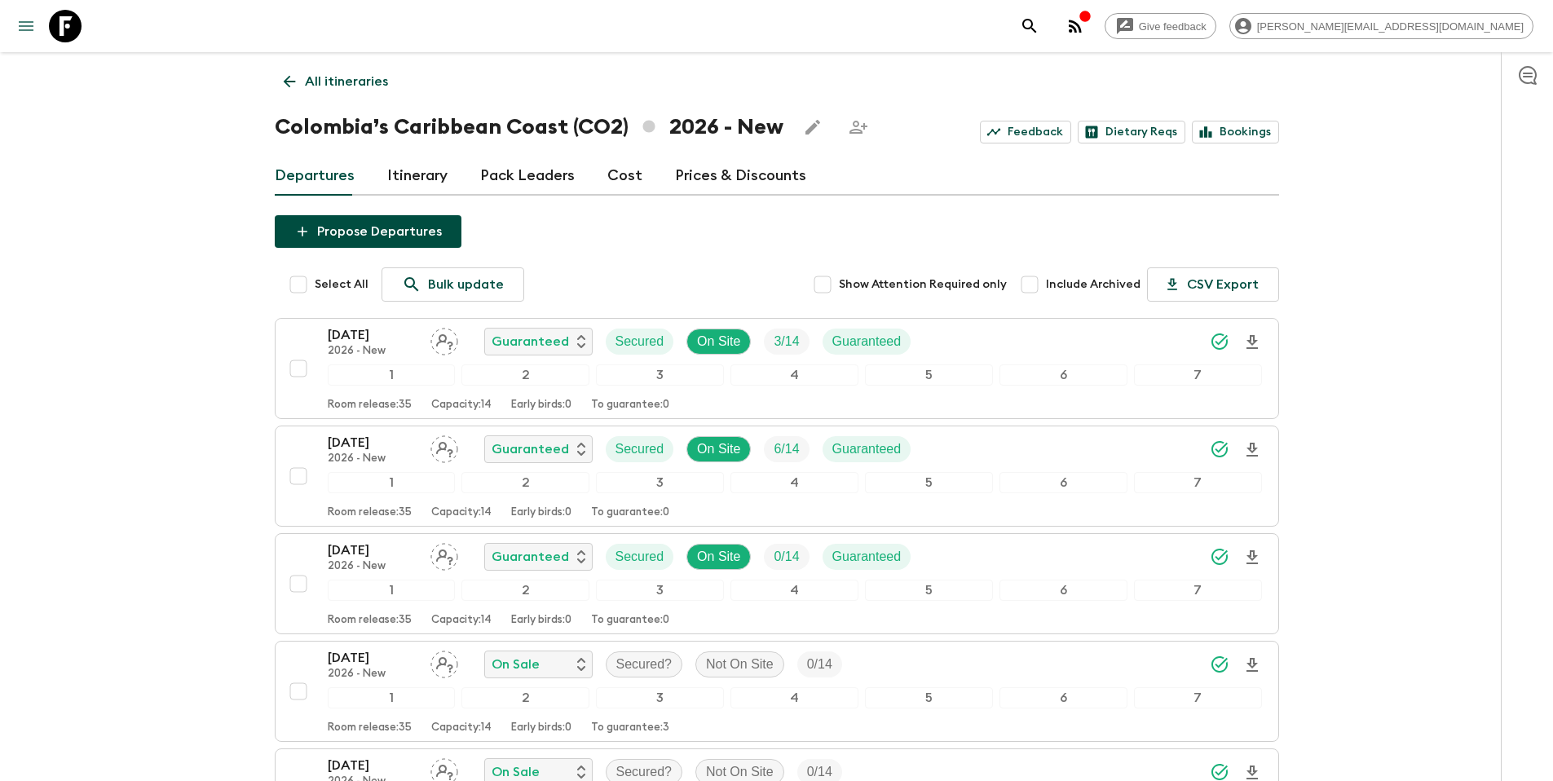
click at [25, 24] on icon "menu" at bounding box center [26, 26] width 20 height 20
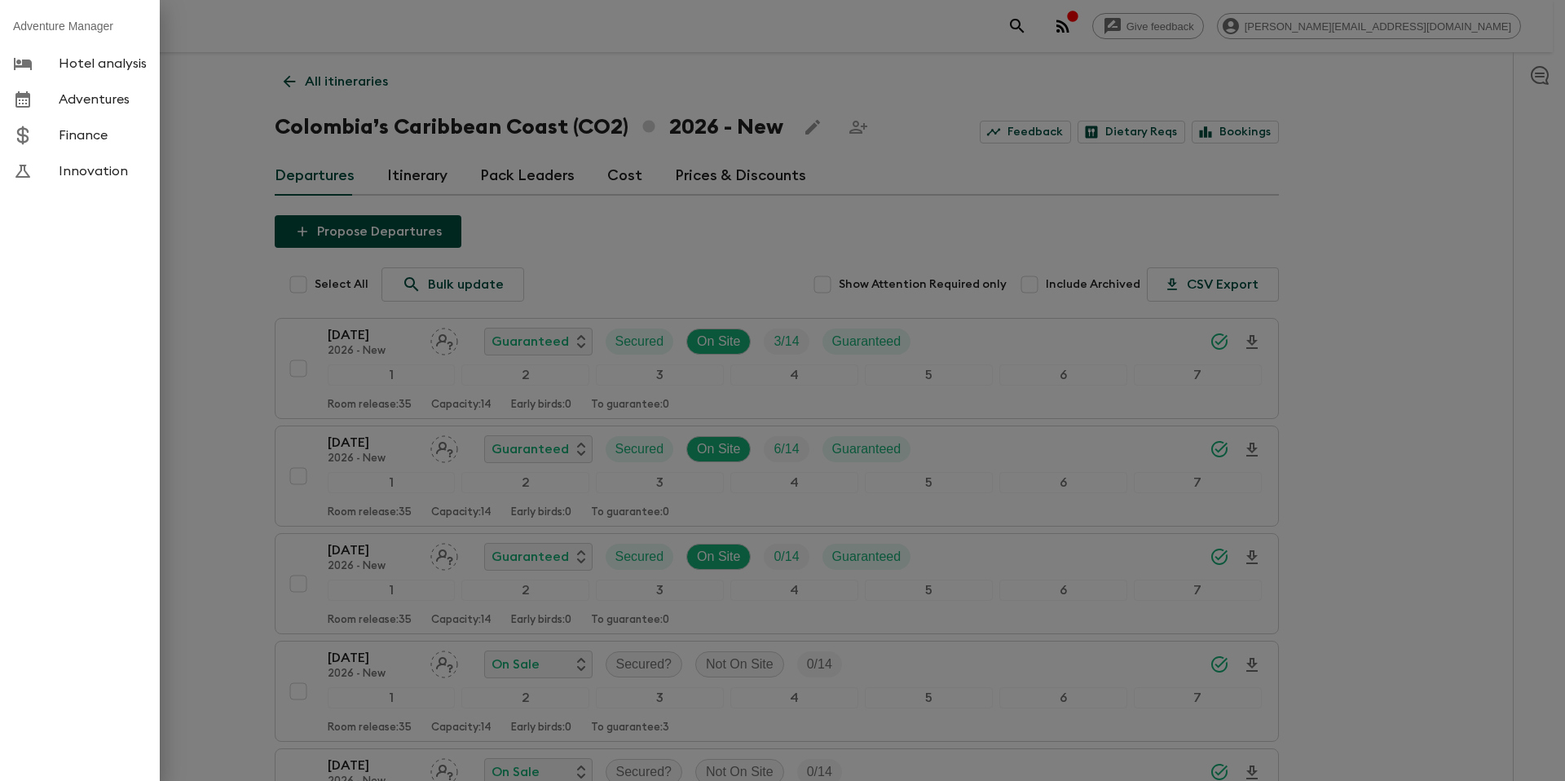
click at [1428, 124] on div at bounding box center [782, 390] width 1565 height 781
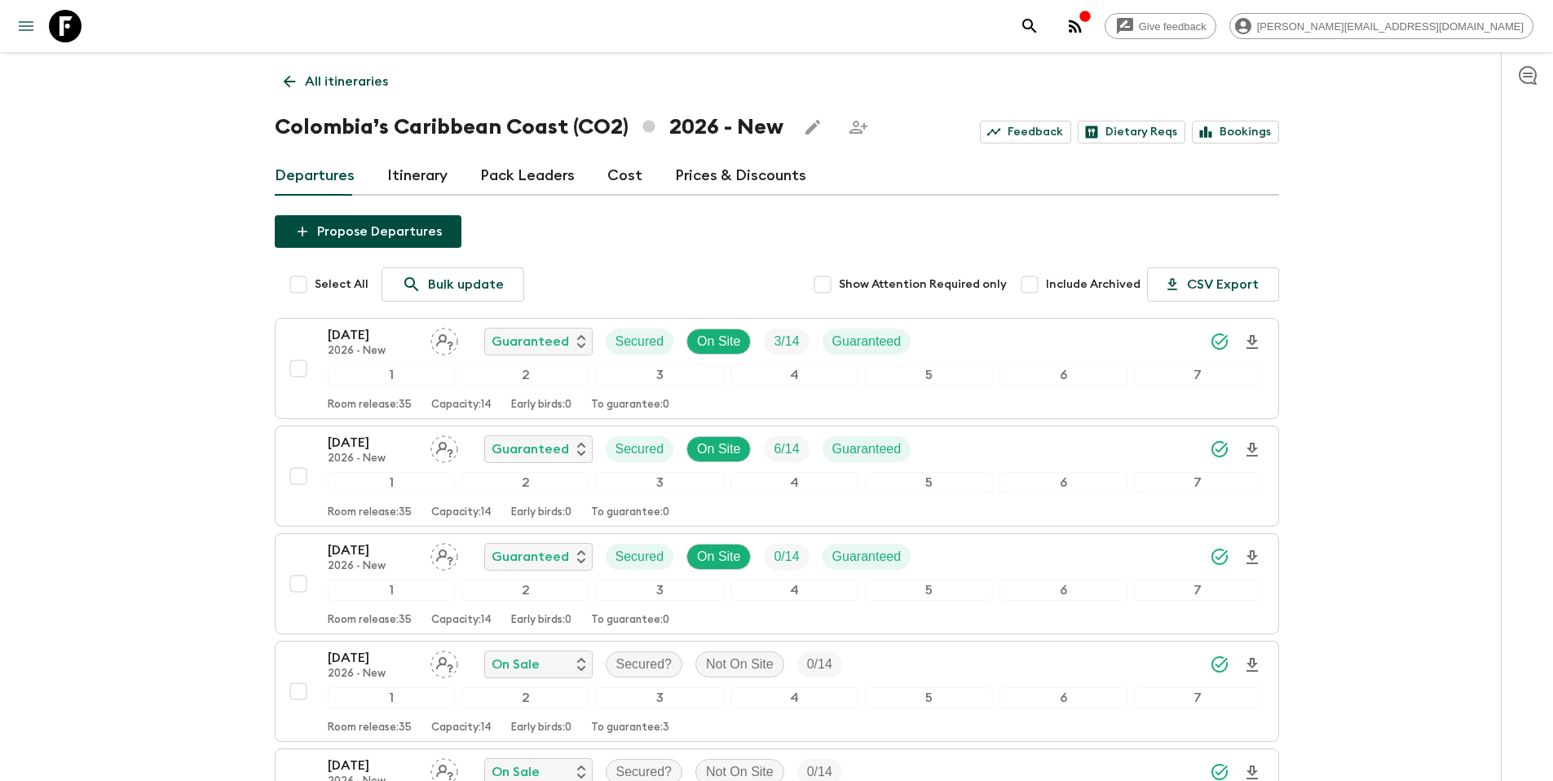
click at [31, 32] on icon "menu" at bounding box center [26, 26] width 20 height 20
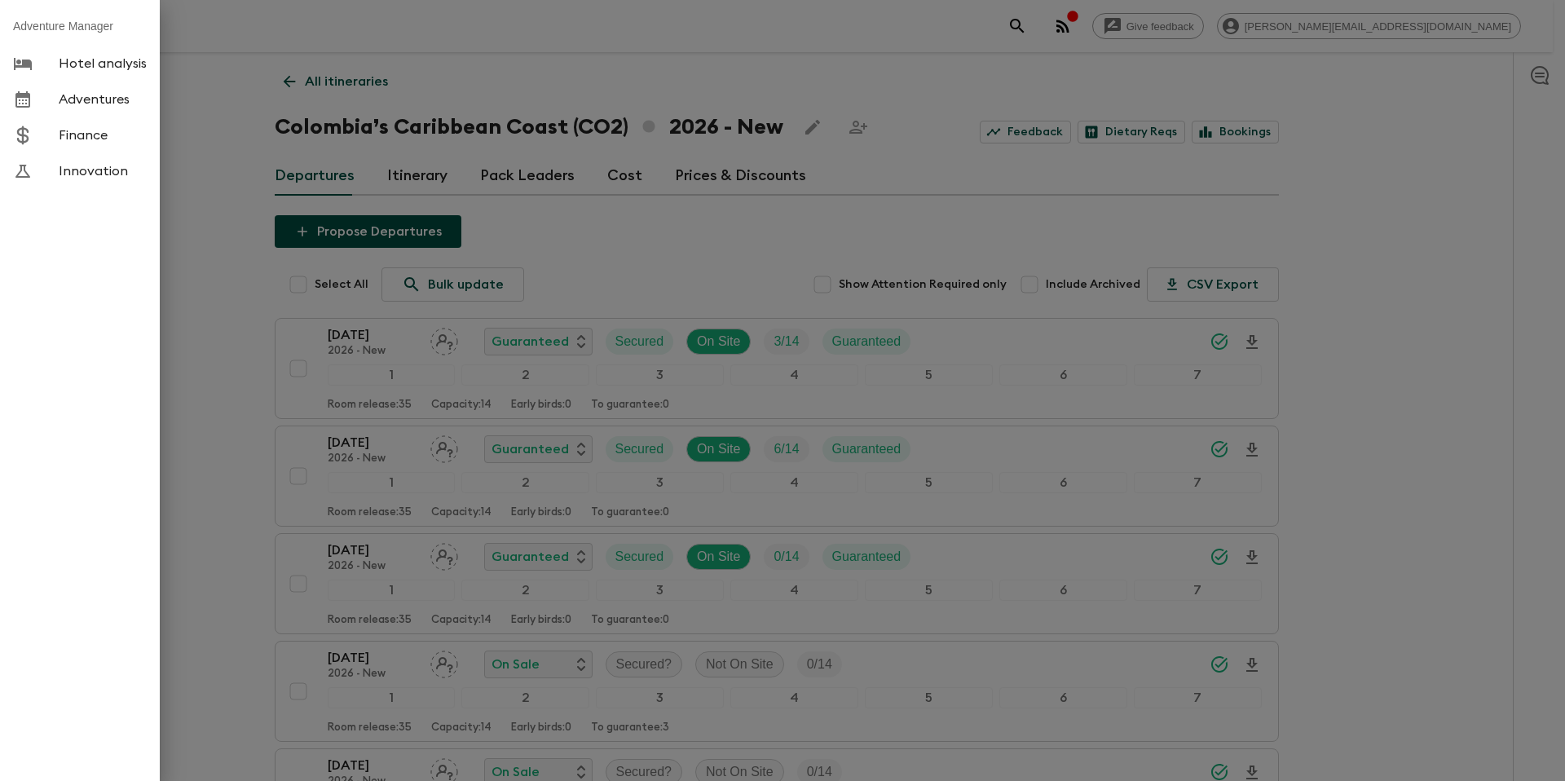
click at [215, 107] on div at bounding box center [782, 390] width 1565 height 781
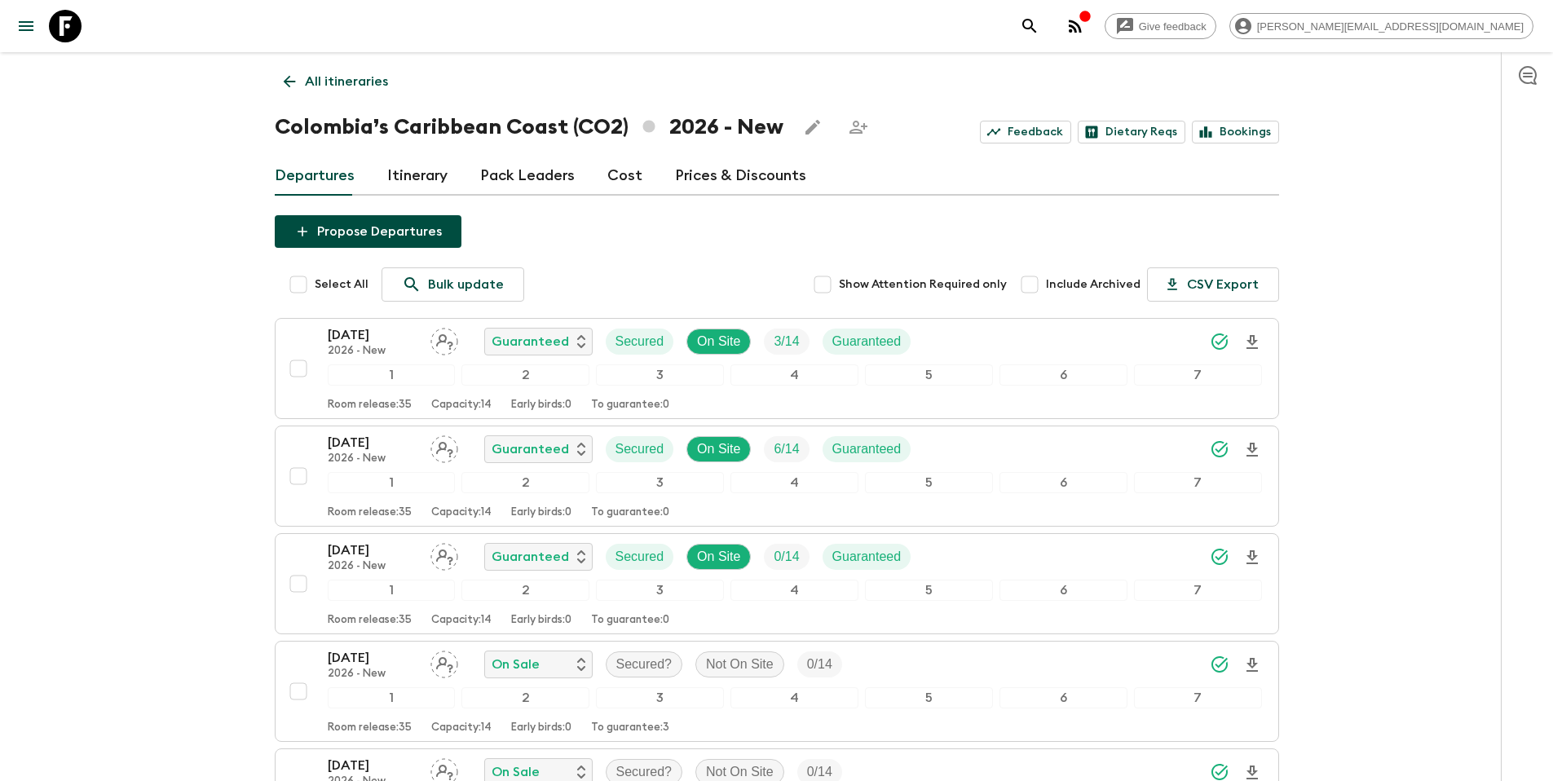
click at [318, 74] on p "All itineraries" at bounding box center [346, 82] width 83 height 20
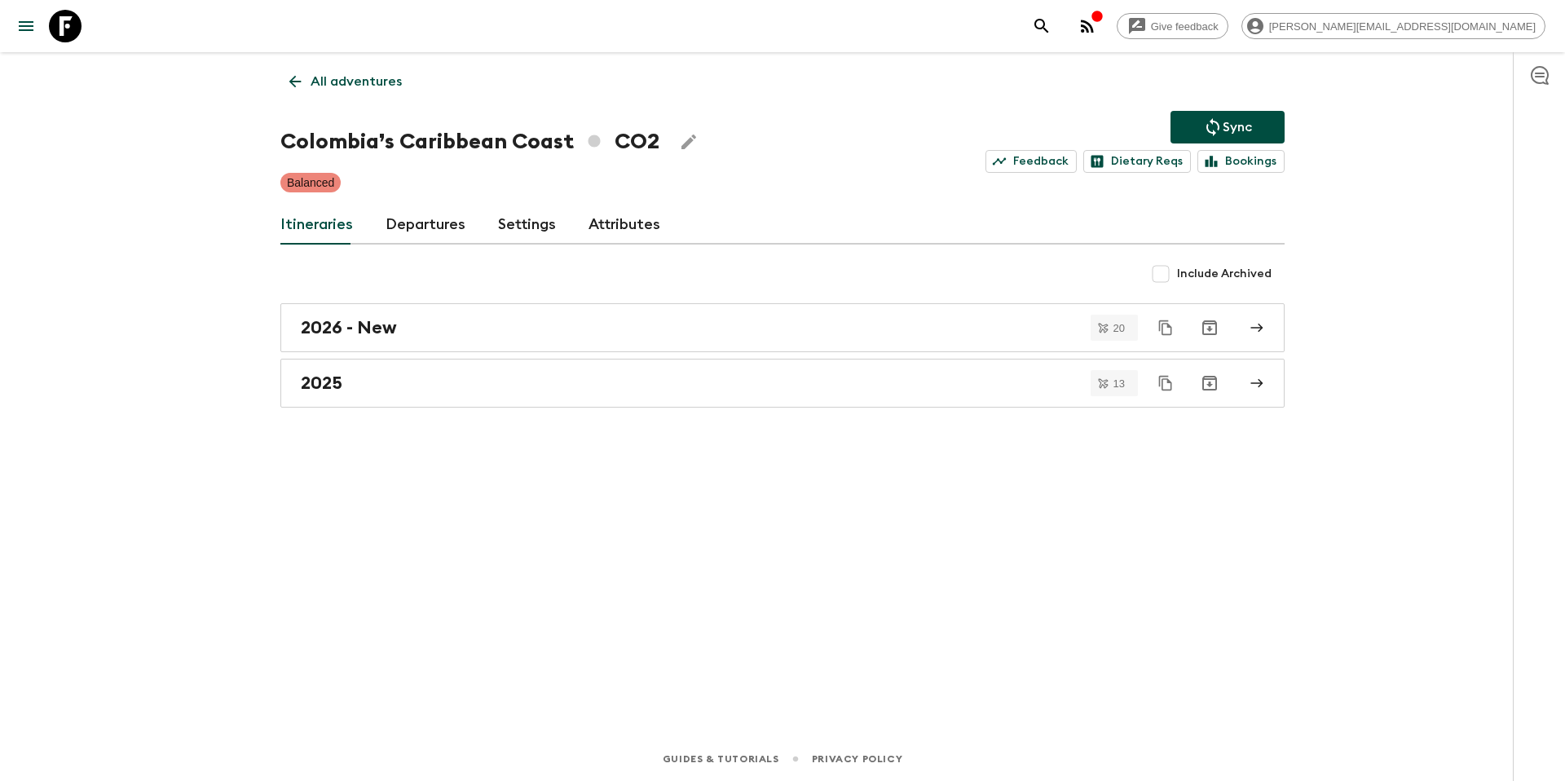
click at [364, 90] on p "All adventures" at bounding box center [356, 82] width 91 height 20
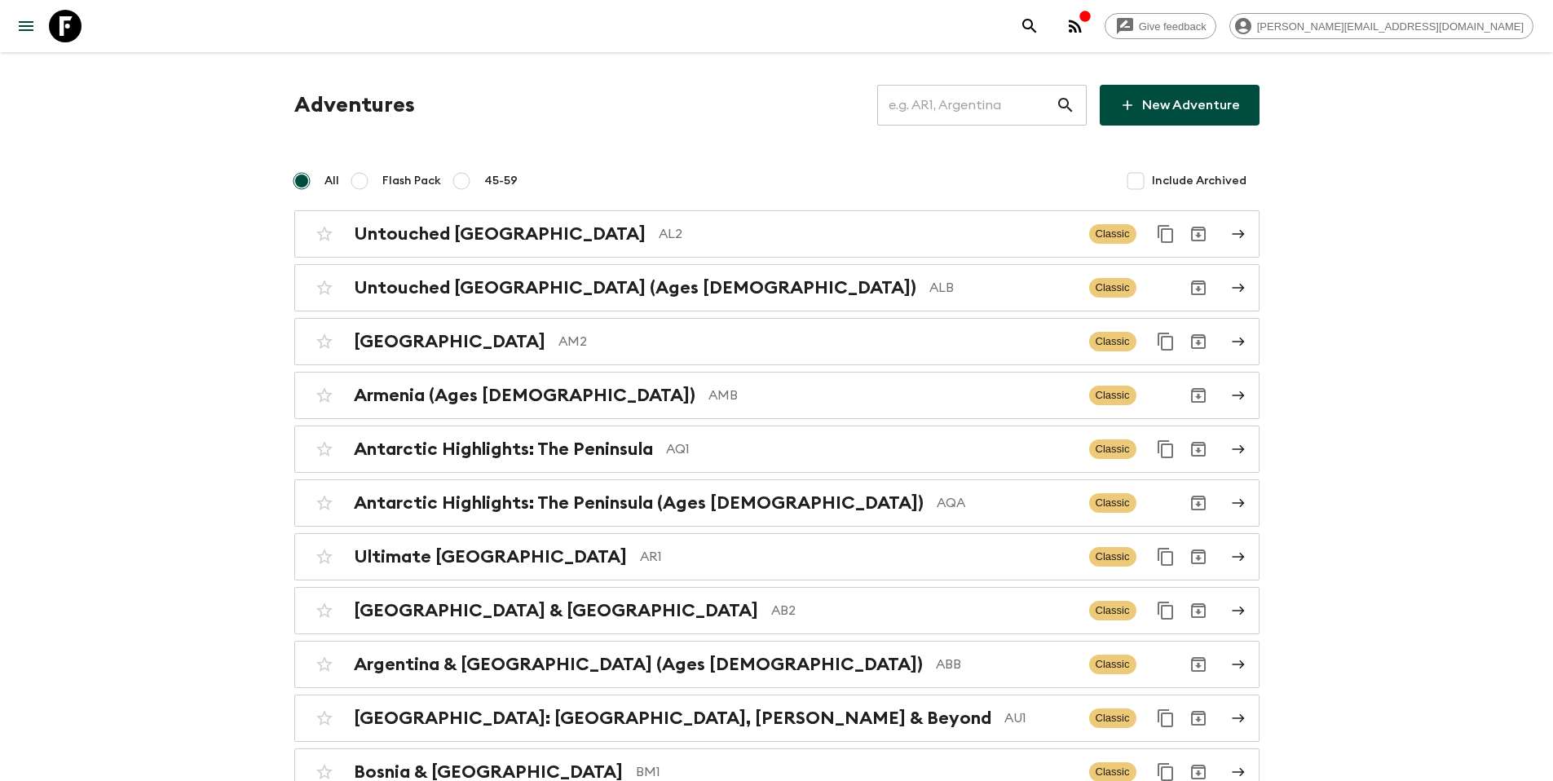
click at [944, 111] on input "text" at bounding box center [966, 105] width 179 height 46
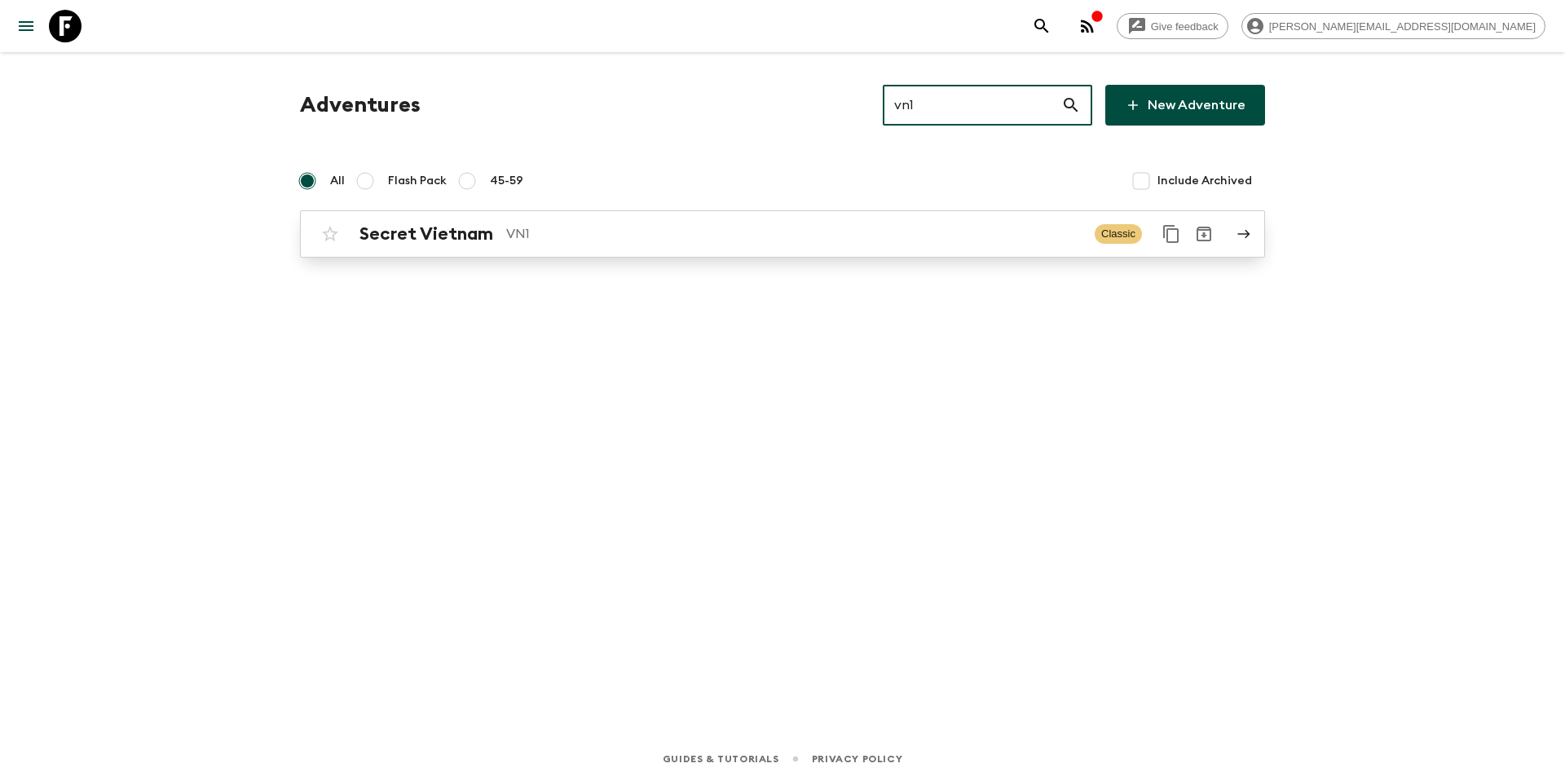
type input "vn1"
click at [828, 251] on link "Secret Vietnam VN1 Classic" at bounding box center [782, 233] width 965 height 47
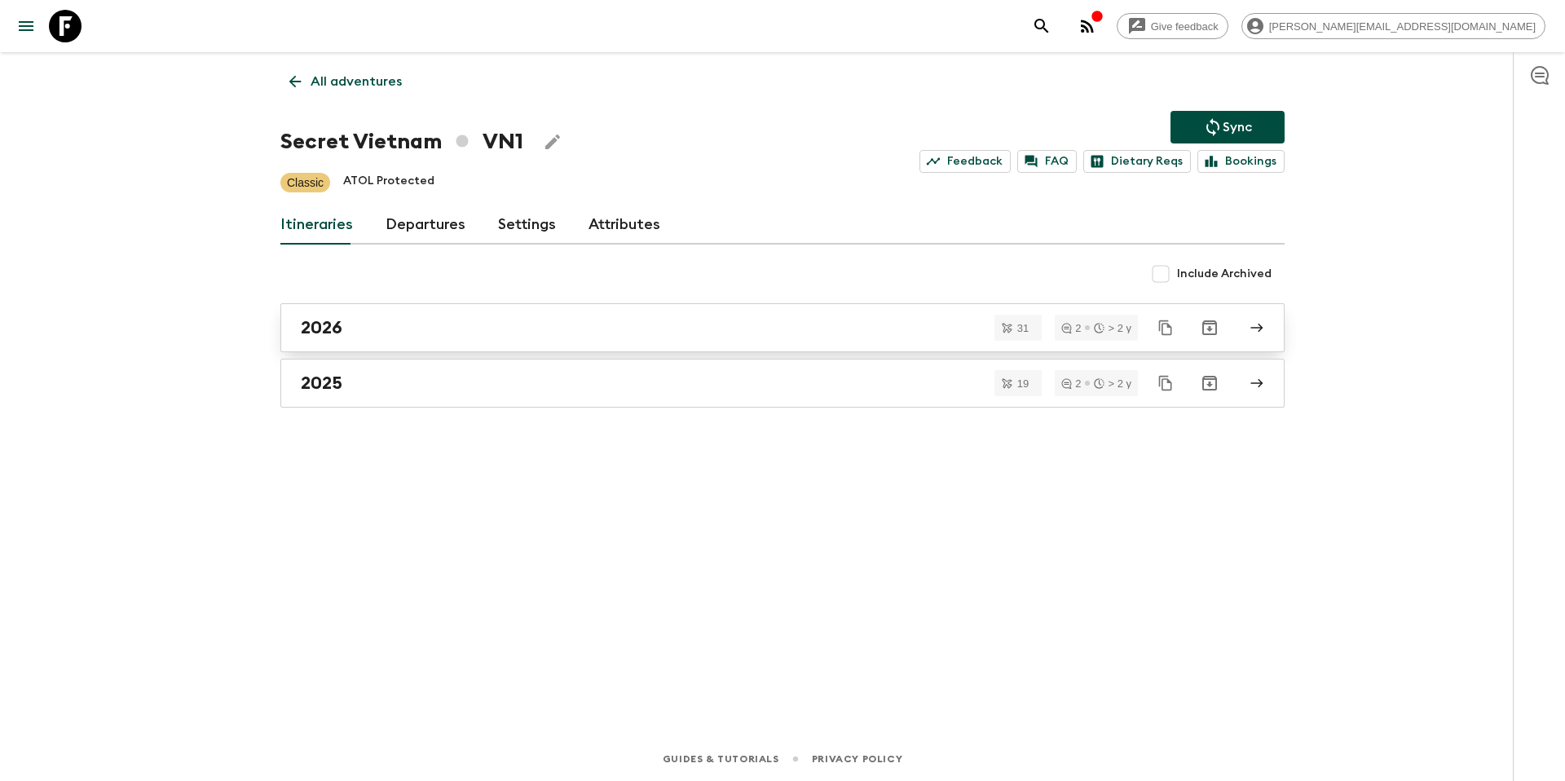
click at [376, 334] on div "2026" at bounding box center [767, 327] width 933 height 21
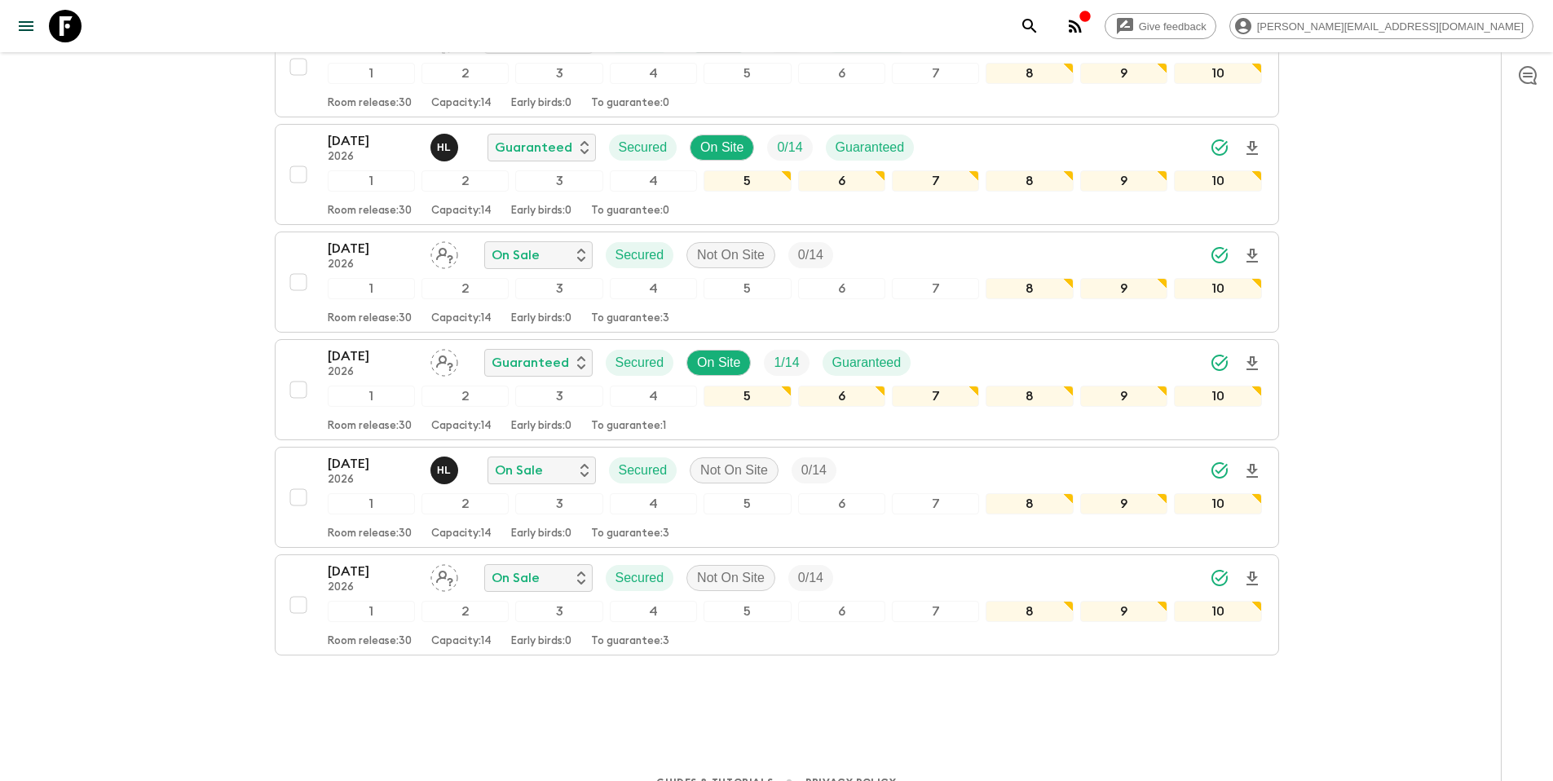
scroll to position [3015, 0]
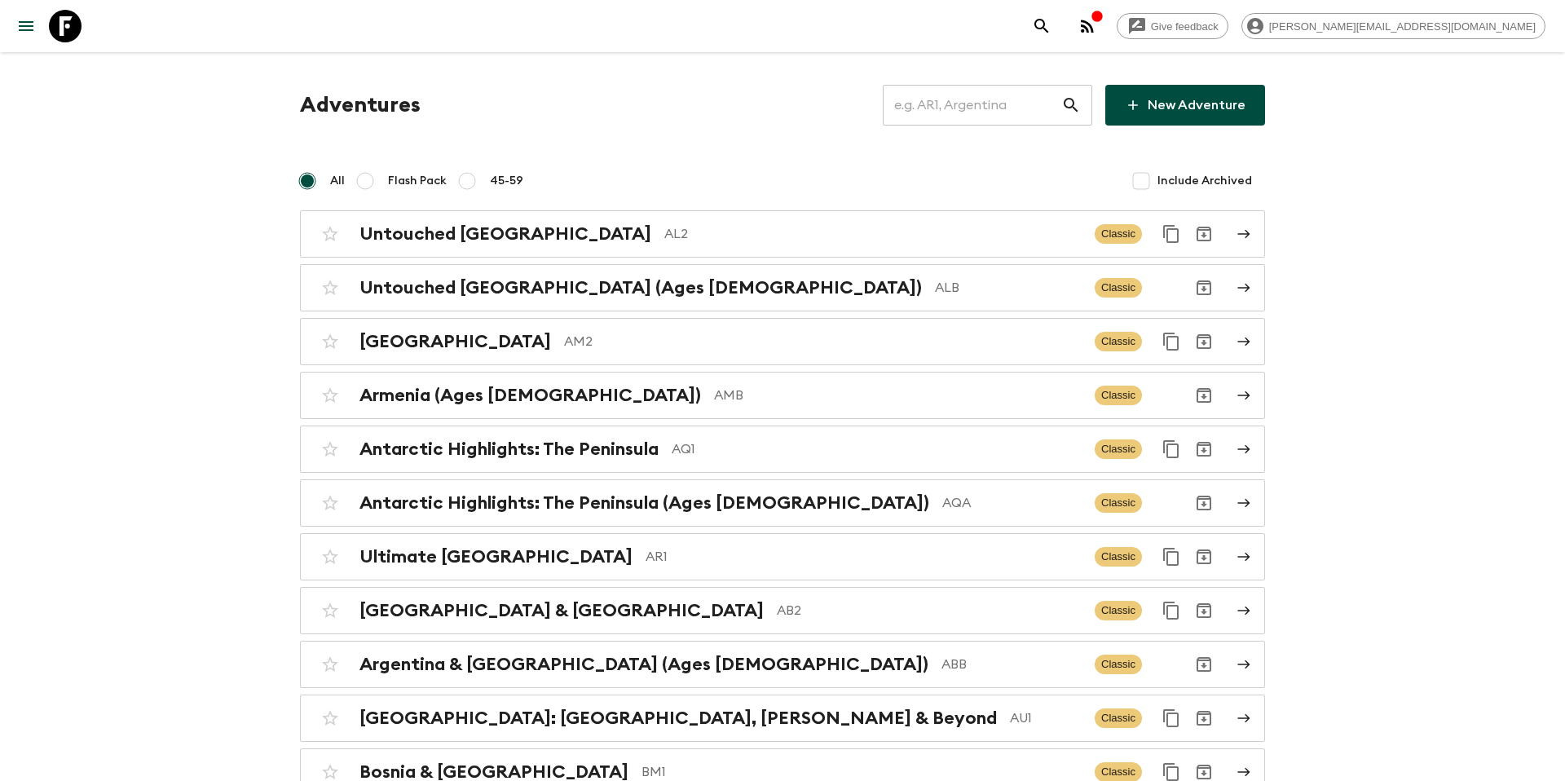
click at [971, 114] on input "text" at bounding box center [972, 105] width 179 height 46
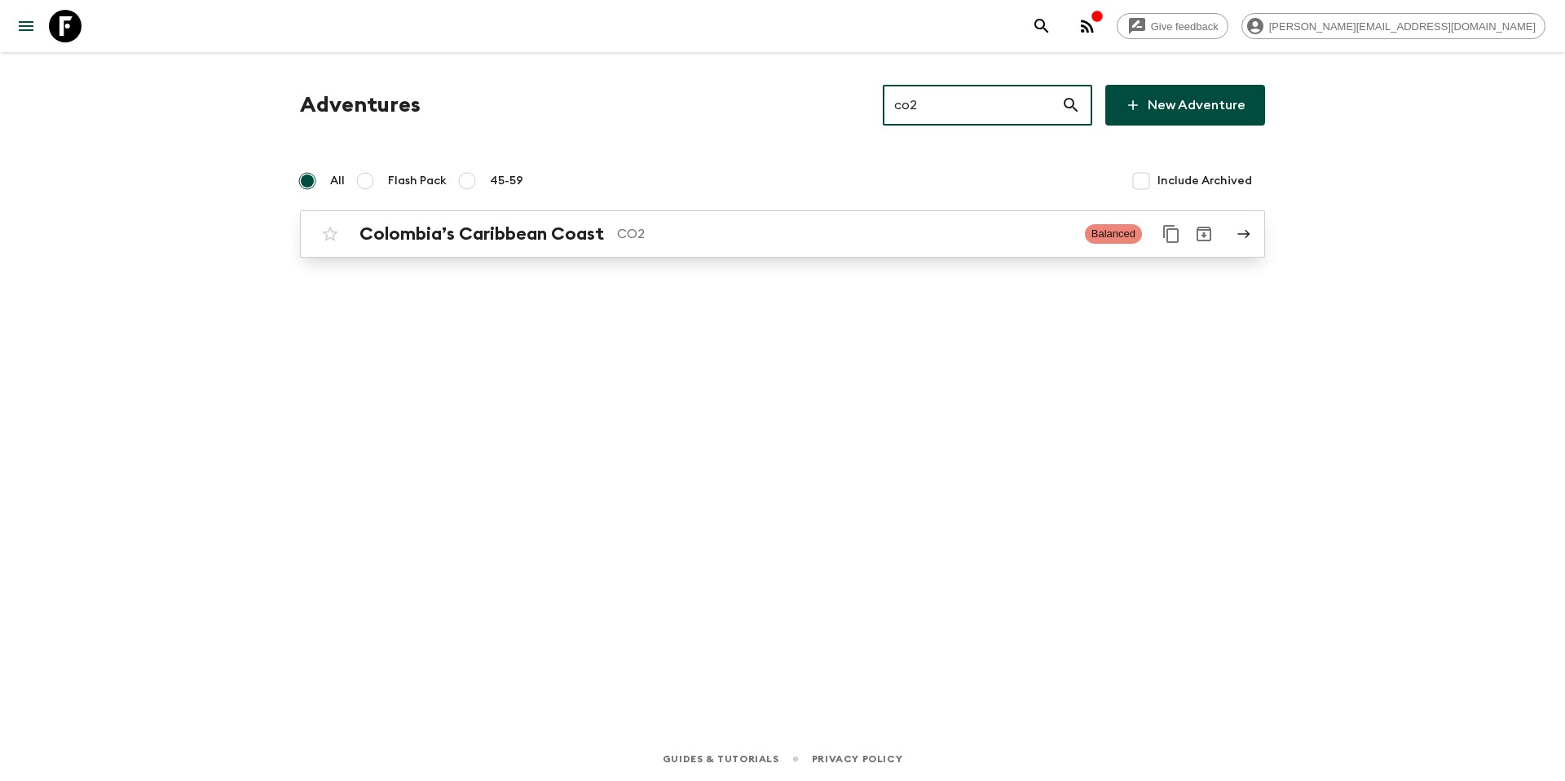
type input "co2"
click at [878, 243] on p "CO2" at bounding box center [844, 234] width 455 height 20
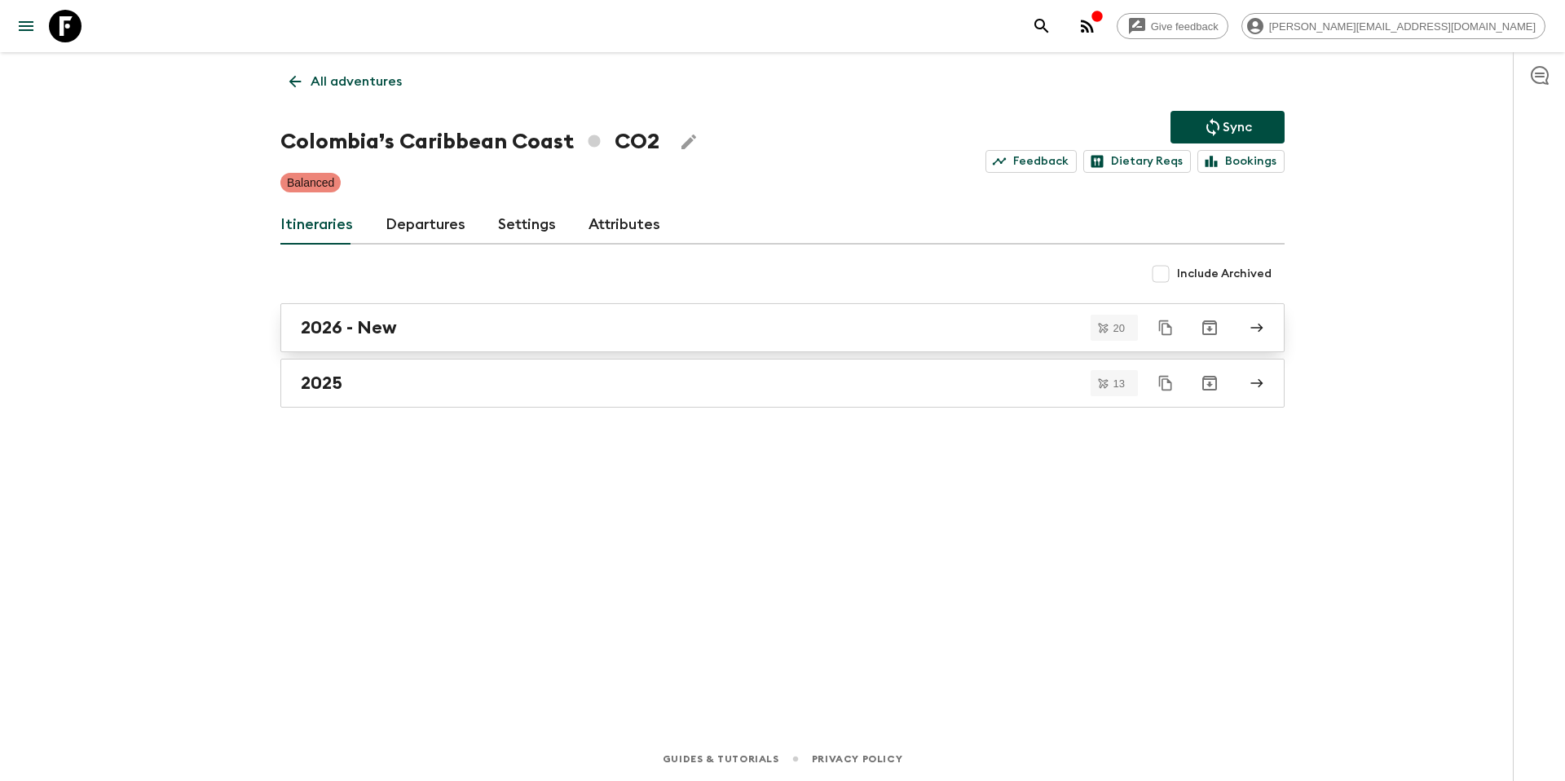
click at [396, 326] on h2 "2026 - New" at bounding box center [349, 327] width 96 height 21
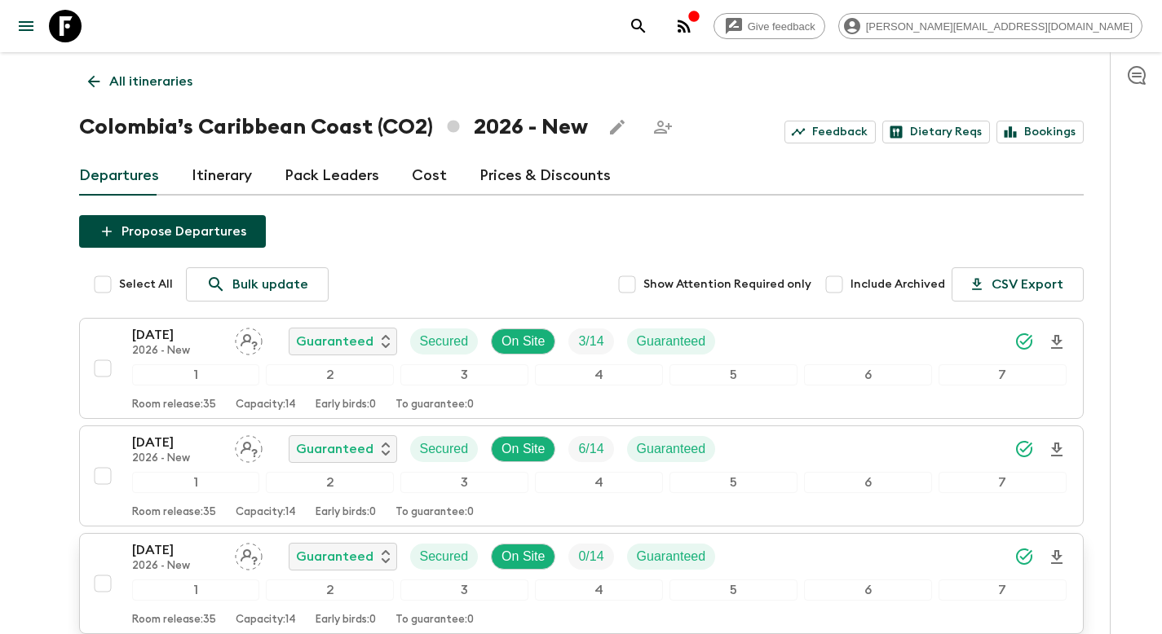
click at [184, 550] on p "05 Apr 2026" at bounding box center [177, 551] width 90 height 20
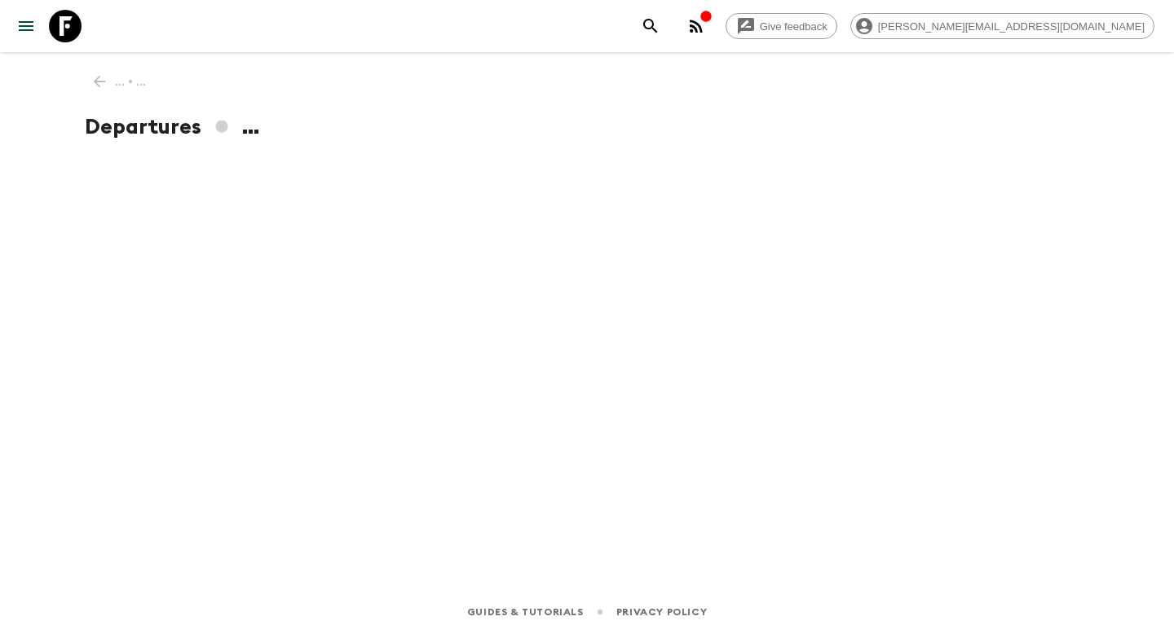
click at [184, 550] on div "Give feedback tammy.s@flashpack.com ... • ... Departures ... Guides & Tutorials…" at bounding box center [587, 317] width 1174 height 634
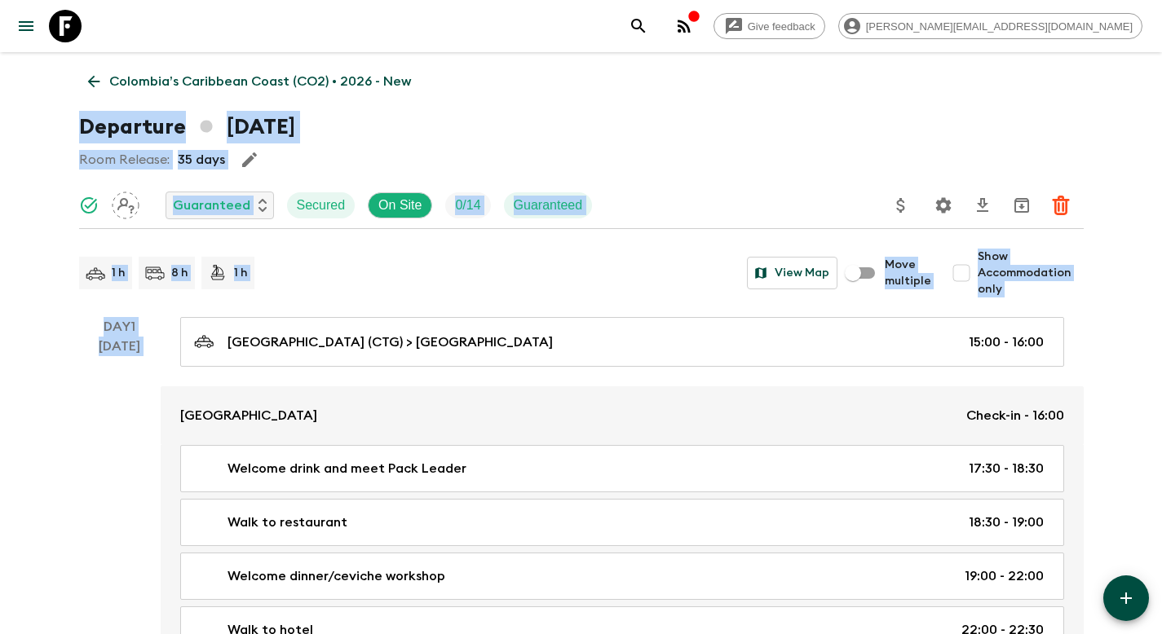
click at [99, 68] on link "Colombia’s Caribbean Coast (CO2) • 2026 - New" at bounding box center [249, 81] width 341 height 33
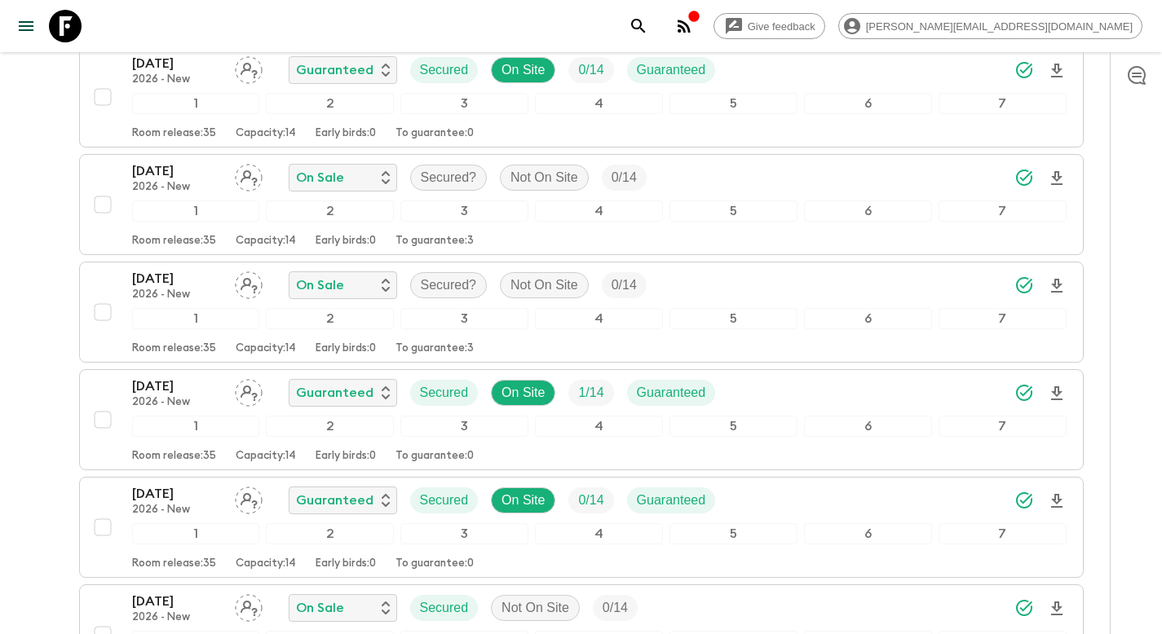
scroll to position [505, 0]
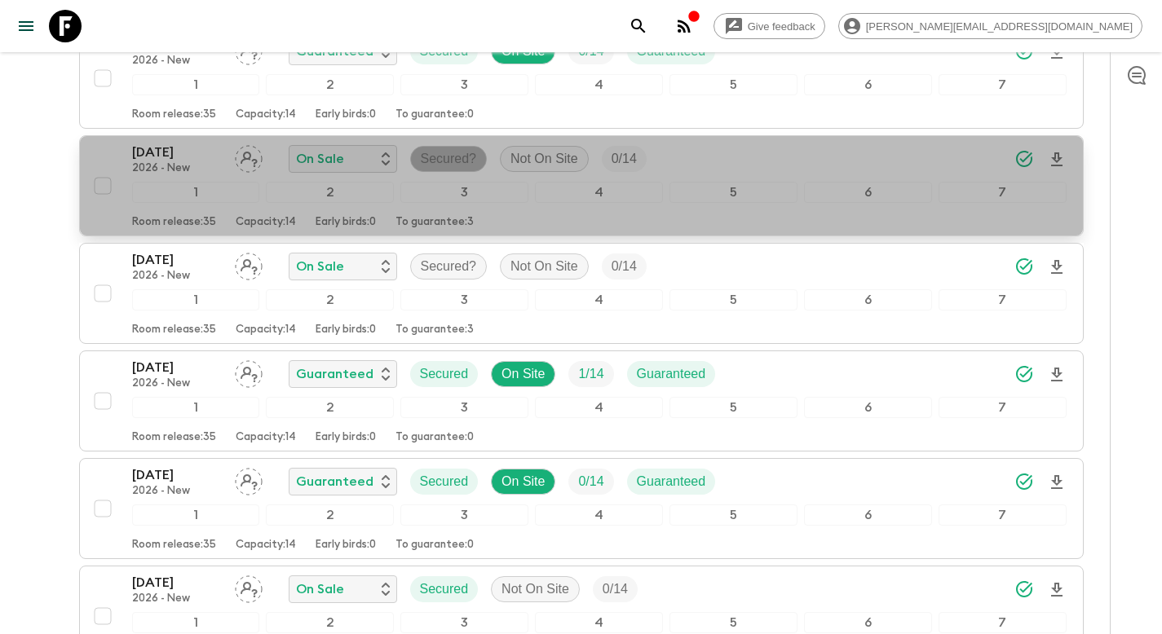
click at [443, 165] on p "Secured?" at bounding box center [449, 159] width 56 height 20
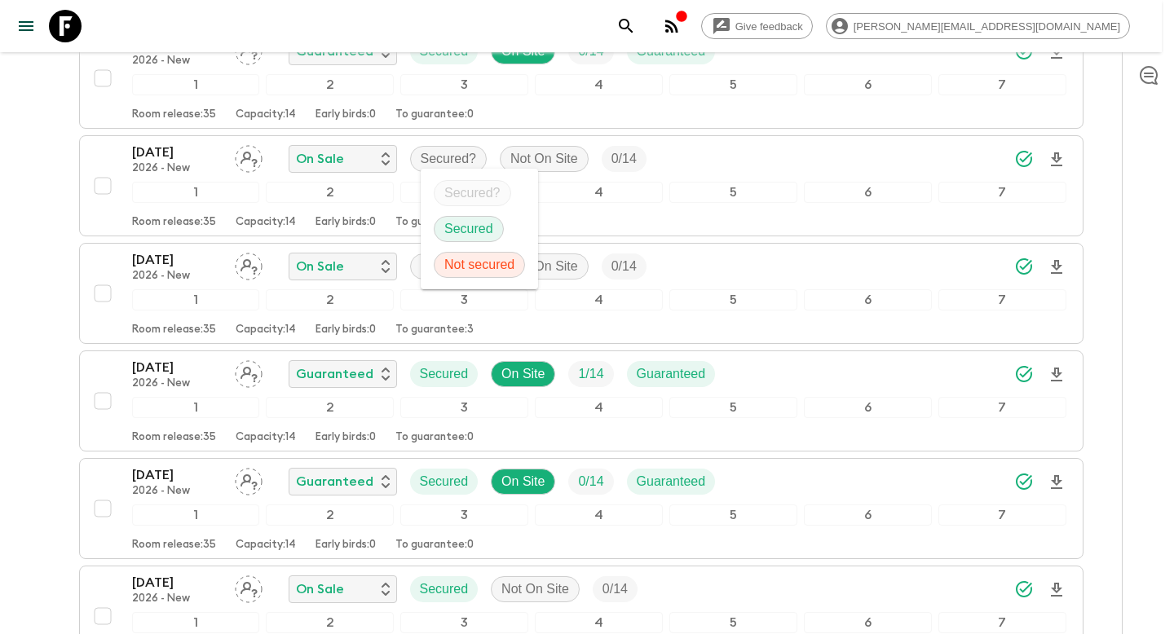
click at [452, 222] on p "Secured" at bounding box center [468, 229] width 49 height 20
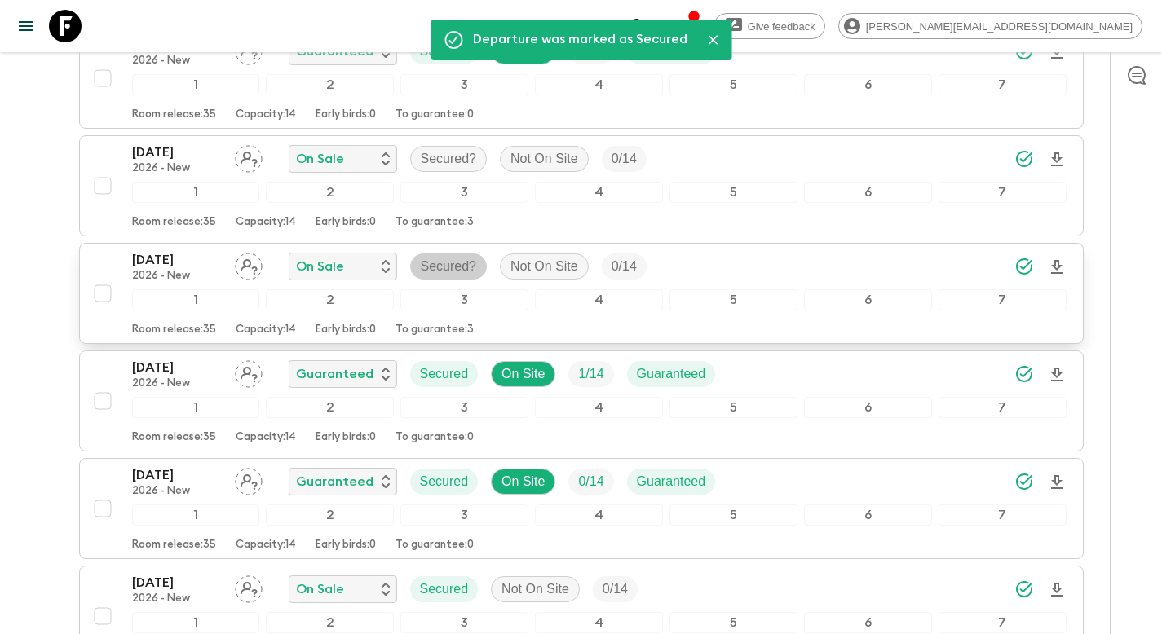
click at [477, 258] on span "Secured?" at bounding box center [449, 267] width 76 height 20
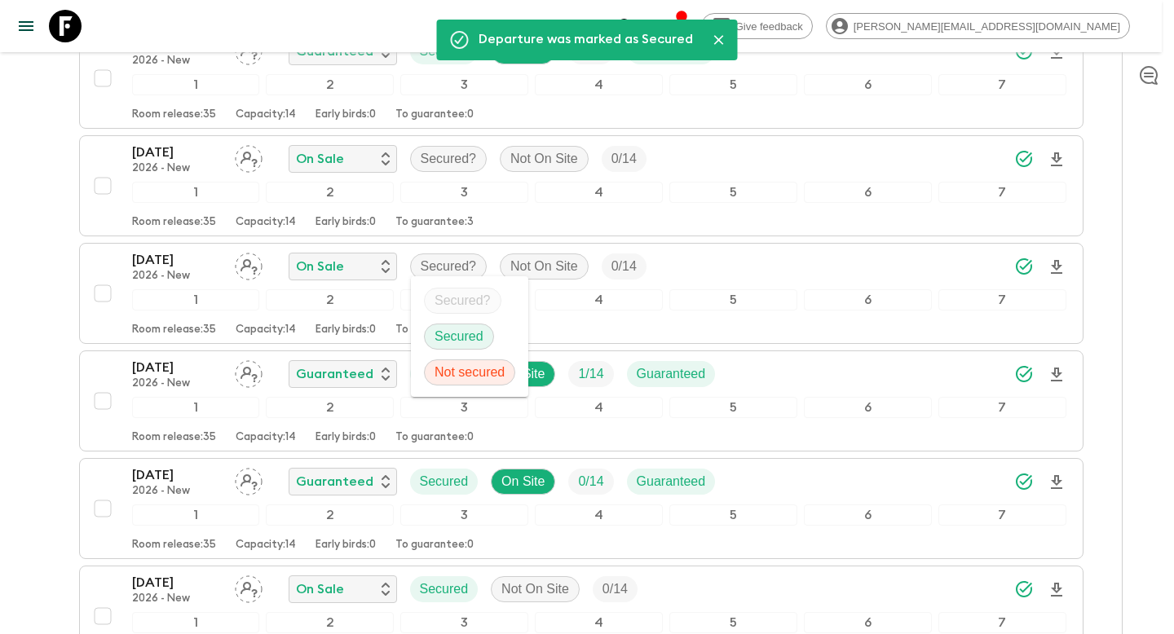
click at [483, 324] on div "Secured" at bounding box center [459, 337] width 70 height 26
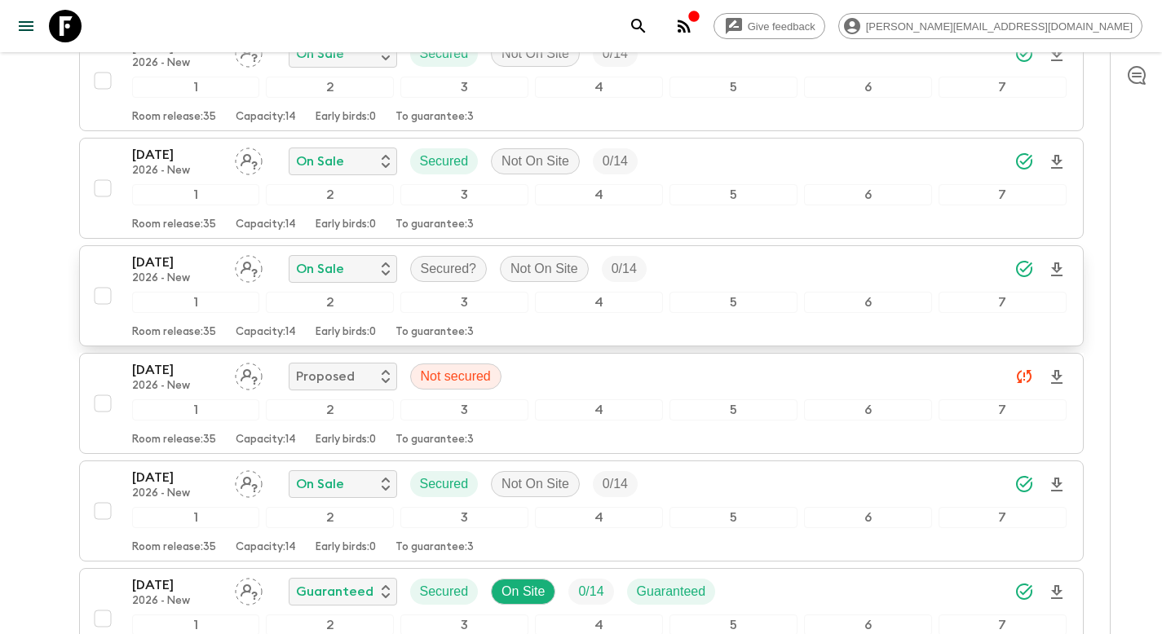
scroll to position [1043, 0]
click at [457, 269] on p "Secured?" at bounding box center [449, 268] width 56 height 20
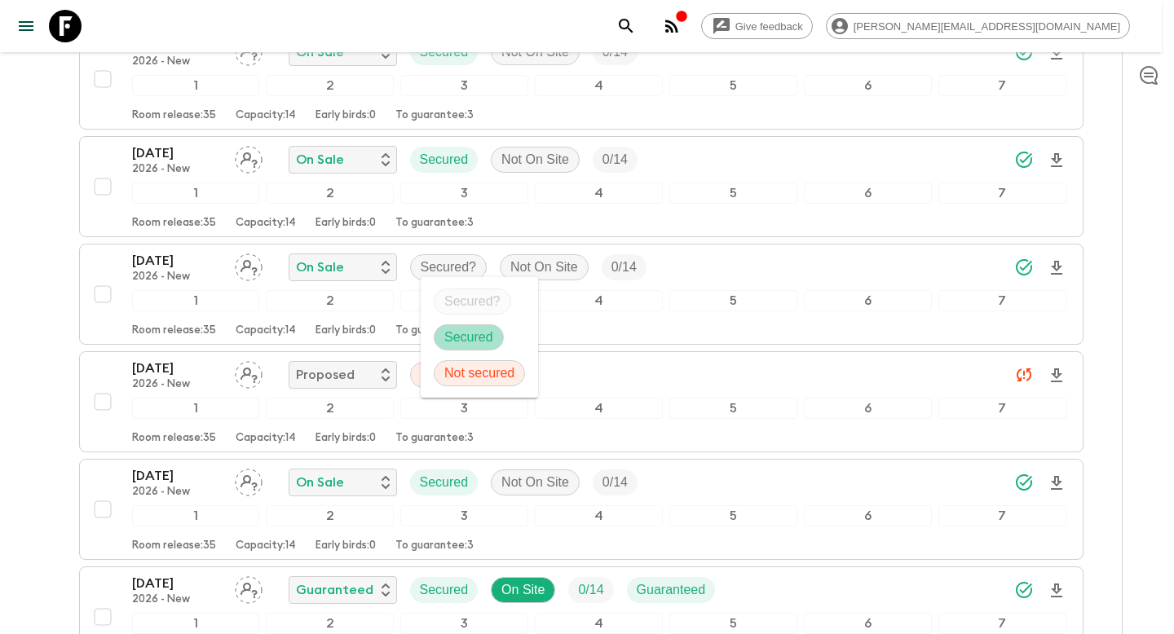
click at [462, 338] on p "Secured" at bounding box center [468, 338] width 49 height 20
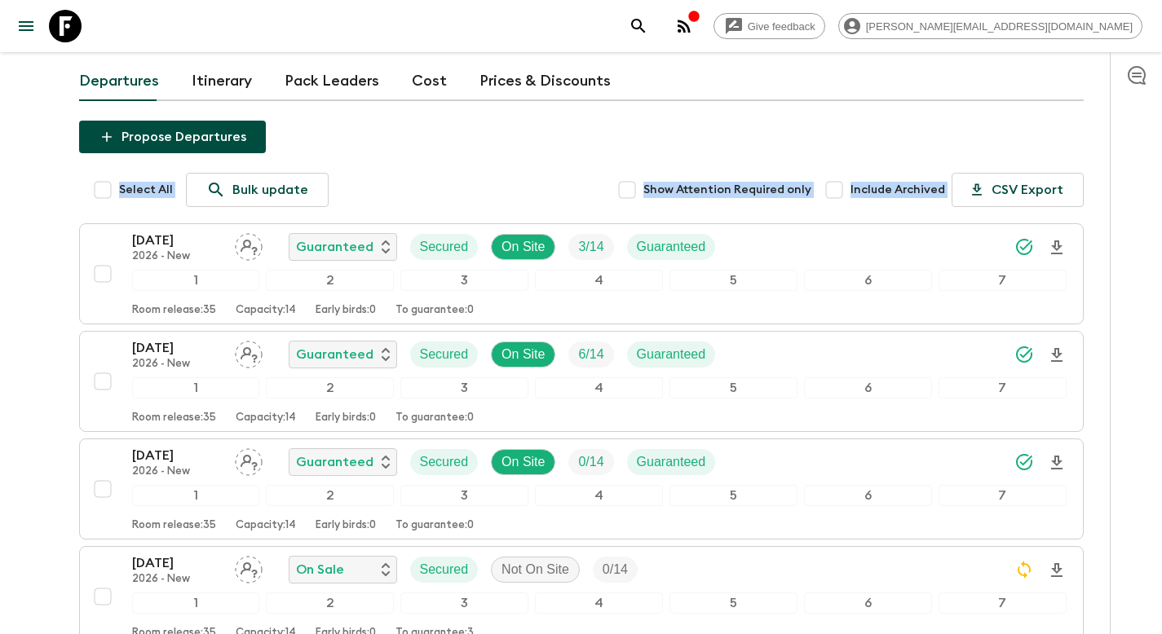
scroll to position [0, 0]
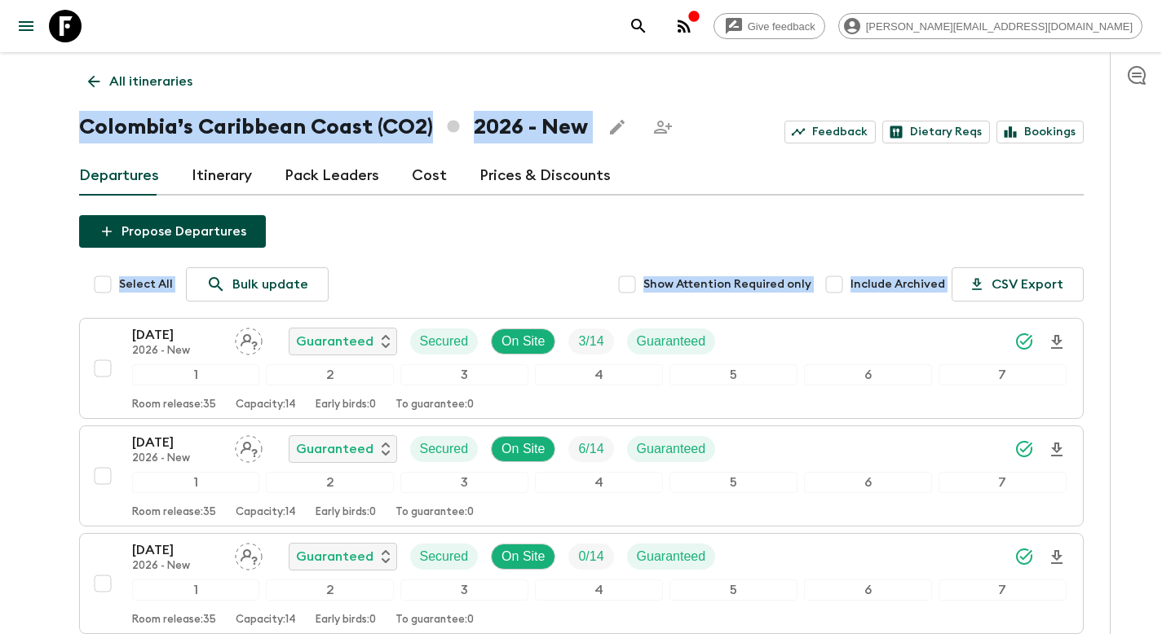
click at [158, 77] on p "All itineraries" at bounding box center [150, 82] width 83 height 20
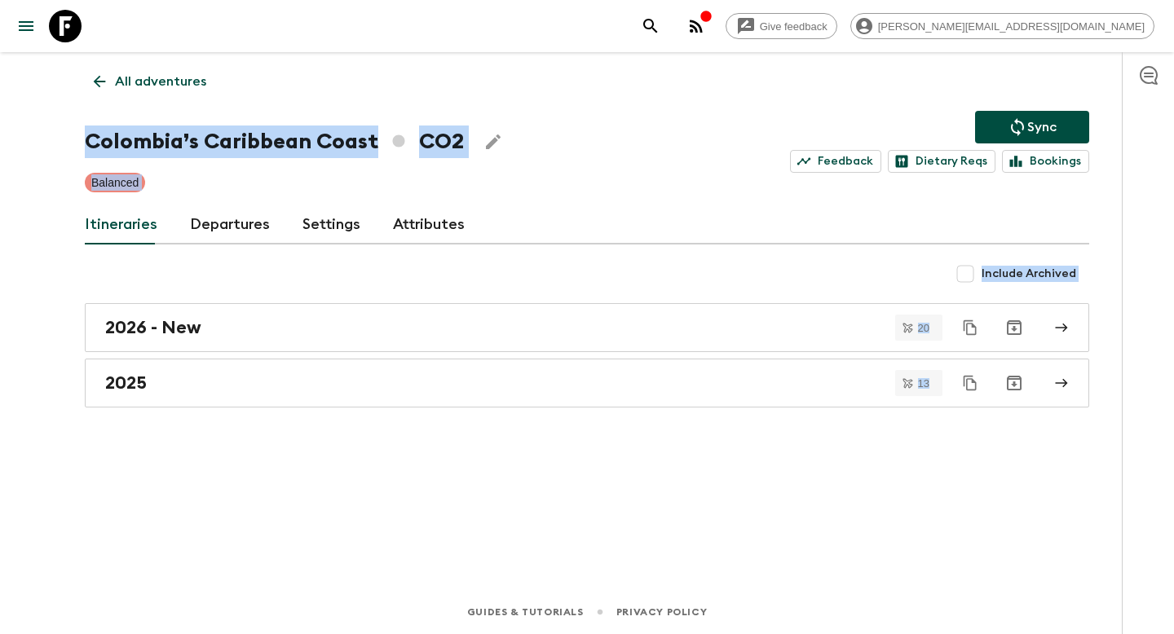
click at [1012, 126] on icon "Sync adventure departures to the booking engine" at bounding box center [1017, 127] width 13 height 18
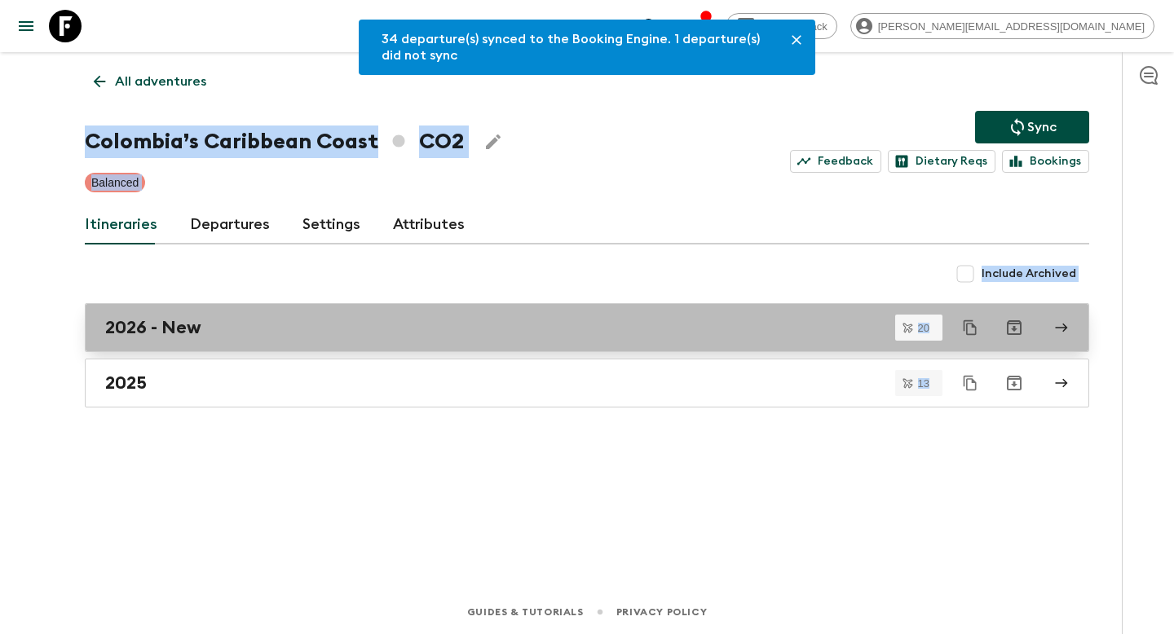
click at [256, 328] on div "2026 - New" at bounding box center [571, 327] width 933 height 21
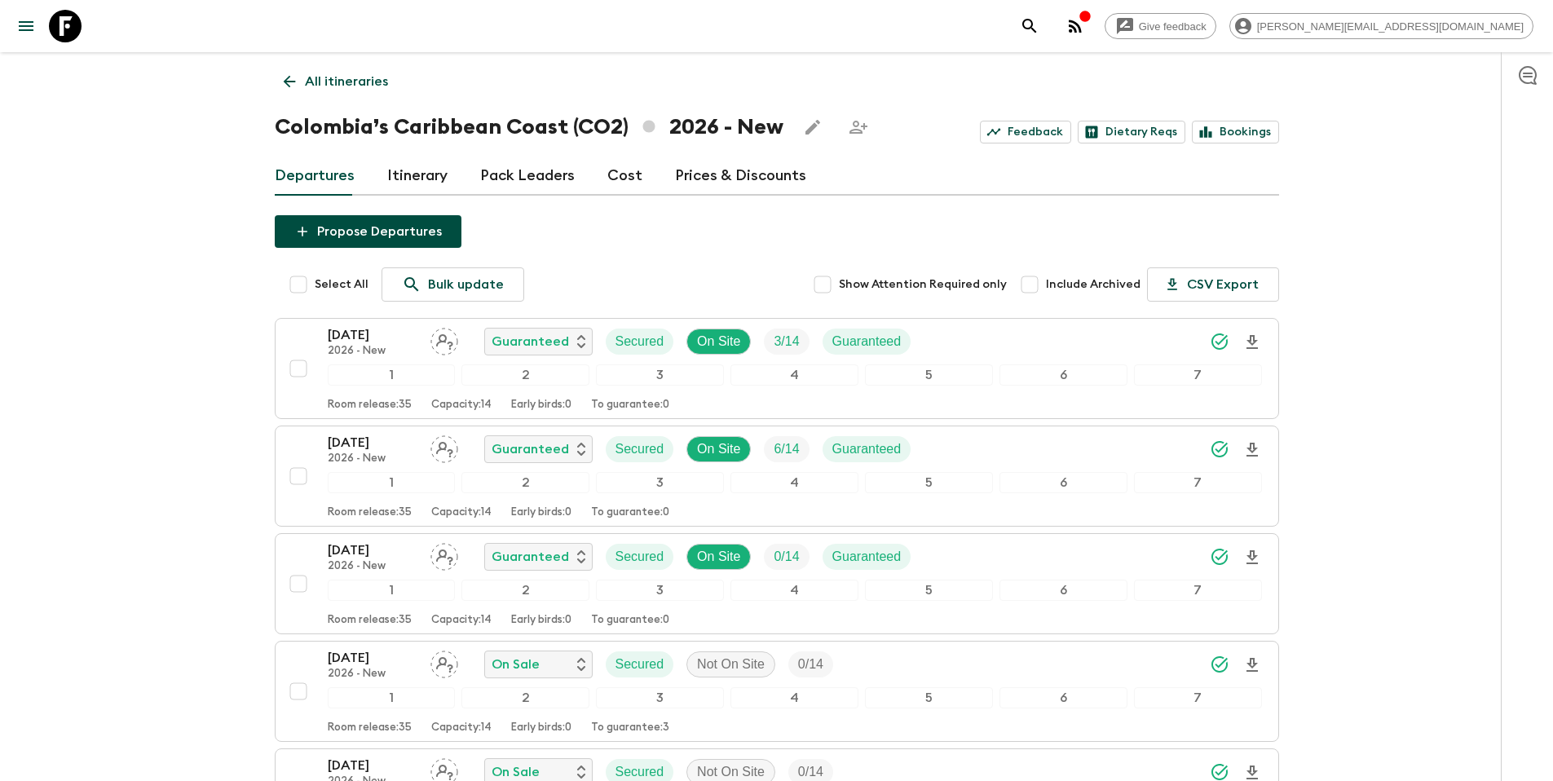
click at [343, 75] on p "All itineraries" at bounding box center [346, 82] width 83 height 20
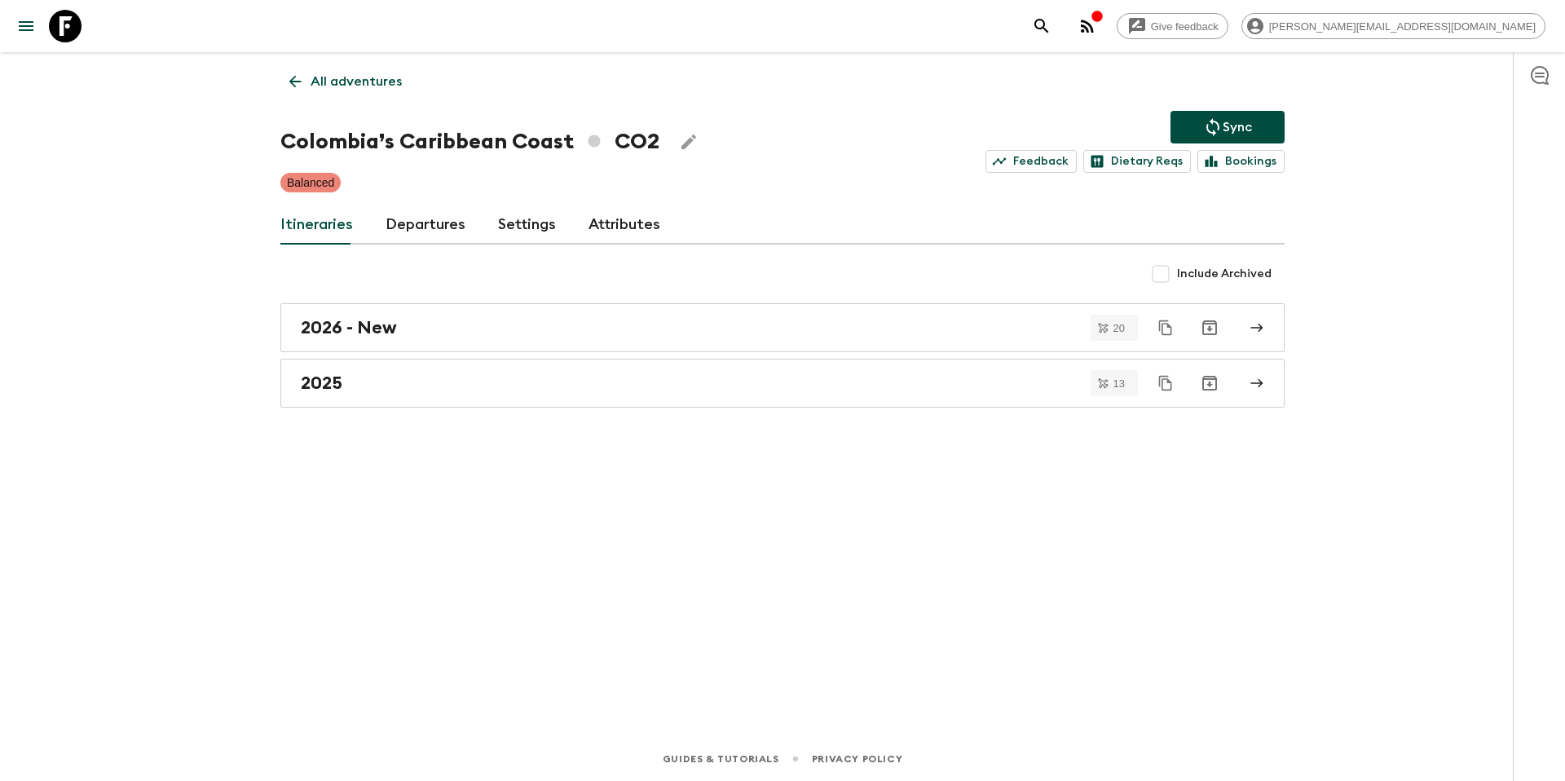
click at [339, 86] on p "All adventures" at bounding box center [356, 82] width 91 height 20
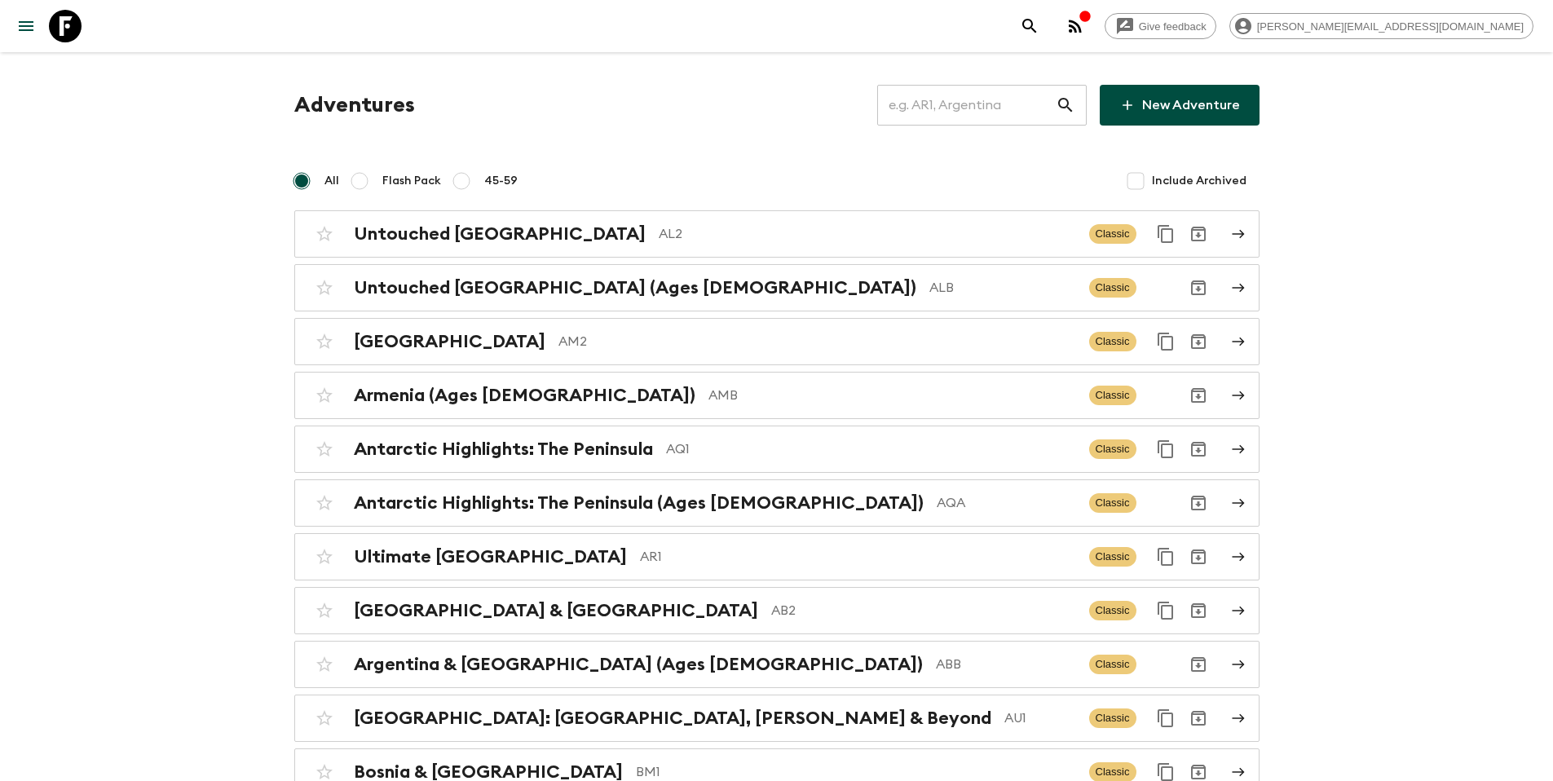
click at [988, 115] on input "text" at bounding box center [966, 105] width 179 height 46
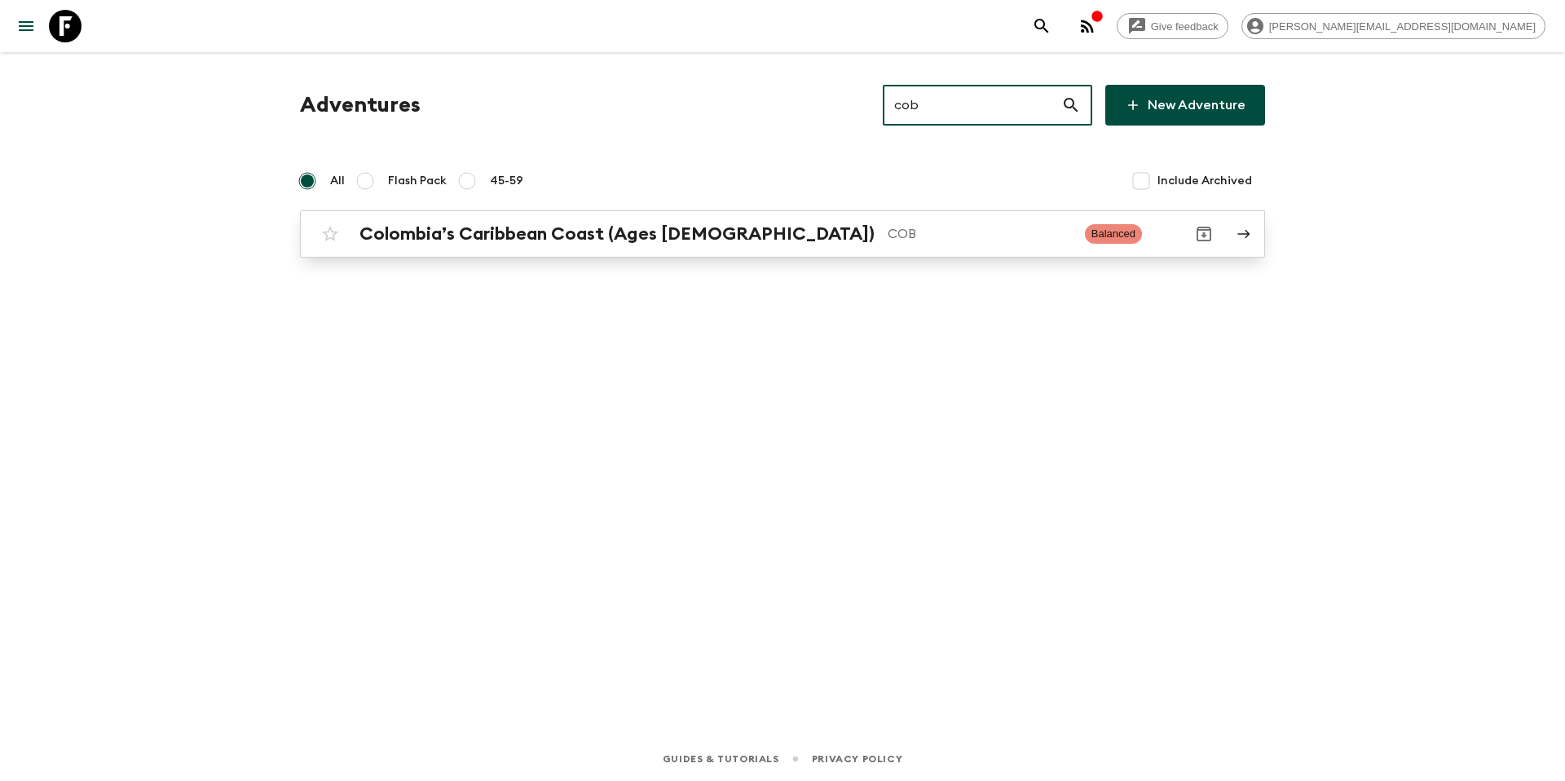
type input "cob"
click at [888, 236] on p "COB" at bounding box center [980, 234] width 184 height 20
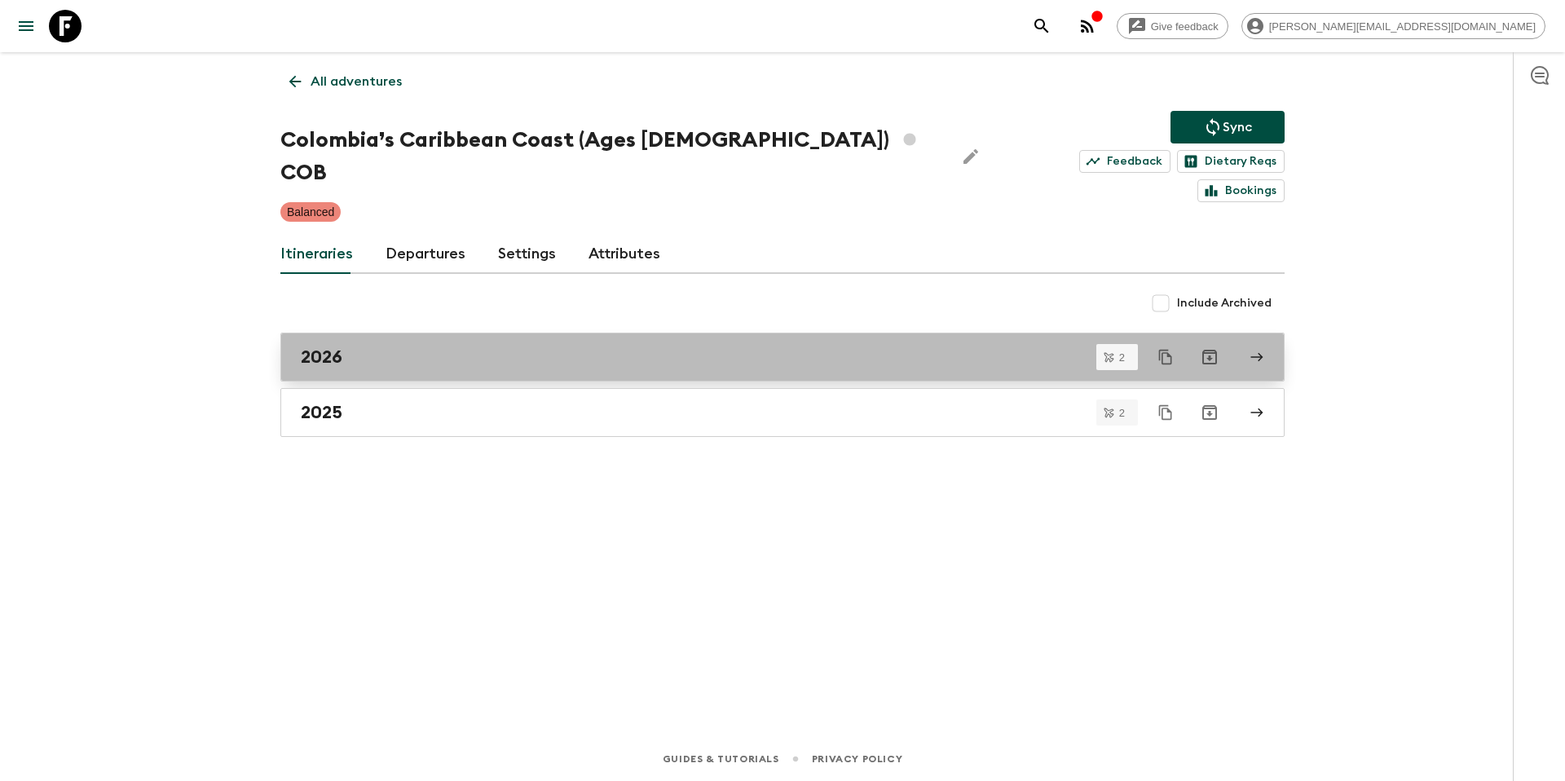
click at [414, 346] on div "2026" at bounding box center [767, 356] width 933 height 21
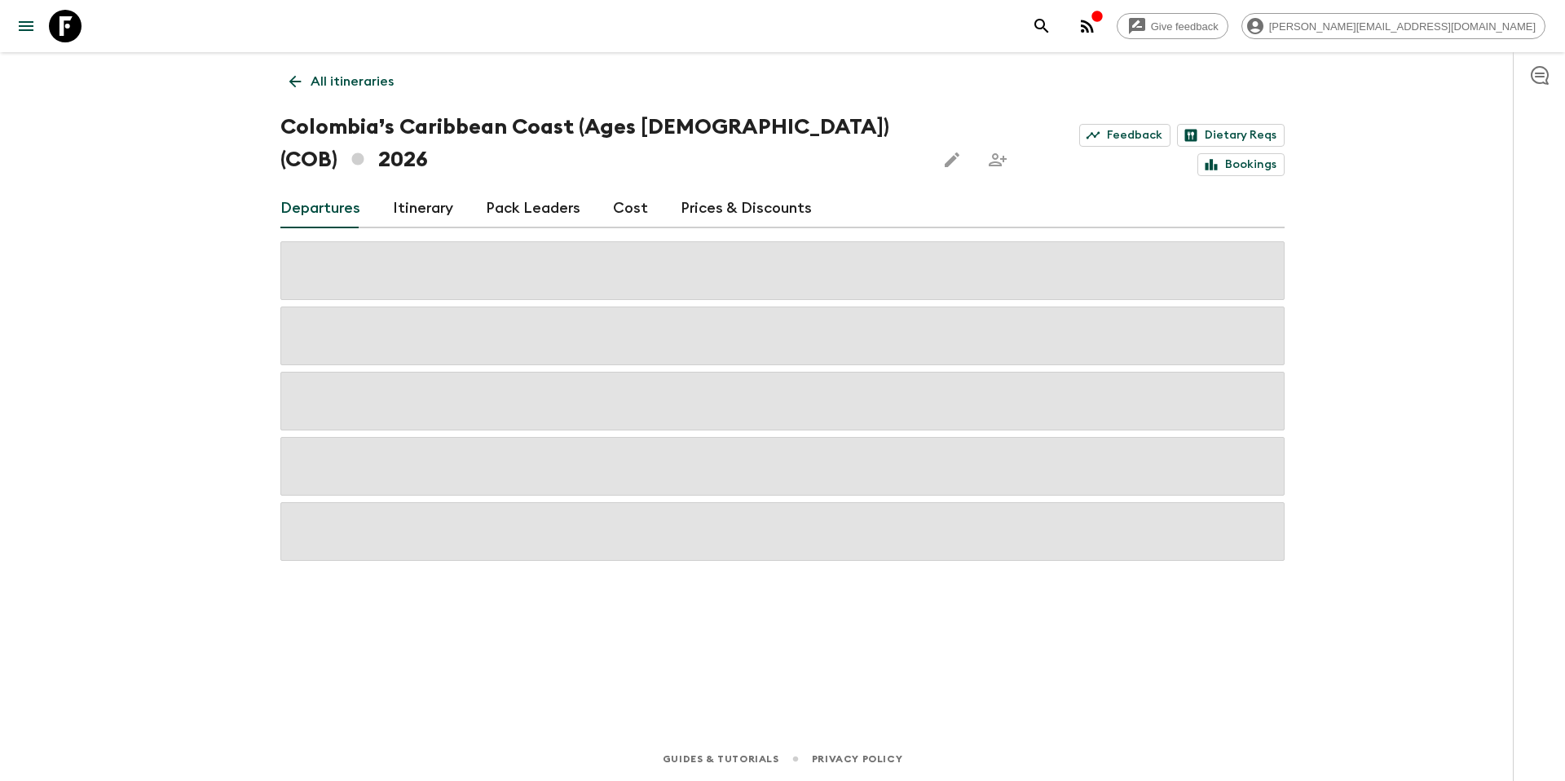
click at [728, 189] on link "Prices & Discounts" at bounding box center [746, 208] width 131 height 39
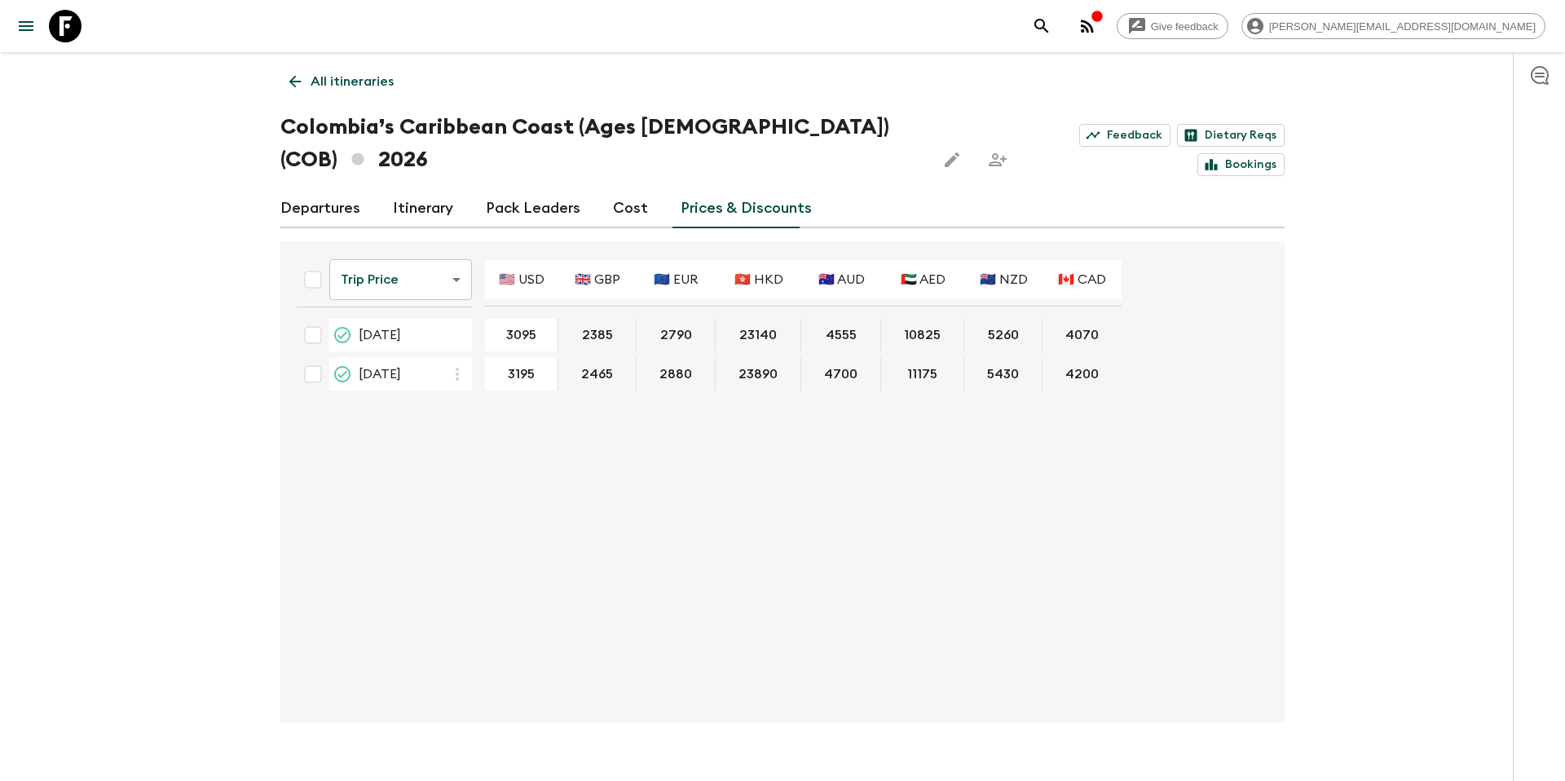
type input "2895"
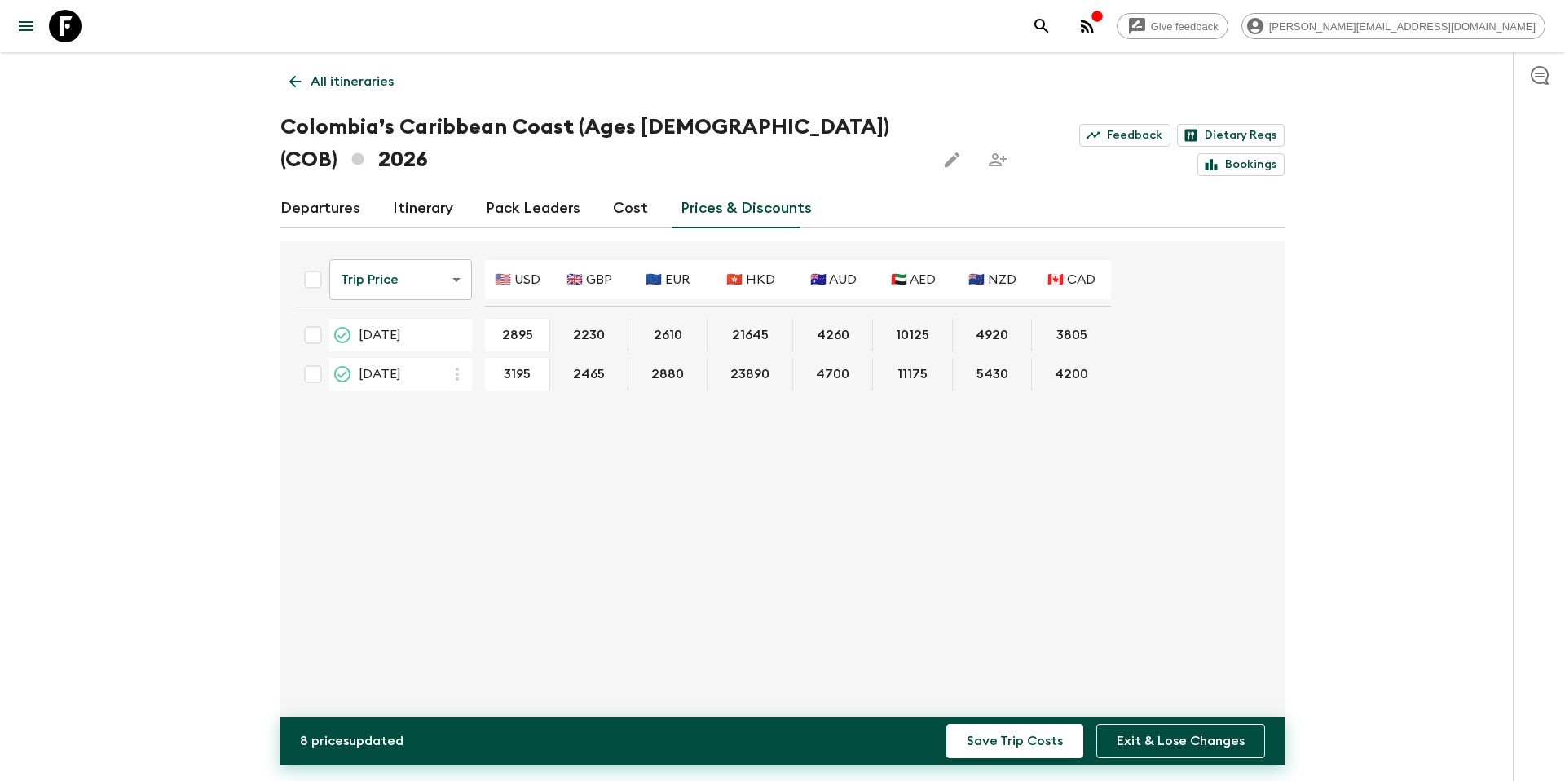
type input "3095"
click at [1042, 744] on button "Save Trip Costs" at bounding box center [1015, 741] width 137 height 34
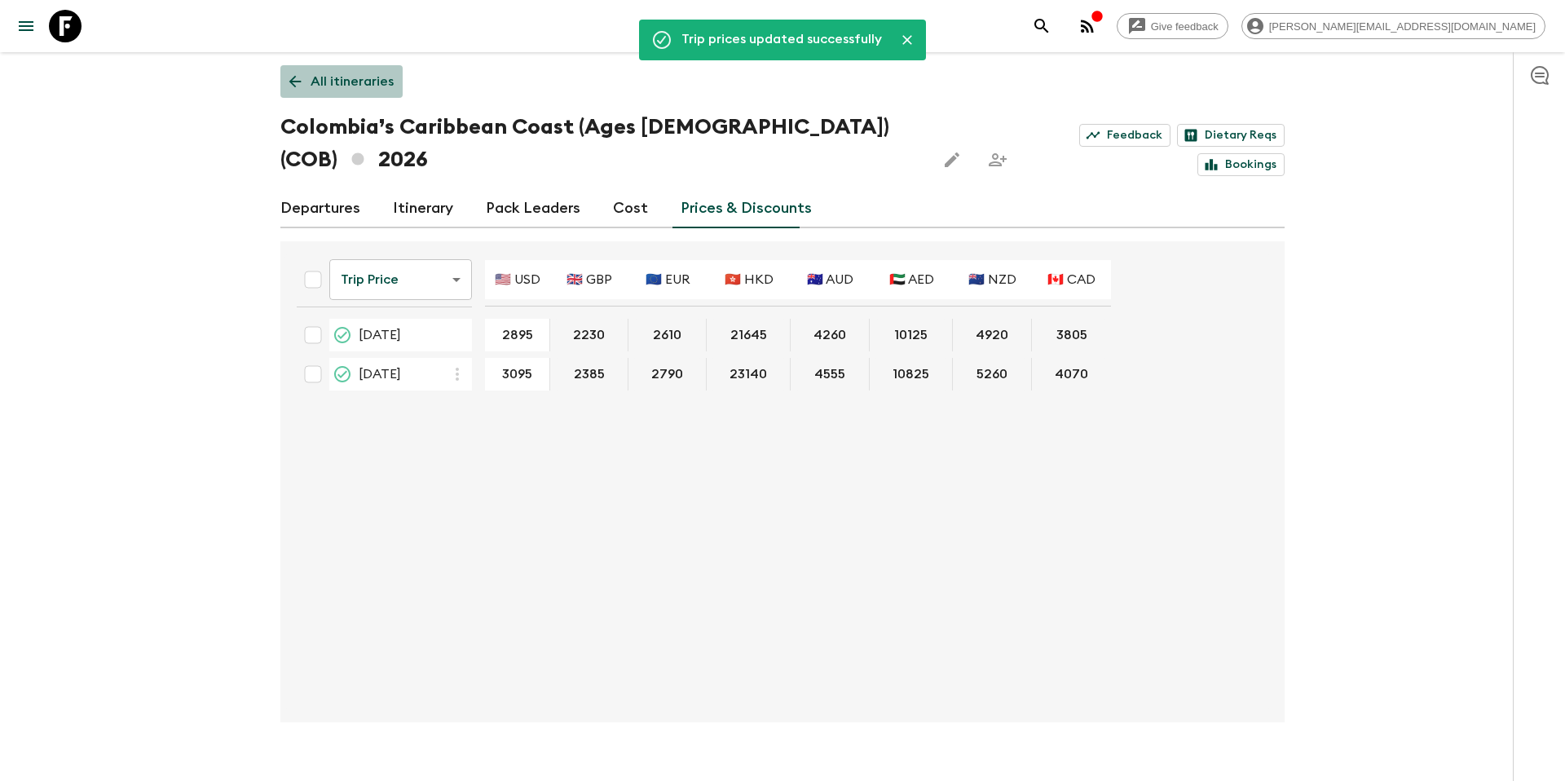
click at [355, 86] on p "All itineraries" at bounding box center [352, 82] width 83 height 20
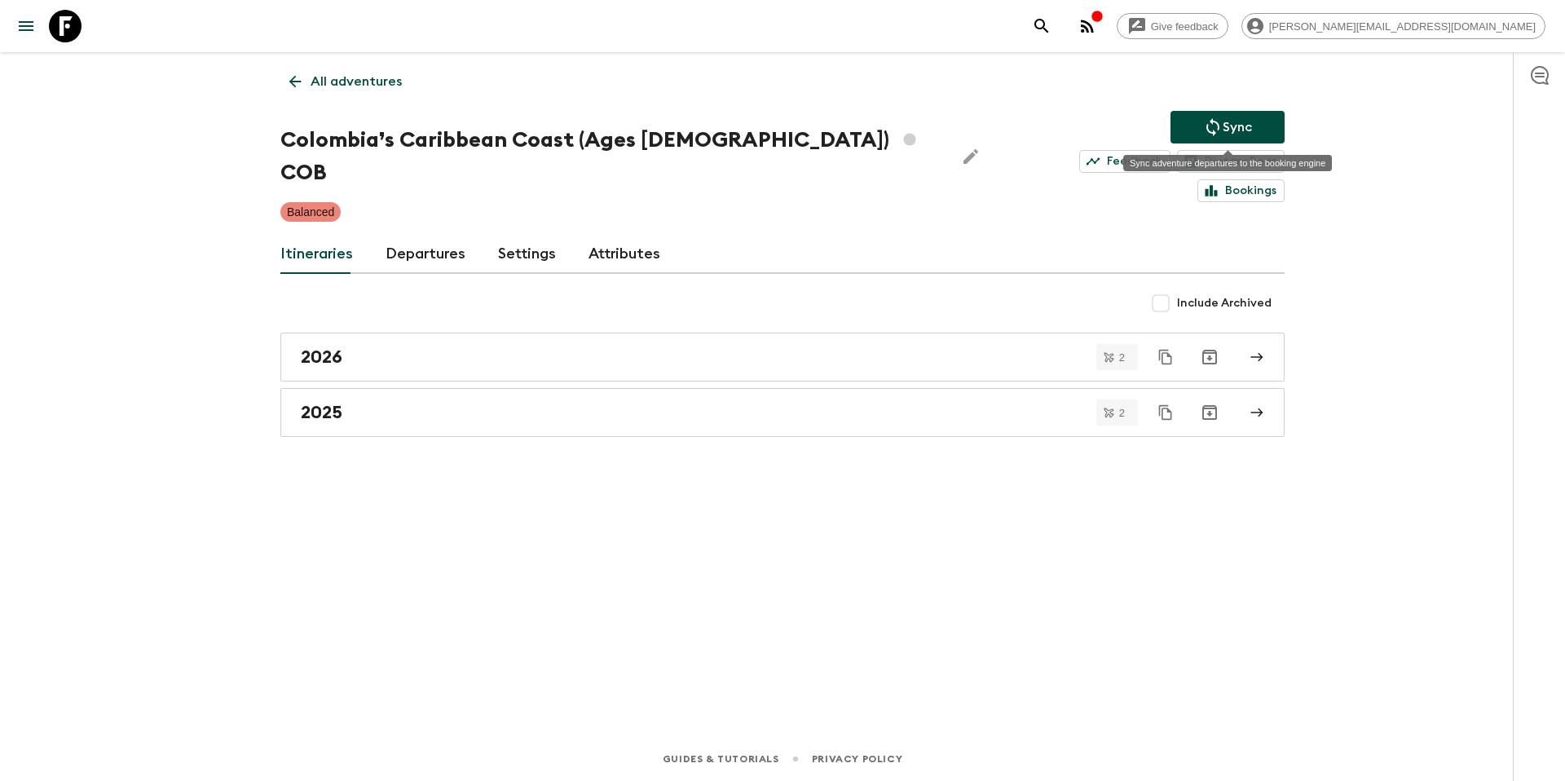
click at [1219, 126] on icon "Sync adventure departures to the booking engine" at bounding box center [1213, 127] width 13 height 18
click at [377, 74] on p "All adventures" at bounding box center [356, 82] width 91 height 20
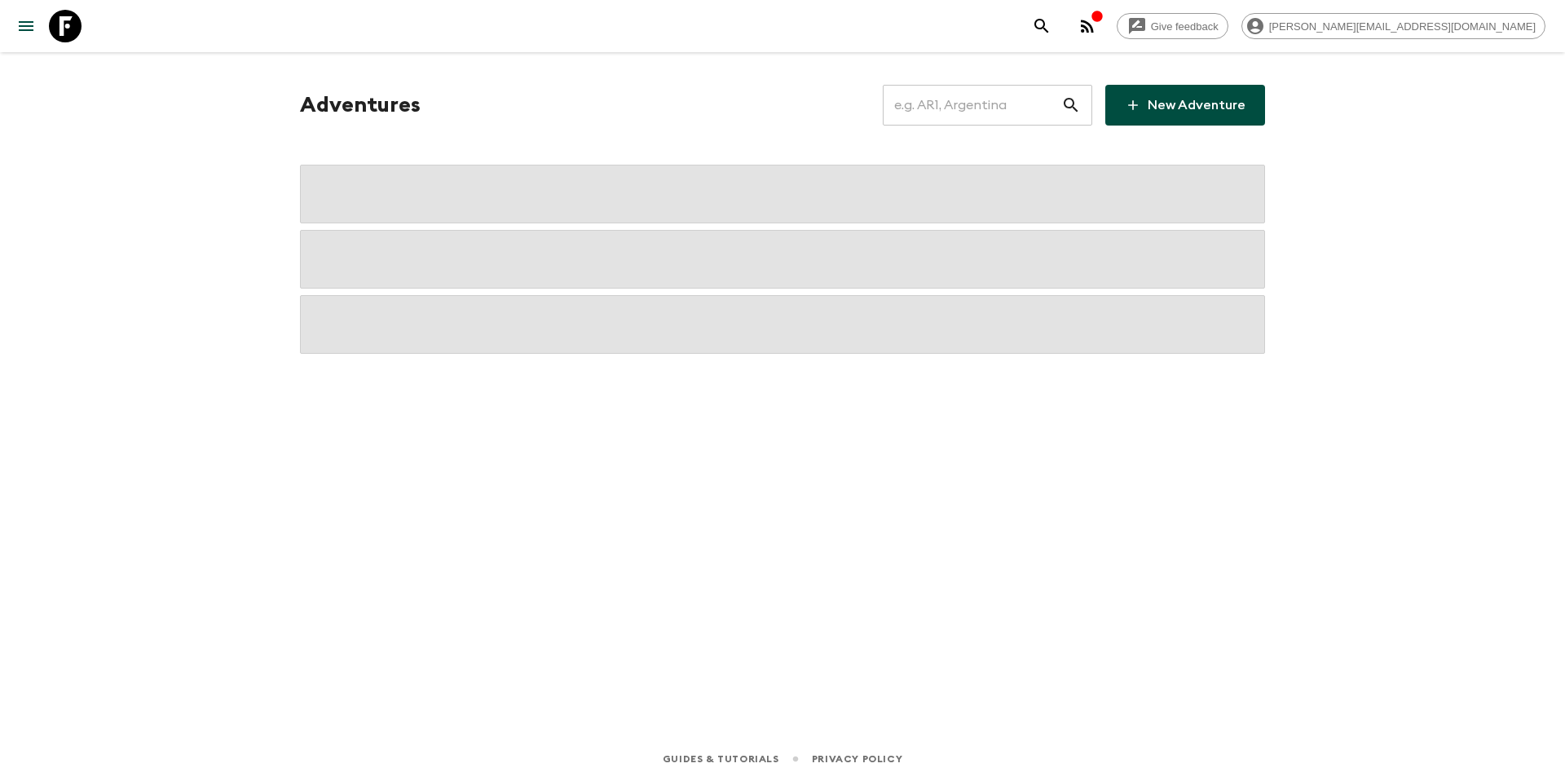
click at [975, 102] on input "text" at bounding box center [972, 105] width 179 height 46
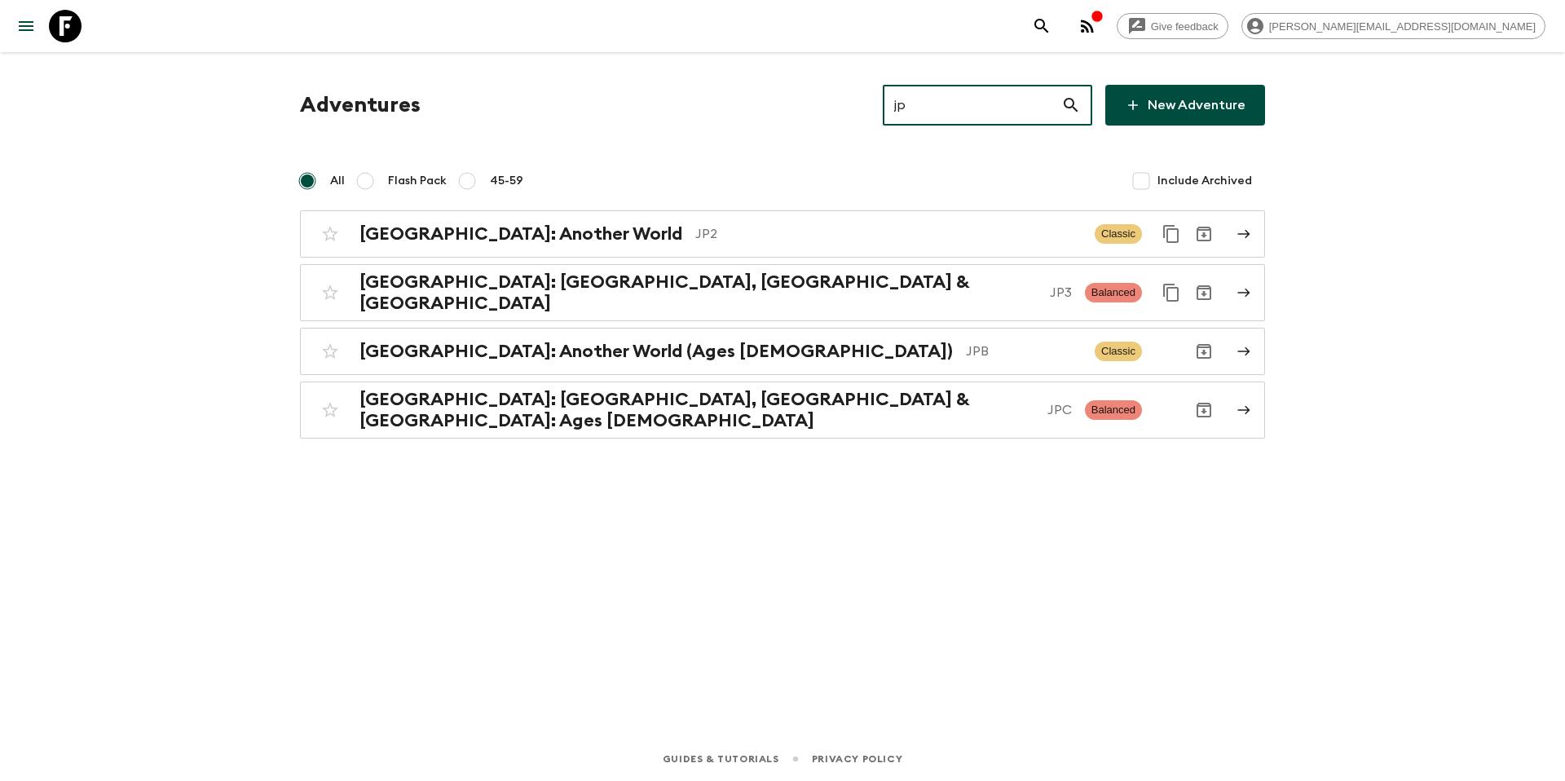
type input "jp2"
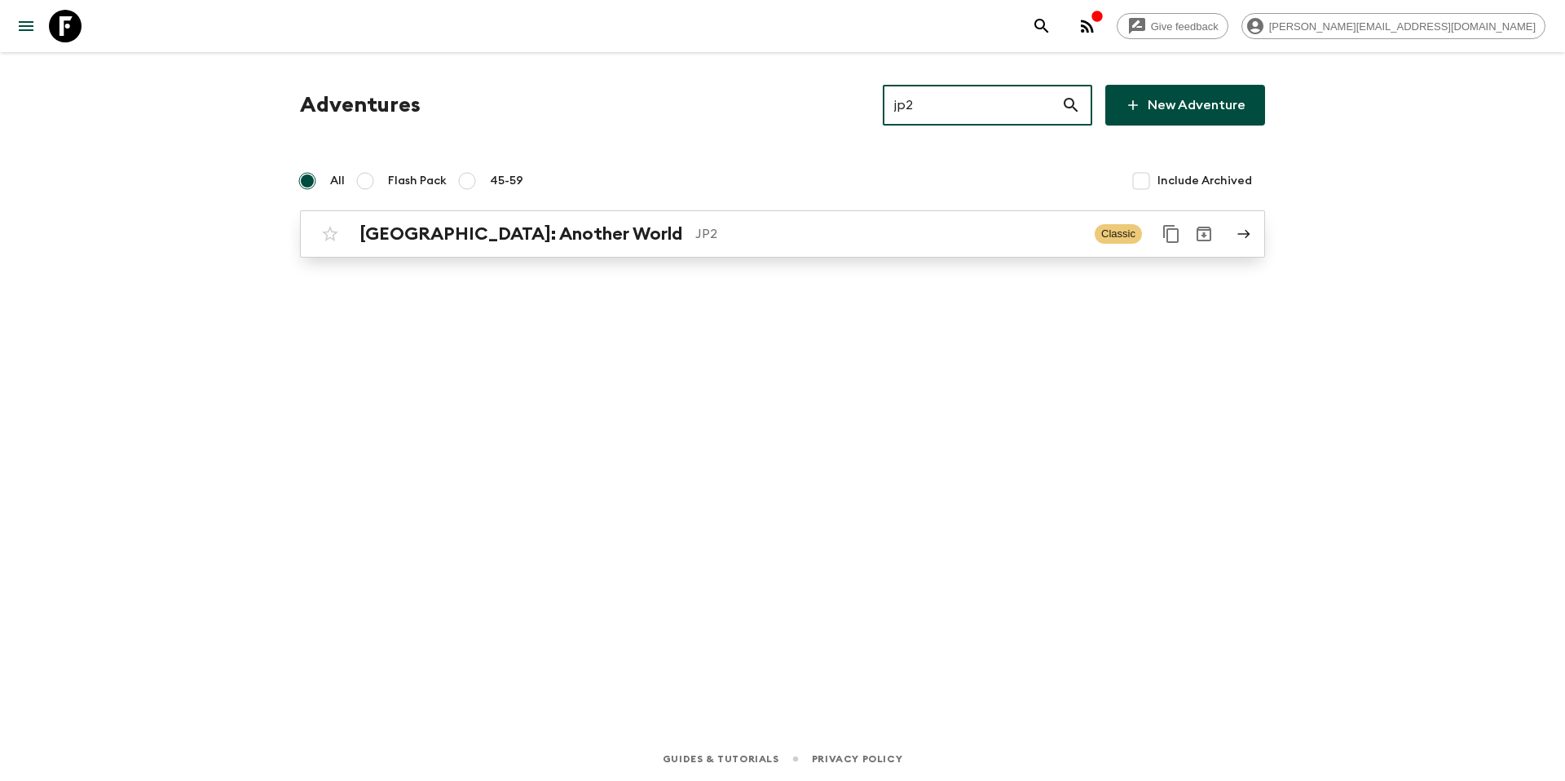
click at [851, 244] on div "Japan: Another World JP2 Classic" at bounding box center [751, 234] width 874 height 33
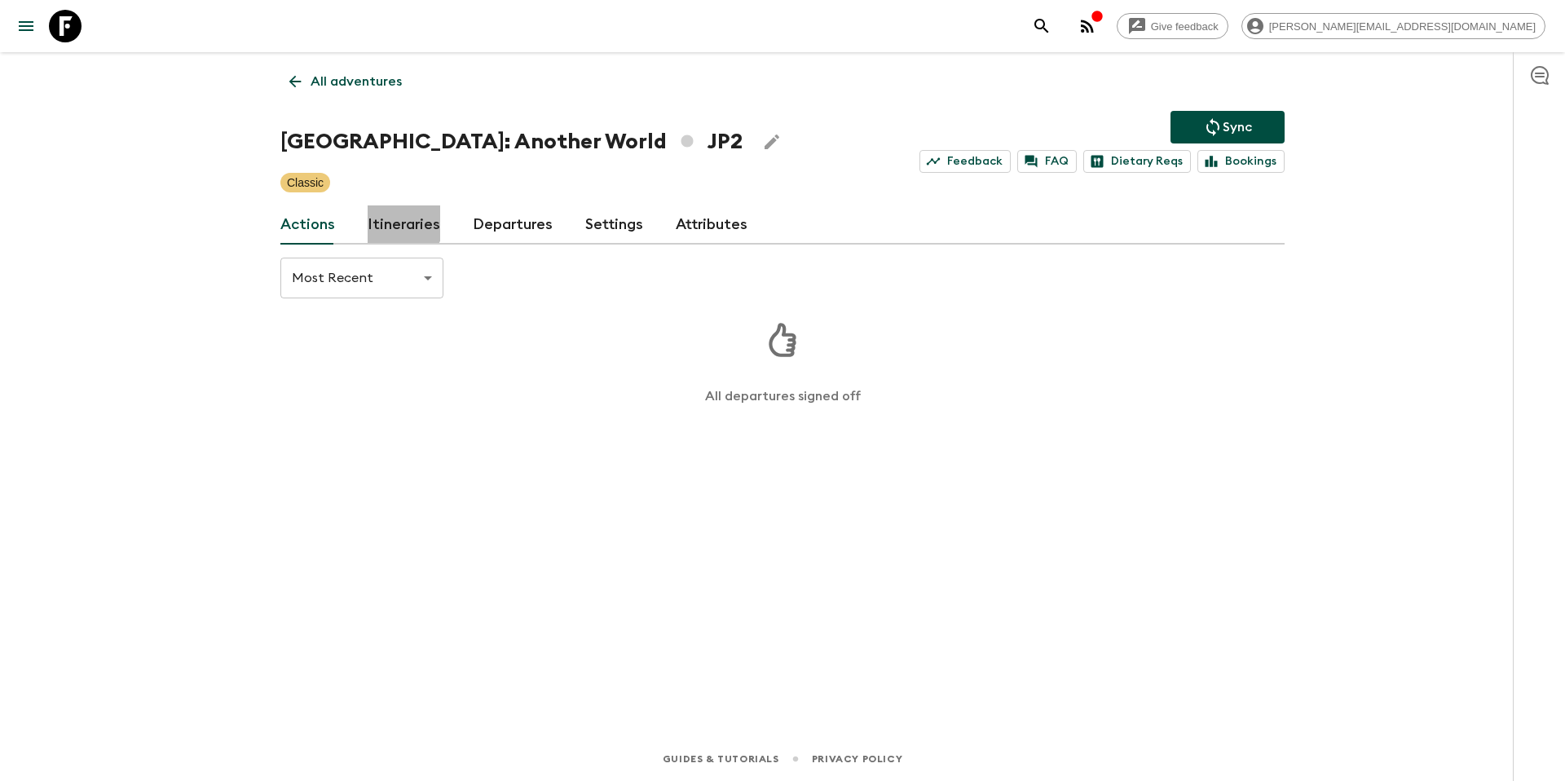
click at [399, 223] on link "Itineraries" at bounding box center [404, 224] width 73 height 39
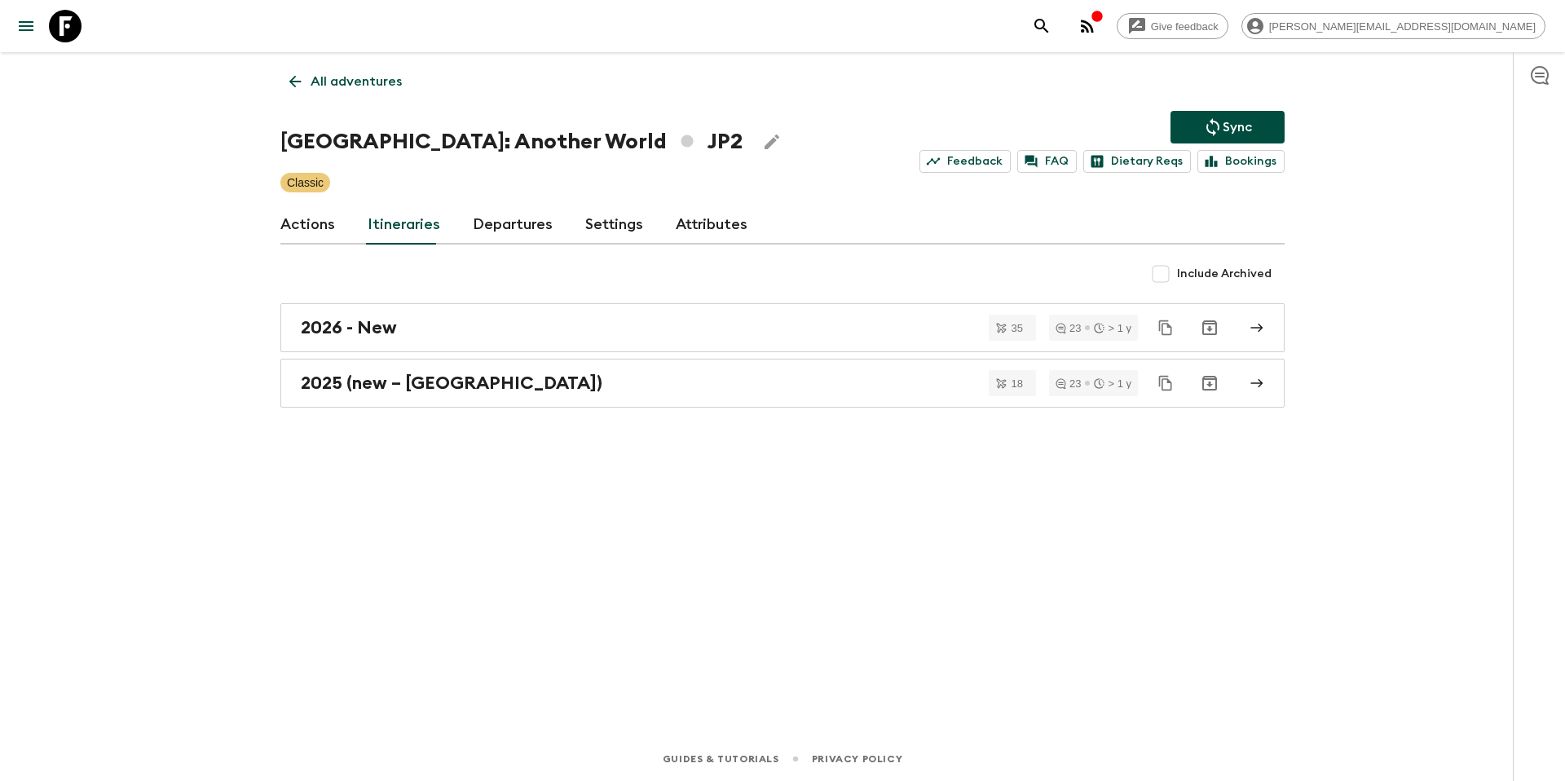
click at [497, 222] on link "Departures" at bounding box center [513, 224] width 80 height 39
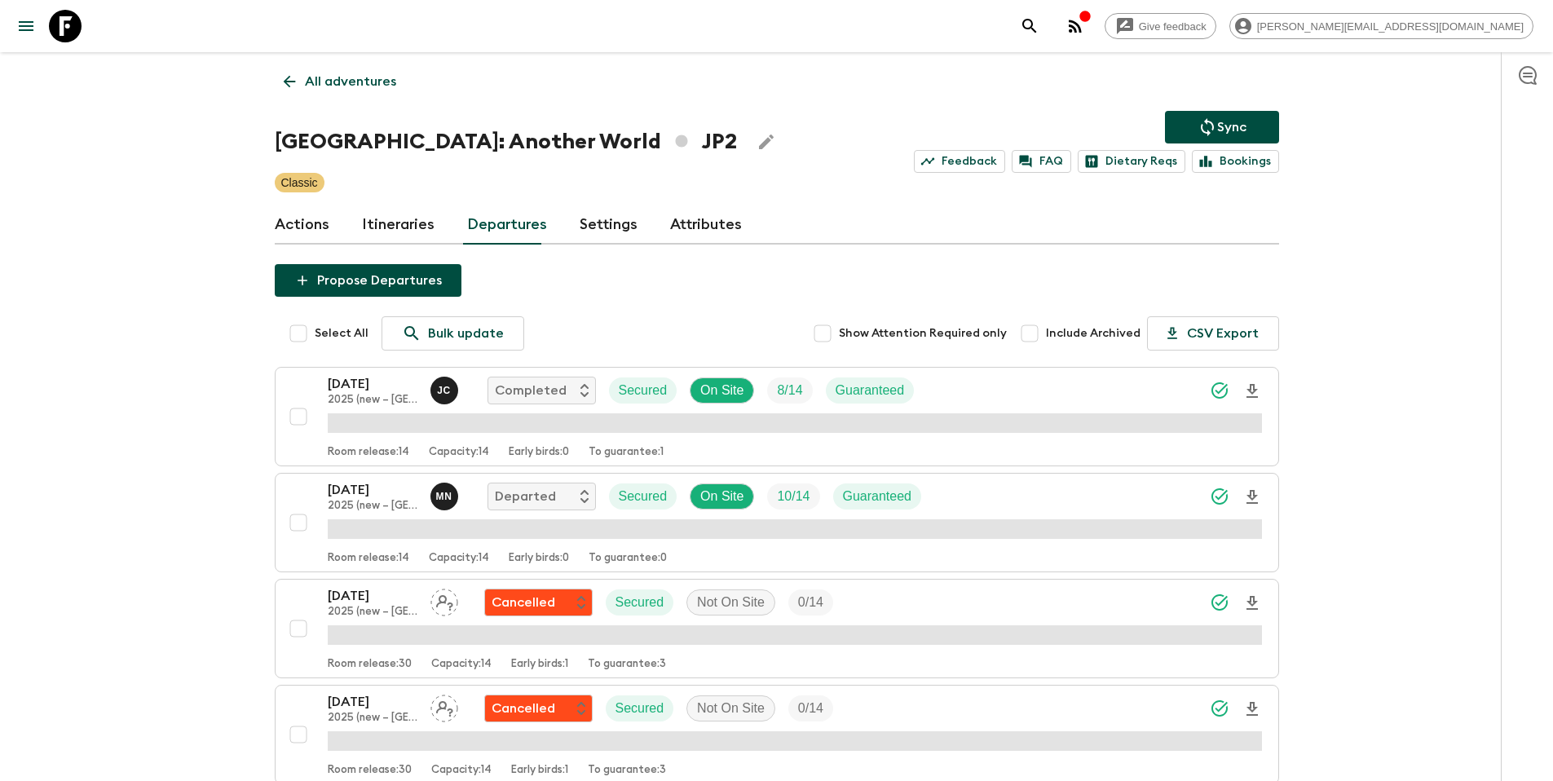
scroll to position [1371, 0]
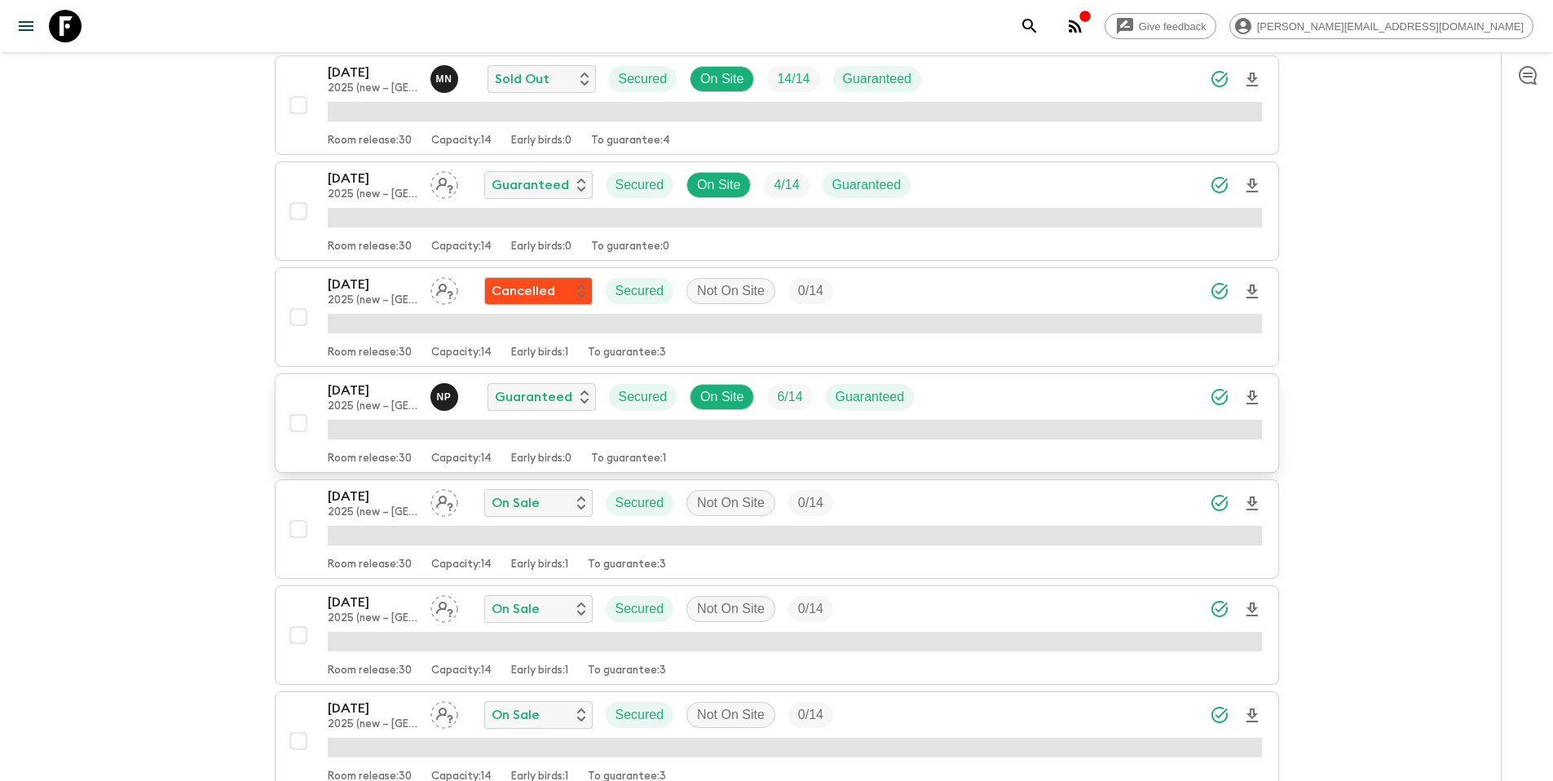
click at [967, 393] on div "22 Nov 2025 2025 (new – Nara) N P Guaranteed Secured On Site 6 / 14 Guaranteed" at bounding box center [795, 397] width 934 height 33
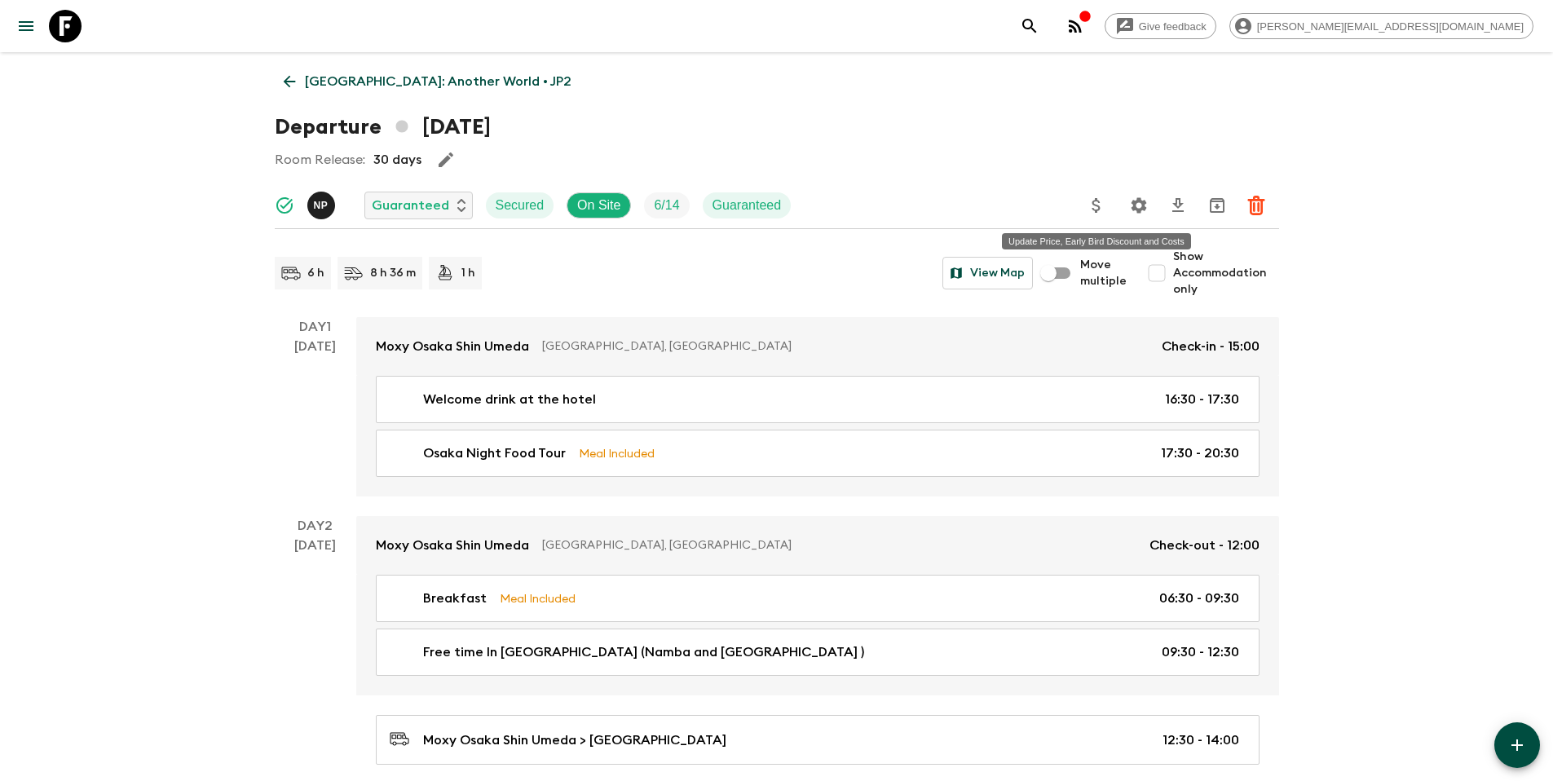
click at [1105, 210] on icon "Update Price, Early Bird Discount and Costs" at bounding box center [1097, 206] width 20 height 20
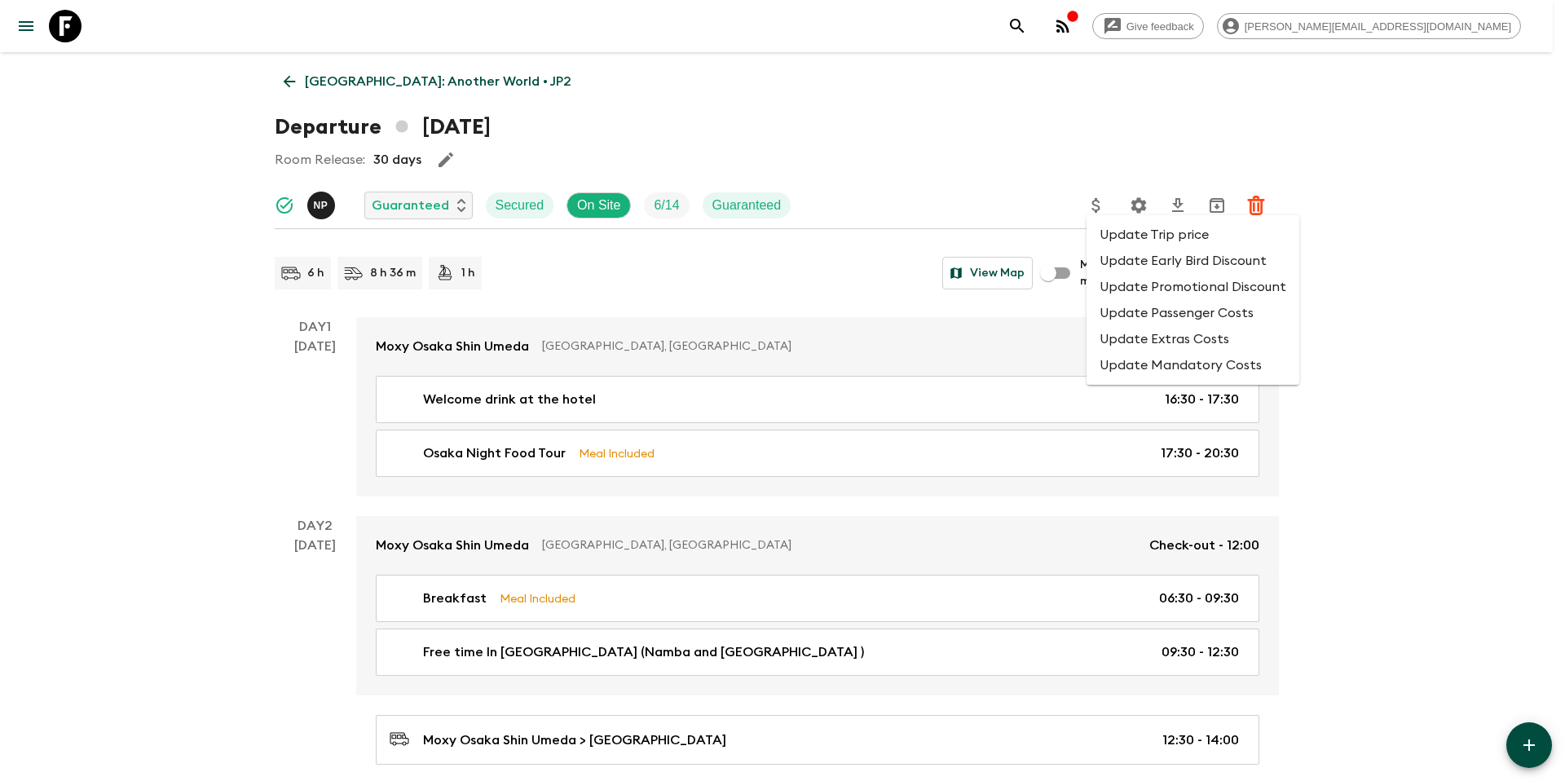
click at [1132, 289] on li "Update Promotional Discount" at bounding box center [1193, 287] width 213 height 26
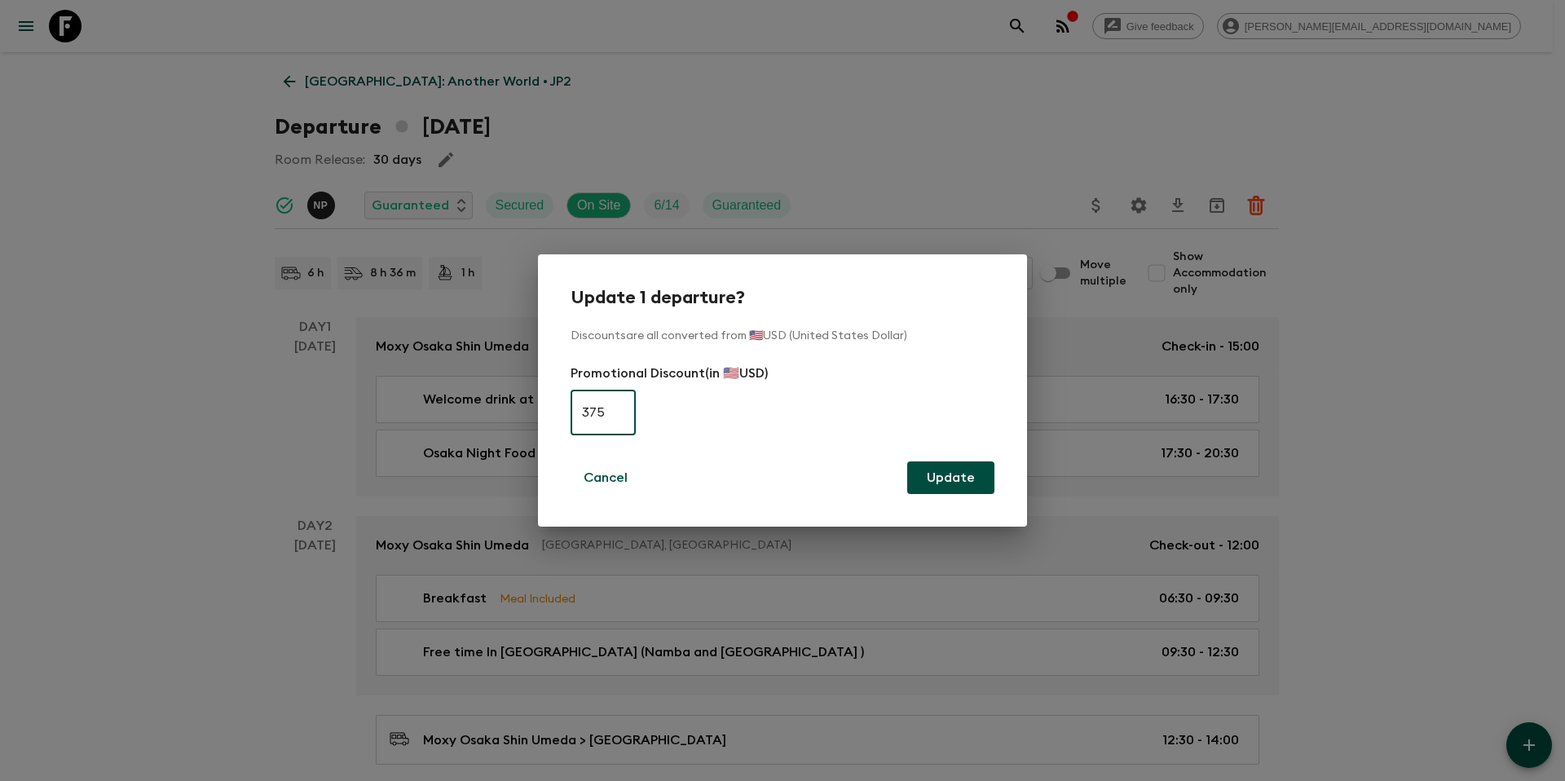
click at [617, 415] on input "375" at bounding box center [603, 413] width 65 height 46
click at [618, 415] on input "375" at bounding box center [603, 413] width 65 height 46
type input "0"
click at [939, 479] on button "Update" at bounding box center [950, 477] width 87 height 33
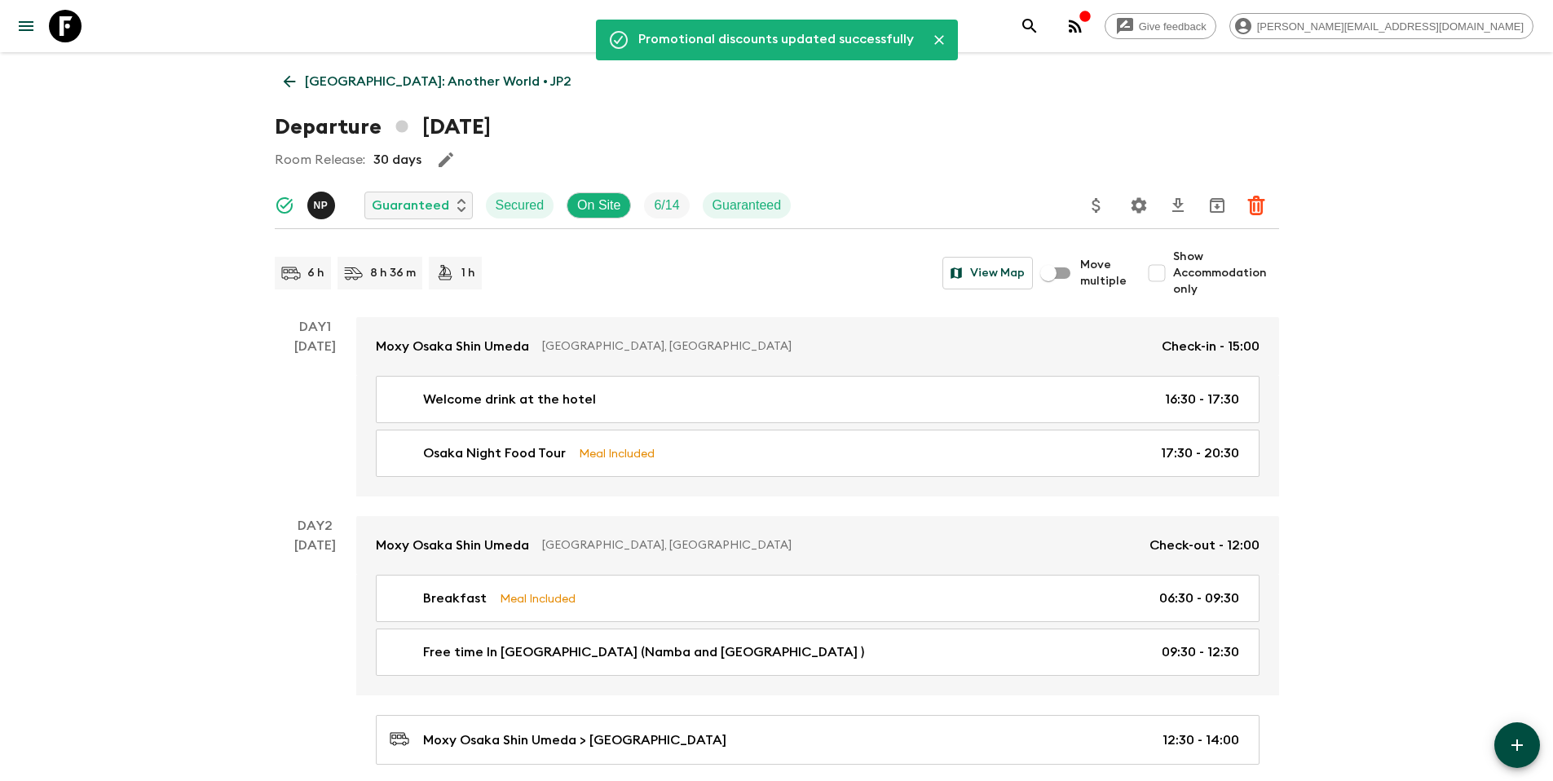
click at [384, 80] on p "Japan: Another World • JP2" at bounding box center [438, 82] width 267 height 20
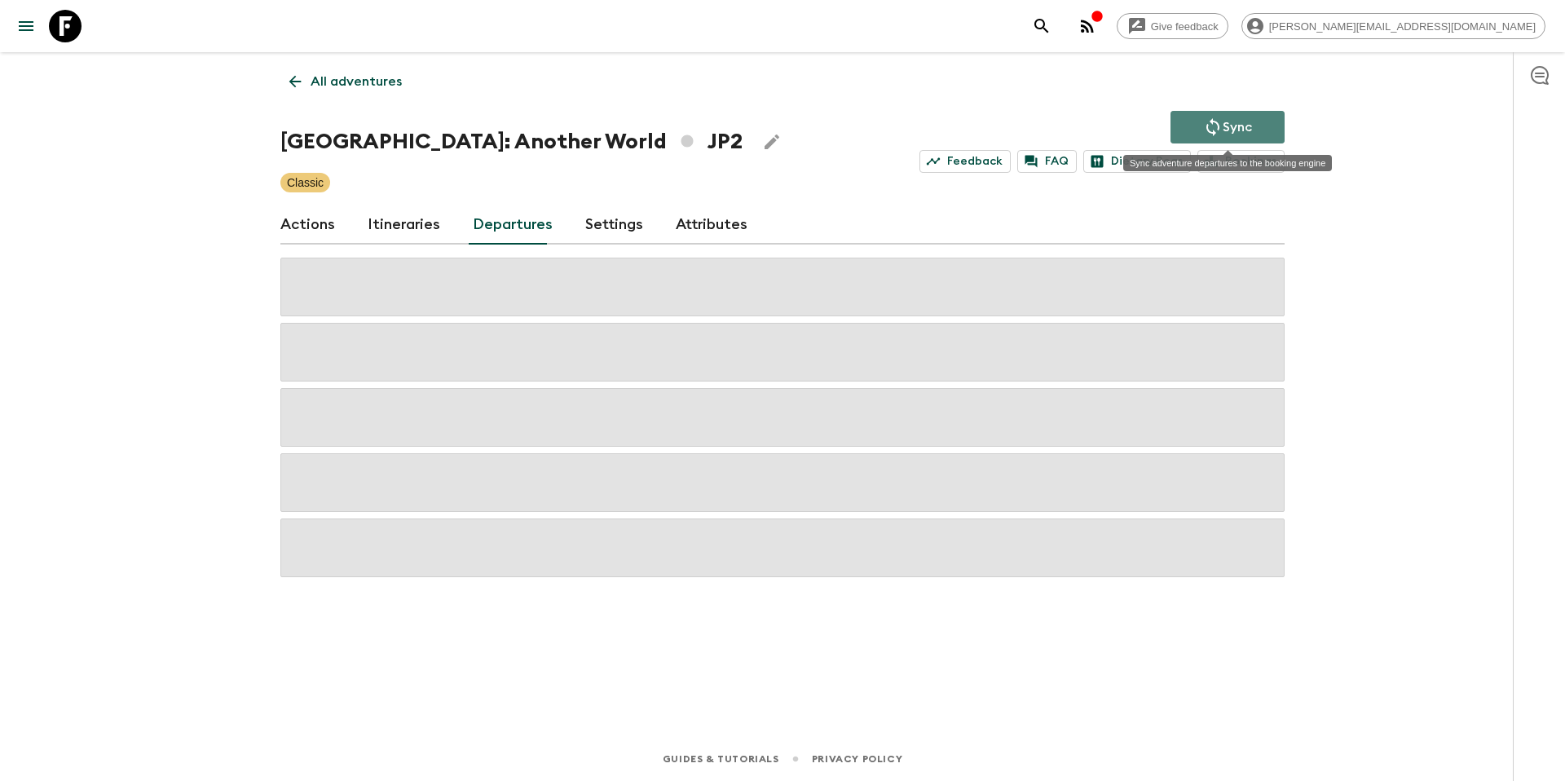
click at [1205, 126] on icon "Sync adventure departures to the booking engine" at bounding box center [1213, 127] width 20 height 20
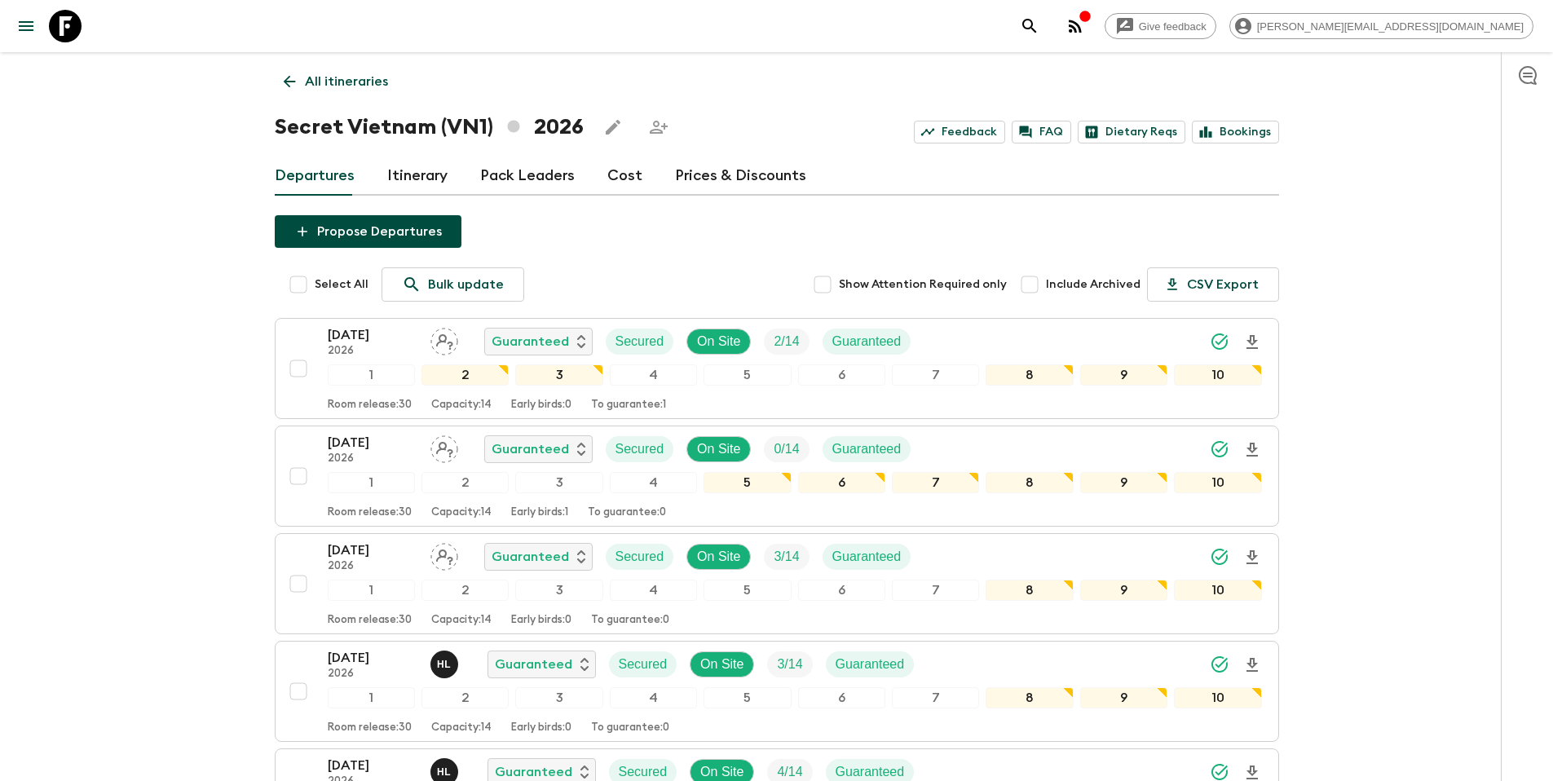
click at [348, 90] on p "All itineraries" at bounding box center [346, 82] width 83 height 20
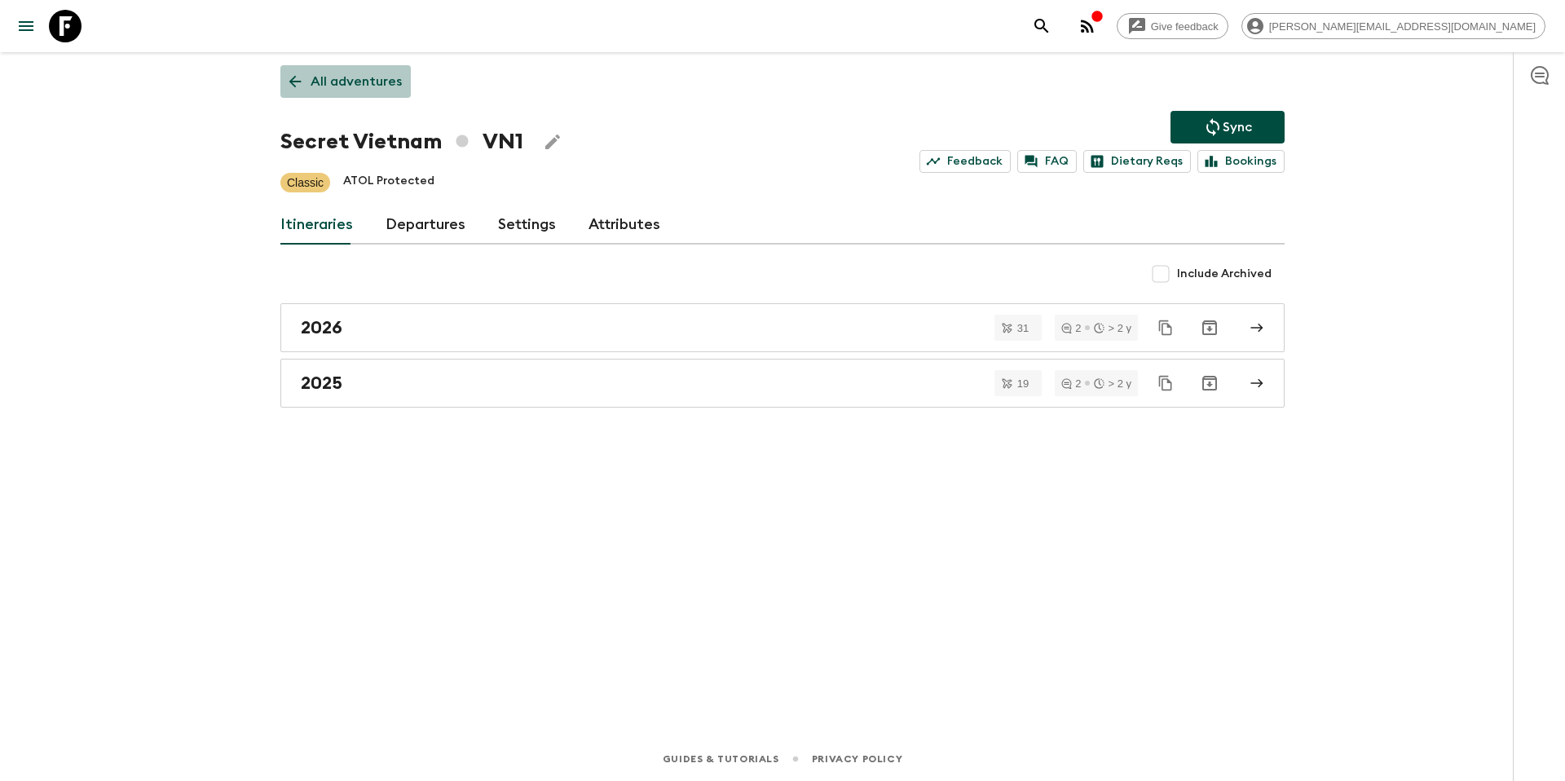
click at [361, 82] on p "All adventures" at bounding box center [356, 82] width 91 height 20
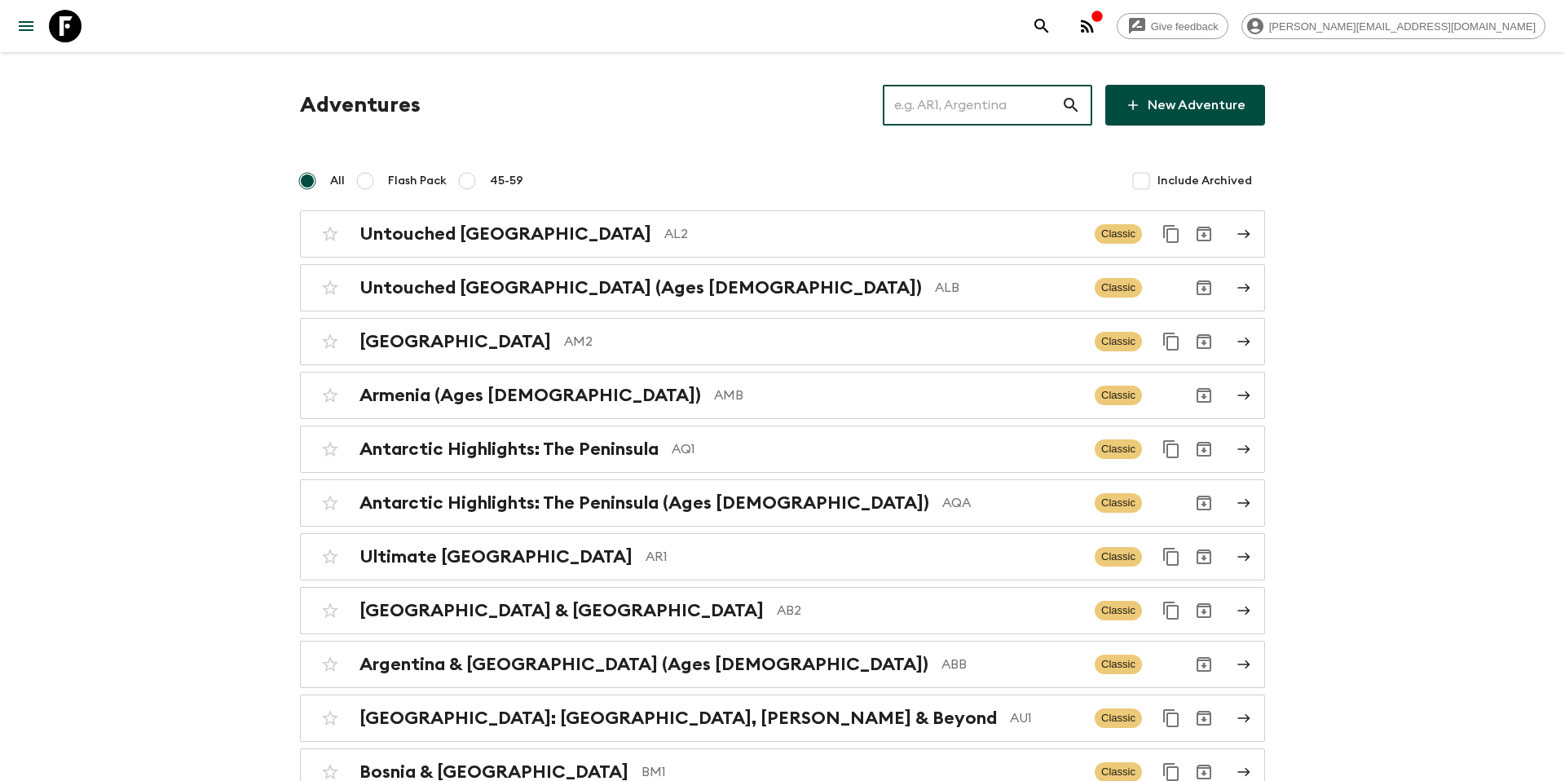
click at [957, 113] on input "text" at bounding box center [972, 105] width 179 height 46
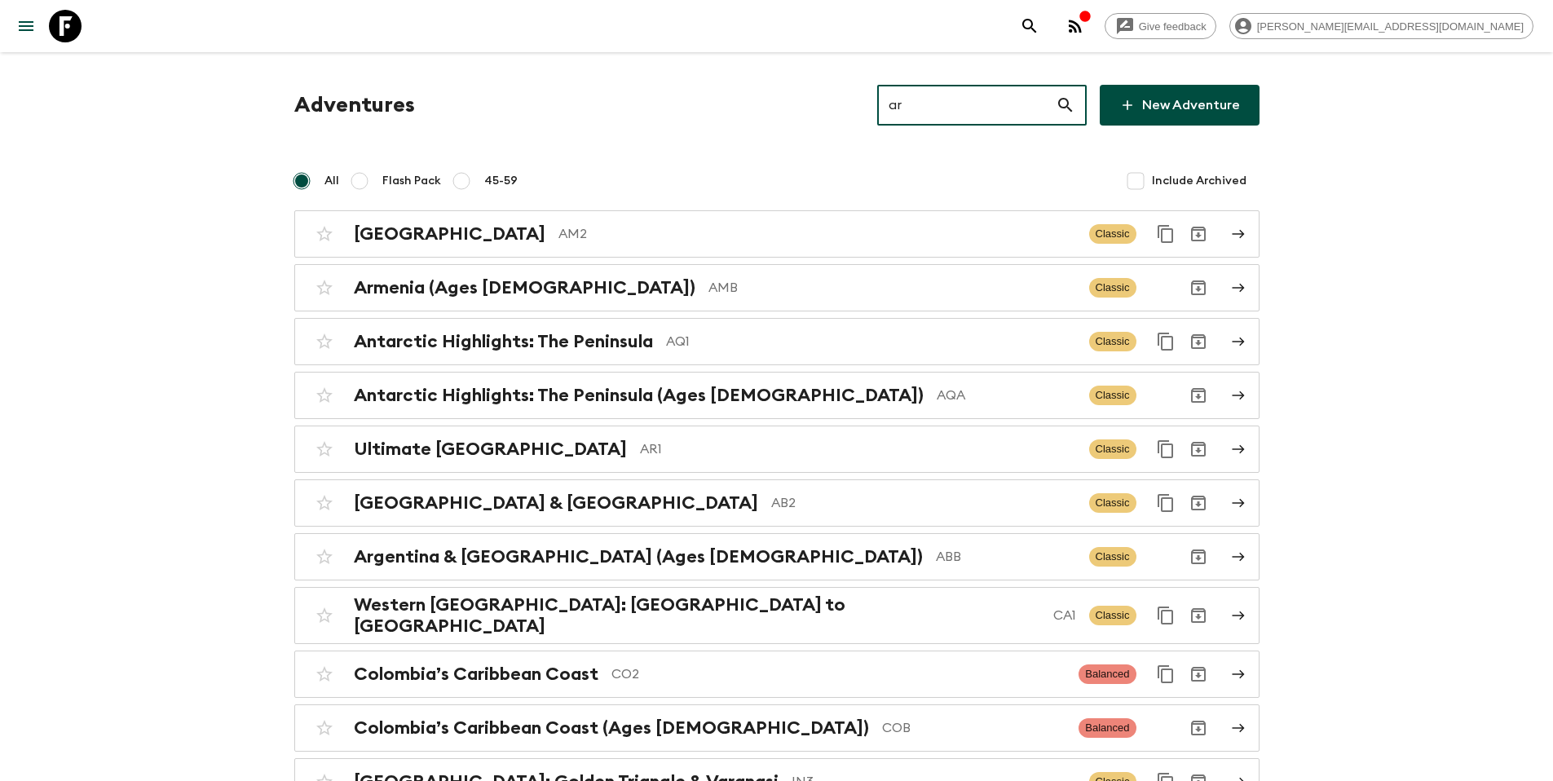
type input "ar1"
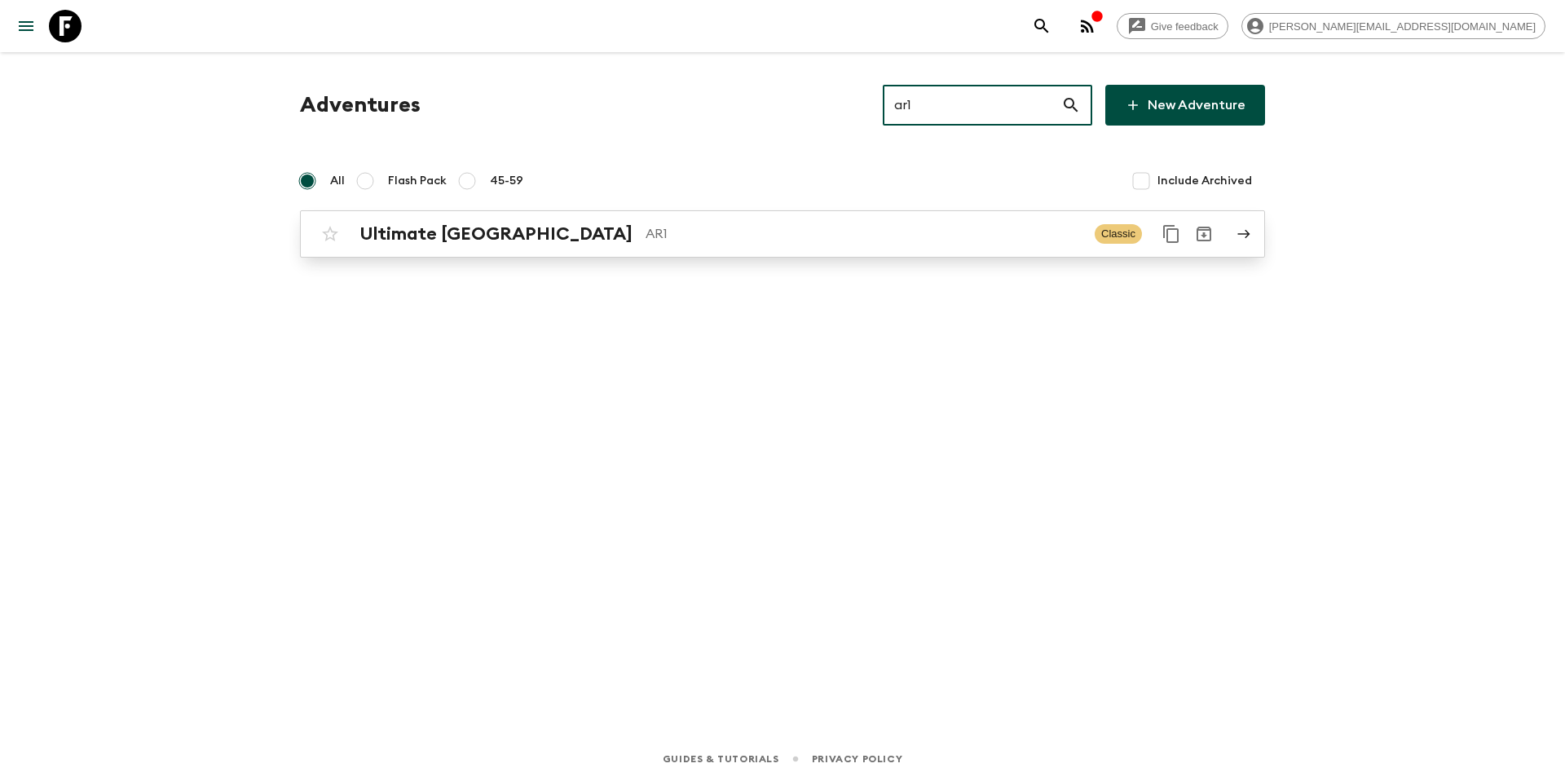
click at [802, 225] on p "AR1" at bounding box center [864, 234] width 436 height 20
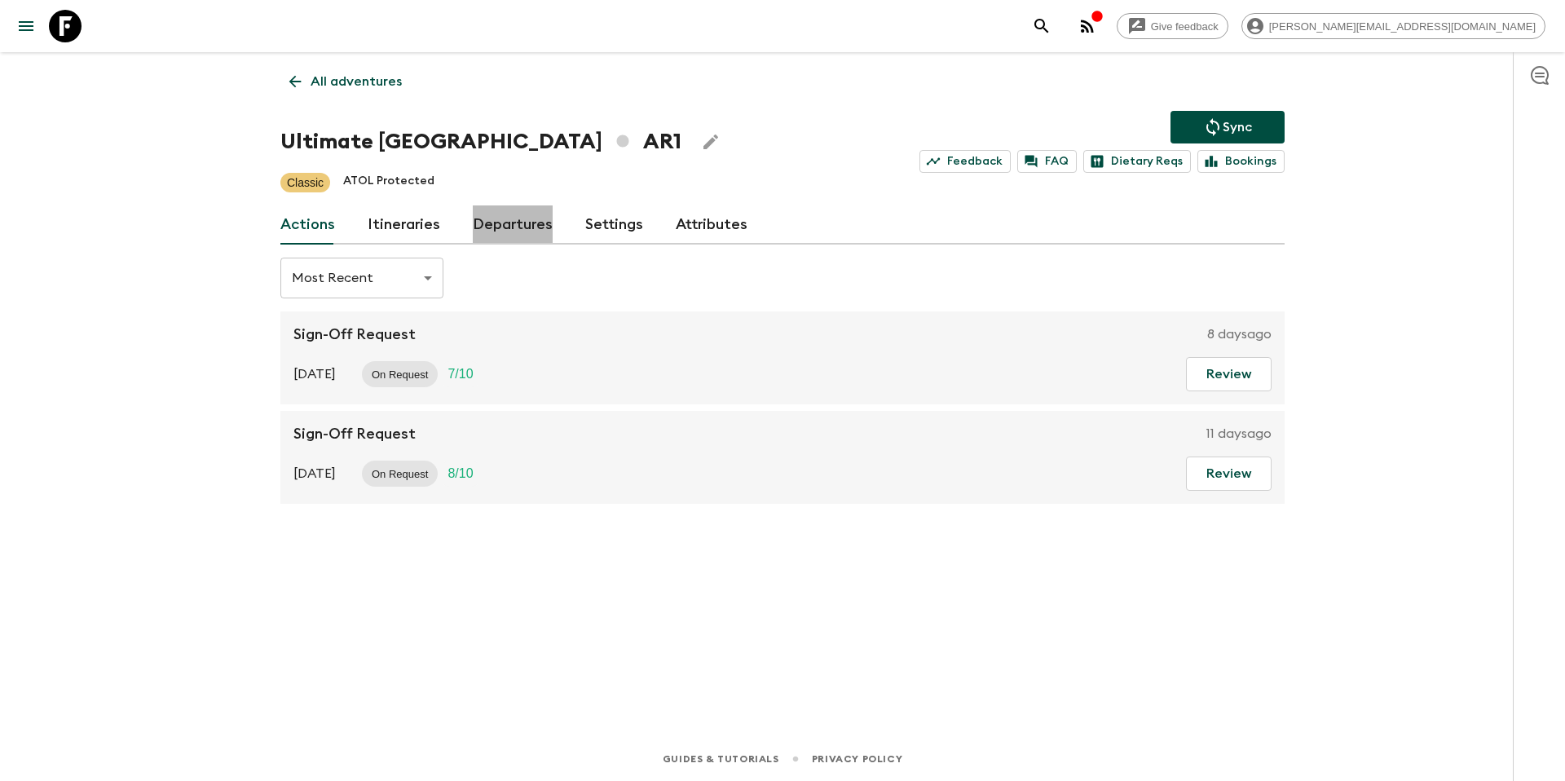
click at [510, 223] on link "Departures" at bounding box center [513, 224] width 80 height 39
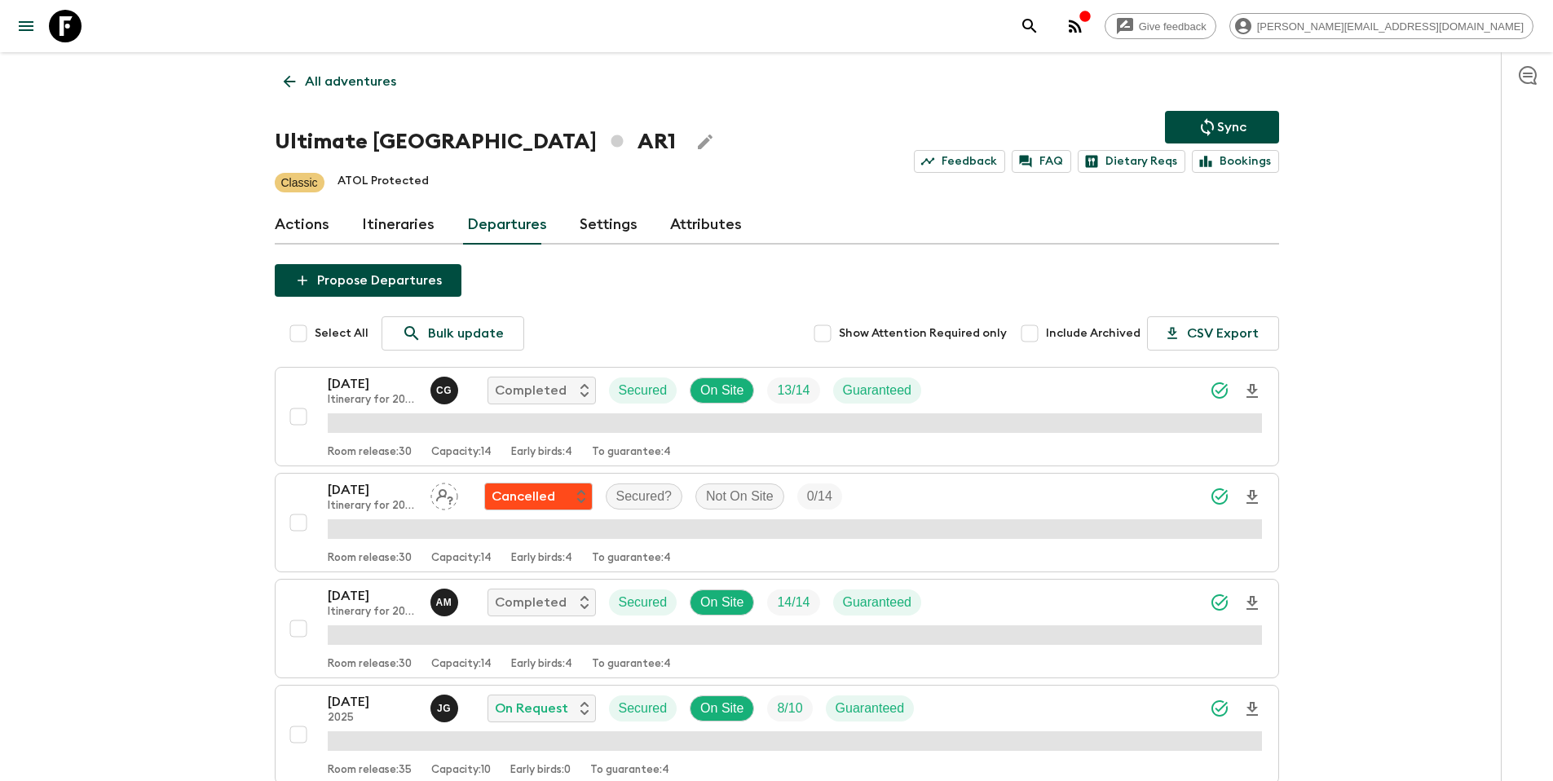
scroll to position [1477, 0]
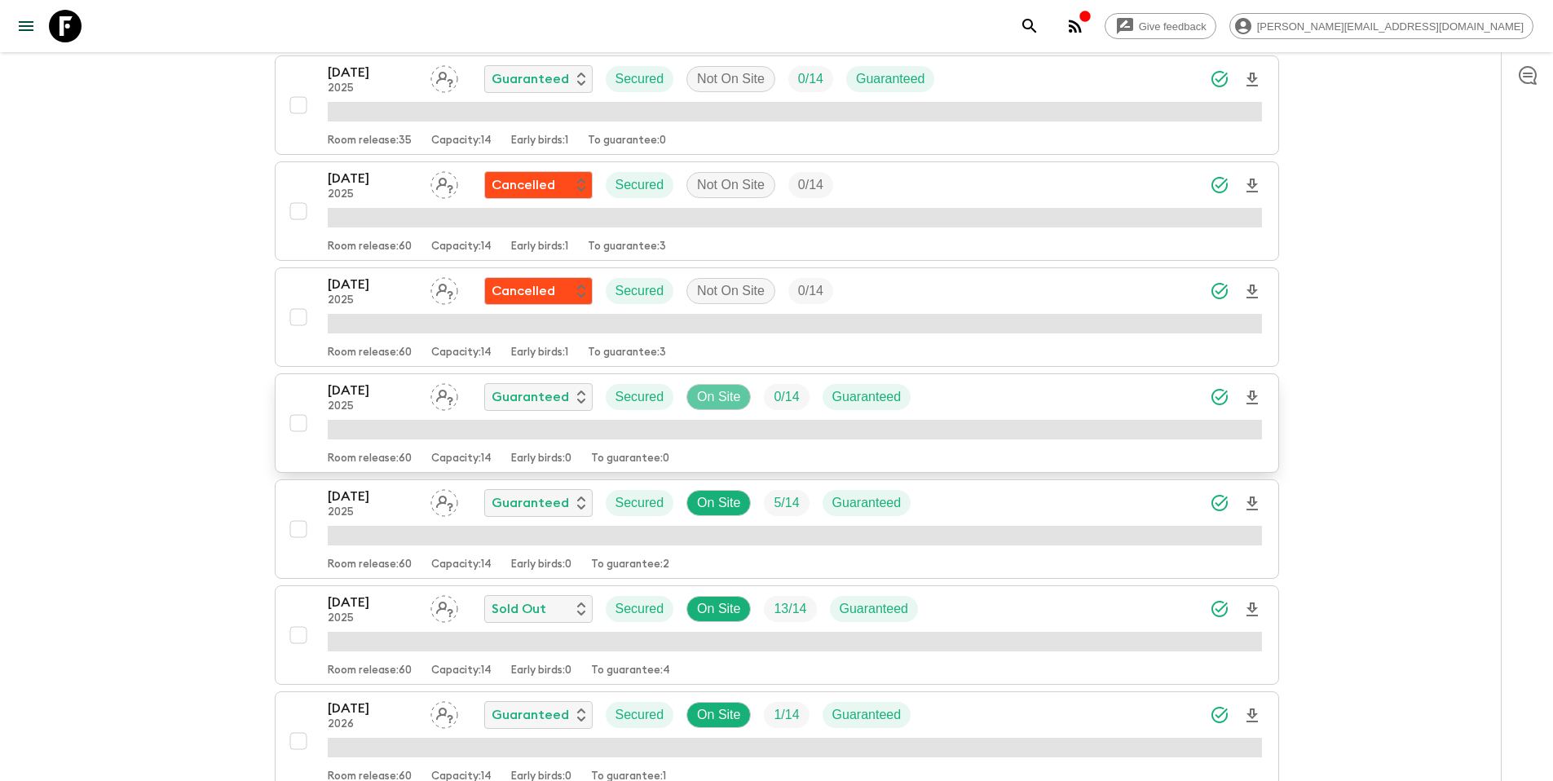
click at [735, 401] on p "On Site" at bounding box center [718, 397] width 43 height 20
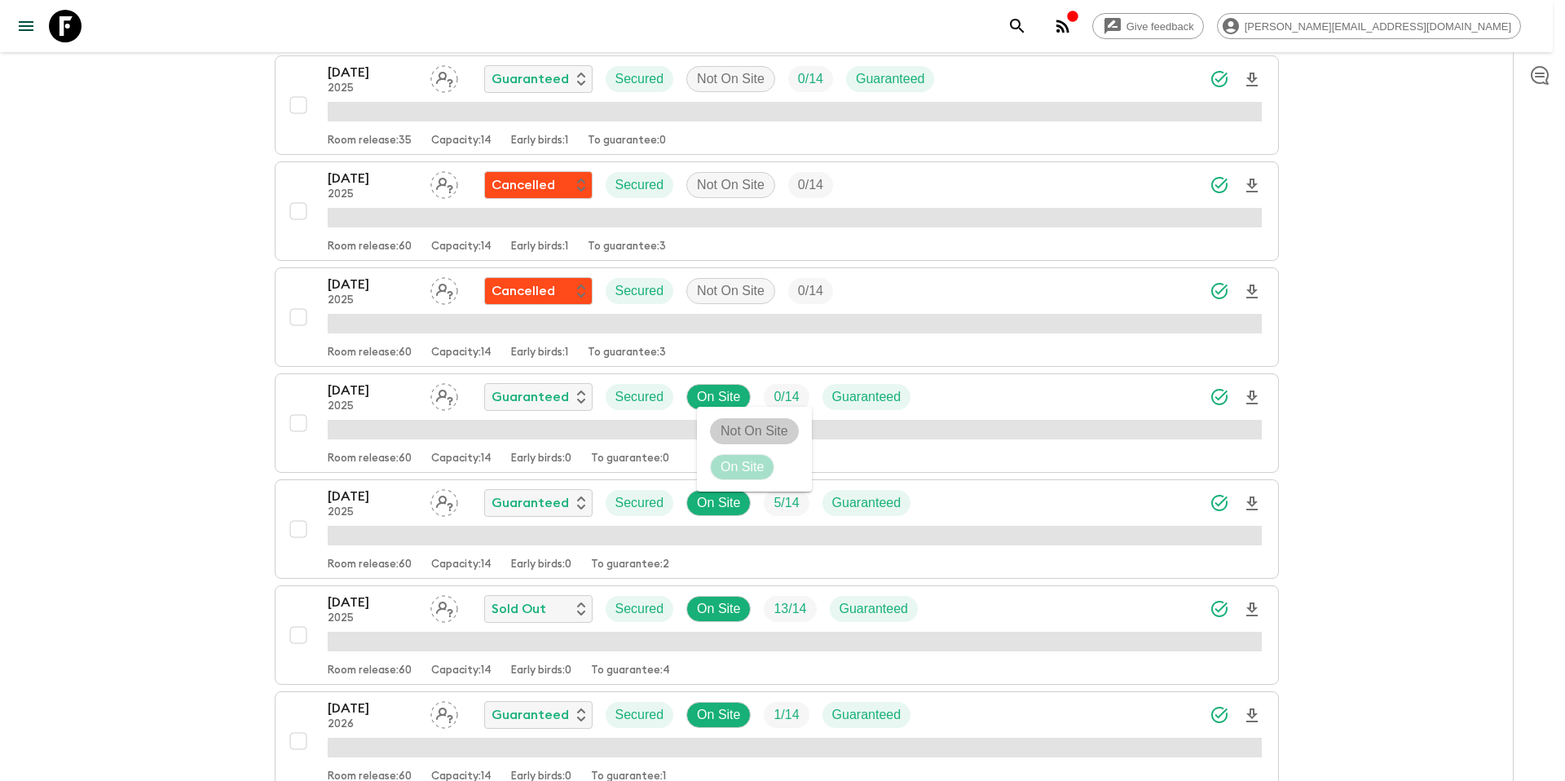
click at [736, 422] on p "Not On Site" at bounding box center [755, 432] width 68 height 20
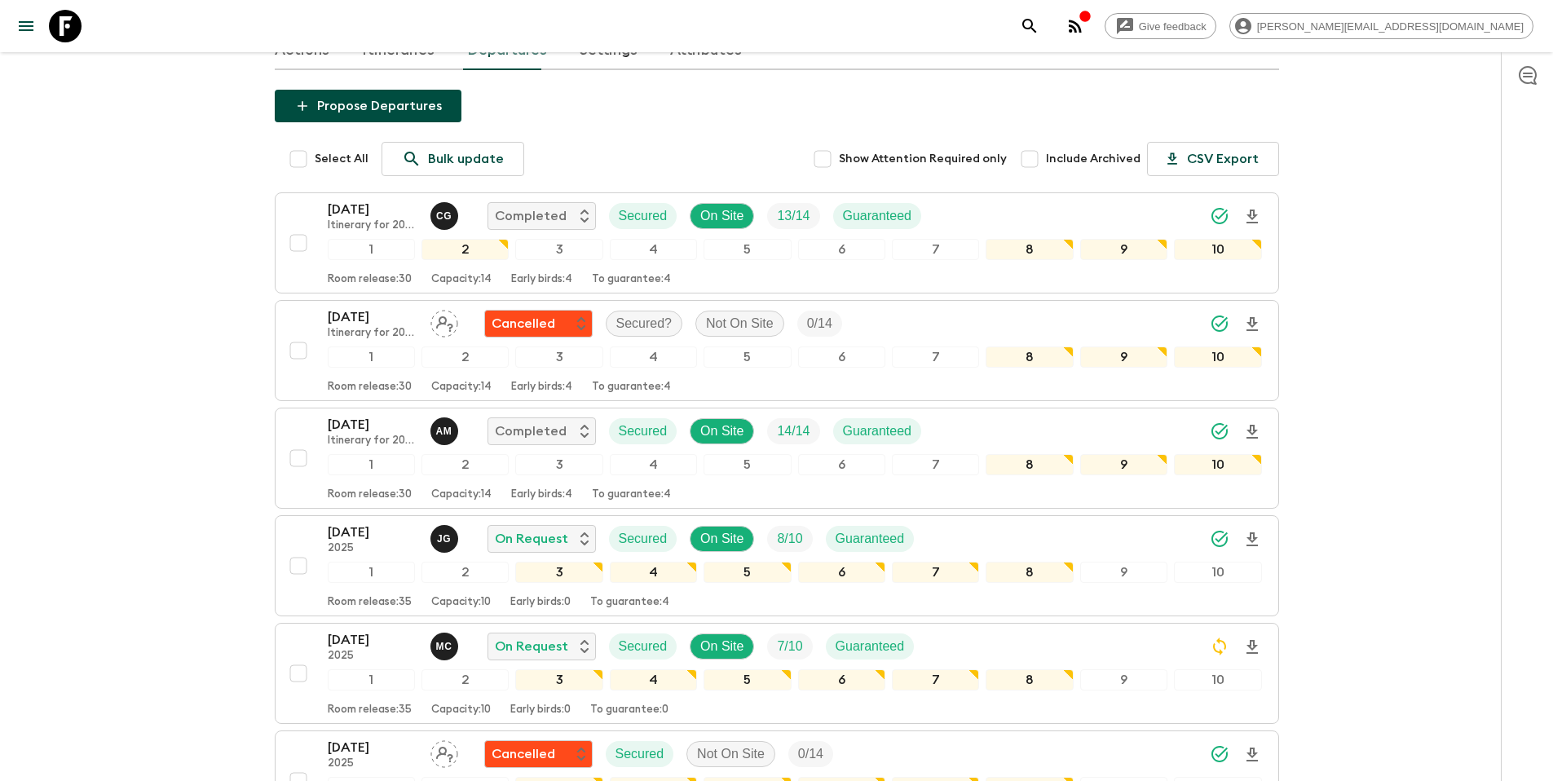
scroll to position [0, 0]
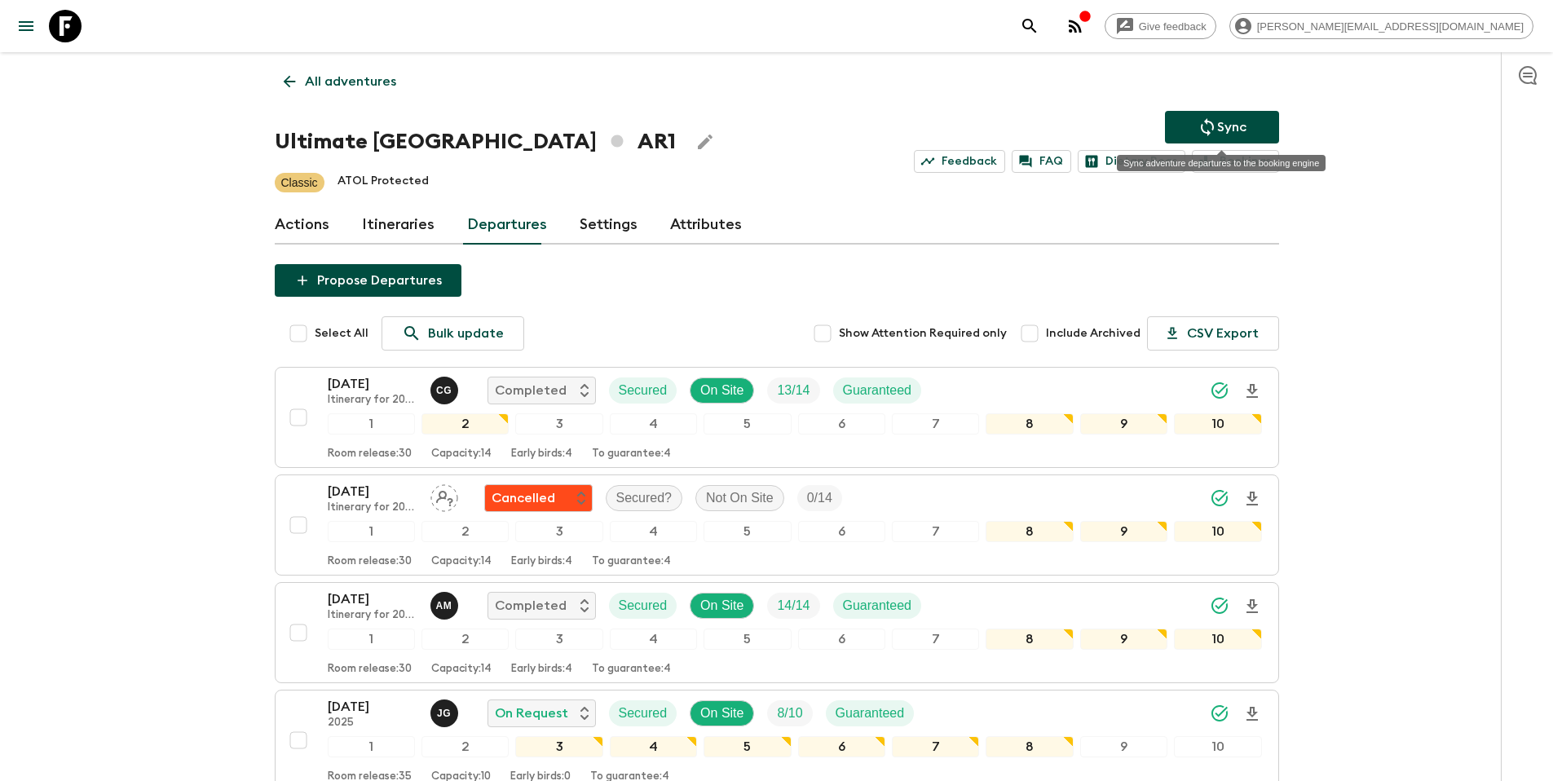
click at [1228, 117] on p "Sync" at bounding box center [1231, 127] width 29 height 20
